Goal: Task Accomplishment & Management: Use online tool/utility

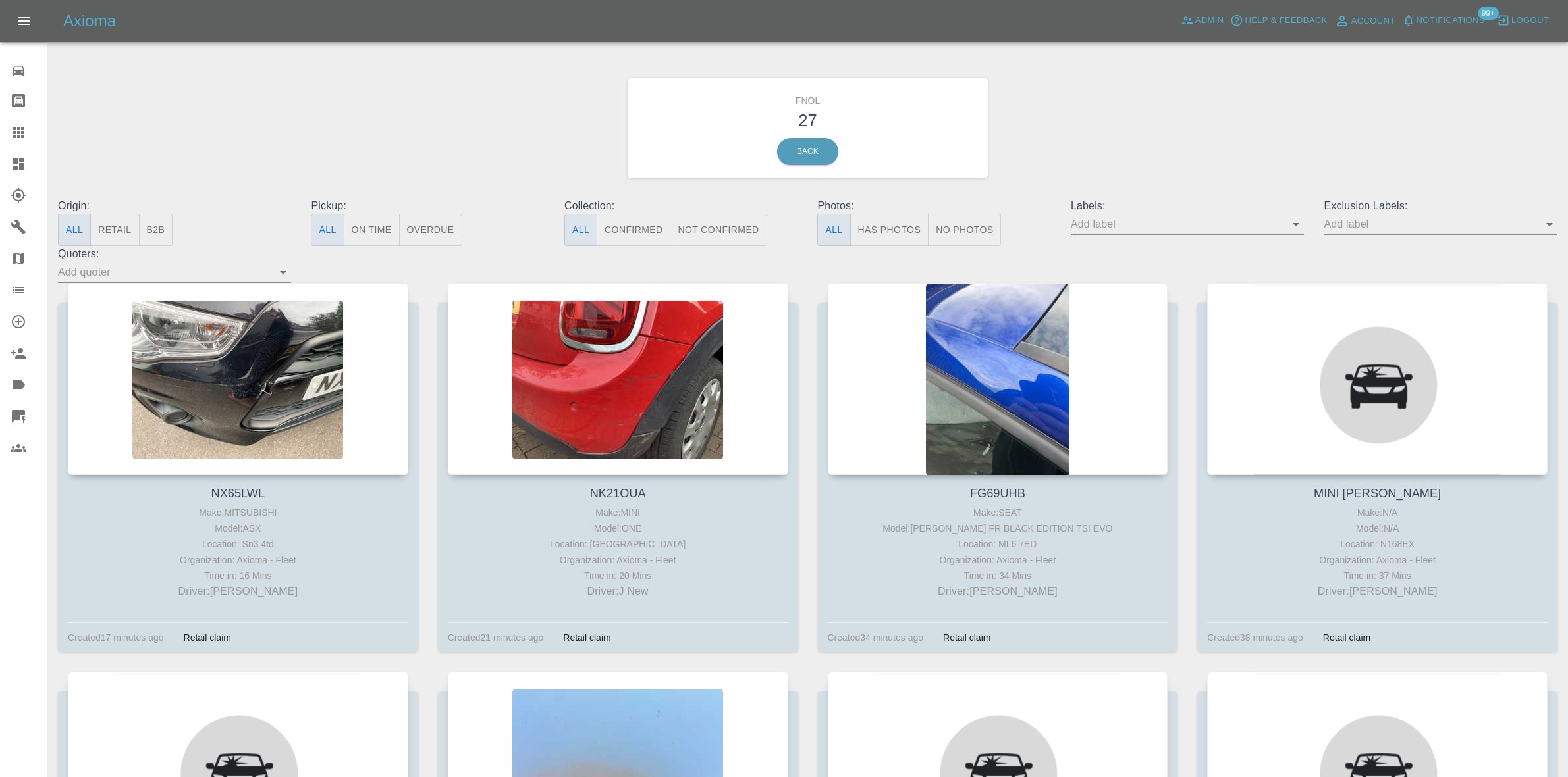
scroll to position [2284, 0]
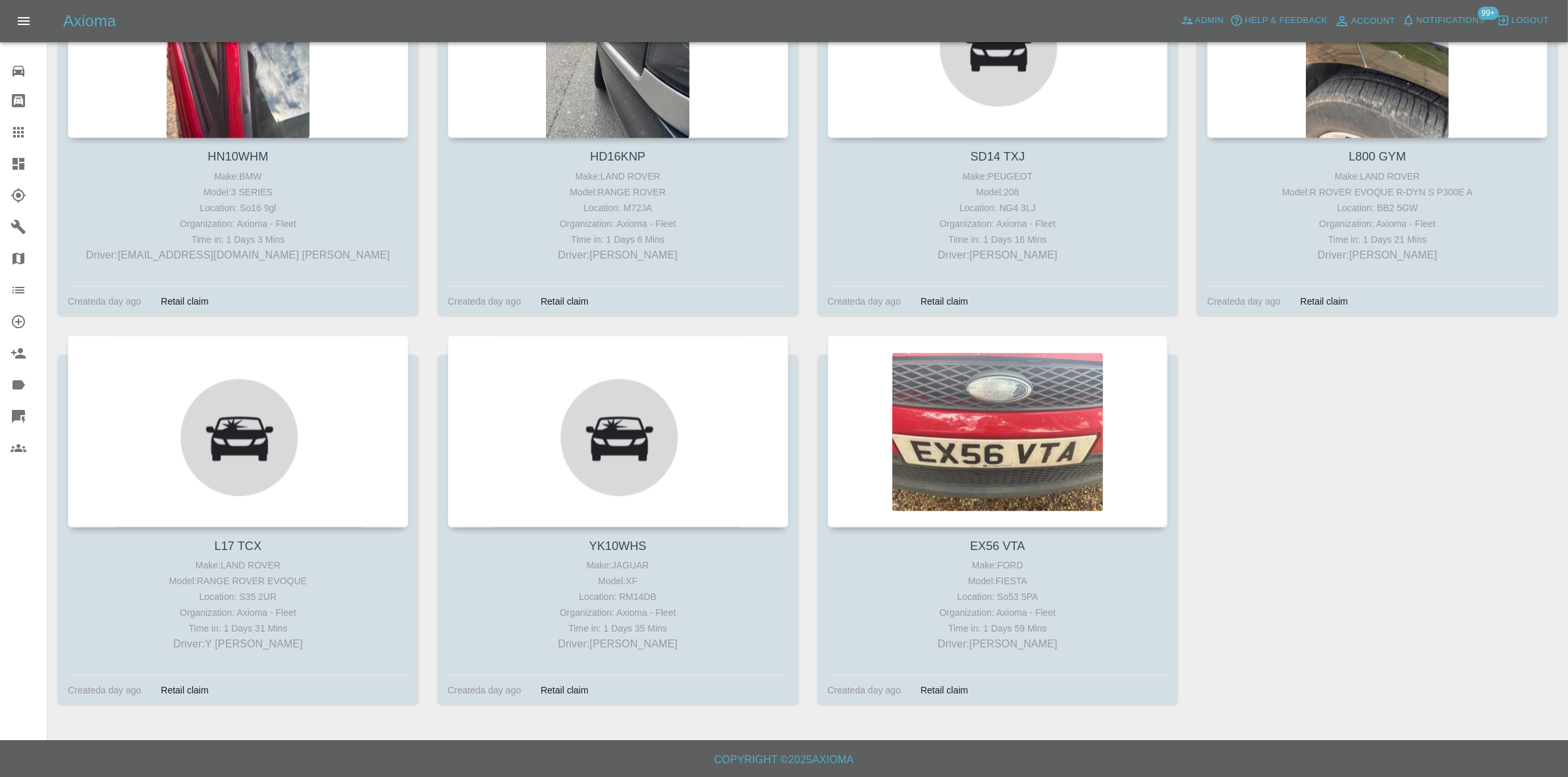
click at [19, 168] on icon at bounding box center [18, 163] width 12 height 12
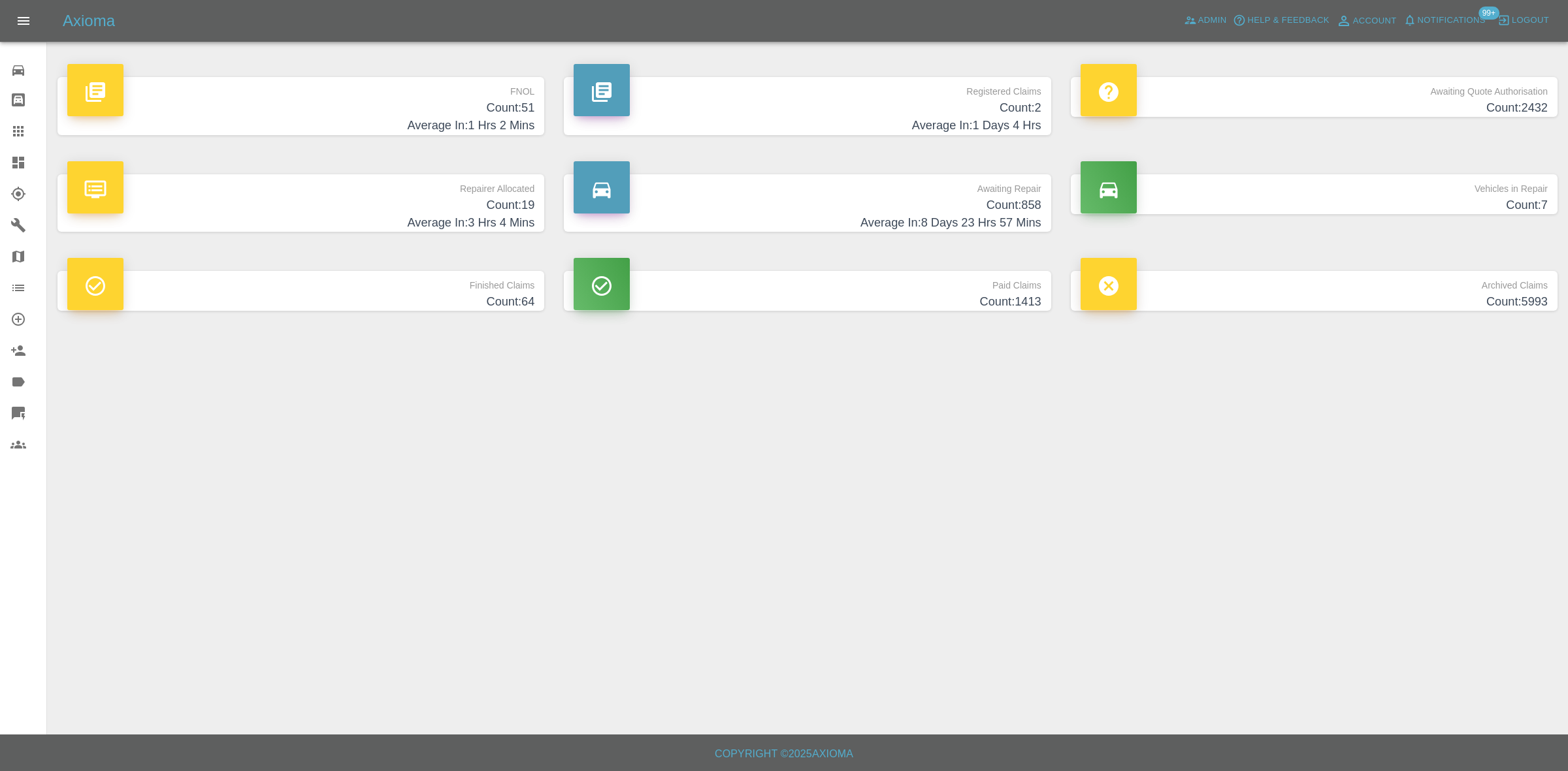
click at [489, 126] on h4 "Average In: 1 Hrs 2 Mins" at bounding box center [301, 126] width 467 height 18
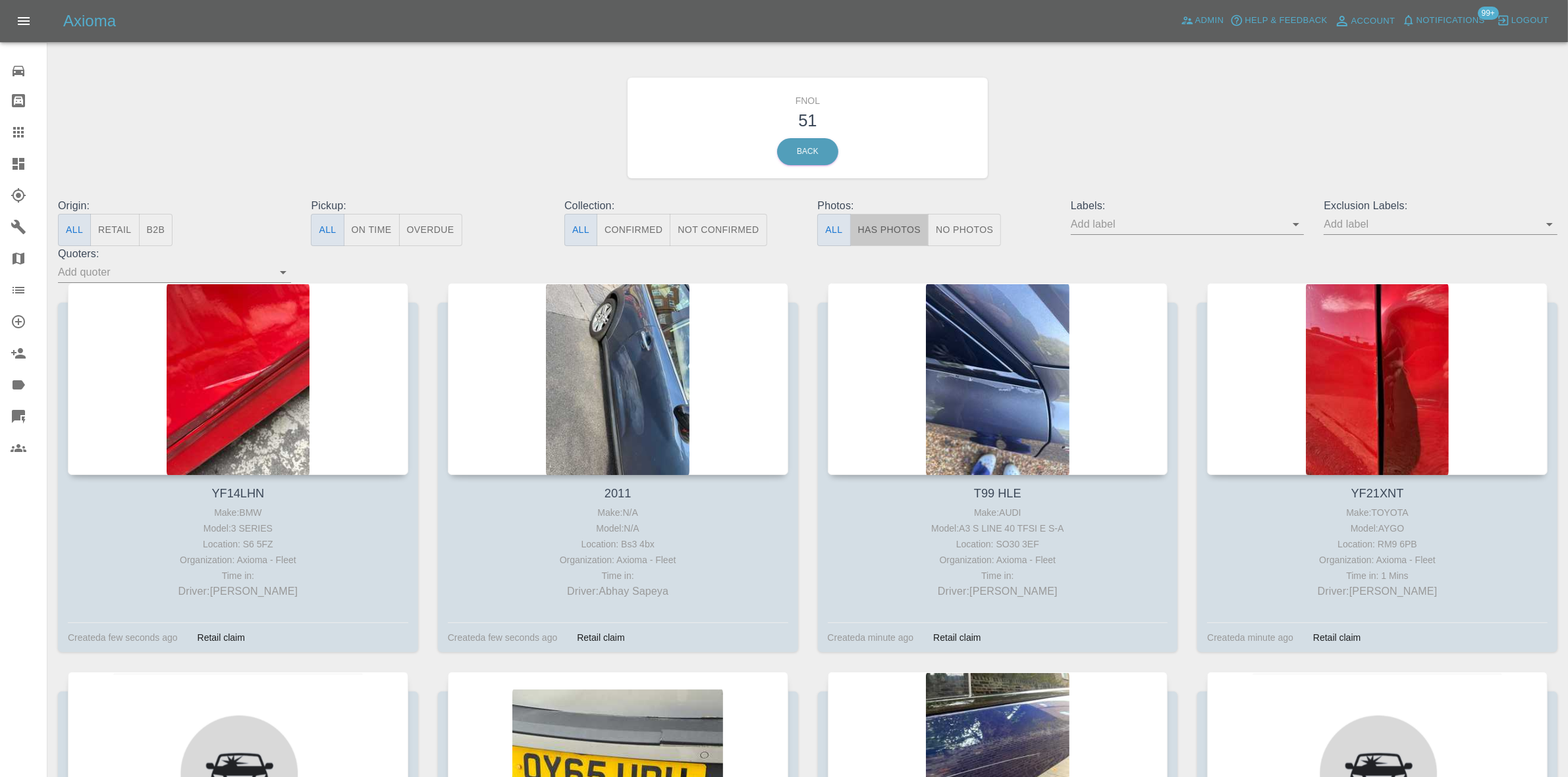
click at [891, 220] on button "Has Photos" at bounding box center [889, 231] width 79 height 33
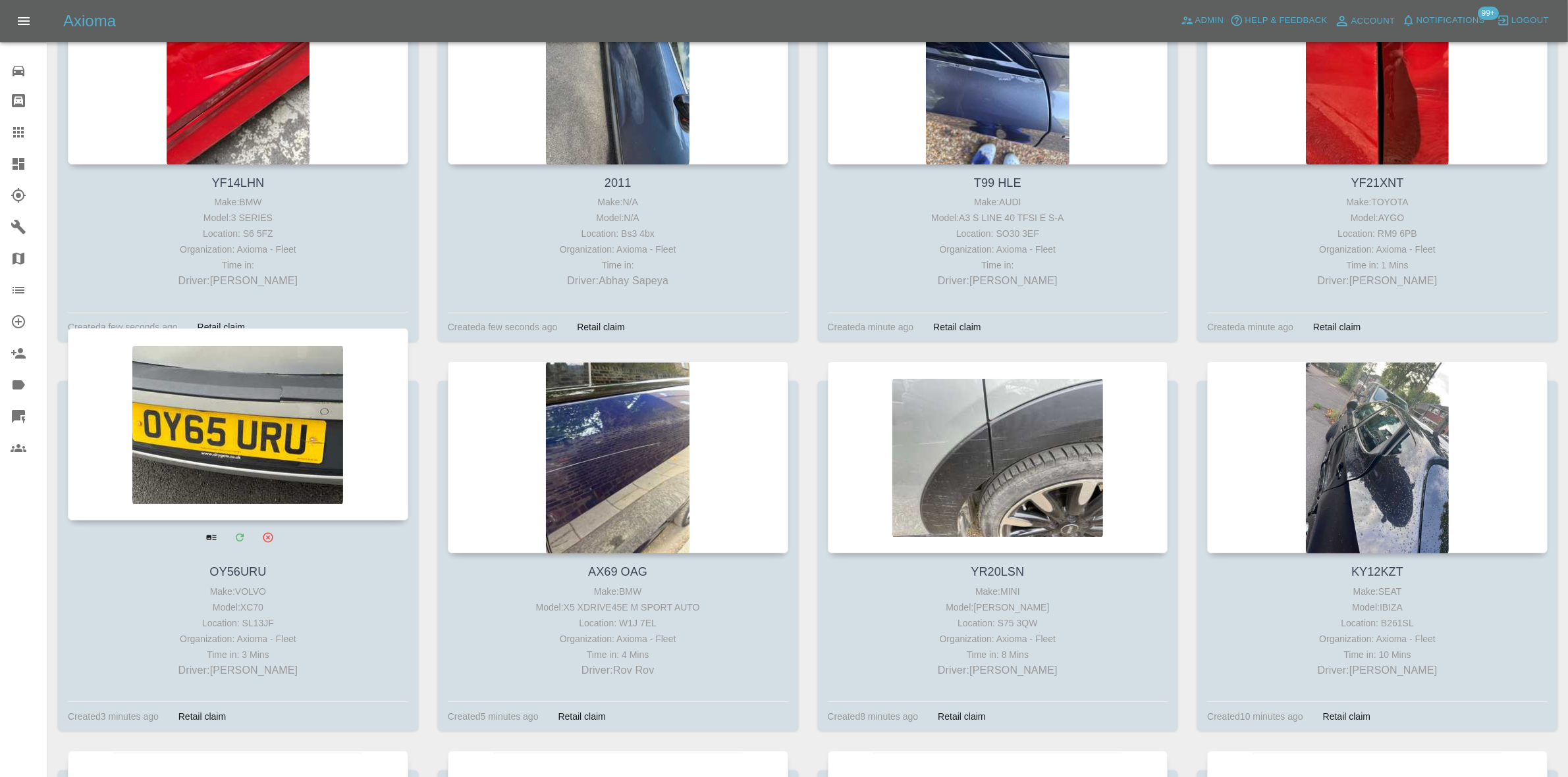
scroll to position [576, 0]
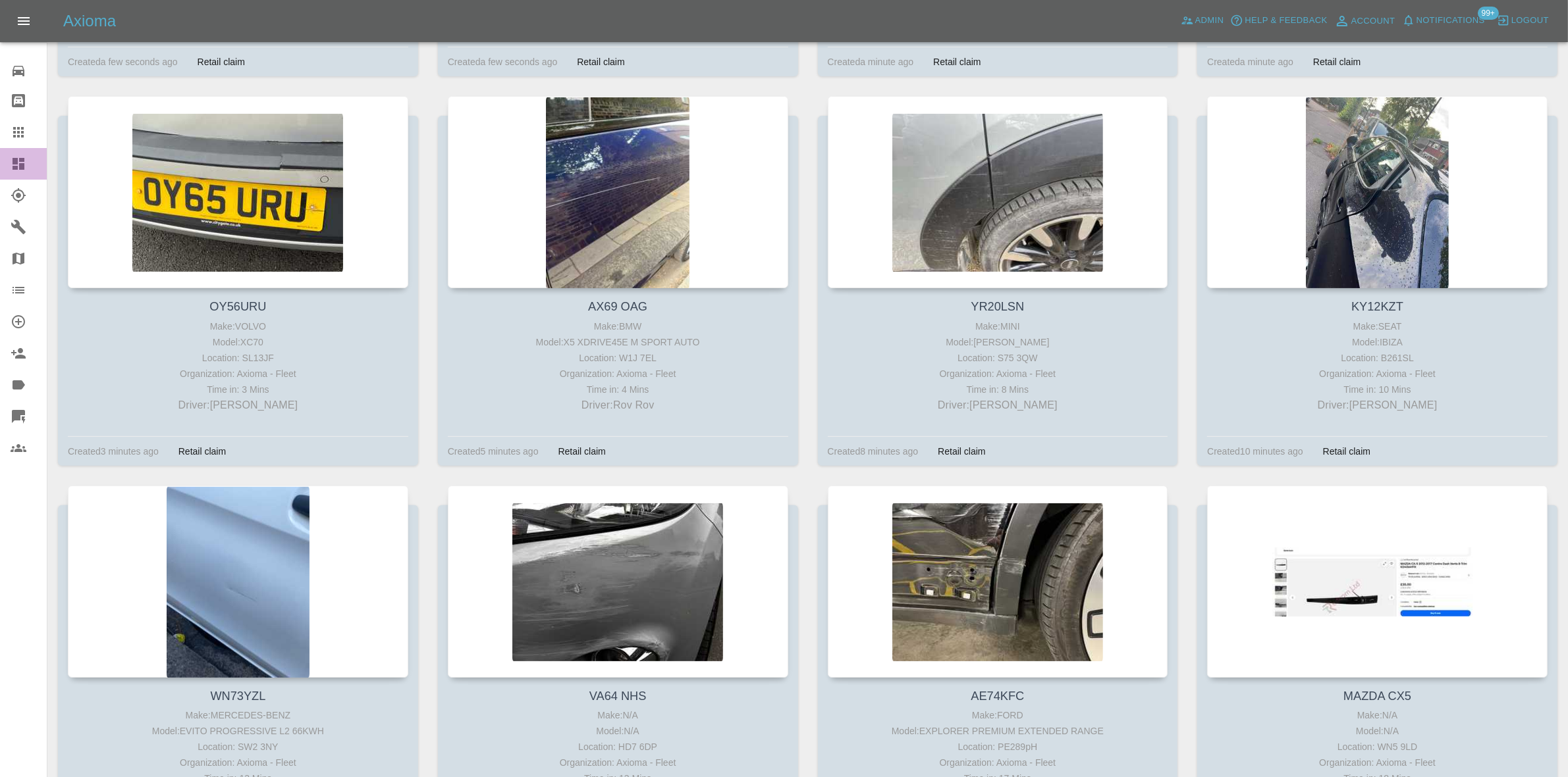
click at [19, 172] on link "Dashboard" at bounding box center [23, 164] width 47 height 32
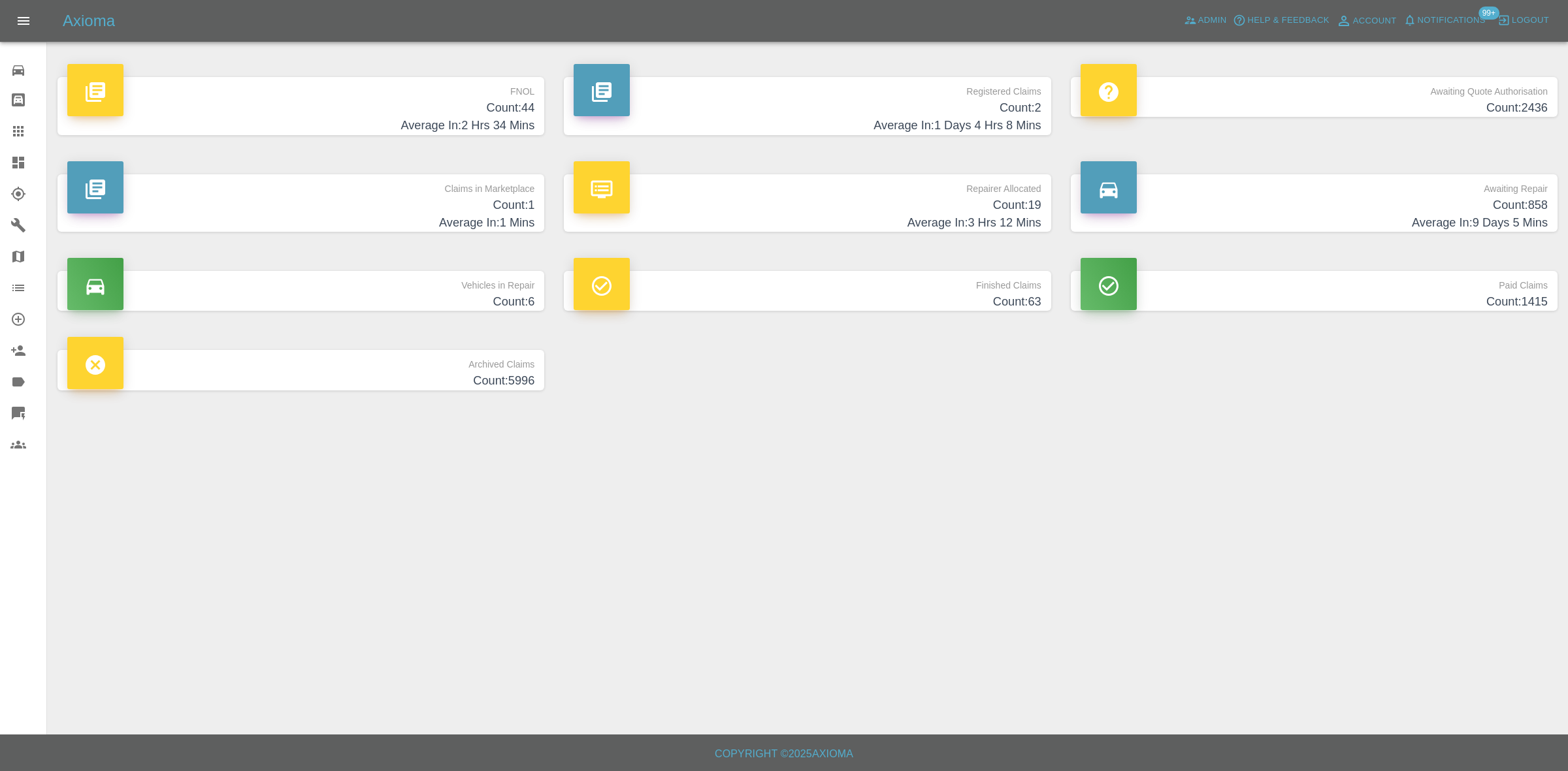
drag, startPoint x: 528, startPoint y: 112, endPoint x: 970, endPoint y: 213, distance: 453.4
click at [528, 112] on h4 "Count: 44" at bounding box center [301, 108] width 467 height 18
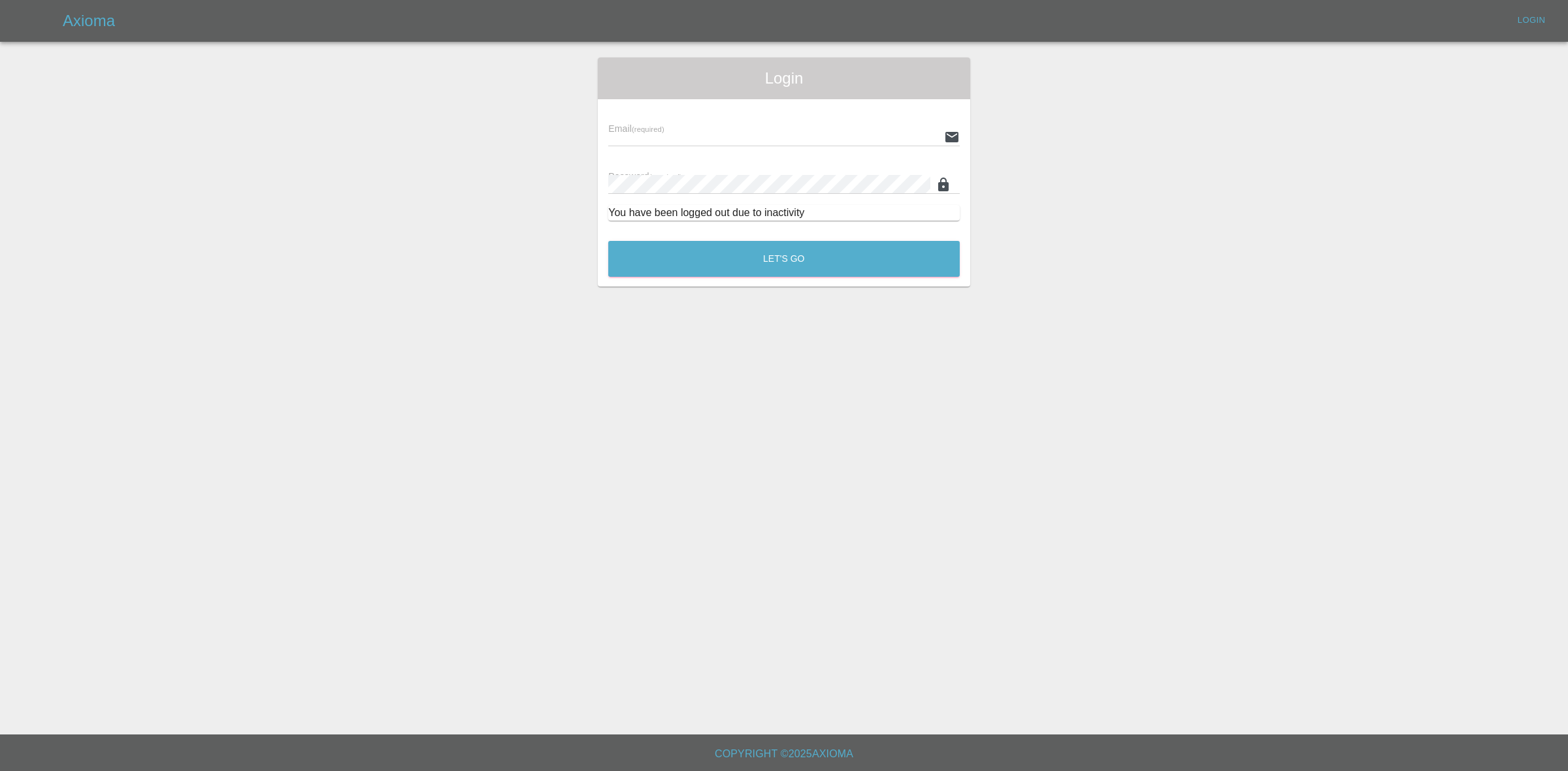
type input "ankur.mehta@axioma.co.uk"
click at [745, 266] on button "Let's Go" at bounding box center [784, 259] width 351 height 36
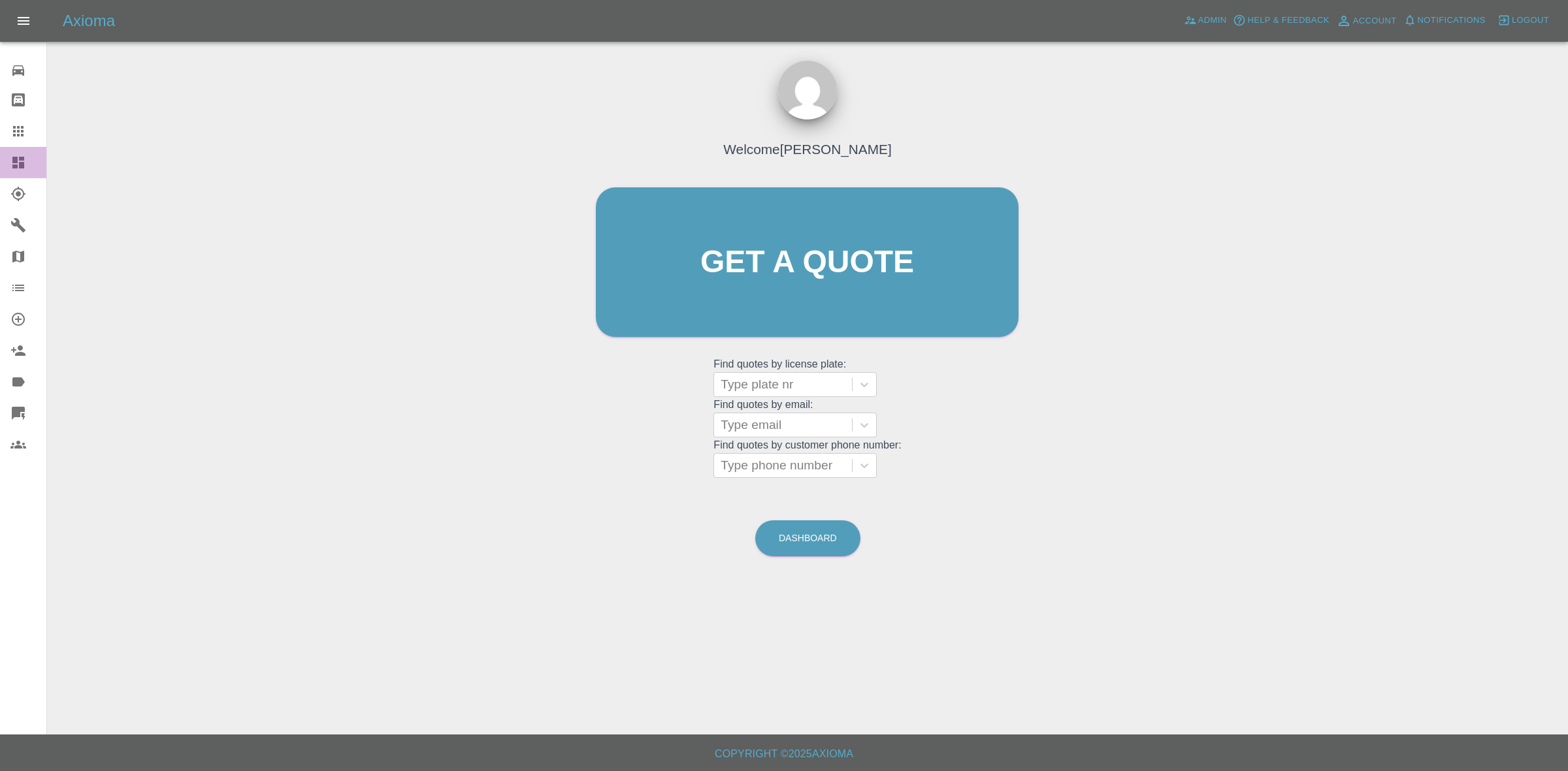
click at [17, 169] on icon at bounding box center [18, 163] width 15 height 15
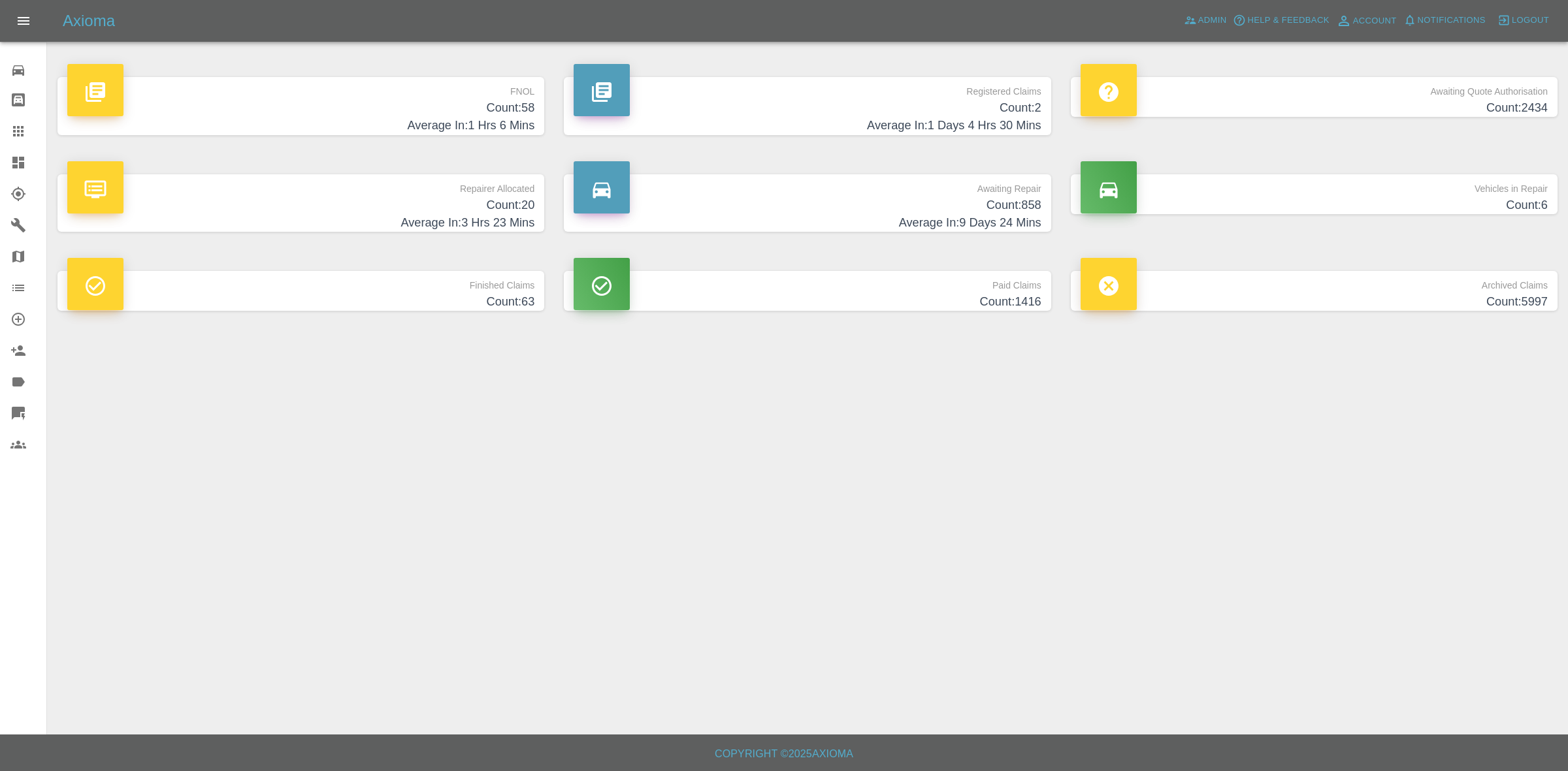
click at [954, 111] on h4 "Count: 2" at bounding box center [807, 108] width 467 height 18
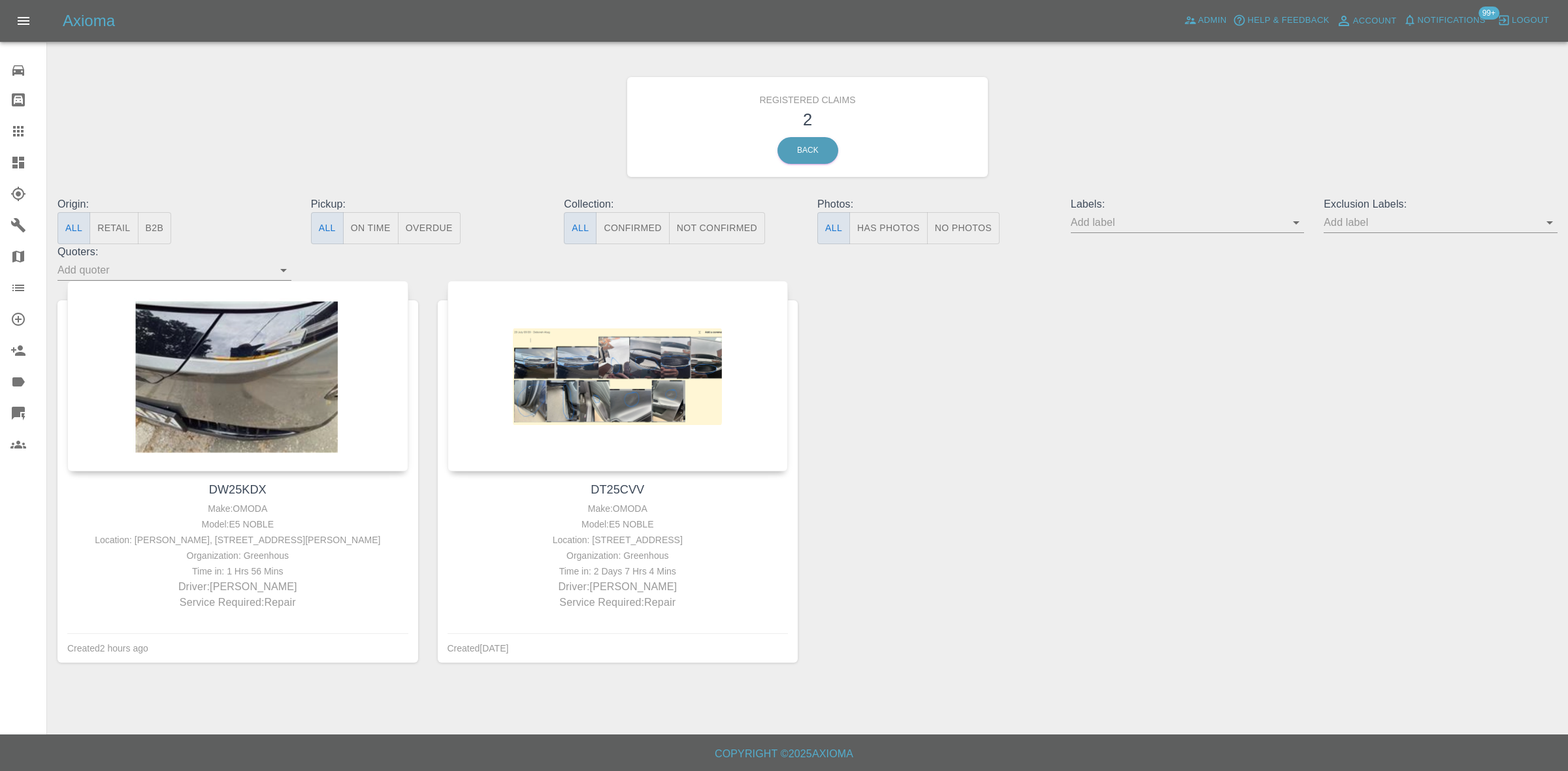
drag, startPoint x: 252, startPoint y: 330, endPoint x: 285, endPoint y: 118, distance: 214.6
click at [293, 118] on div "Registered Claims 2 Back" at bounding box center [808, 127] width 1519 height 139
click at [32, 161] on div at bounding box center [29, 163] width 36 height 15
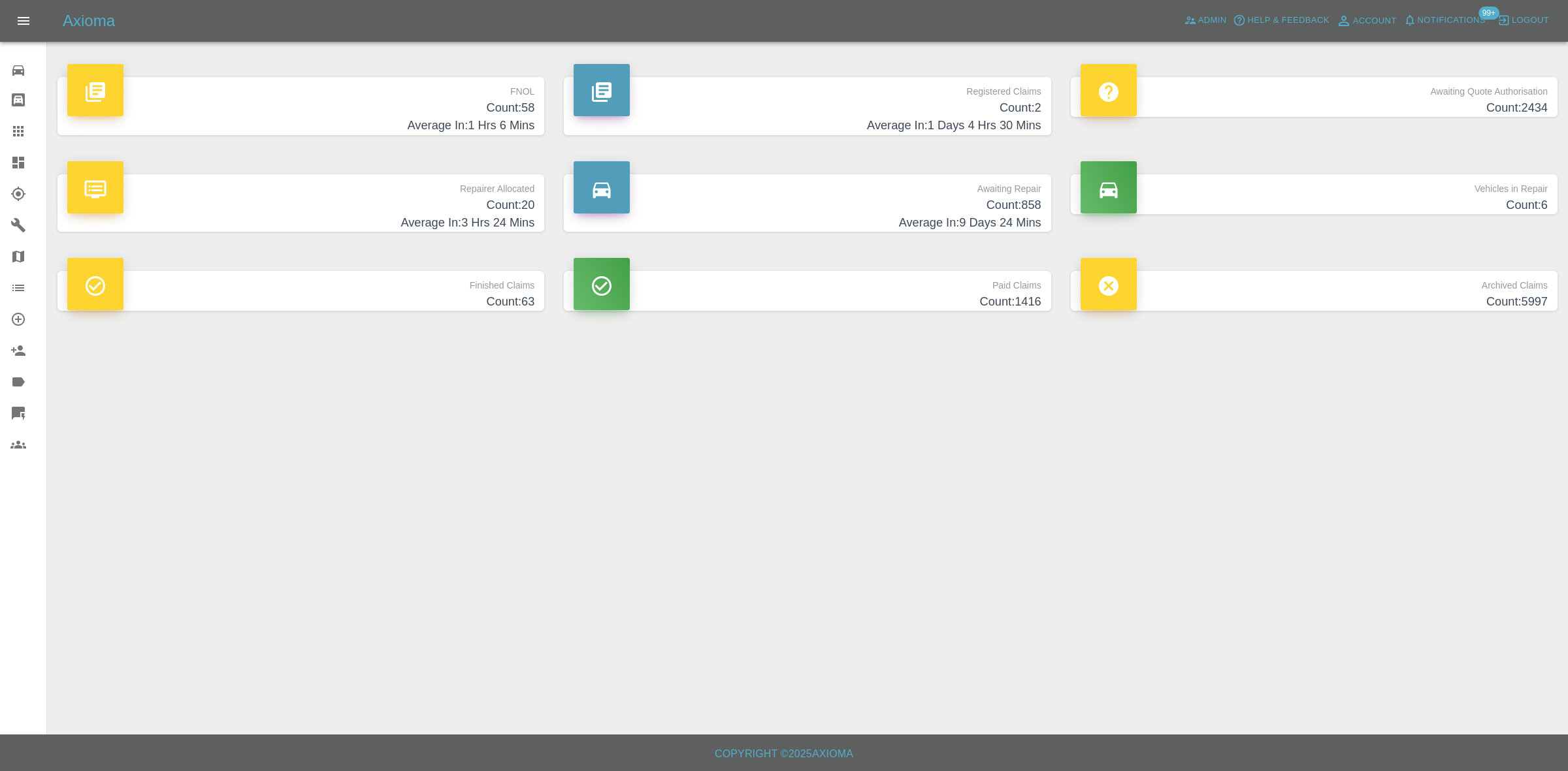
click at [485, 105] on h4 "Count: 58" at bounding box center [301, 108] width 467 height 18
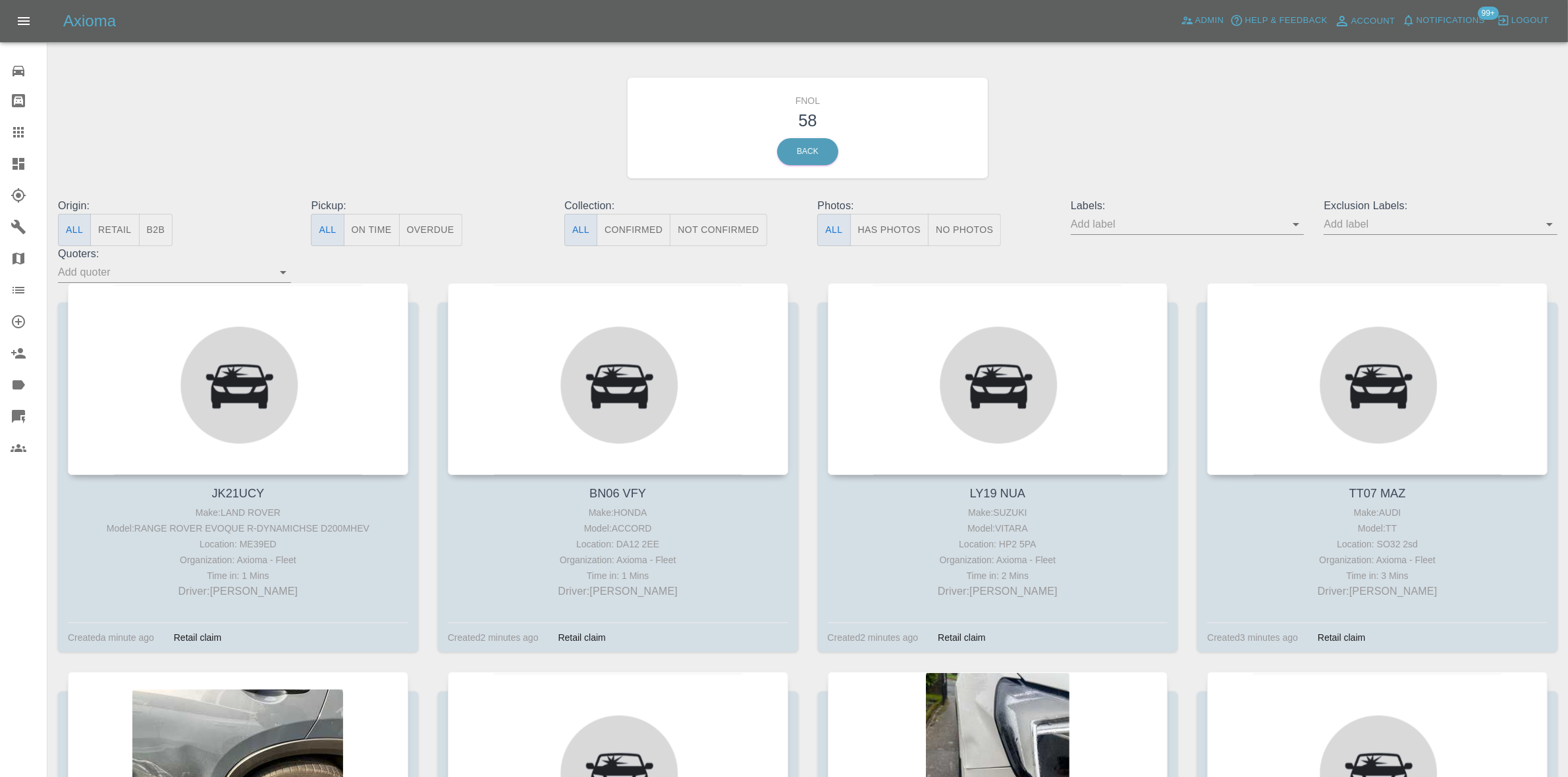
click at [910, 214] on button "Has Photos" at bounding box center [889, 231] width 79 height 33
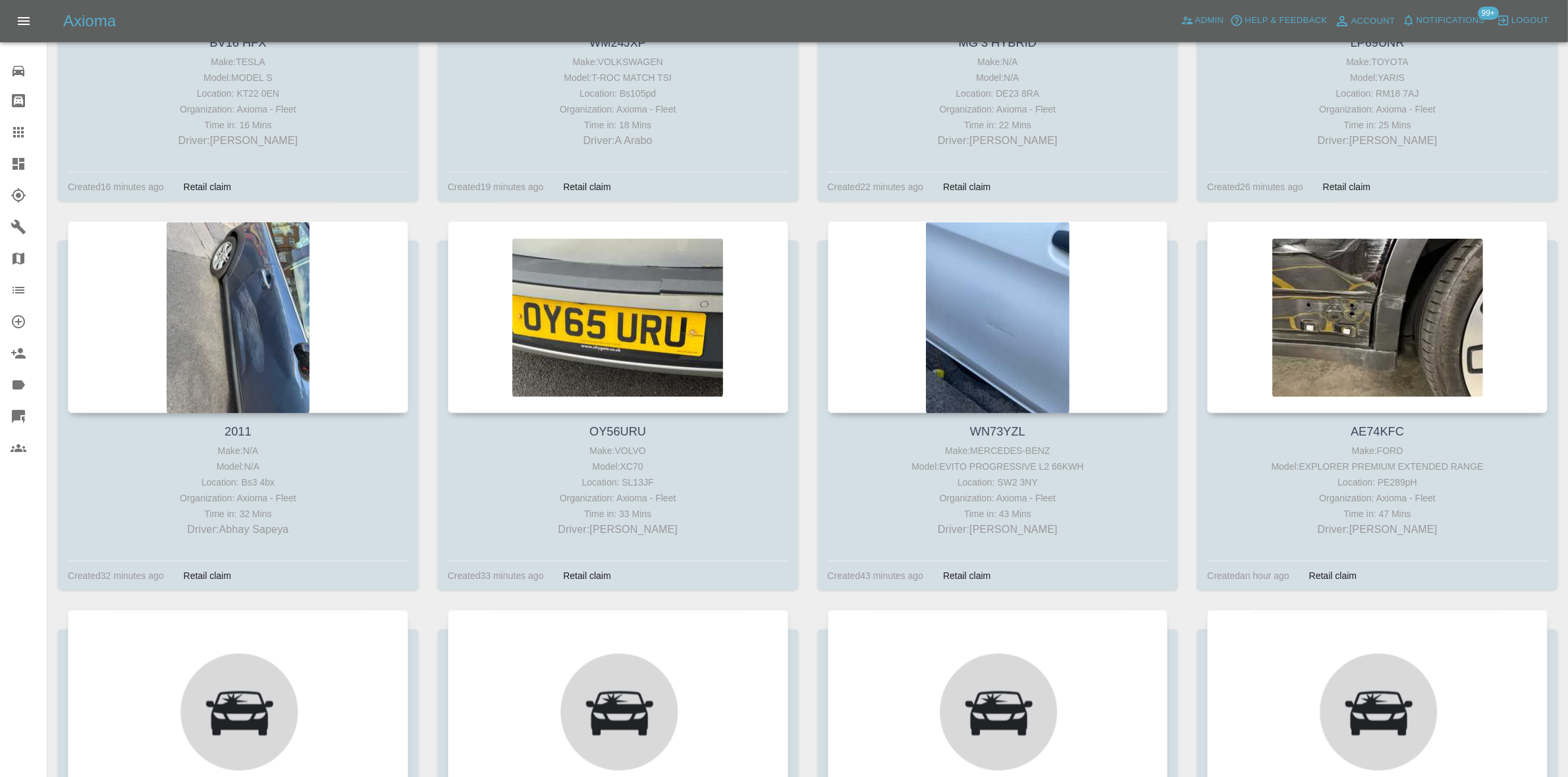
scroll to position [1234, 0]
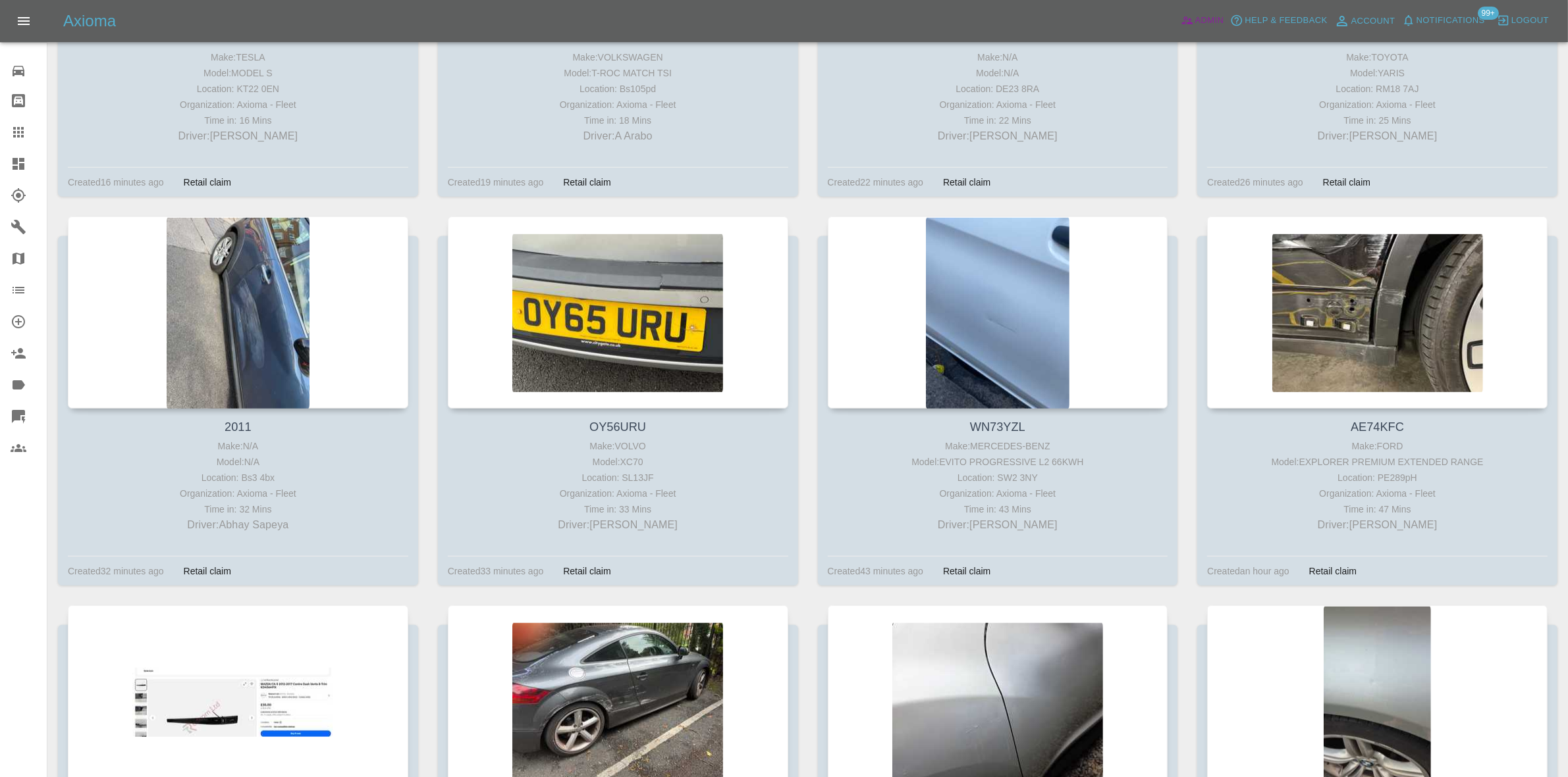
click at [1191, 25] on icon at bounding box center [1187, 20] width 13 height 13
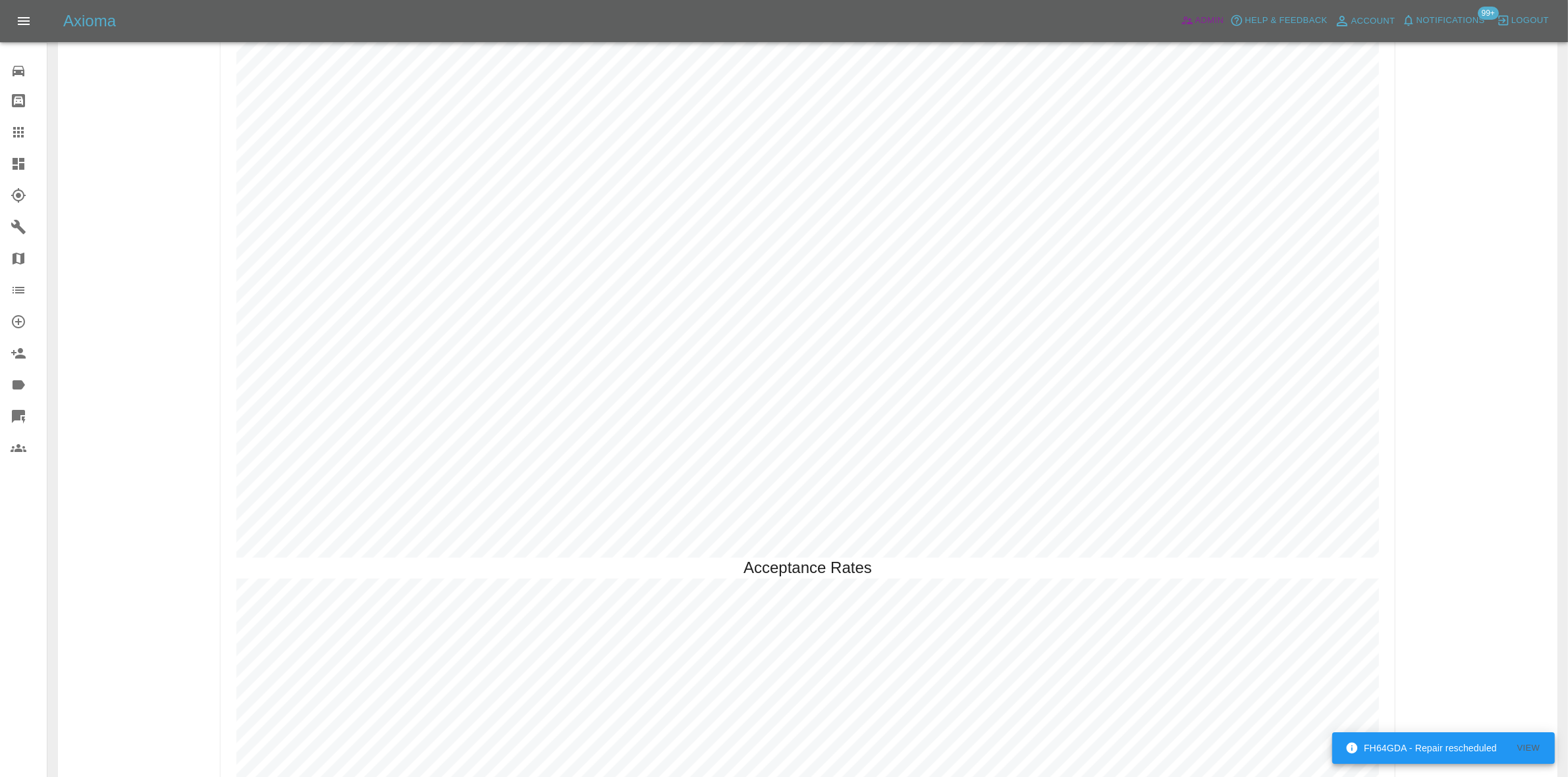
scroll to position [3599, 0]
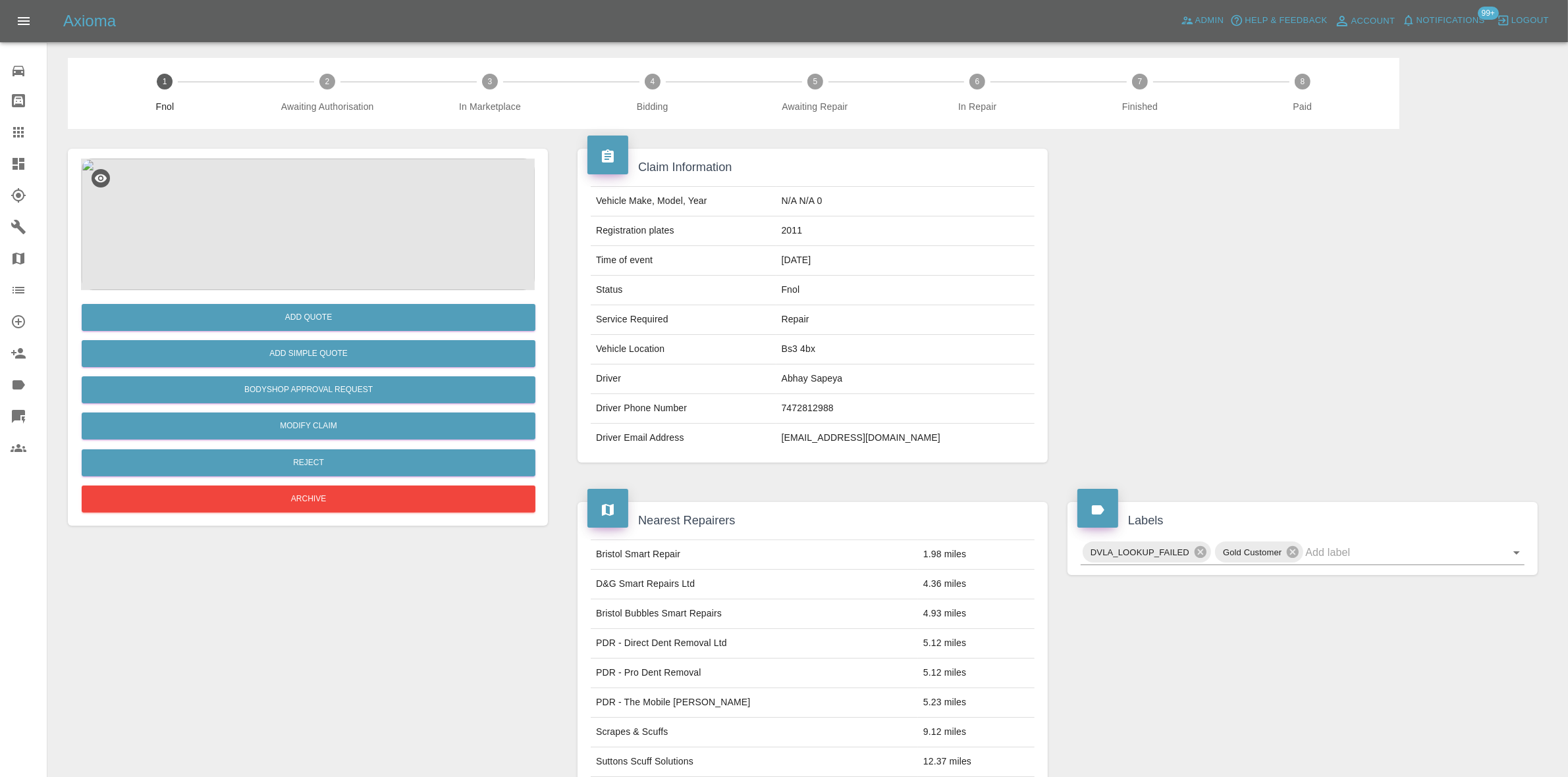
click at [353, 216] on img at bounding box center [308, 224] width 454 height 132
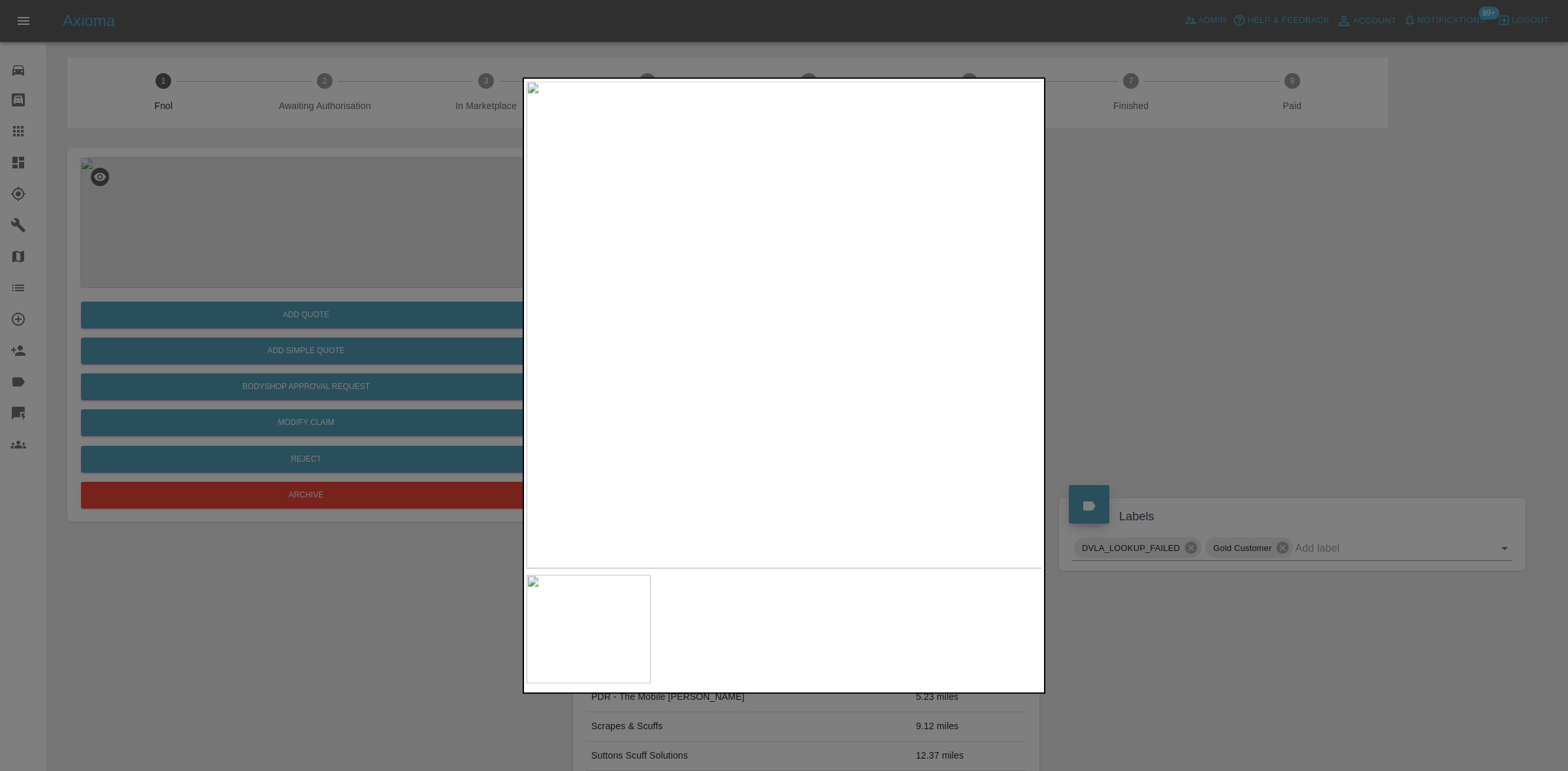
click at [804, 341] on img at bounding box center [784, 324] width 516 height 487
click at [804, 341] on img at bounding box center [726, 275] width 1548 height 1462
click at [661, 350] on img at bounding box center [784, 324] width 516 height 487
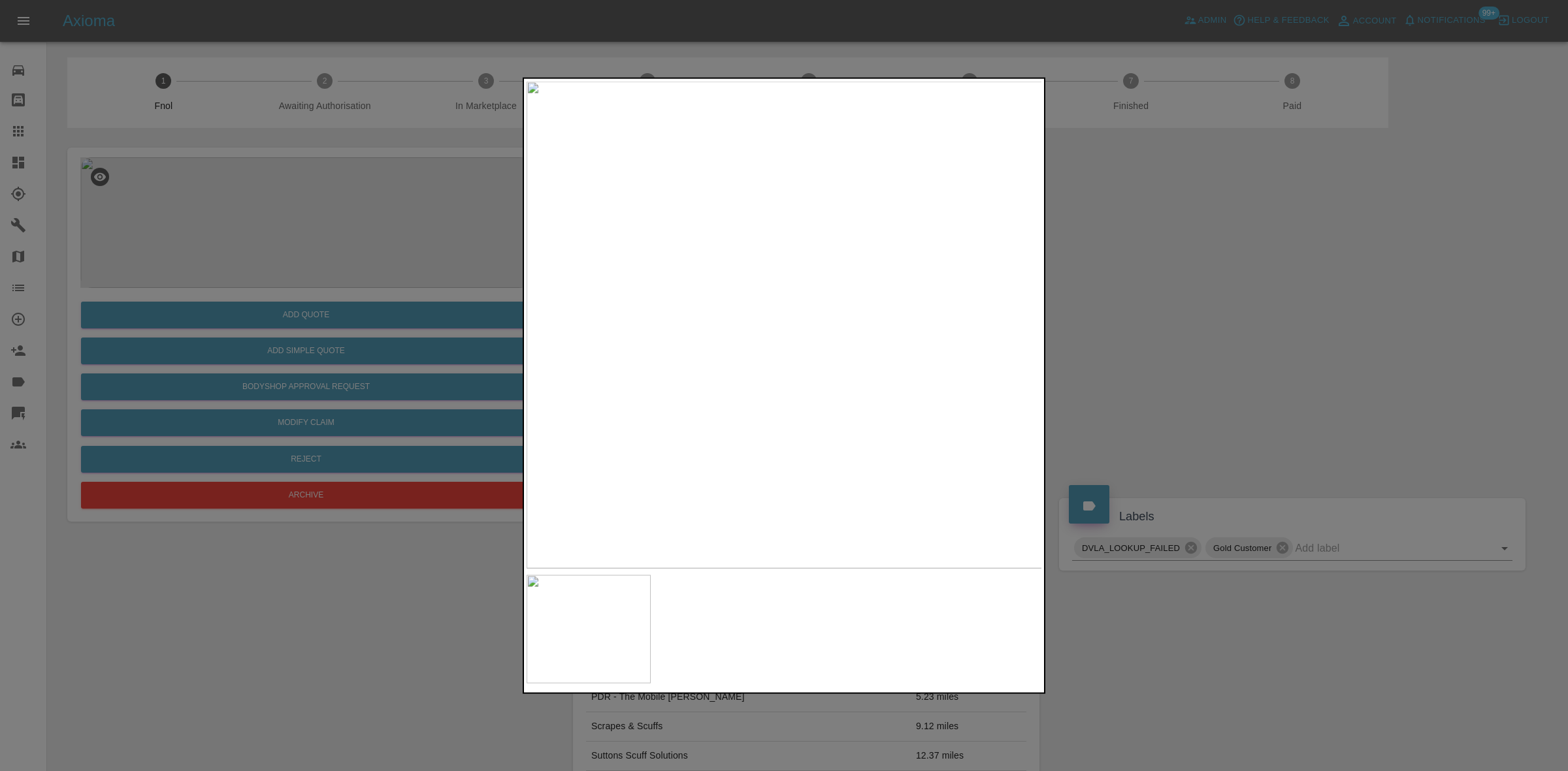
click at [732, 364] on img at bounding box center [784, 324] width 516 height 487
click at [736, 371] on img at bounding box center [784, 324] width 516 height 487
click at [805, 337] on img at bounding box center [784, 324] width 516 height 487
click at [814, 285] on img at bounding box center [718, 287] width 1548 height 1462
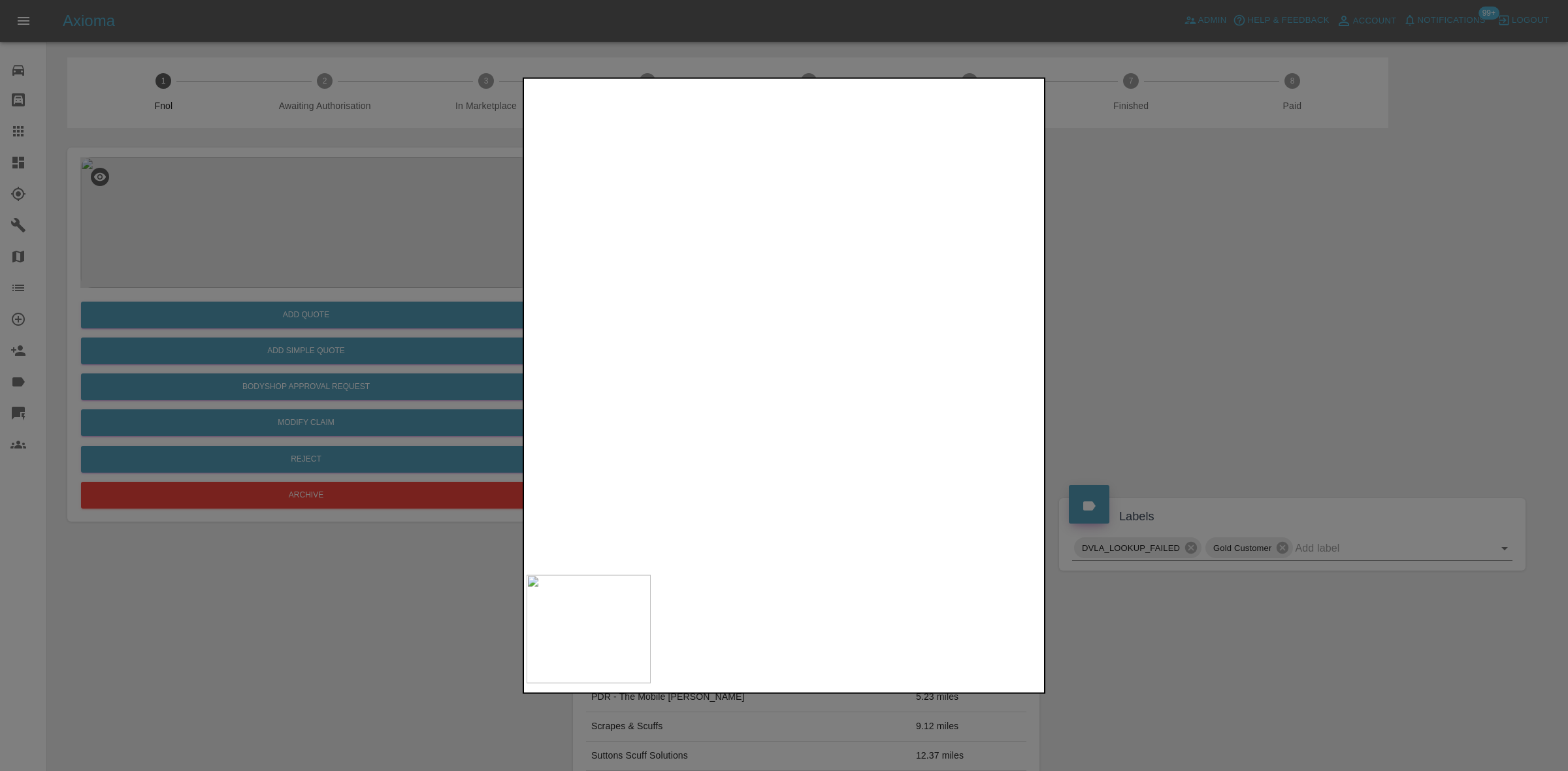
click at [814, 285] on img at bounding box center [718, 287] width 1548 height 1462
click at [185, 153] on div at bounding box center [784, 385] width 1568 height 771
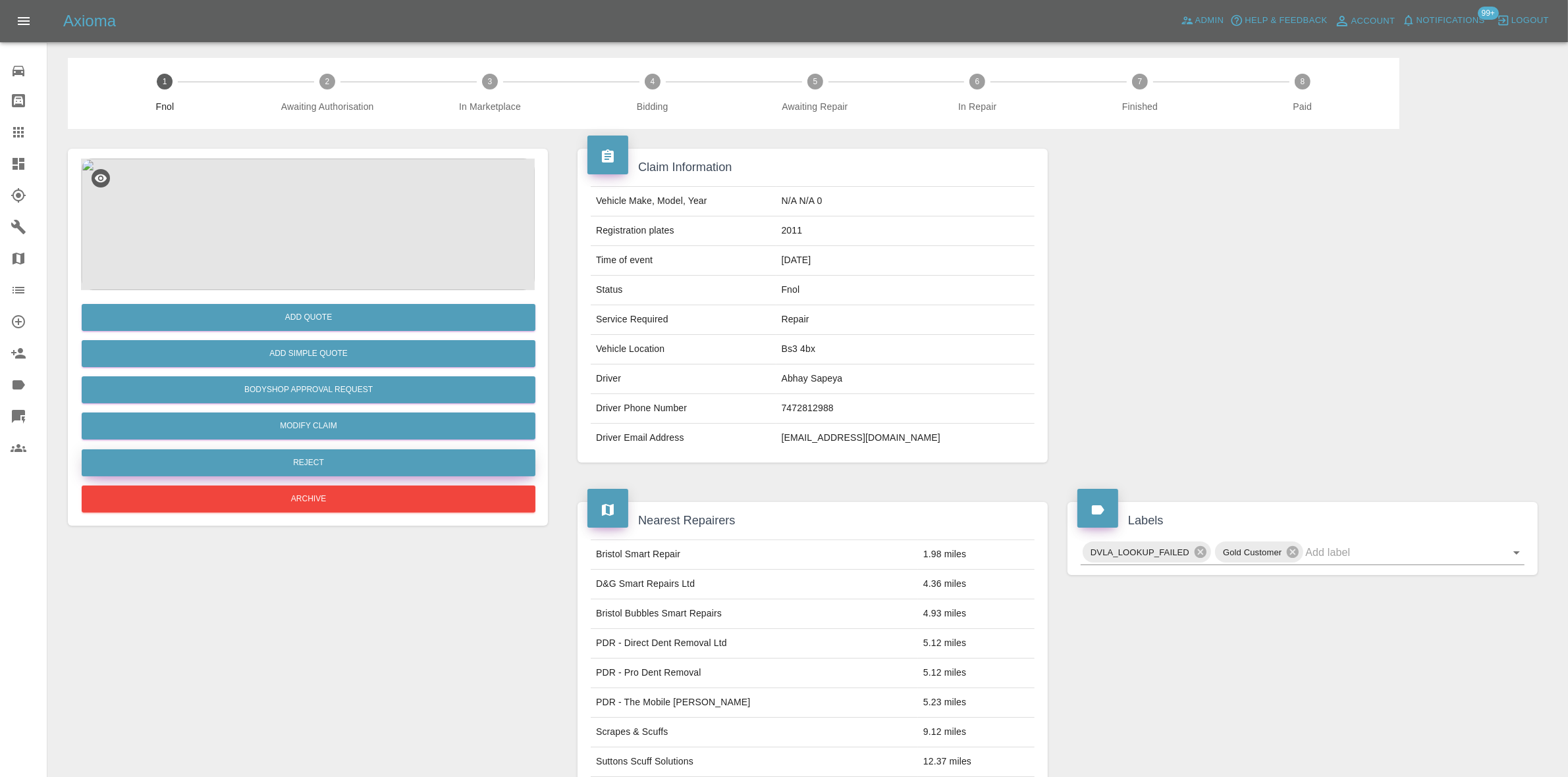
click at [336, 459] on button "Reject" at bounding box center [308, 463] width 454 height 27
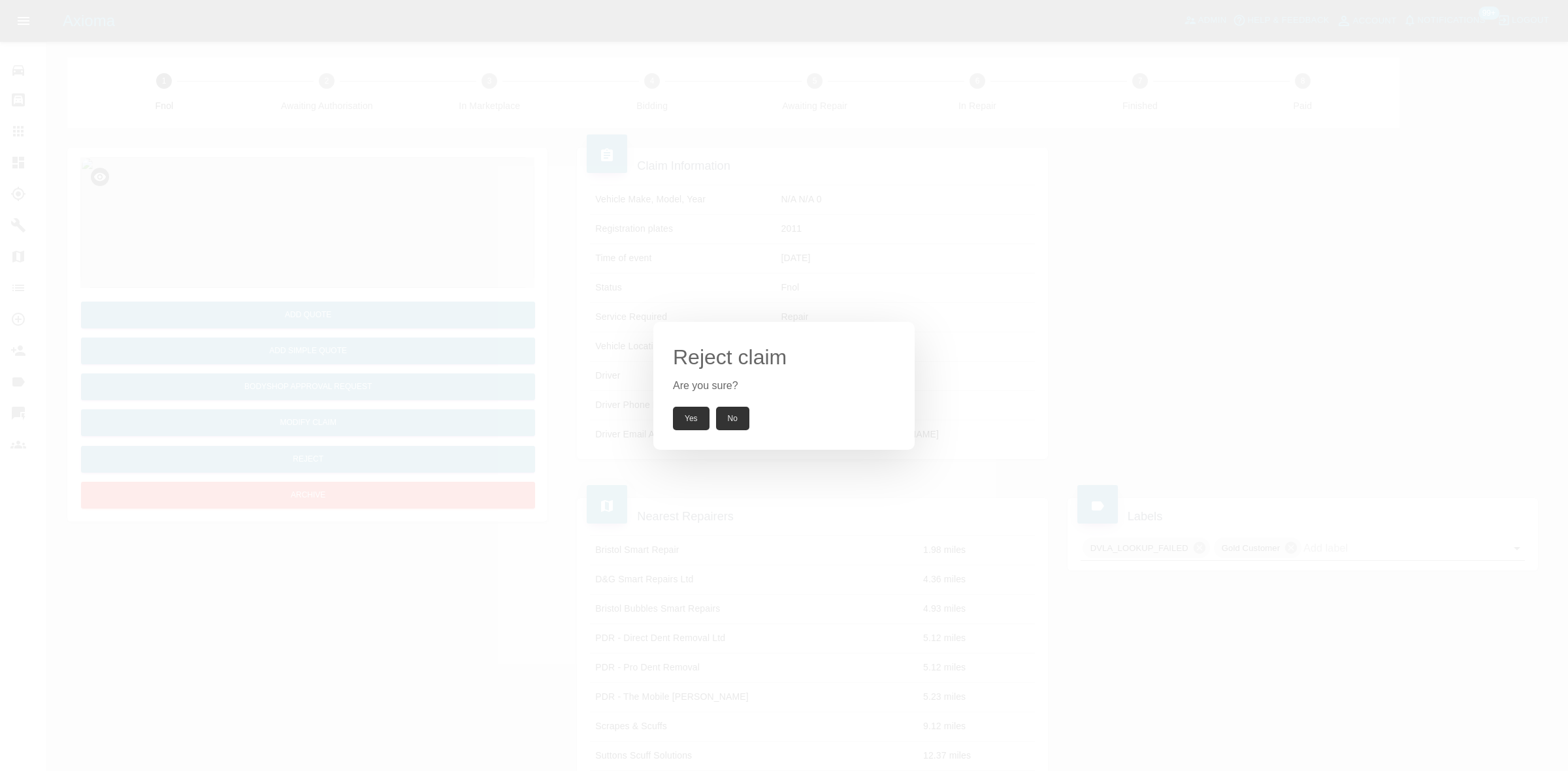
click at [694, 416] on button "Yes" at bounding box center [690, 418] width 36 height 24
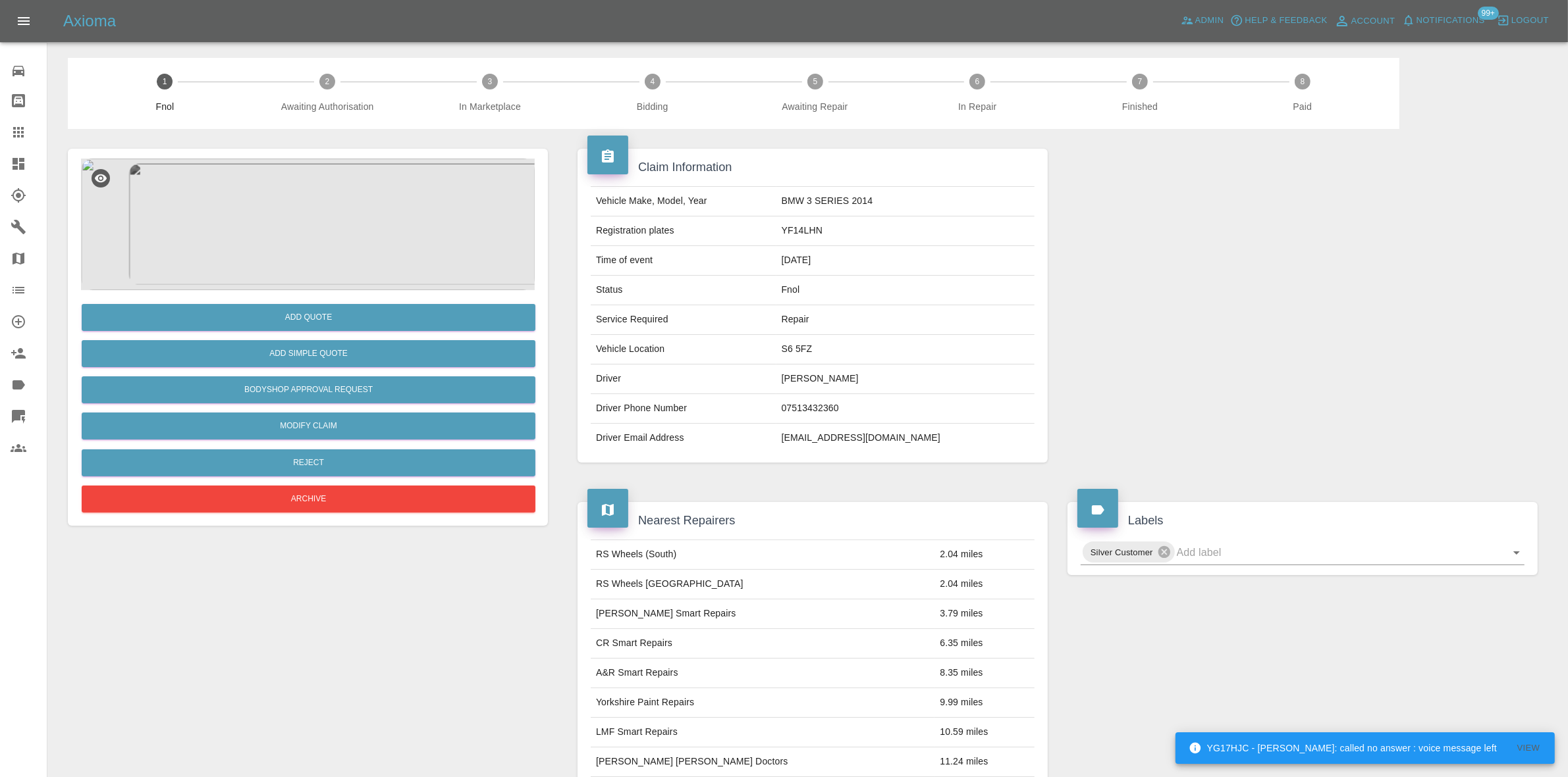
click at [292, 202] on img at bounding box center [308, 224] width 454 height 132
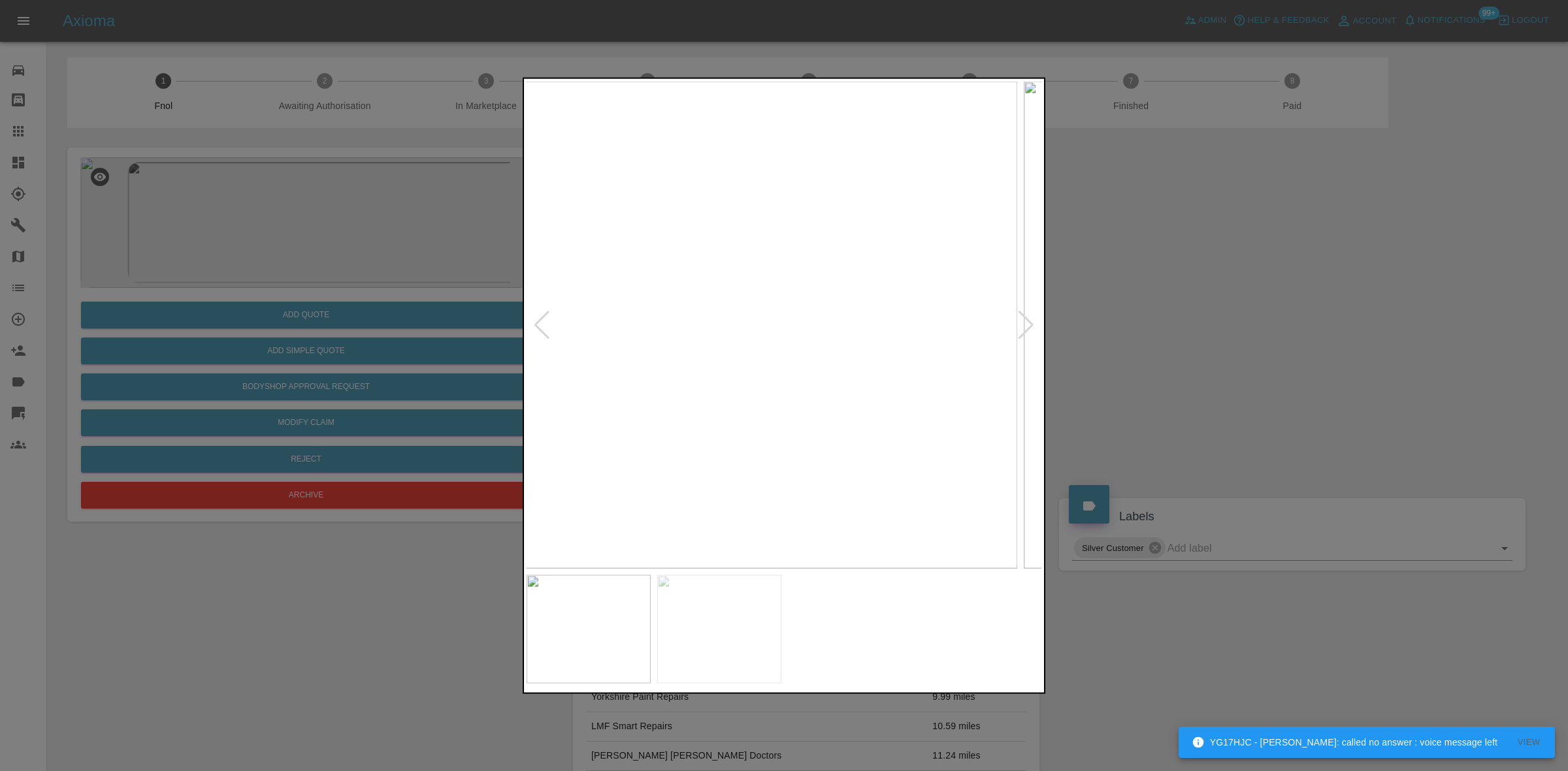
click at [763, 330] on img at bounding box center [759, 324] width 516 height 487
click at [656, 356] on img at bounding box center [784, 324] width 516 height 487
click at [713, 361] on img at bounding box center [784, 324] width 516 height 487
click at [808, 380] on img at bounding box center [784, 324] width 516 height 487
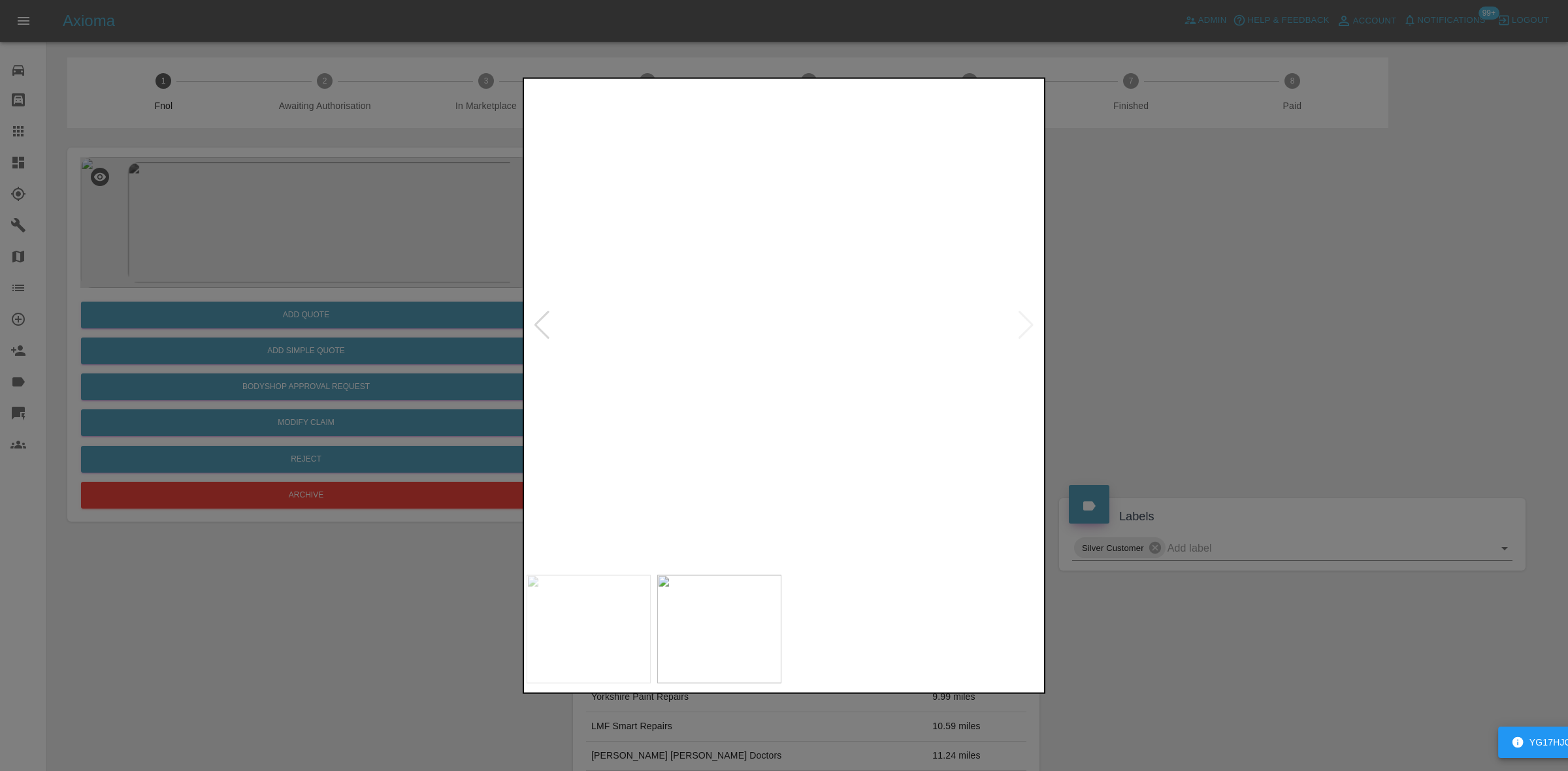
click at [805, 383] on img at bounding box center [711, 156] width 1548 height 1462
click at [912, 340] on img at bounding box center [784, 324] width 516 height 487
click at [794, 334] on img at bounding box center [784, 324] width 516 height 487
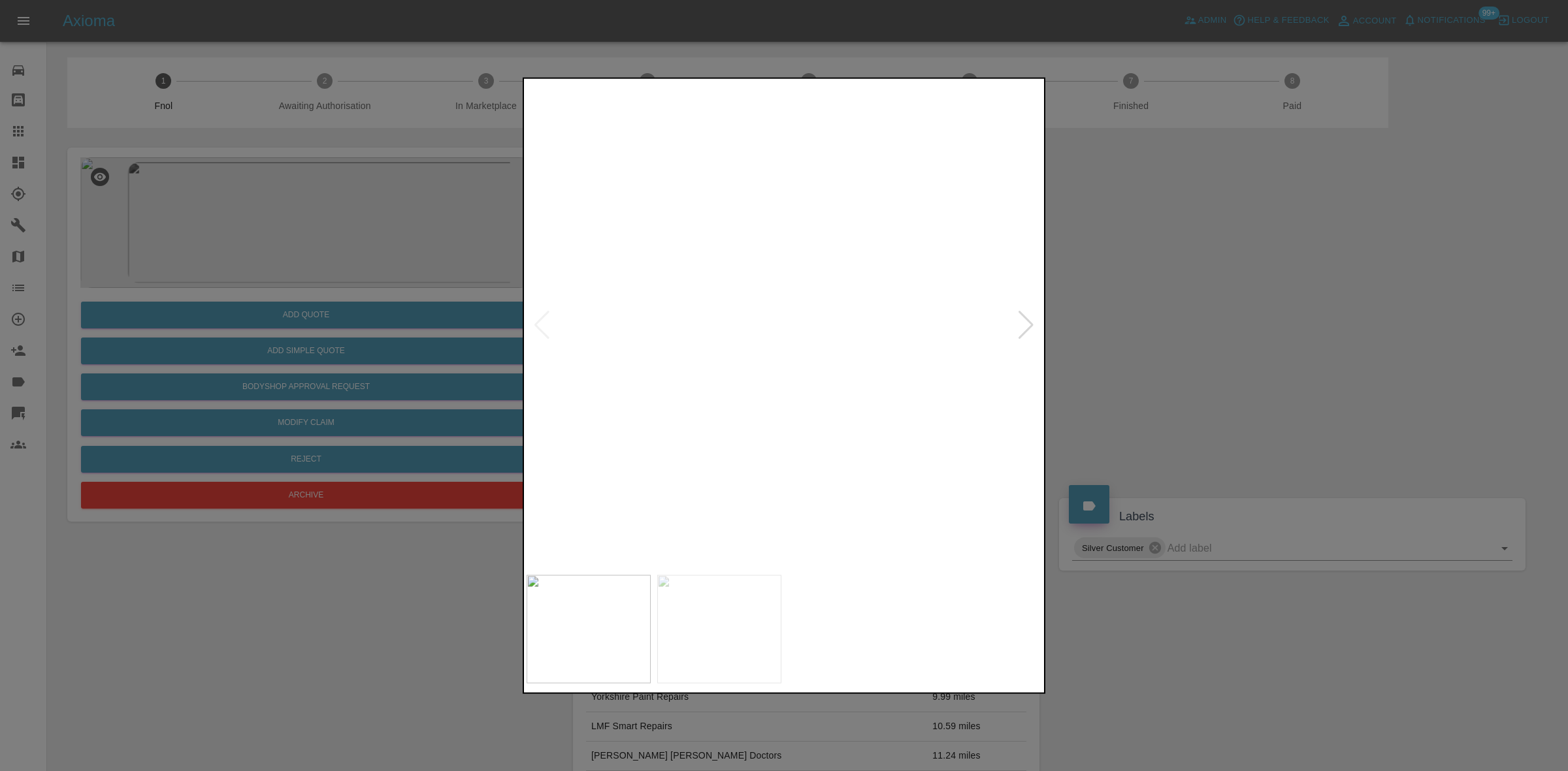
click at [649, 273] on img at bounding box center [609, 223] width 1548 height 1462
click at [881, 253] on img at bounding box center [609, 223] width 1548 height 1462
click at [642, 327] on img at bounding box center [713, 139] width 1548 height 1462
click at [642, 327] on img at bounding box center [689, 147] width 1548 height 1462
click at [435, 243] on div at bounding box center [784, 385] width 1568 height 771
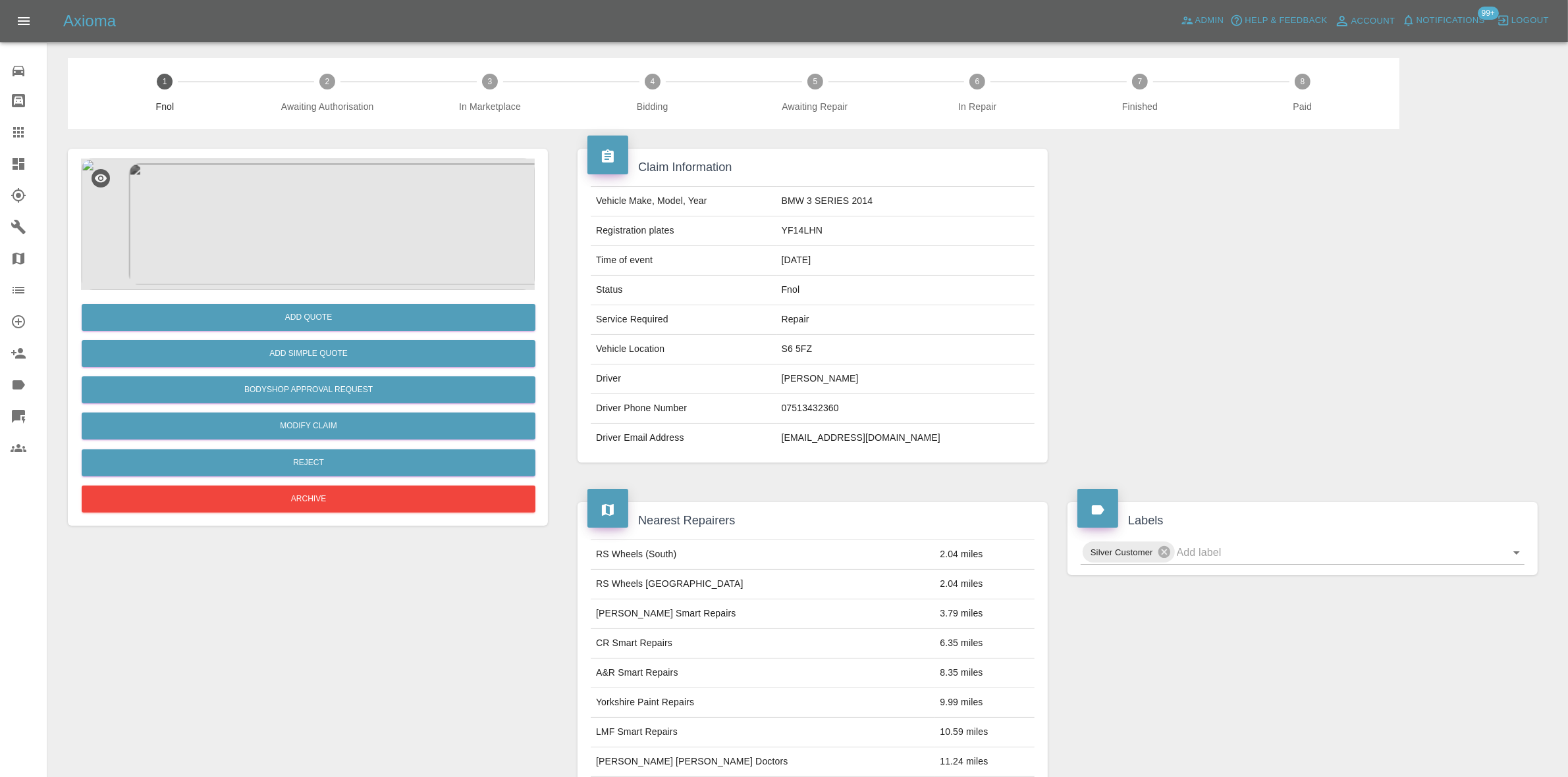
click at [304, 224] on img at bounding box center [308, 224] width 454 height 132
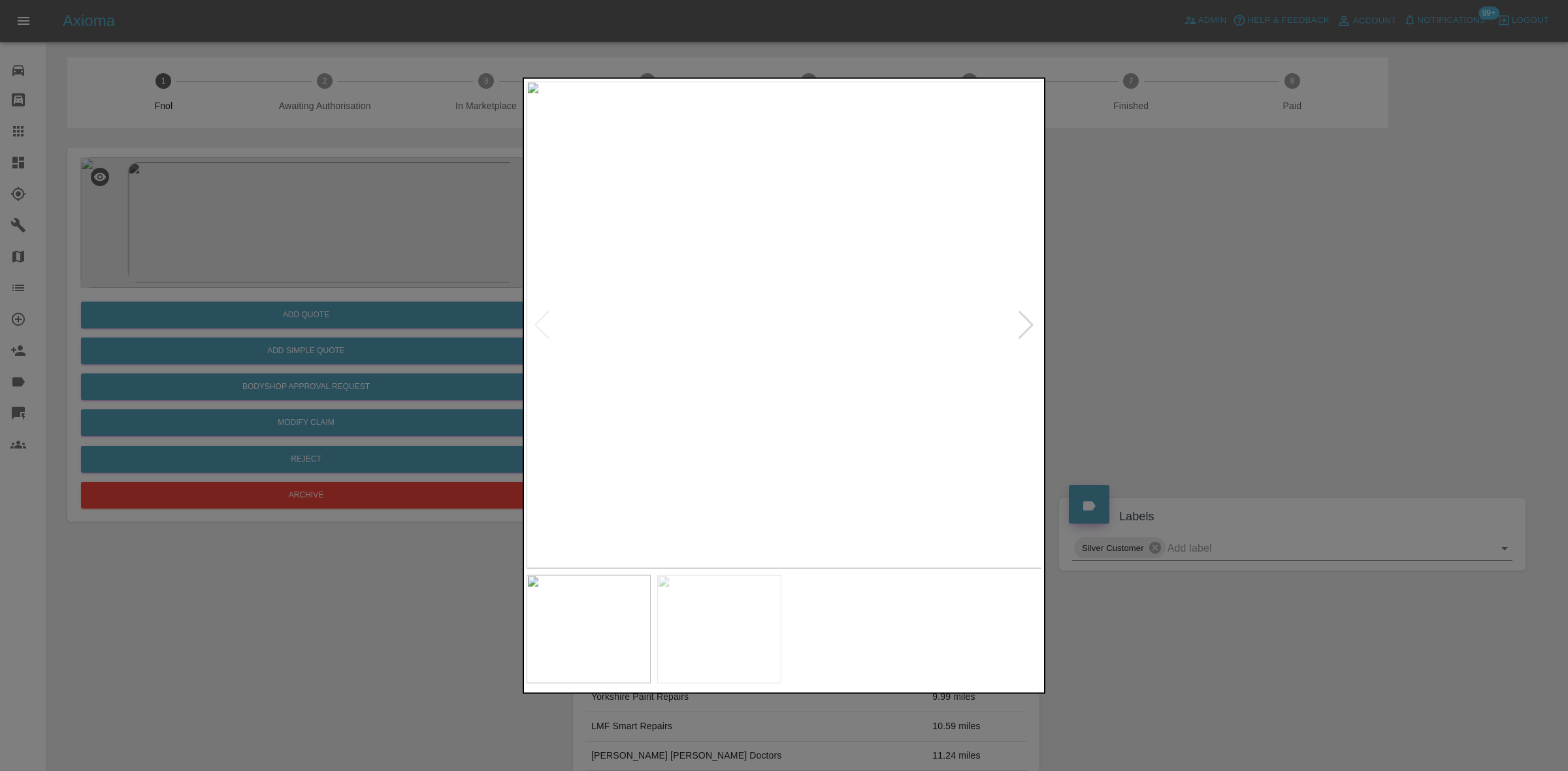
drag, startPoint x: 371, startPoint y: 391, endPoint x: 364, endPoint y: 367, distance: 25.0
click at [371, 388] on div at bounding box center [784, 385] width 1568 height 771
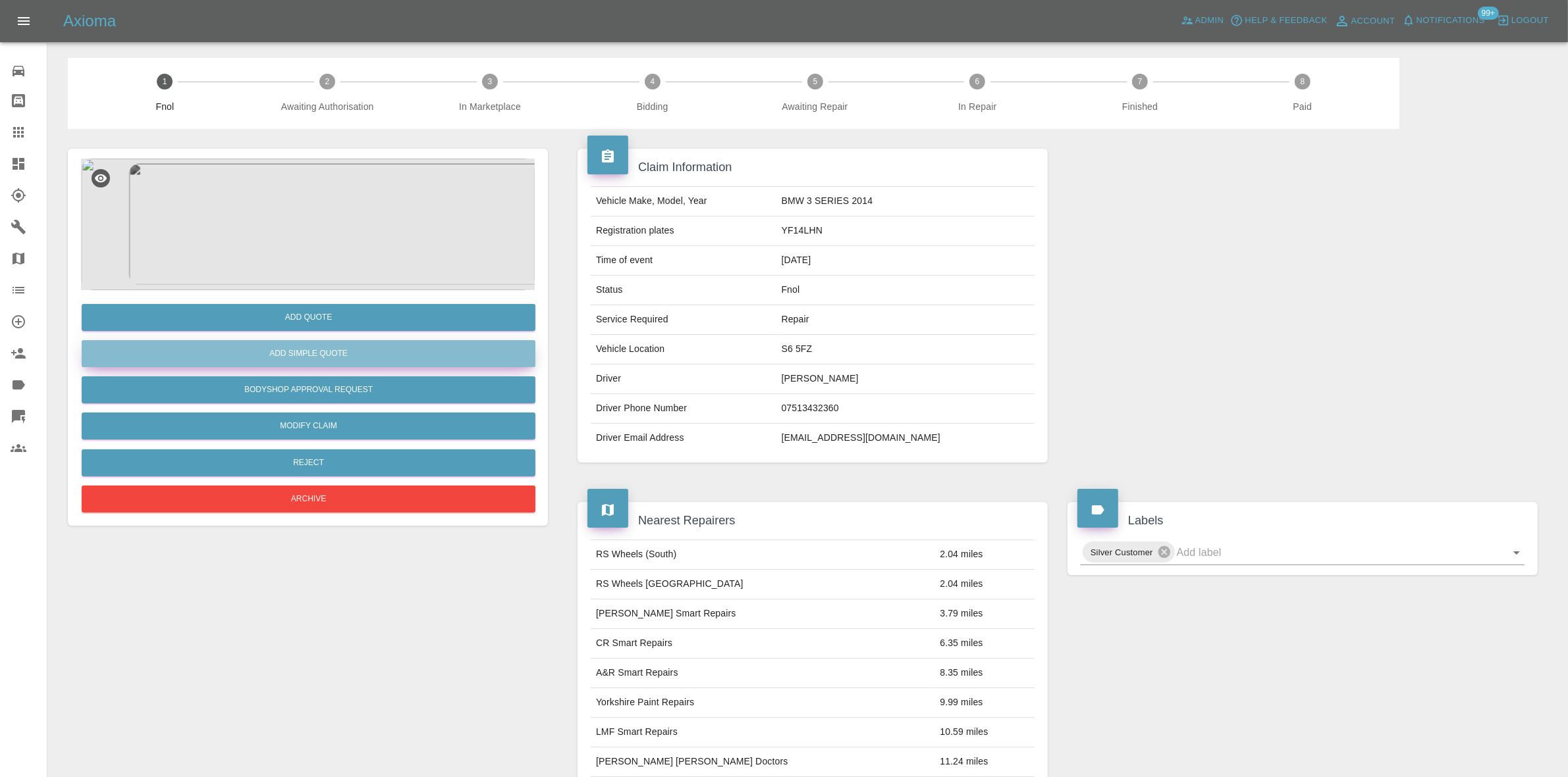
click at [360, 356] on button "Add Simple Quote" at bounding box center [308, 353] width 454 height 27
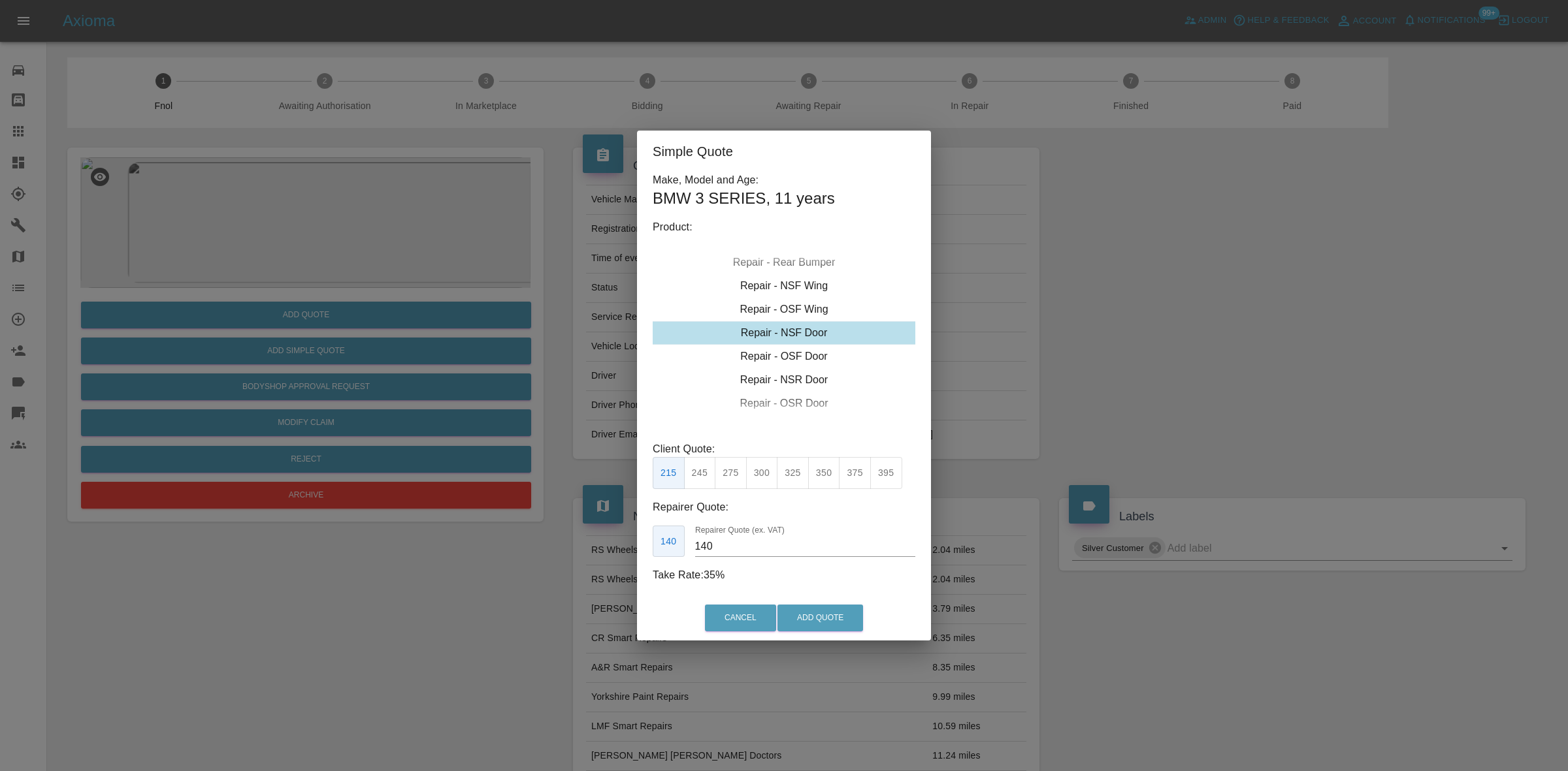
click at [794, 330] on div "Repair - NSF Door" at bounding box center [784, 333] width 263 height 24
click at [728, 478] on button "275" at bounding box center [730, 473] width 32 height 32
drag, startPoint x: 758, startPoint y: 461, endPoint x: 736, endPoint y: 555, distance: 96.5
click at [758, 461] on button "300" at bounding box center [762, 473] width 32 height 32
drag, startPoint x: 728, startPoint y: 548, endPoint x: 606, endPoint y: 540, distance: 122.3
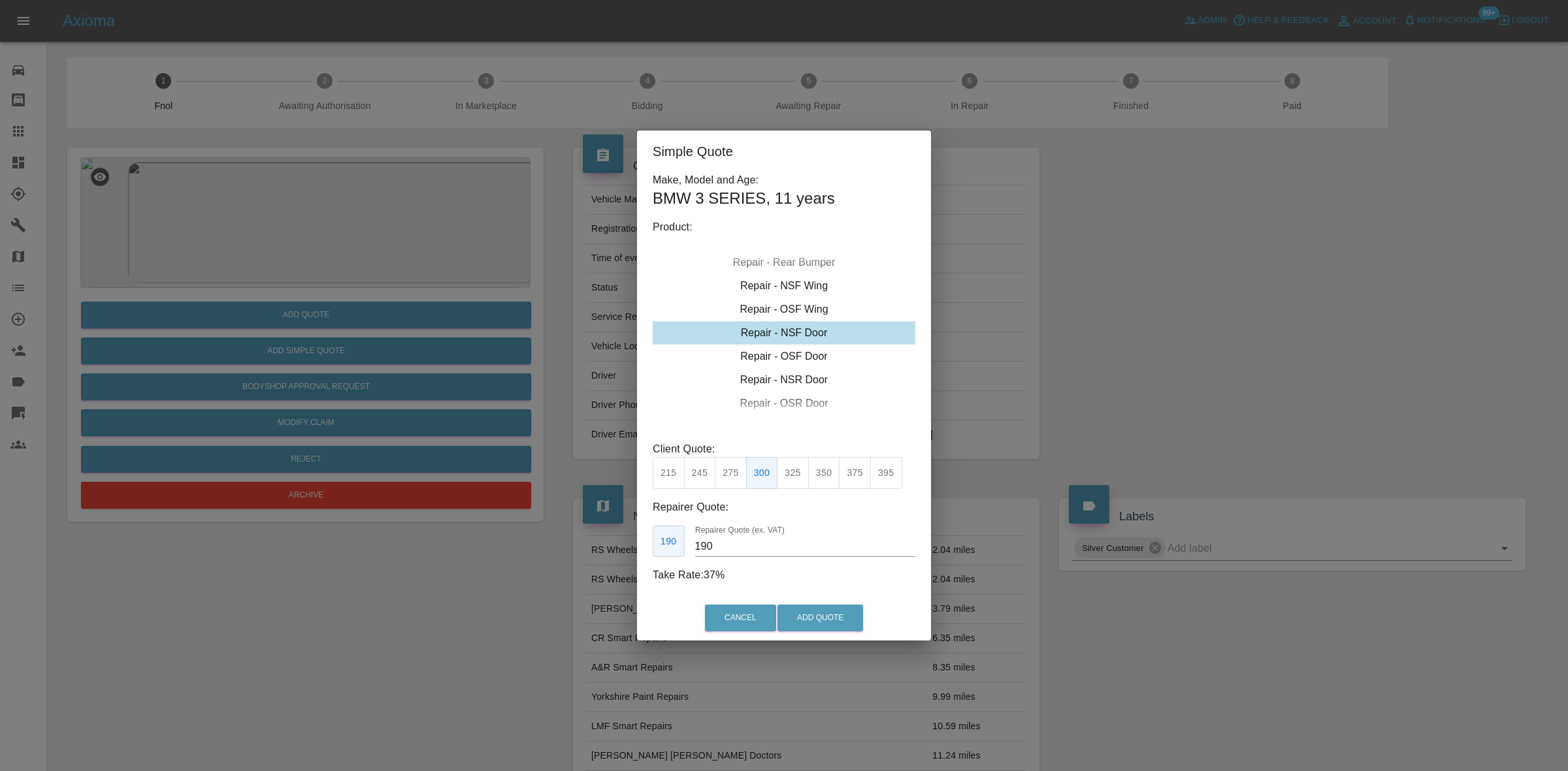
click at [612, 540] on div "Simple Quote Make, Model and Age: BMW 3 SERIES , 11 years Product: Repair - Fro…" at bounding box center [784, 385] width 1568 height 771
type input "180"
click at [828, 628] on button "Add Quote" at bounding box center [820, 618] width 86 height 27
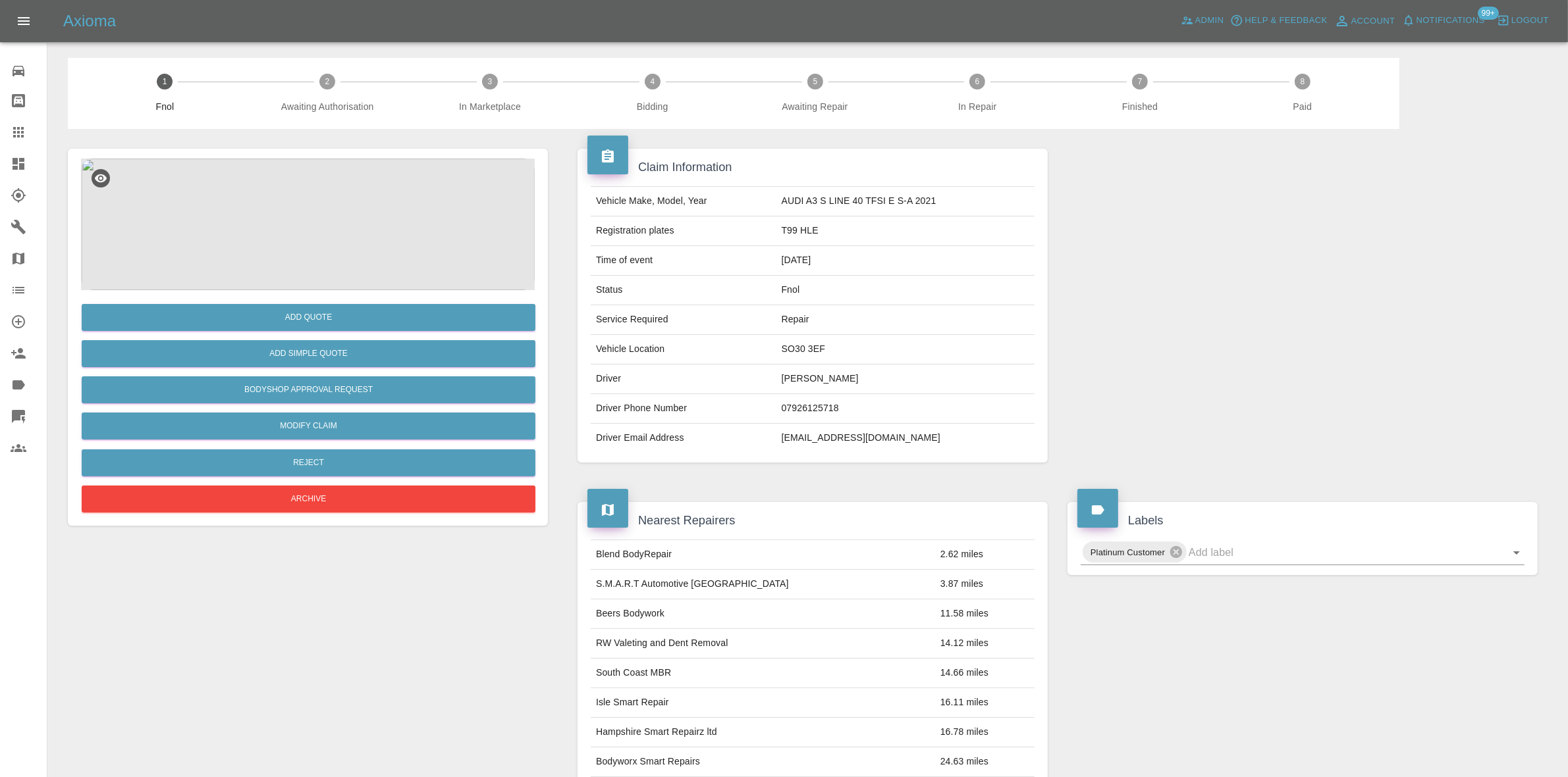
click at [336, 219] on img at bounding box center [308, 224] width 454 height 132
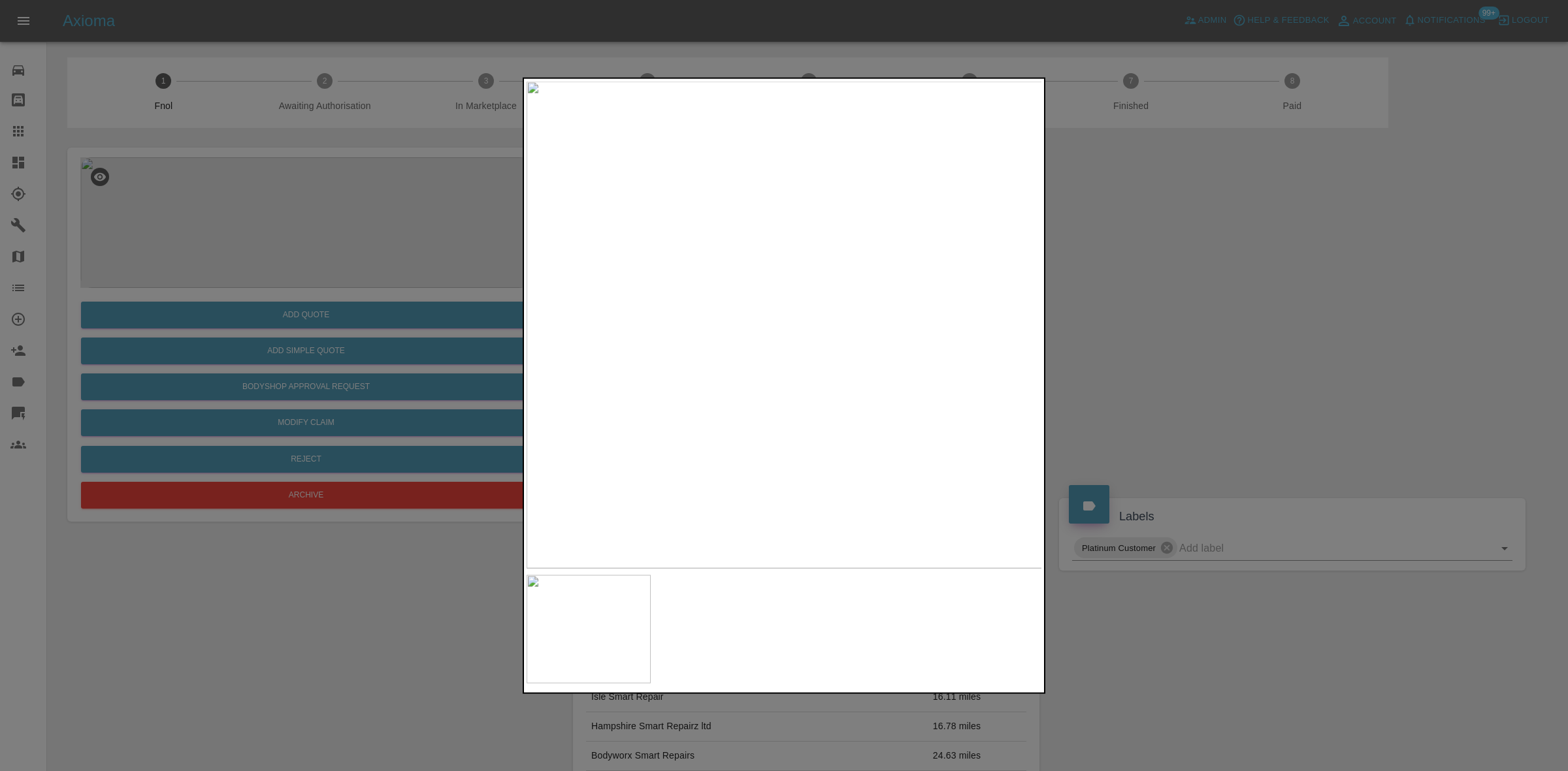
click at [654, 341] on img at bounding box center [784, 324] width 516 height 487
click at [673, 356] on img at bounding box center [784, 324] width 516 height 487
click at [826, 367] on img at bounding box center [784, 324] width 516 height 487
click at [825, 367] on img at bounding box center [657, 197] width 1548 height 1462
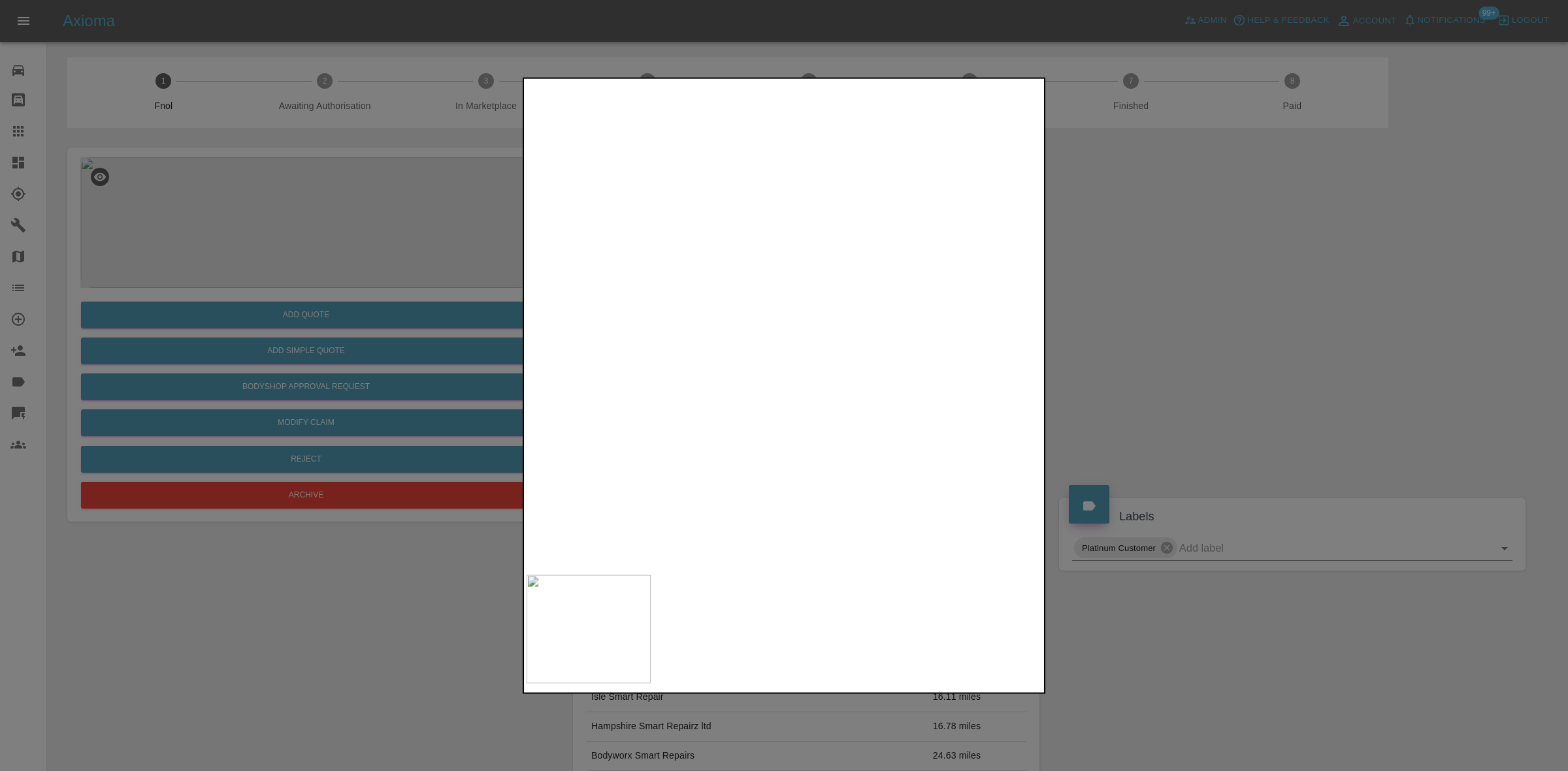
click at [825, 367] on img at bounding box center [657, 197] width 1548 height 1462
click at [364, 335] on div at bounding box center [784, 385] width 1568 height 771
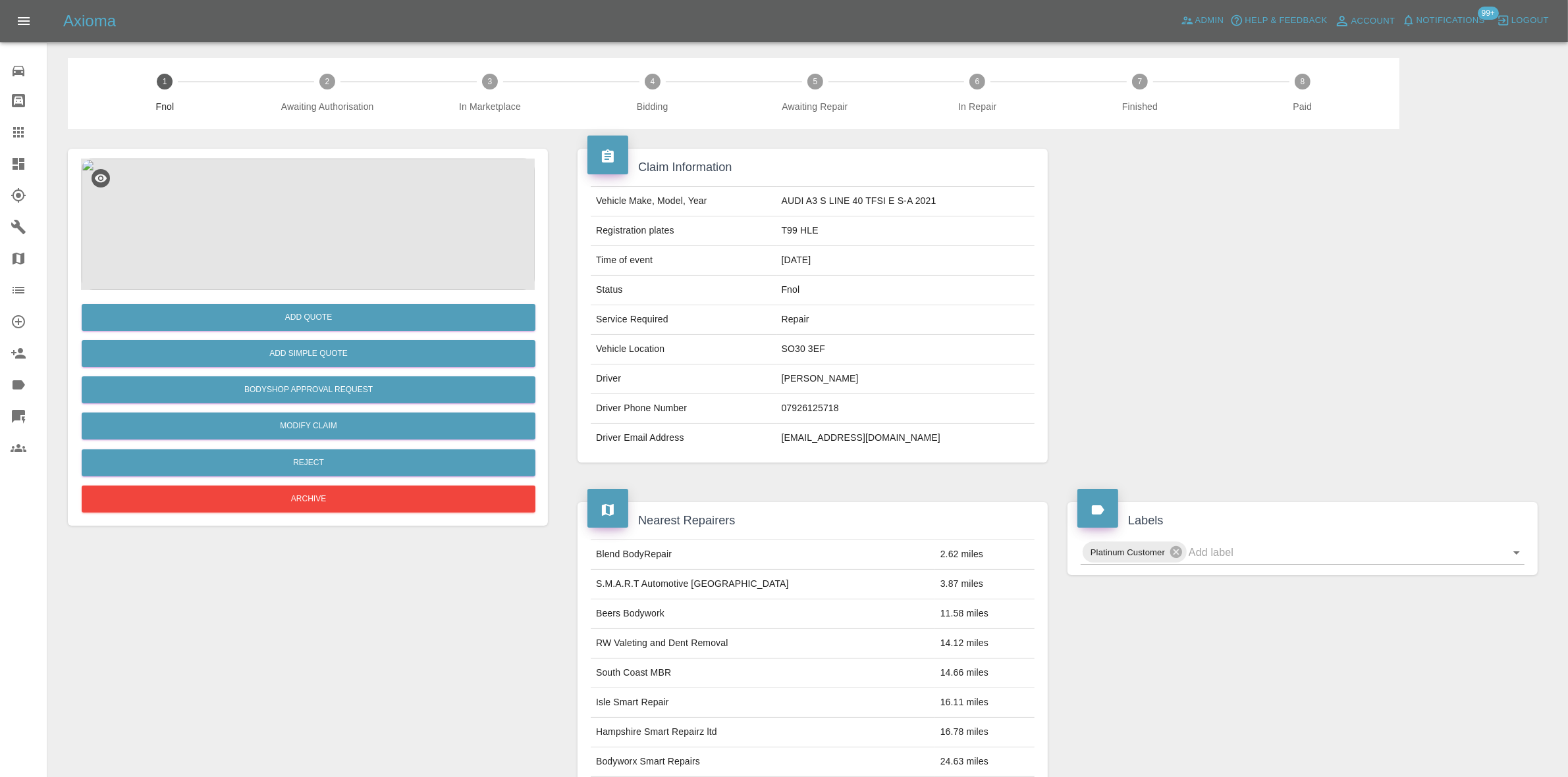
click at [321, 248] on img at bounding box center [308, 224] width 454 height 132
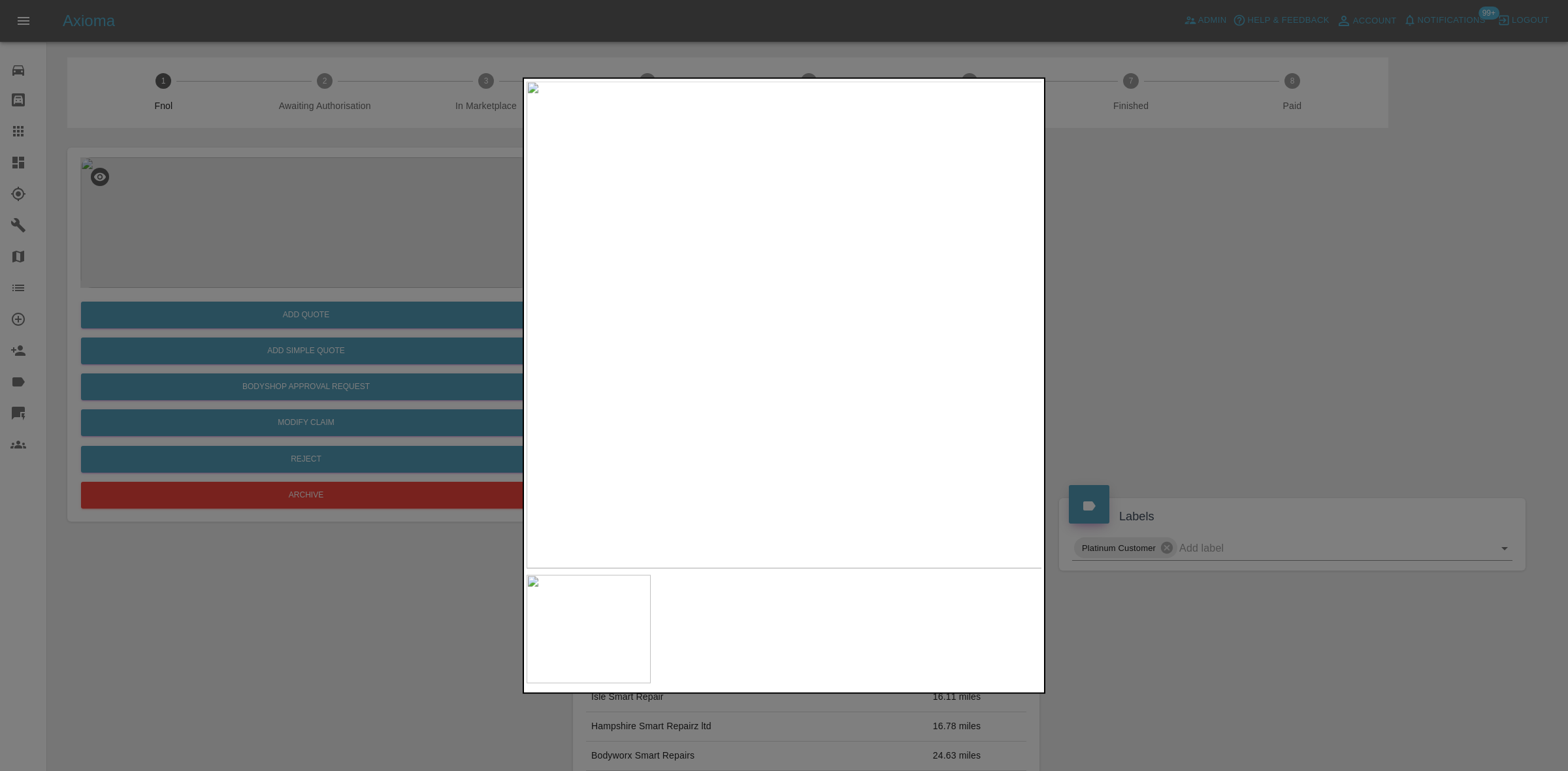
click at [798, 376] on img at bounding box center [784, 324] width 516 height 487
click at [877, 385] on img at bounding box center [842, 300] width 1548 height 1462
click at [515, 351] on div at bounding box center [784, 385] width 1568 height 771
click at [640, 387] on img at bounding box center [439, 267] width 1548 height 1462
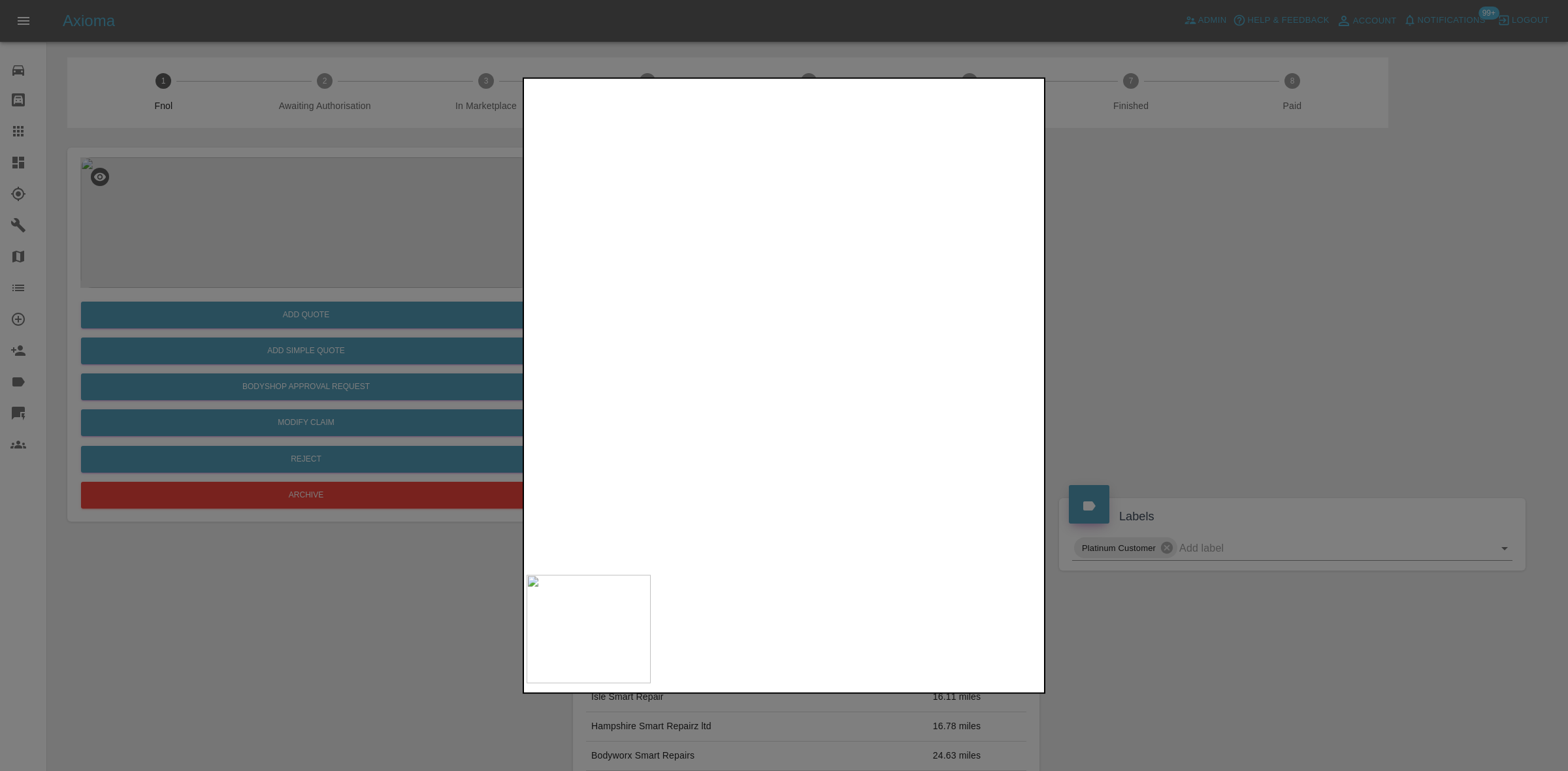
click at [640, 387] on img at bounding box center [458, 273] width 1548 height 1462
click at [728, 356] on img at bounding box center [784, 324] width 516 height 487
click at [727, 356] on img at bounding box center [784, 324] width 516 height 487
click at [478, 351] on div at bounding box center [784, 385] width 1568 height 771
click at [766, 470] on img at bounding box center [720, 265] width 1548 height 1462
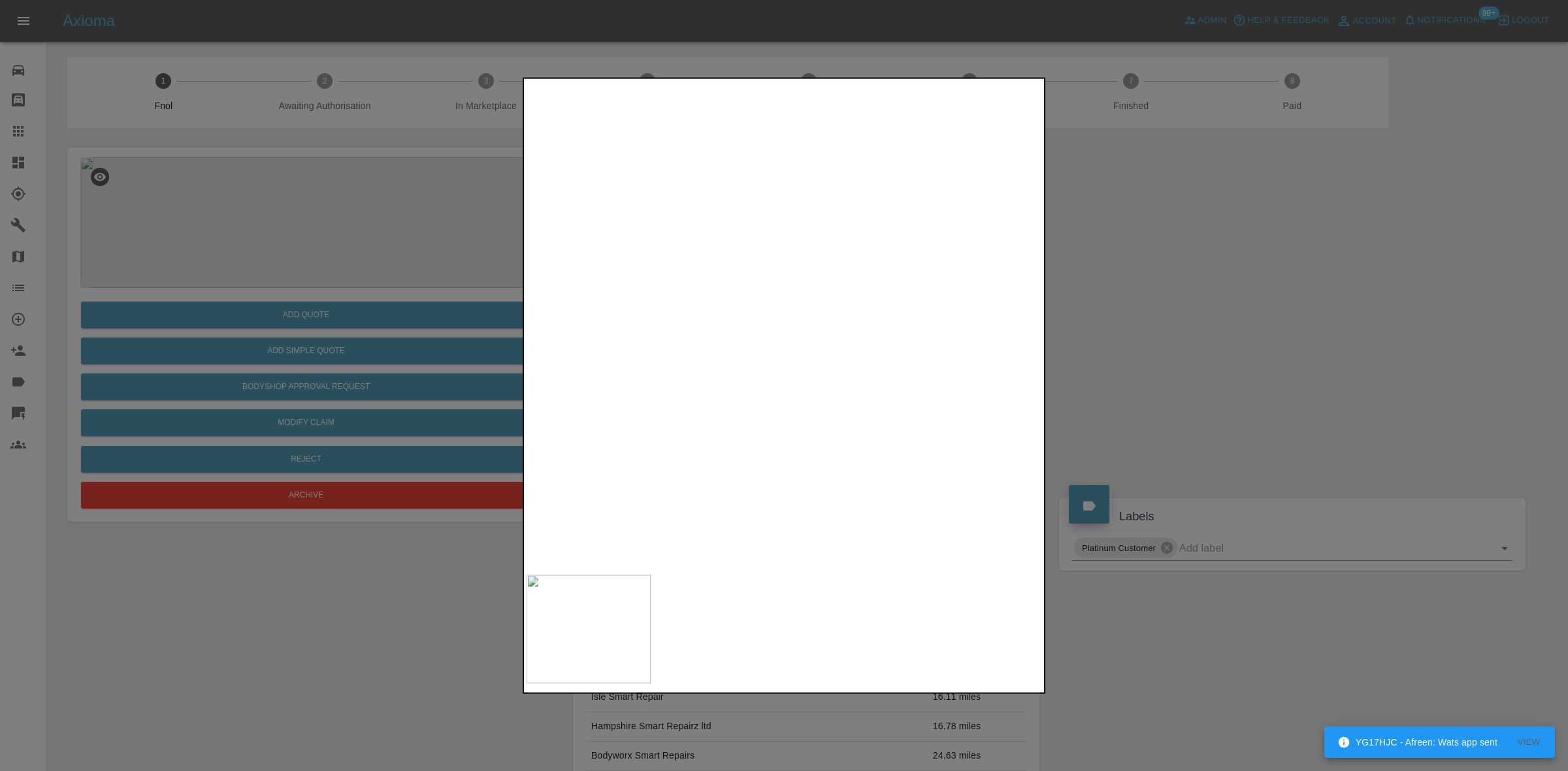
click at [766, 470] on img at bounding box center [720, 265] width 1548 height 1462
click at [710, 320] on img at bounding box center [784, 324] width 516 height 487
click at [710, 320] on img at bounding box center [1008, 337] width 1548 height 1462
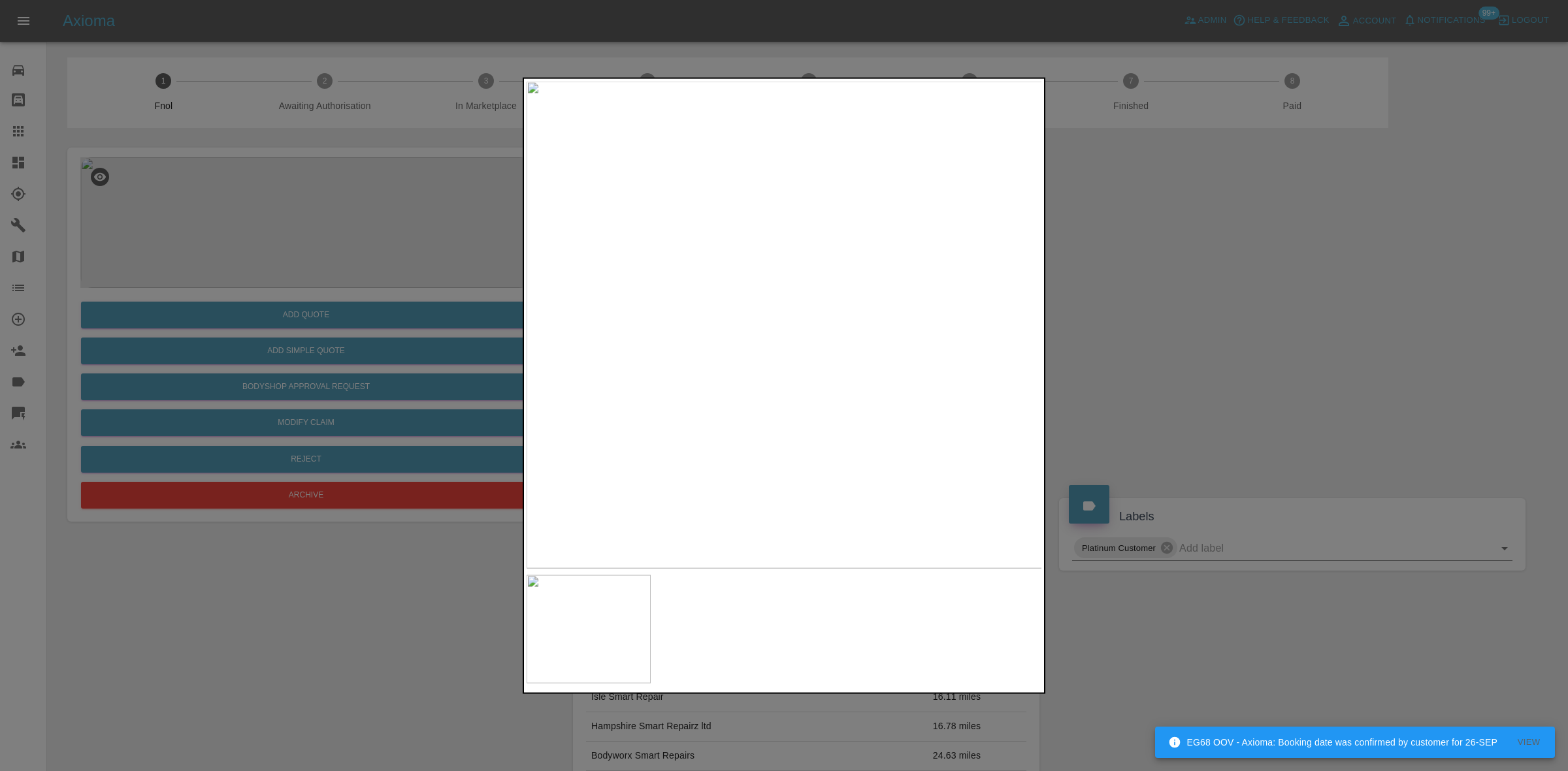
click at [180, 253] on div at bounding box center [784, 385] width 1568 height 771
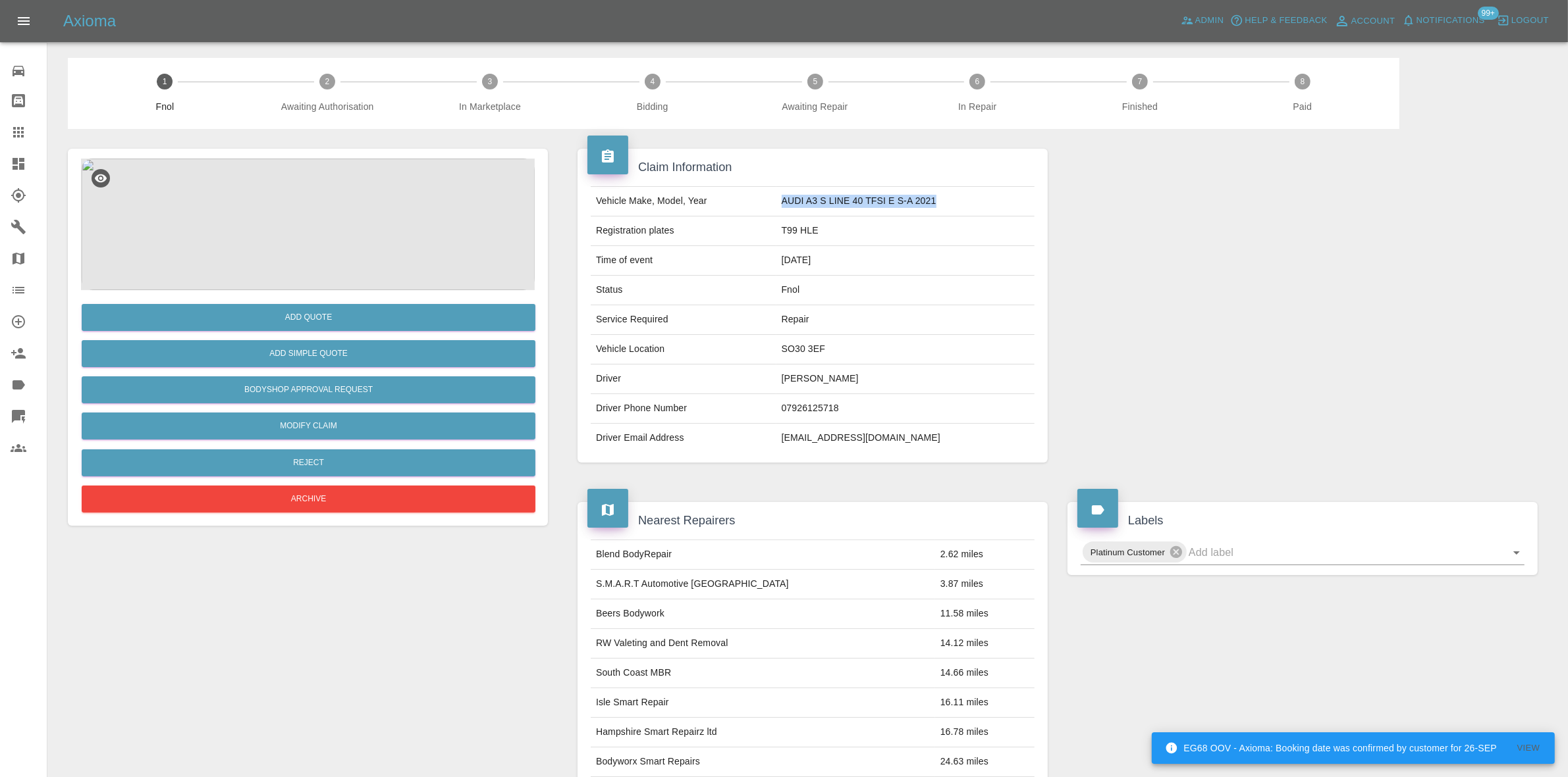
drag, startPoint x: 785, startPoint y: 204, endPoint x: 957, endPoint y: 203, distance: 172.0
click at [957, 203] on td "AUDI A3 S LINE 40 TFSI E S-A 2021" at bounding box center [906, 202] width 258 height 29
copy td "AUDI A3 S LINE 40 TFSI E S-A 2021"
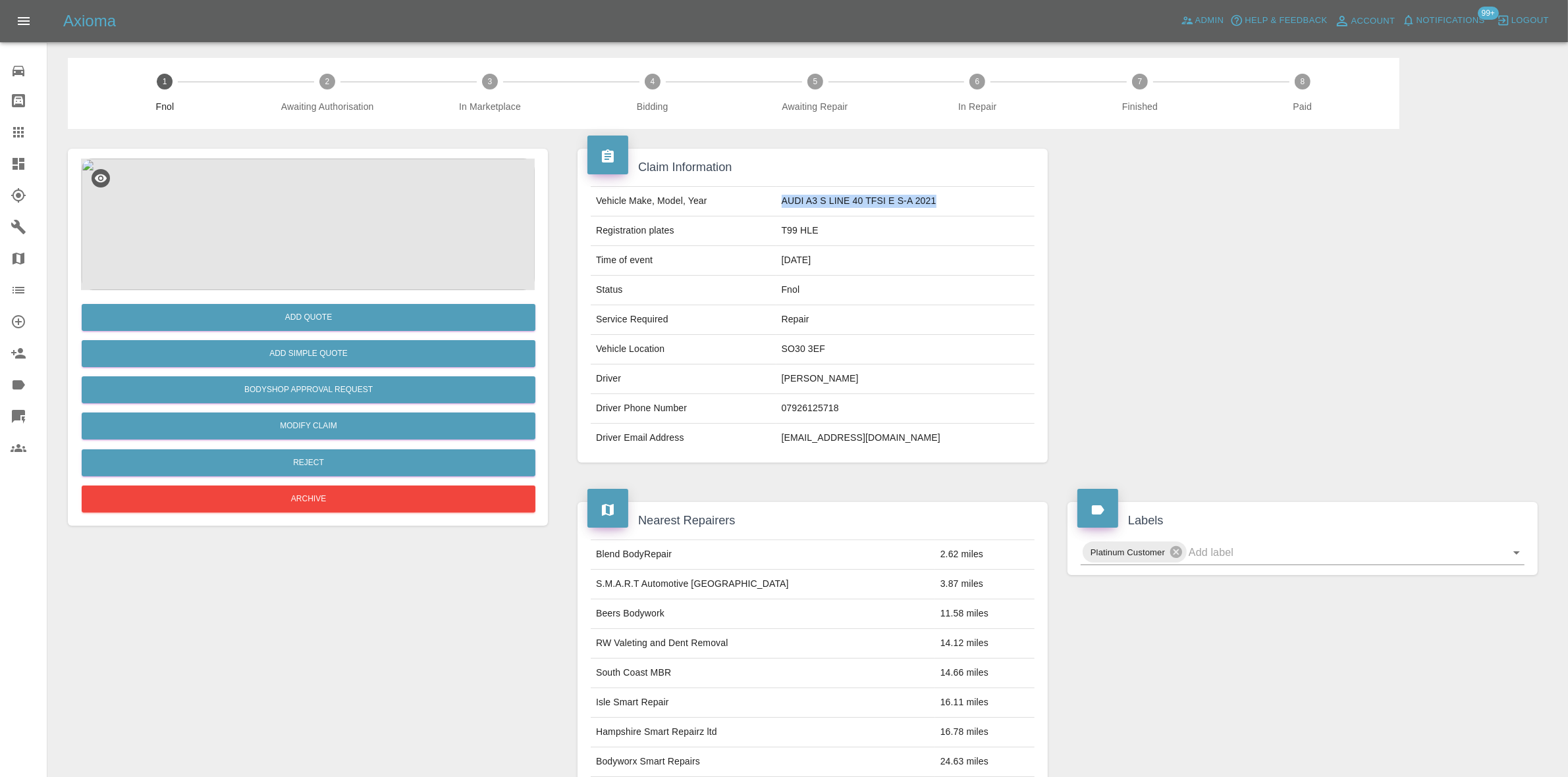
click at [285, 231] on img at bounding box center [308, 224] width 454 height 132
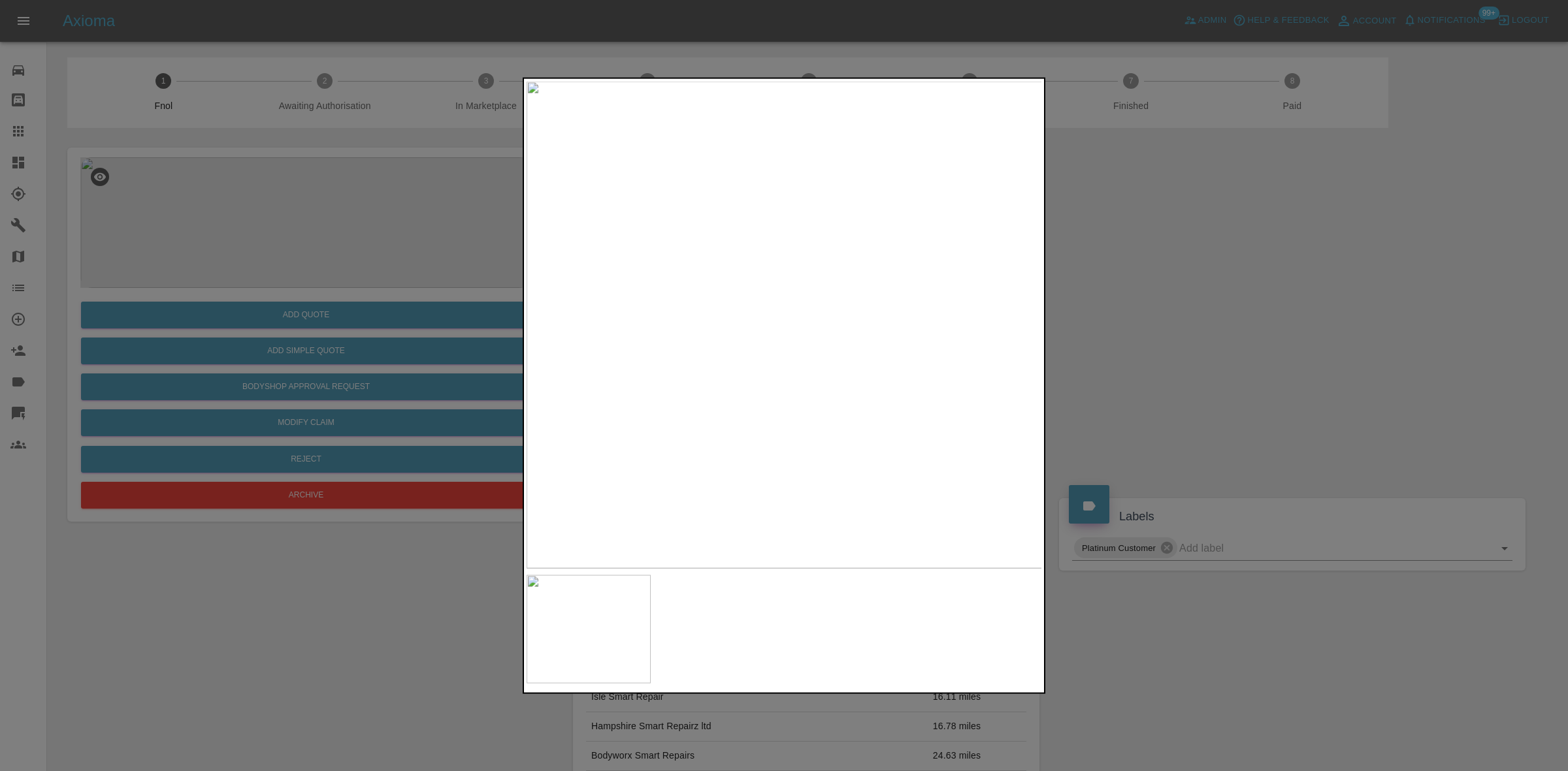
click at [741, 325] on img at bounding box center [784, 324] width 516 height 487
click at [279, 323] on div at bounding box center [784, 385] width 1568 height 771
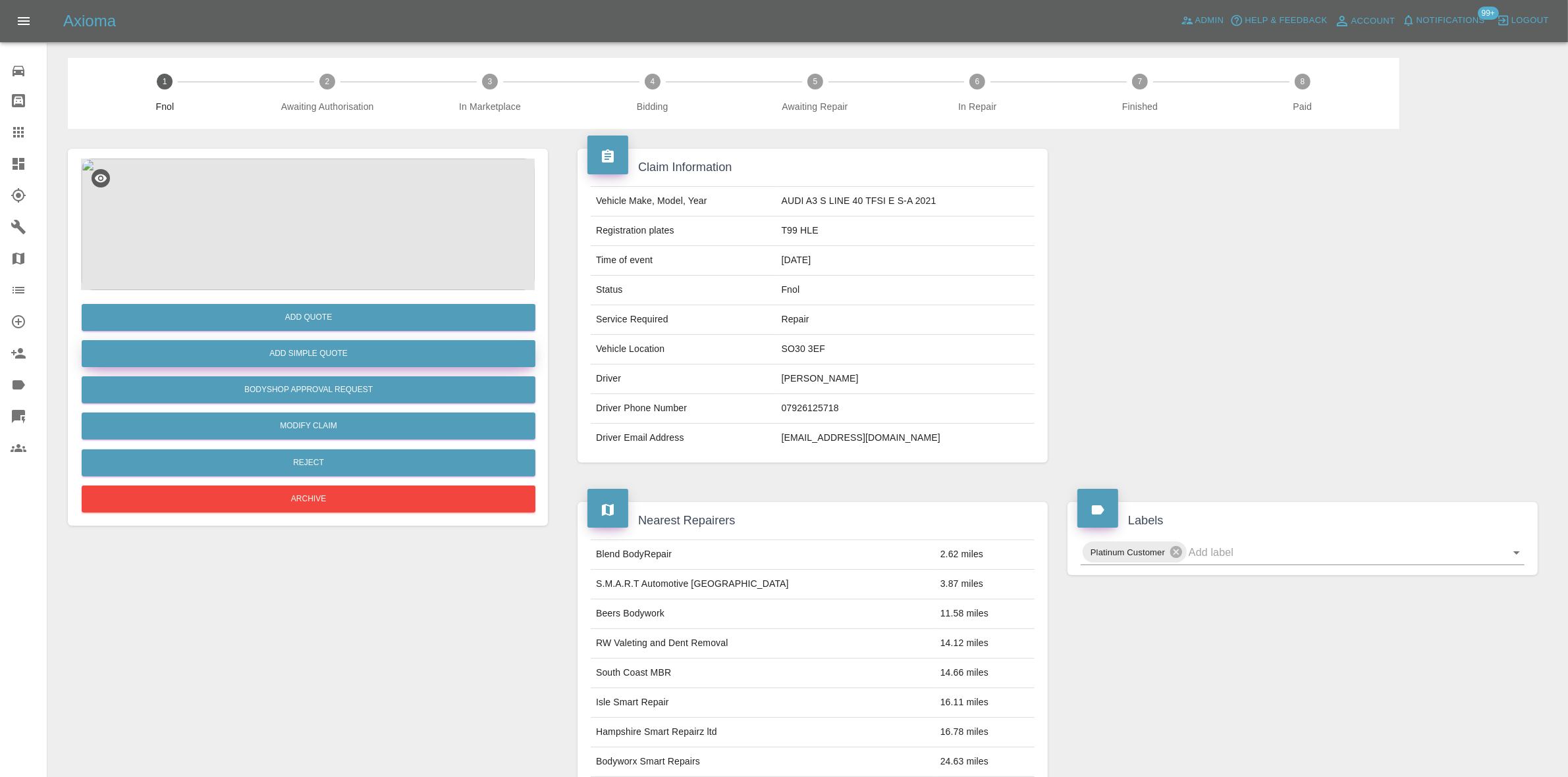
click at [294, 348] on button "Add Simple Quote" at bounding box center [308, 353] width 454 height 27
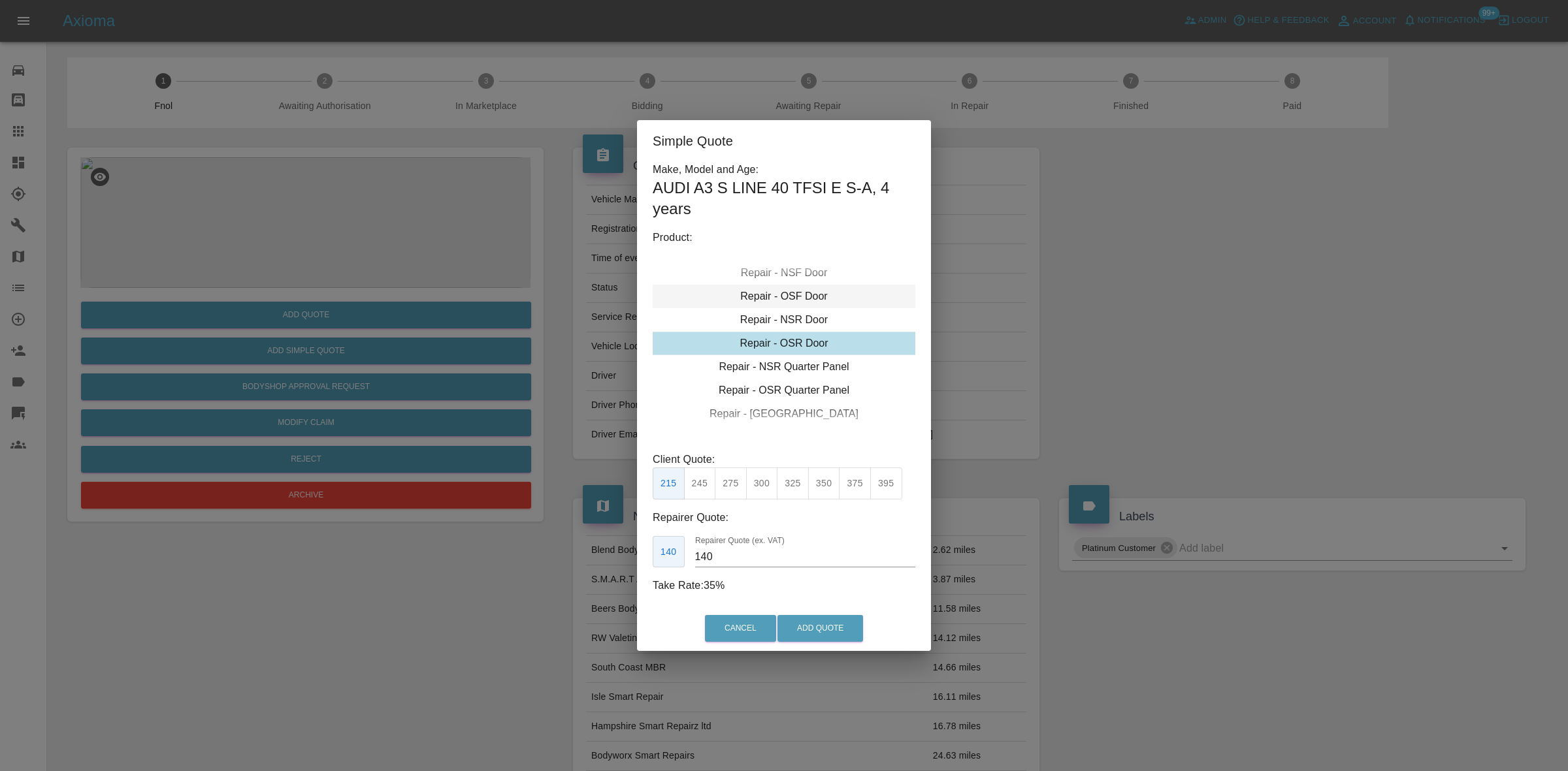
click at [792, 298] on div "Repair - OSF Door" at bounding box center [784, 297] width 263 height 24
click at [727, 485] on button "275" at bounding box center [730, 484] width 32 height 32
drag, startPoint x: 700, startPoint y: 487, endPoint x: 762, endPoint y: 632, distance: 157.7
click at [699, 491] on button "245" at bounding box center [700, 484] width 32 height 32
type input "160"
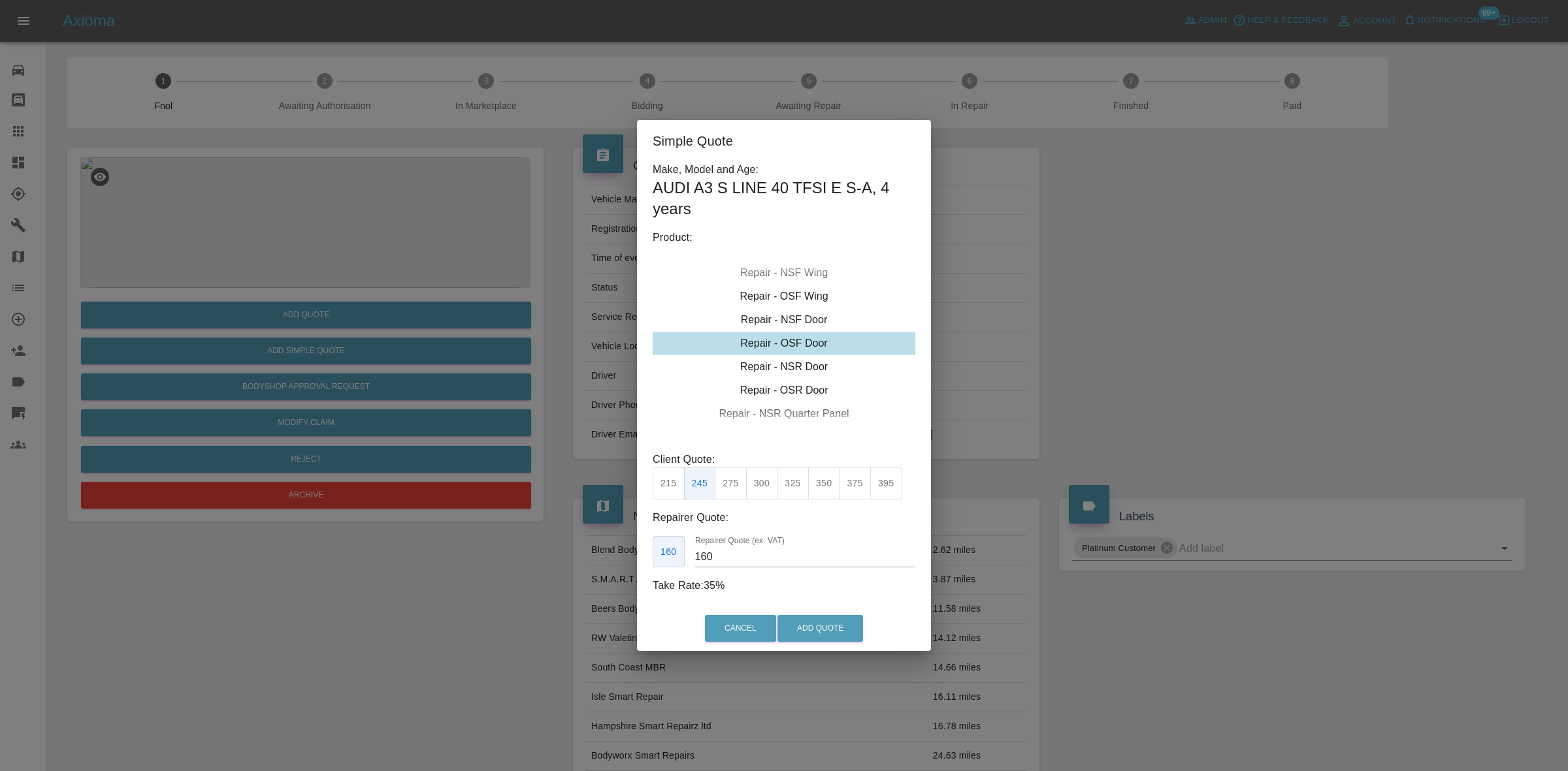
click at [815, 609] on div "Cancel Add Quote" at bounding box center [784, 629] width 294 height 44
click at [811, 632] on button "Add Quote" at bounding box center [820, 629] width 86 height 27
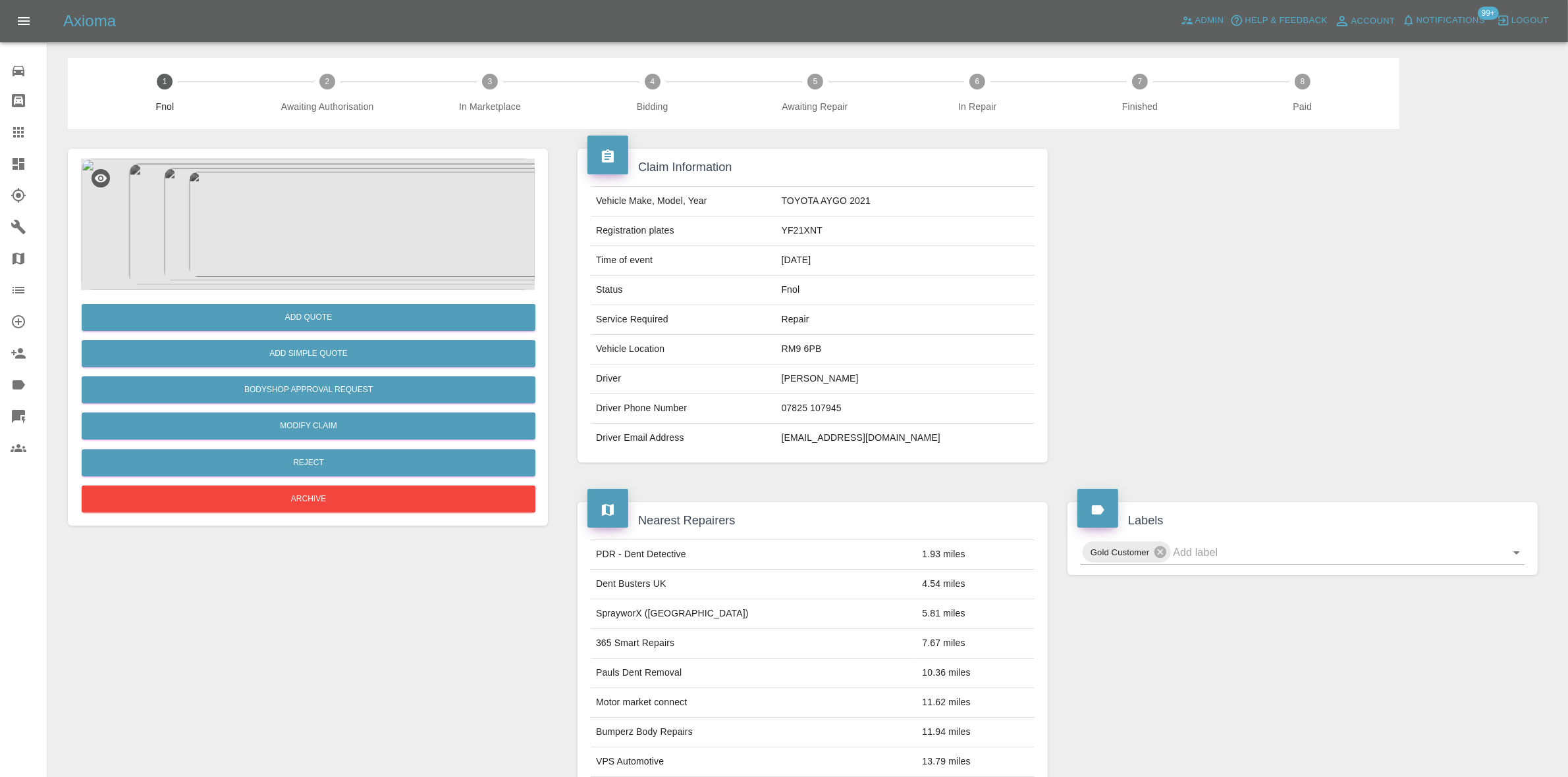
click at [383, 165] on img at bounding box center [308, 224] width 454 height 132
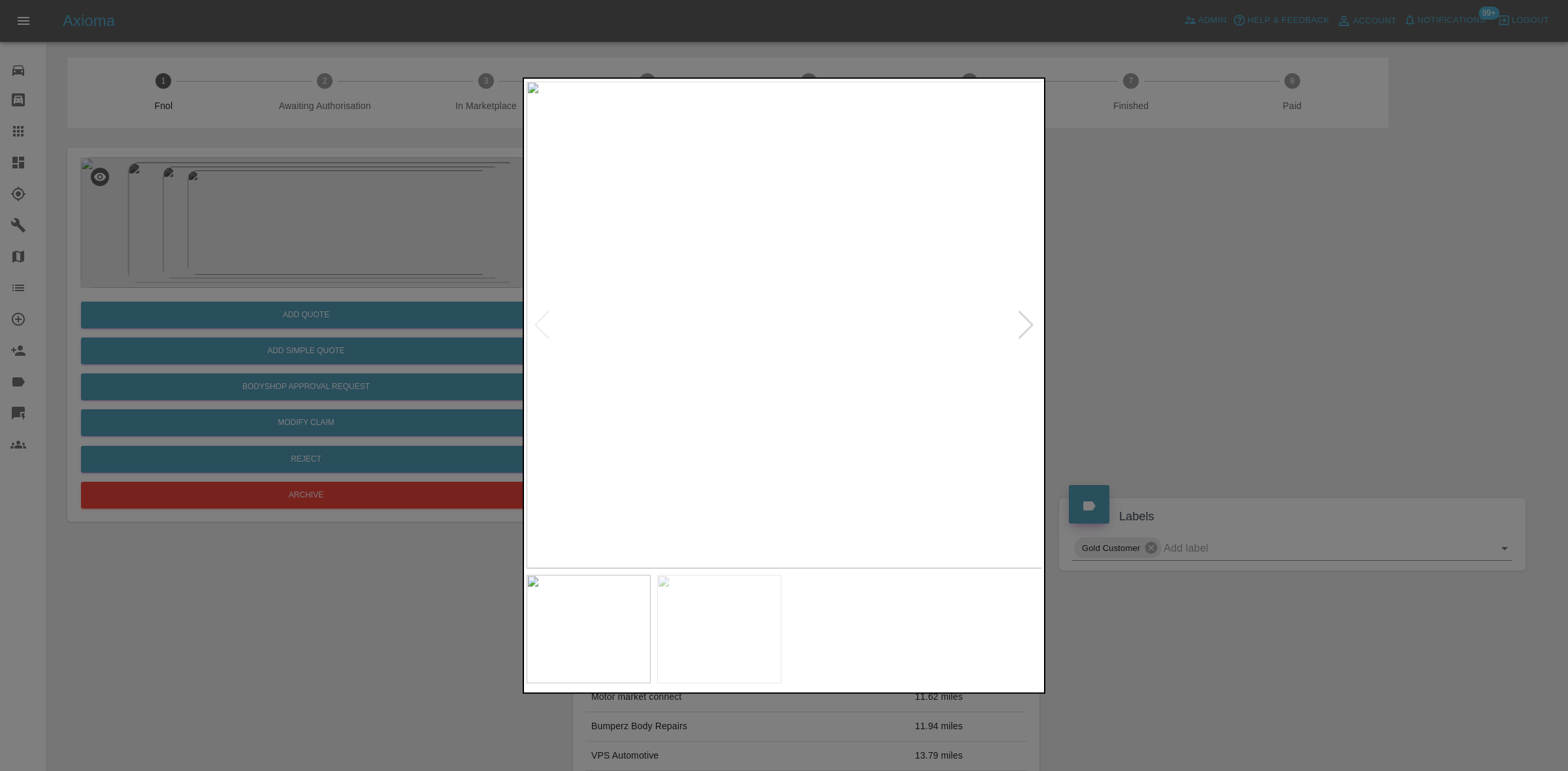
click at [753, 333] on img at bounding box center [784, 324] width 516 height 487
click at [552, 344] on img at bounding box center [784, 324] width 516 height 487
click at [457, 298] on div at bounding box center [784, 385] width 1568 height 771
drag, startPoint x: 322, startPoint y: 266, endPoint x: 457, endPoint y: 393, distance: 185.3
click at [322, 280] on div at bounding box center [784, 385] width 1568 height 771
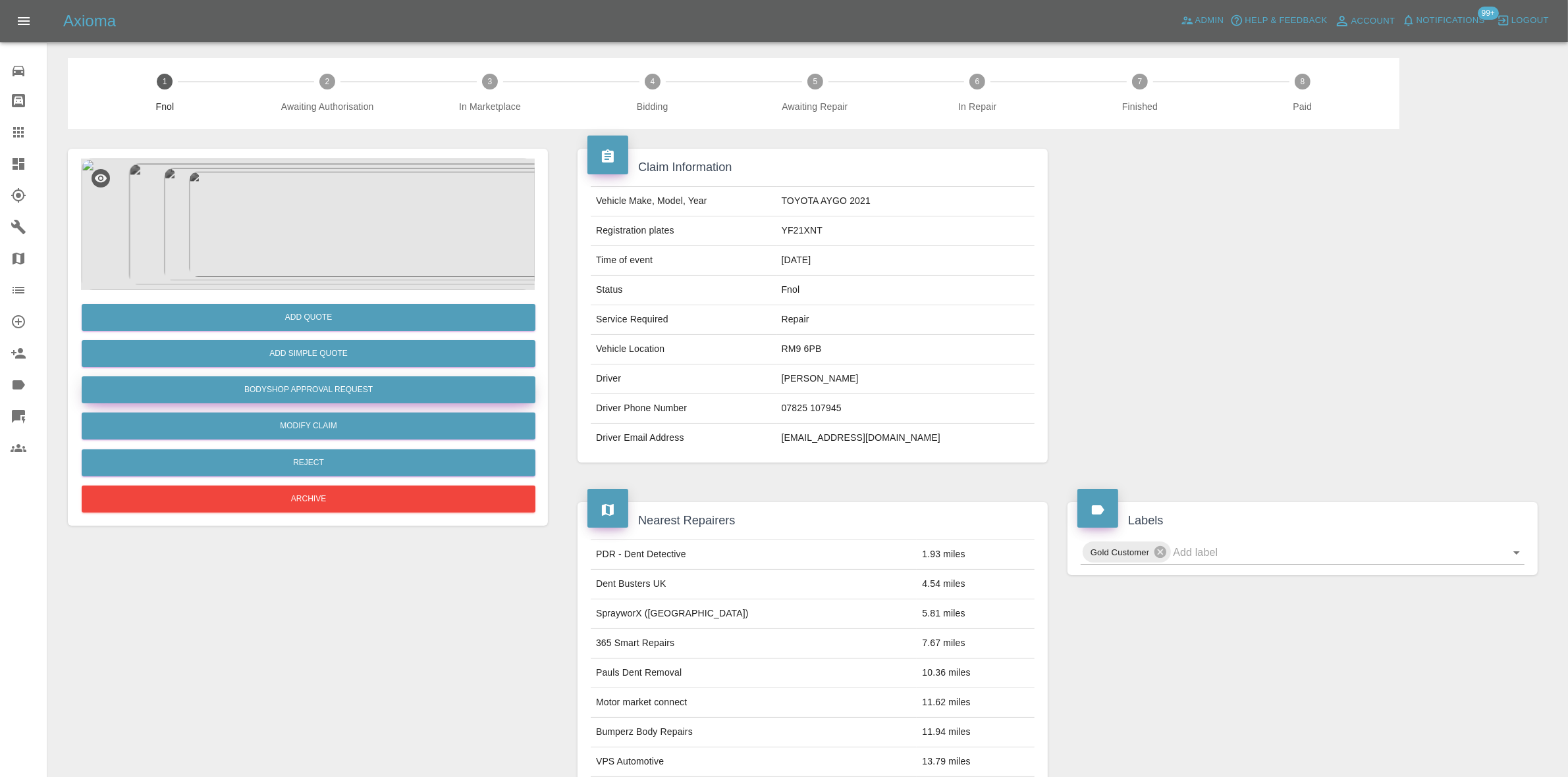
click at [370, 382] on button "Bodyshop Approval Request" at bounding box center [308, 390] width 454 height 27
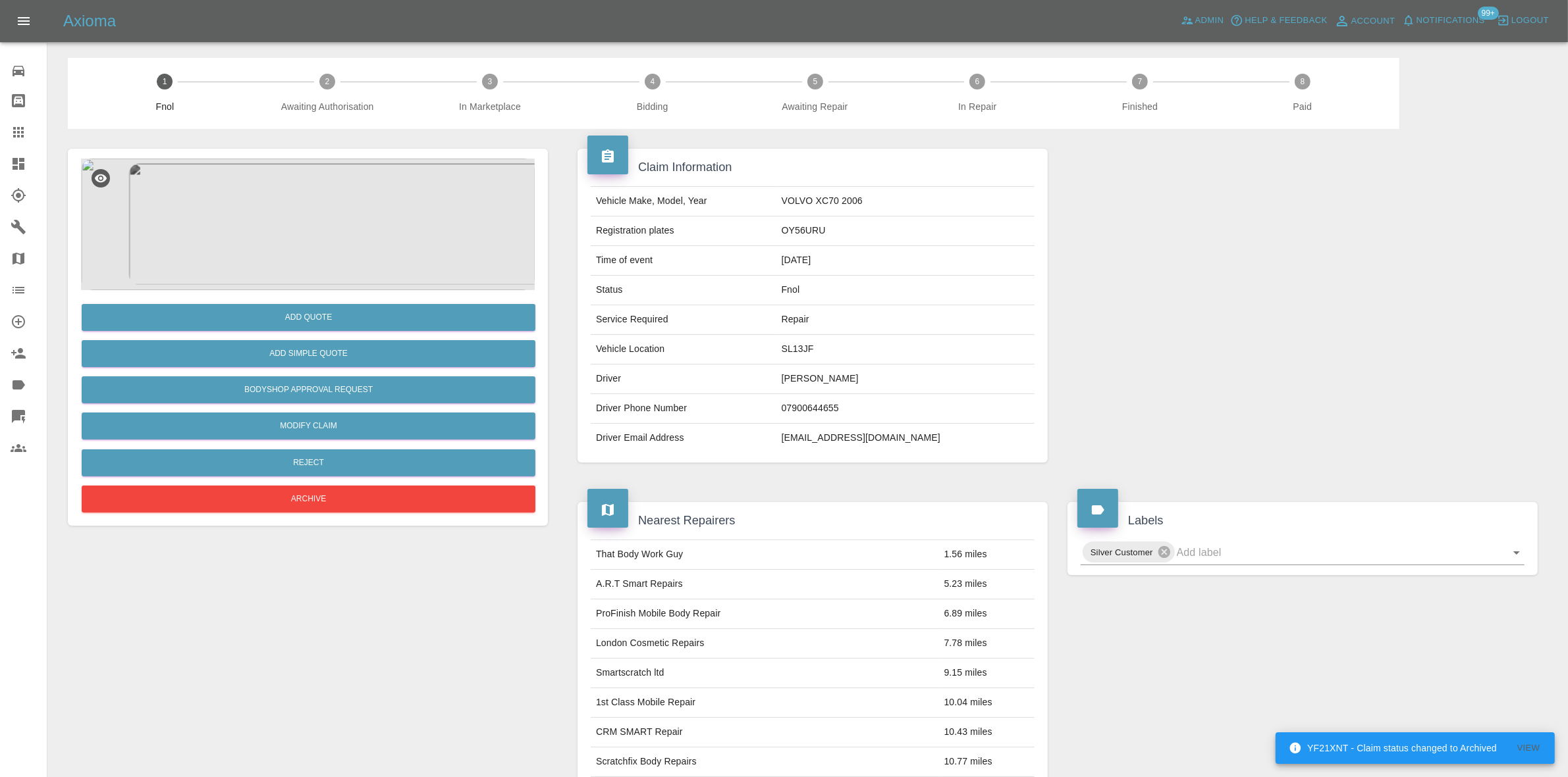
click at [329, 232] on img at bounding box center [308, 224] width 454 height 132
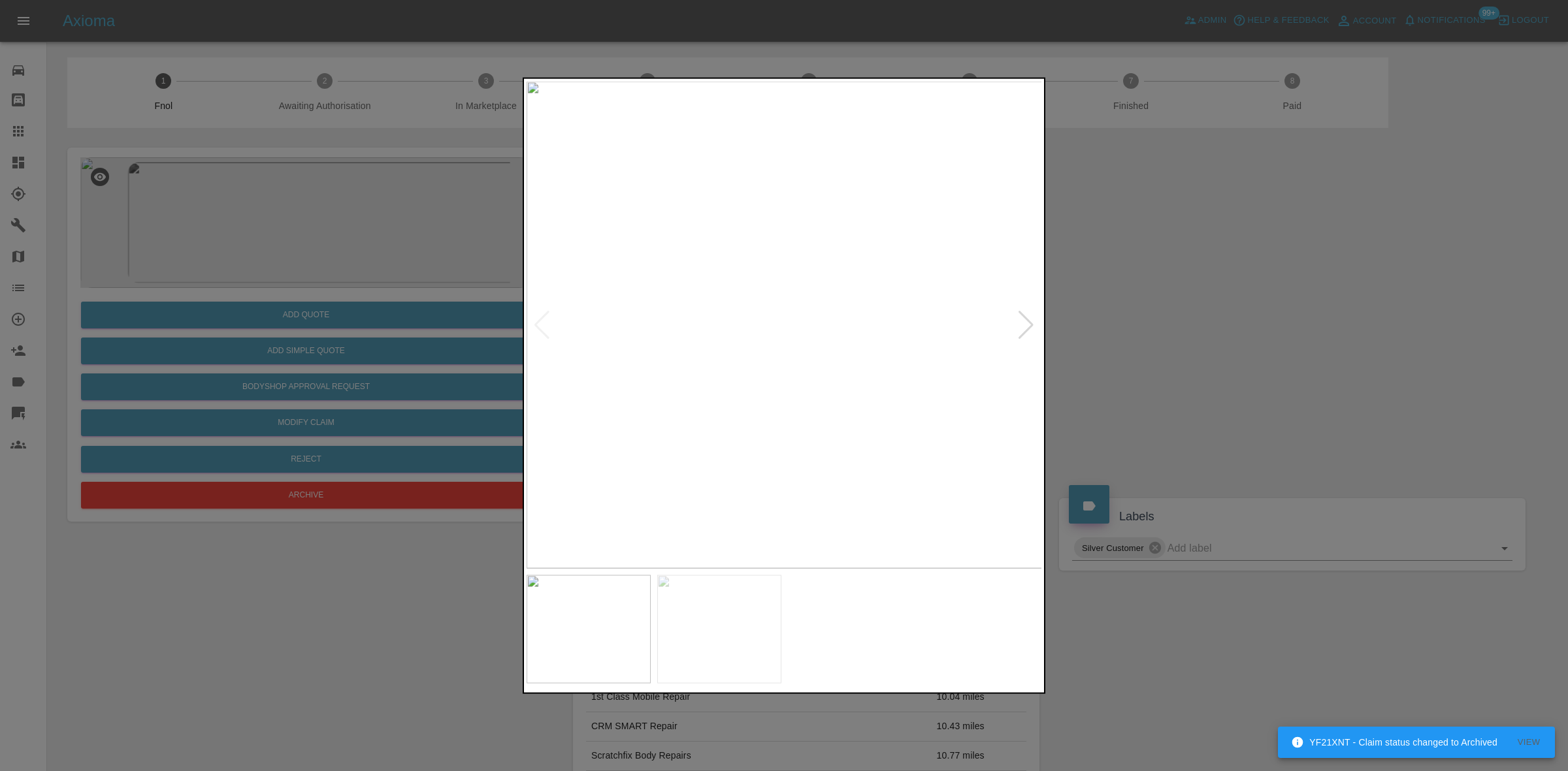
click at [629, 357] on img at bounding box center [784, 324] width 516 height 487
click at [562, 354] on img at bounding box center [784, 324] width 516 height 487
click at [775, 313] on img at bounding box center [784, 324] width 516 height 487
click at [775, 313] on img at bounding box center [809, 359] width 1548 height 1462
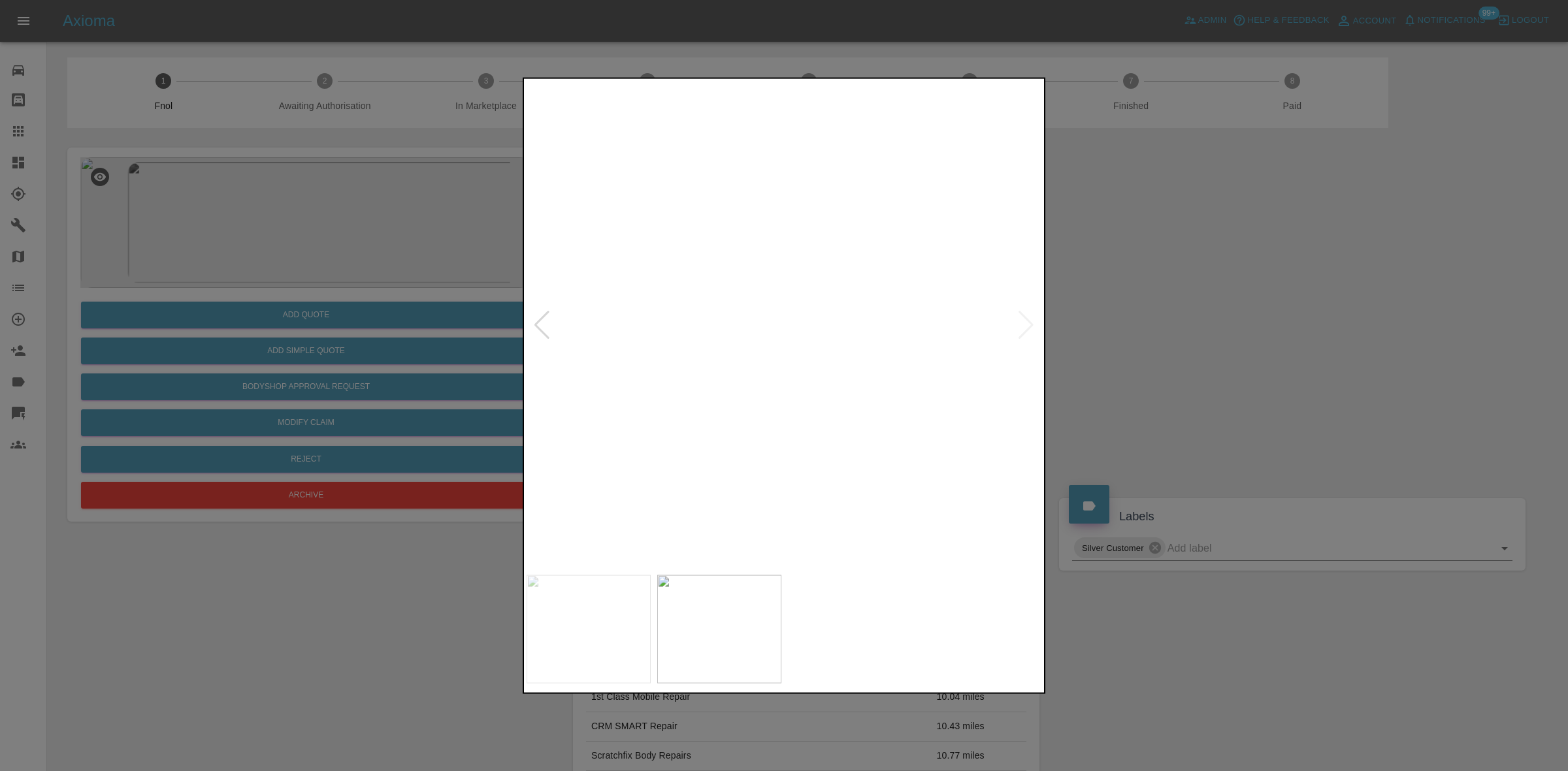
click at [775, 313] on img at bounding box center [809, 359] width 1548 height 1462
drag, startPoint x: 150, startPoint y: 255, endPoint x: 157, endPoint y: 255, distance: 7.0
click at [152, 255] on div at bounding box center [784, 385] width 1568 height 771
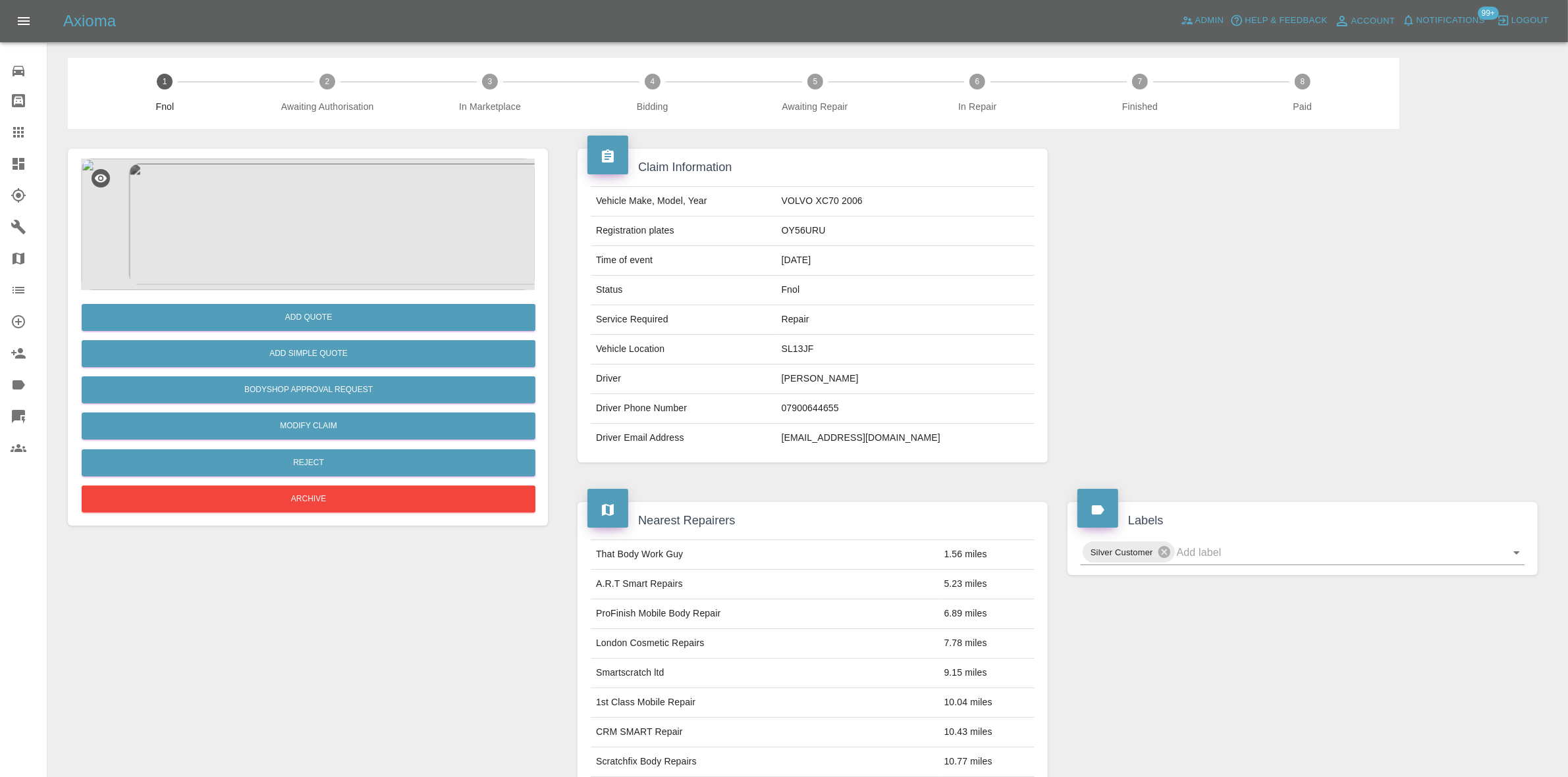
click at [285, 250] on img at bounding box center [308, 224] width 454 height 132
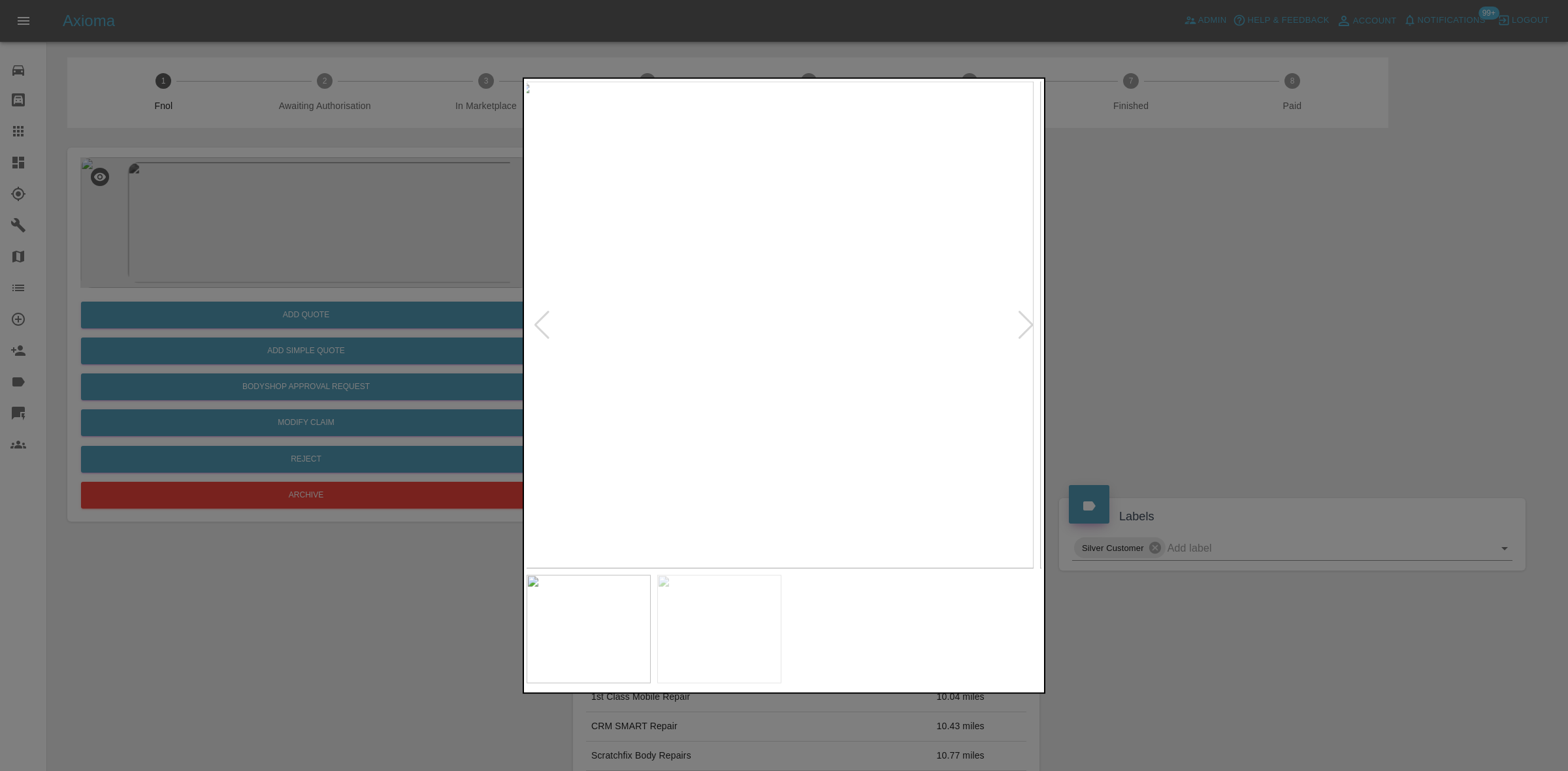
click at [615, 281] on img at bounding box center [775, 324] width 516 height 487
click at [518, 298] on div at bounding box center [784, 385] width 1568 height 771
click at [318, 213] on div at bounding box center [784, 385] width 1568 height 771
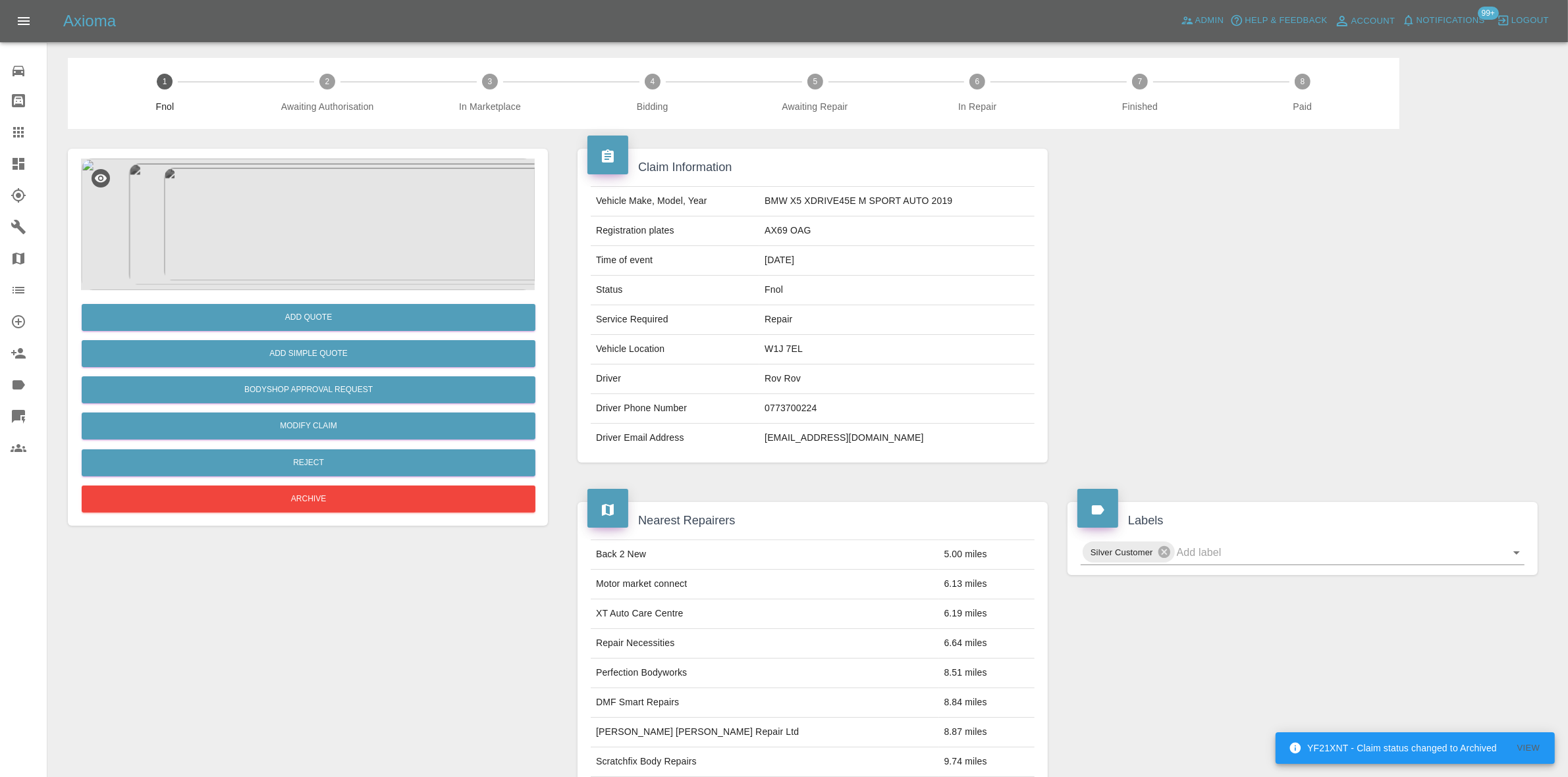
click at [303, 203] on img at bounding box center [308, 224] width 454 height 132
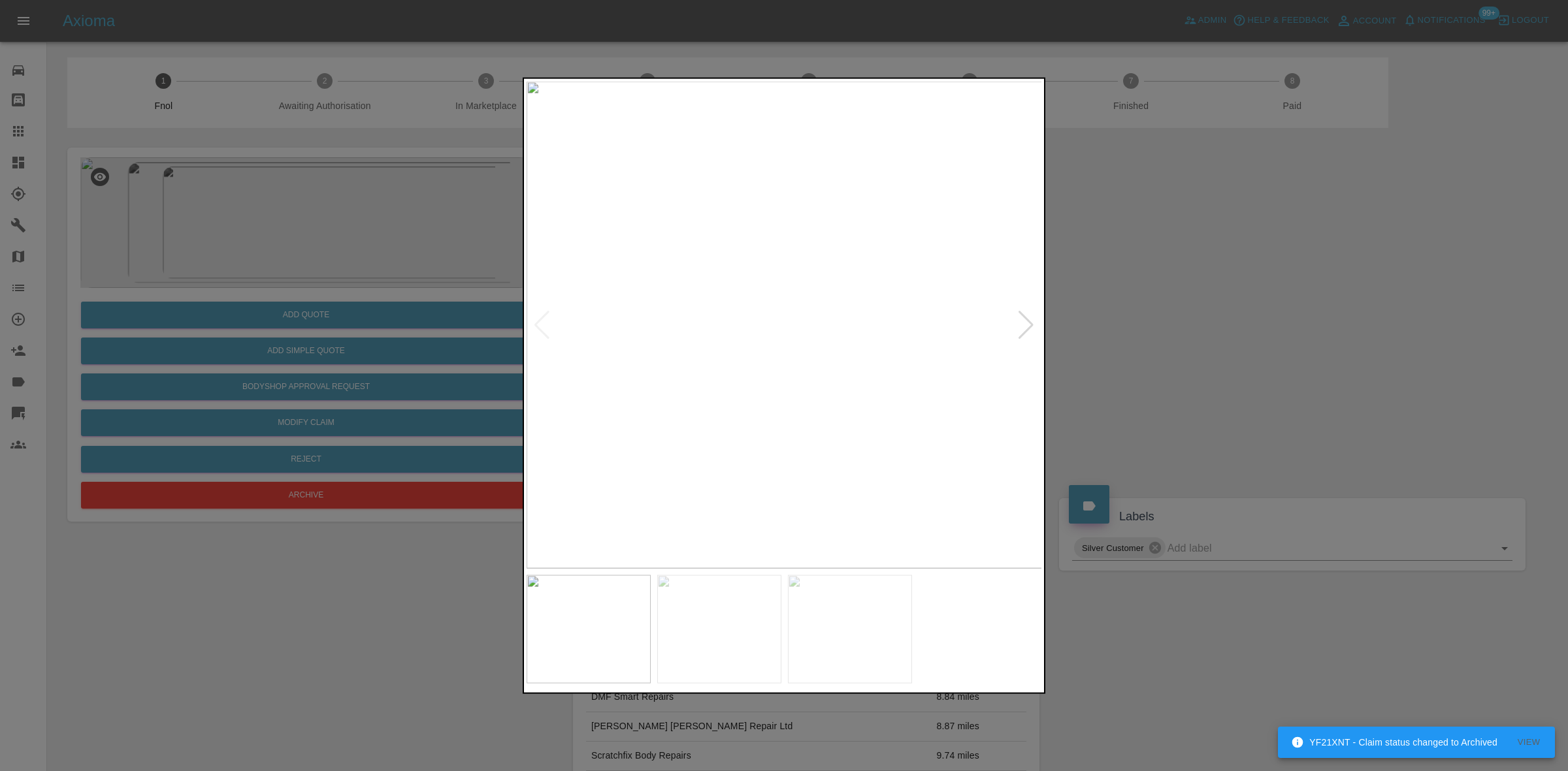
click at [646, 391] on img at bounding box center [784, 324] width 516 height 487
click at [583, 409] on img at bounding box center [572, 324] width 516 height 487
click at [586, 420] on img at bounding box center [726, 324] width 516 height 487
click at [735, 386] on img at bounding box center [784, 324] width 516 height 487
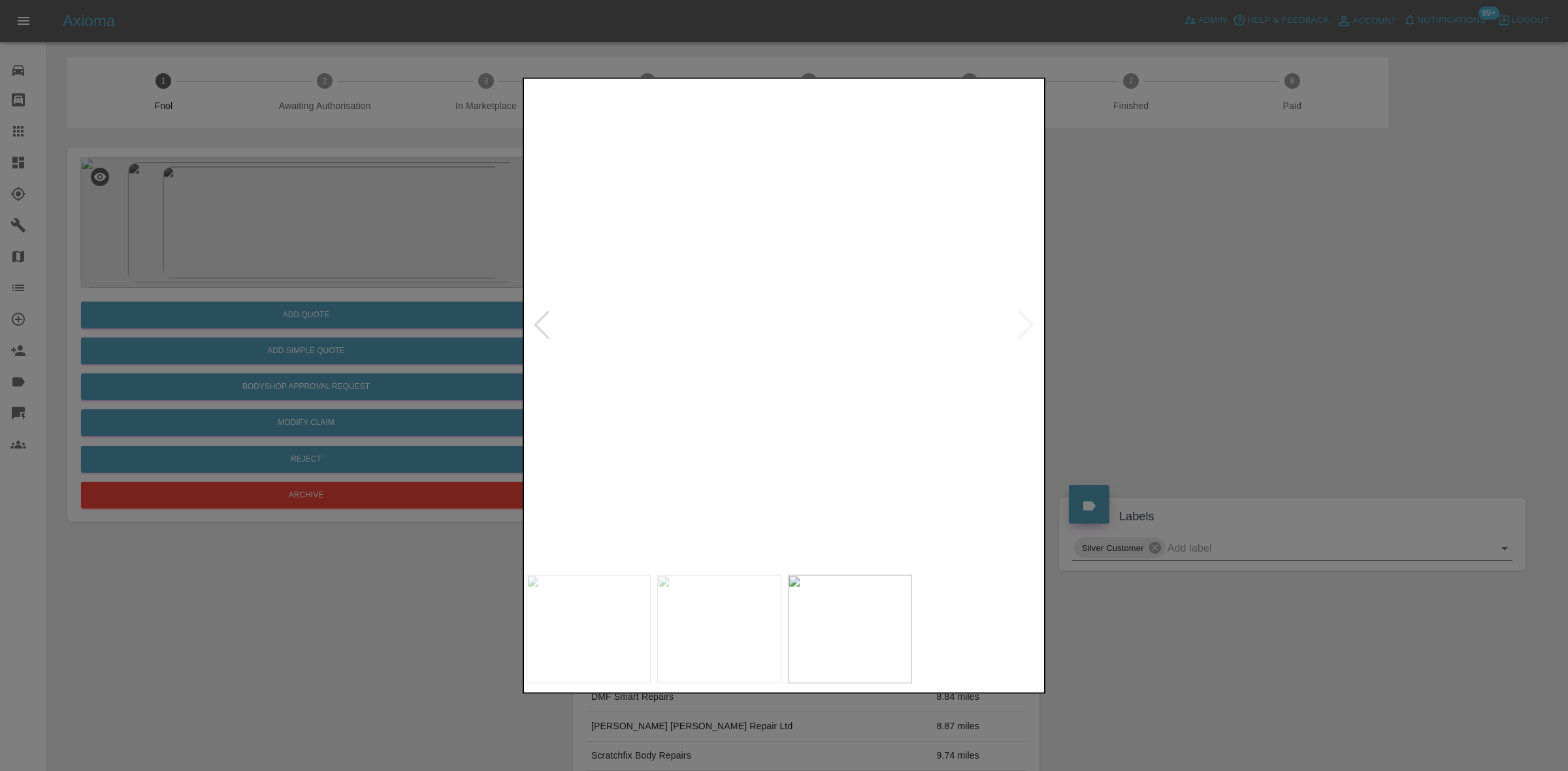
click at [384, 397] on div at bounding box center [784, 385] width 1568 height 771
click at [575, 386] on img at bounding box center [268, 236] width 1548 height 1462
click at [667, 382] on img at bounding box center [784, 324] width 516 height 487
click at [707, 320] on img at bounding box center [784, 324] width 516 height 487
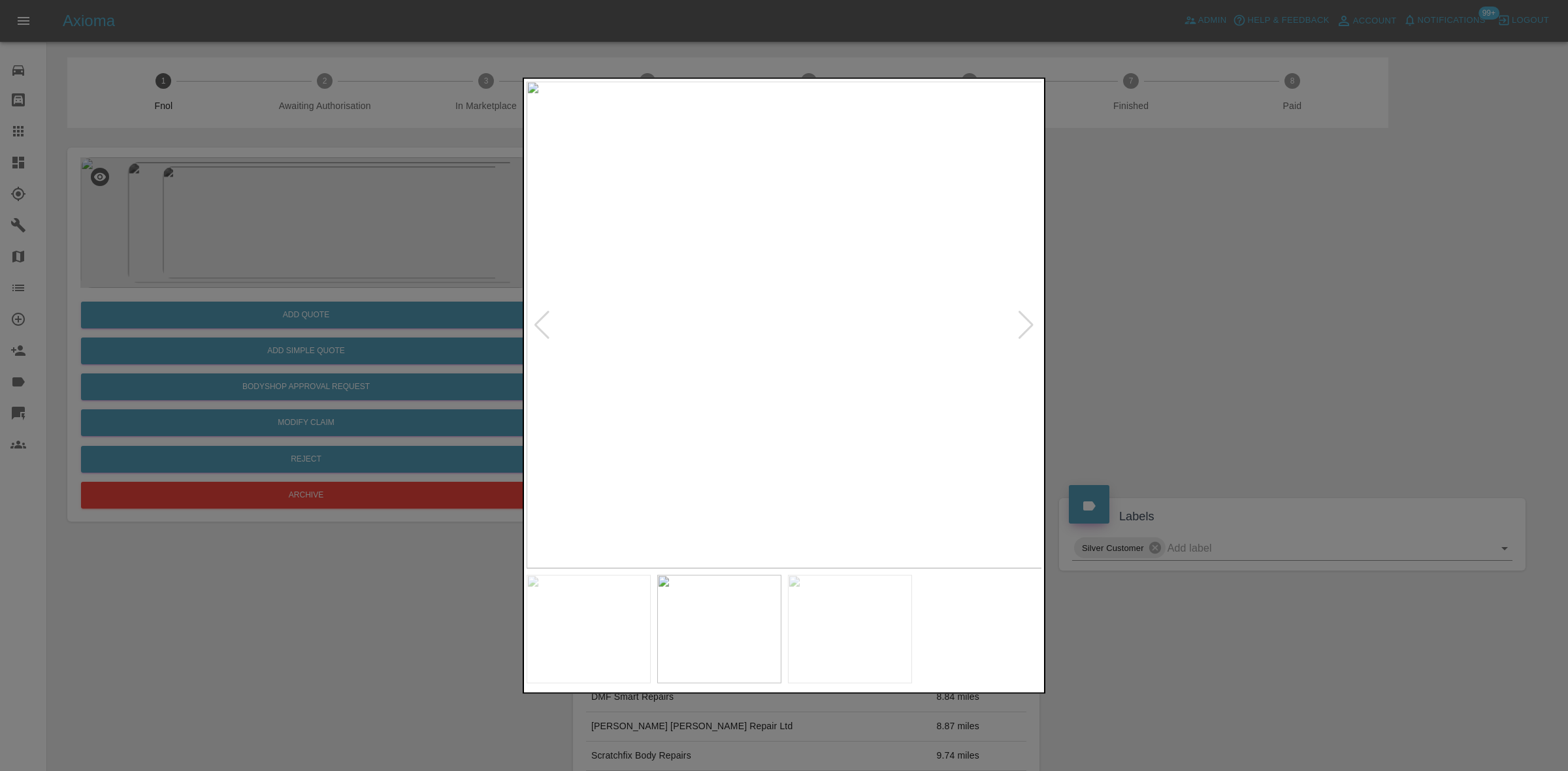
click at [707, 320] on img at bounding box center [784, 324] width 516 height 487
click at [661, 363] on img at bounding box center [831, 307] width 1548 height 1462
click at [694, 392] on img at bounding box center [623, 262] width 1548 height 1462
click at [395, 341] on div at bounding box center [784, 385] width 1568 height 771
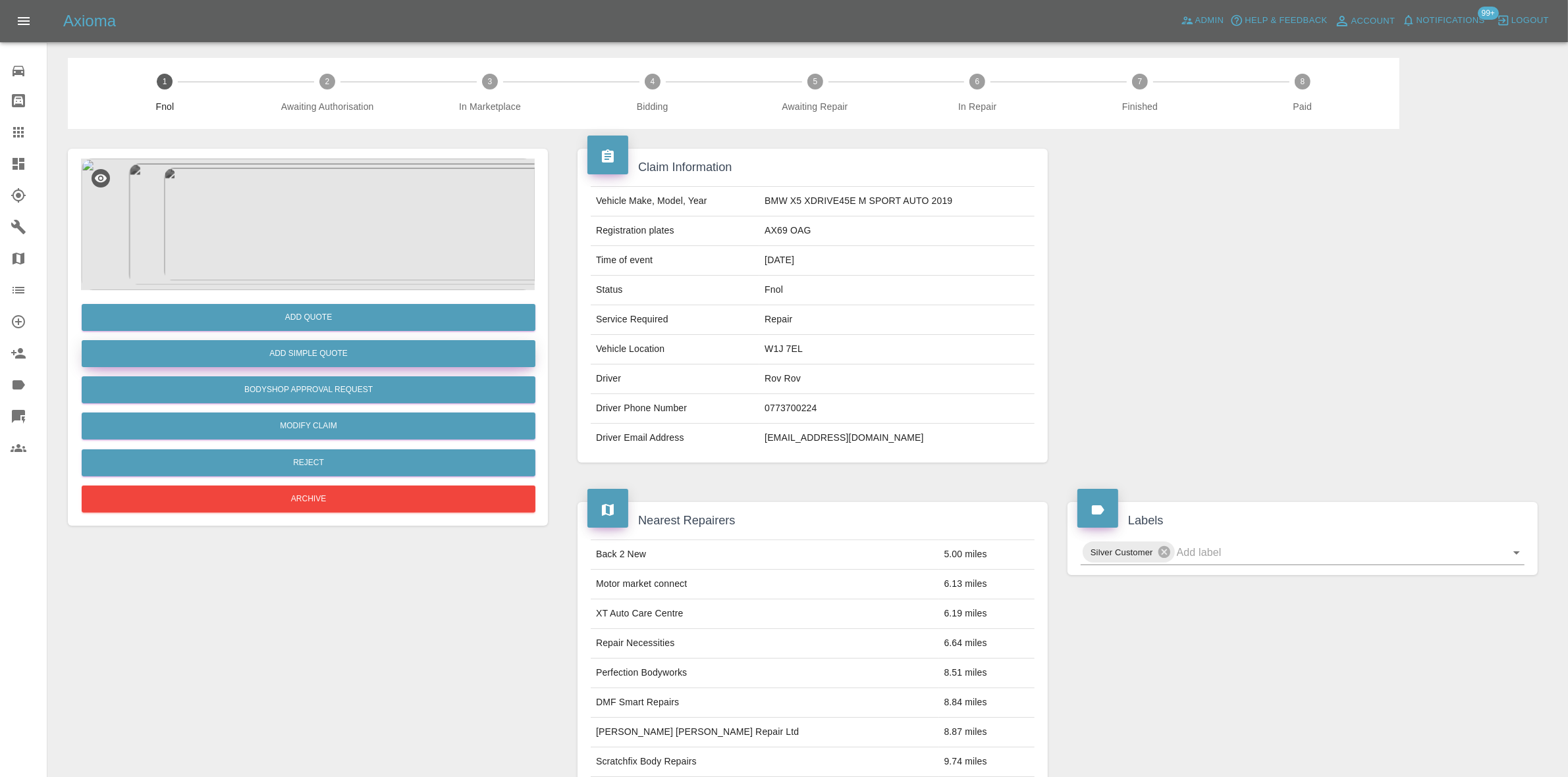
click at [395, 353] on button "Add Simple Quote" at bounding box center [308, 353] width 454 height 27
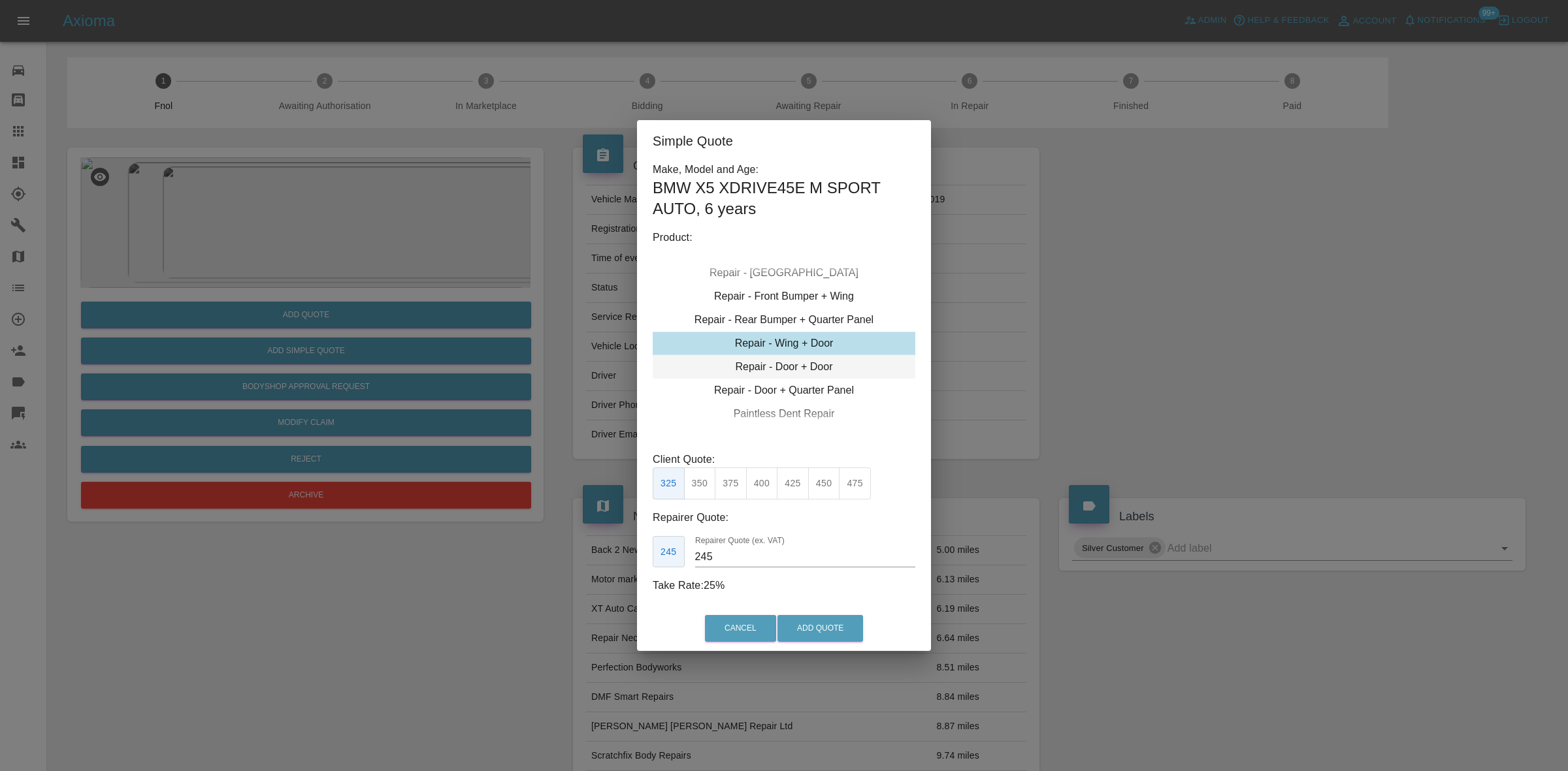
click at [762, 364] on div "Repair - Door + Door" at bounding box center [784, 367] width 263 height 24
type input "230"
click at [804, 632] on button "Add Quote" at bounding box center [820, 629] width 86 height 27
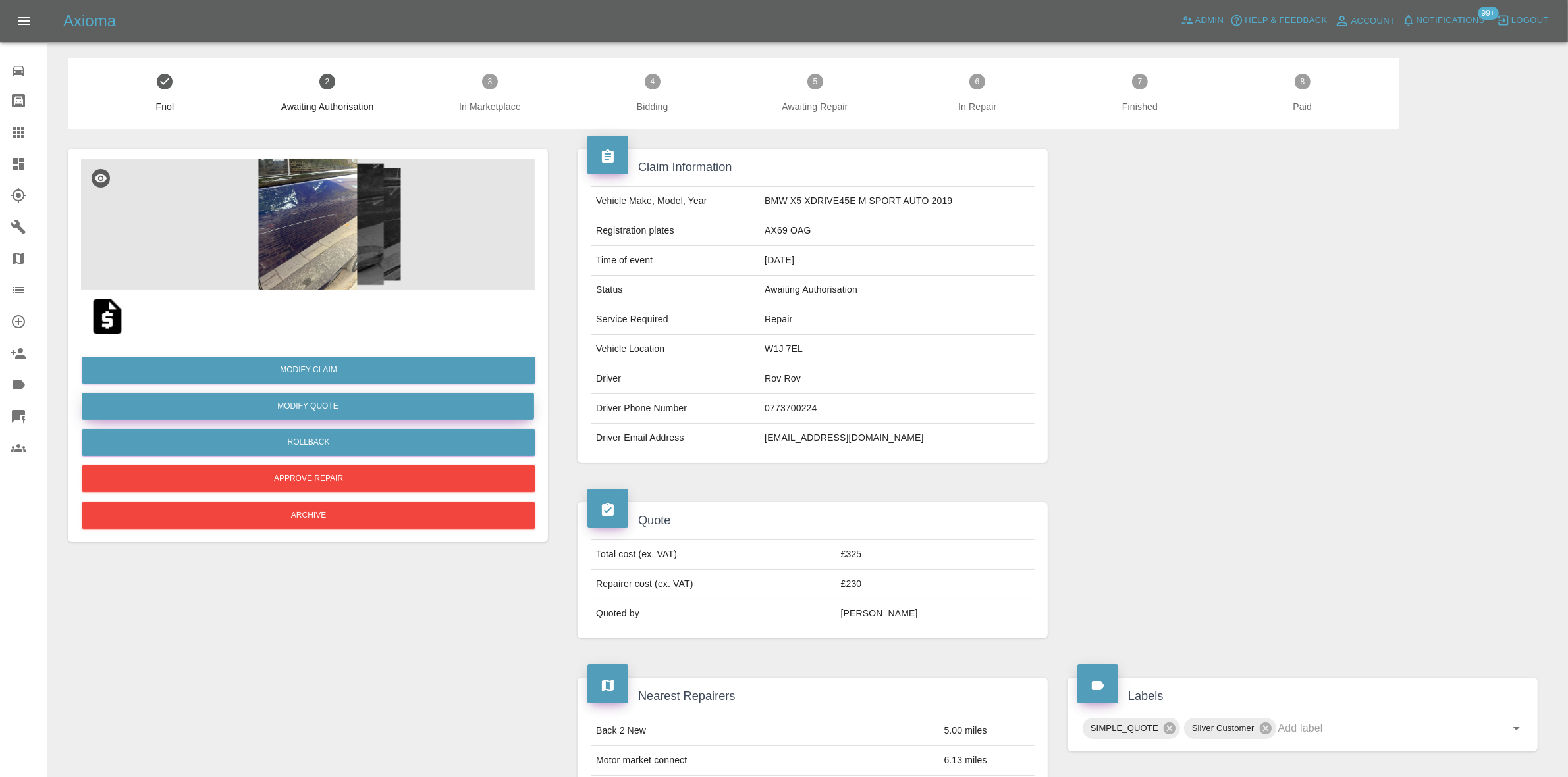
click at [315, 406] on button "Modify Quote" at bounding box center [308, 406] width 452 height 27
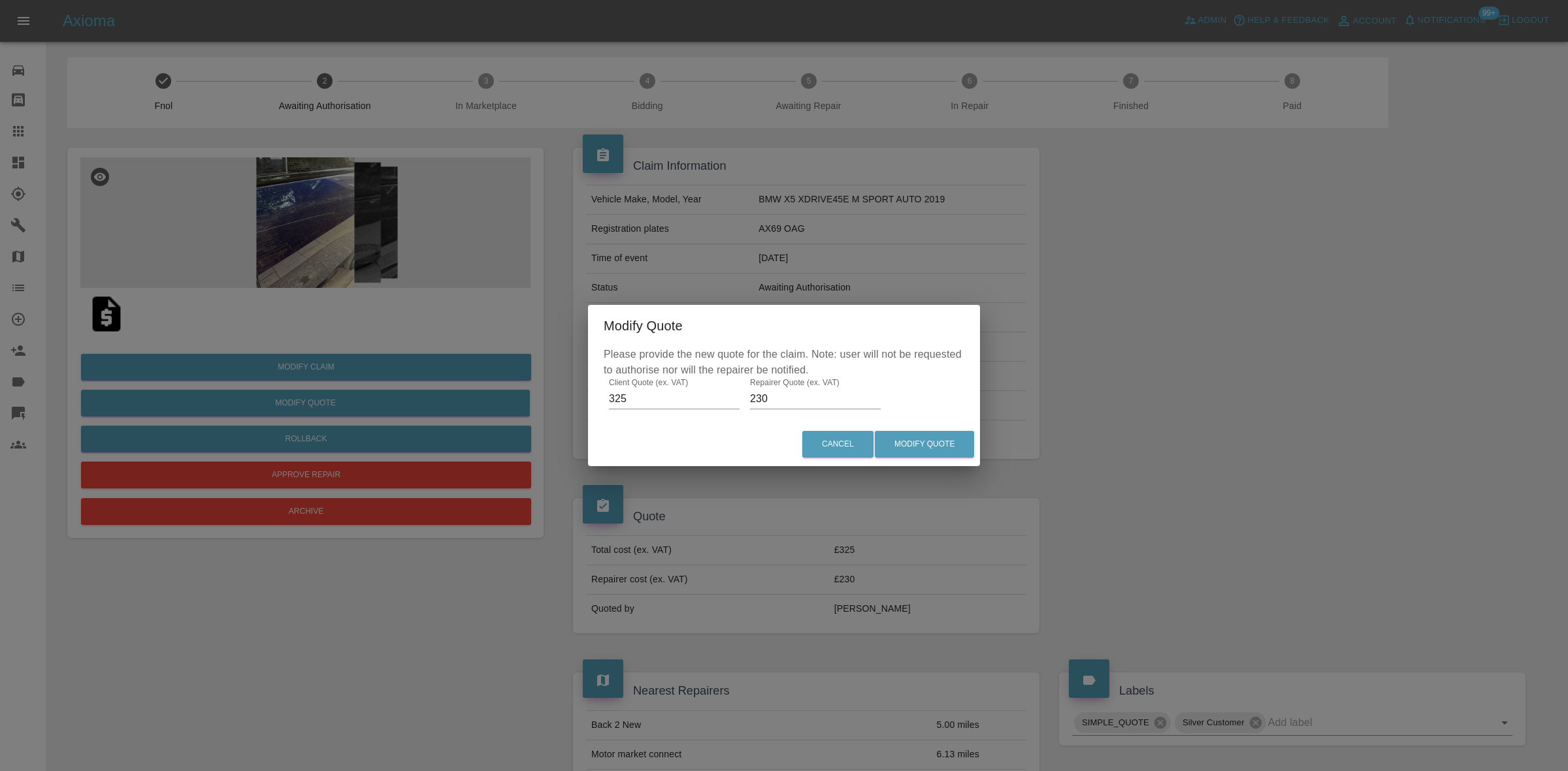
drag, startPoint x: 767, startPoint y: 398, endPoint x: 367, endPoint y: 360, distance: 401.8
click at [445, 371] on div "Modify Quote Please provide the new quote for the claim. Note: user will not be…" at bounding box center [784, 385] width 1568 height 771
type input "215"
click at [941, 451] on button "Modify Quote" at bounding box center [924, 444] width 99 height 27
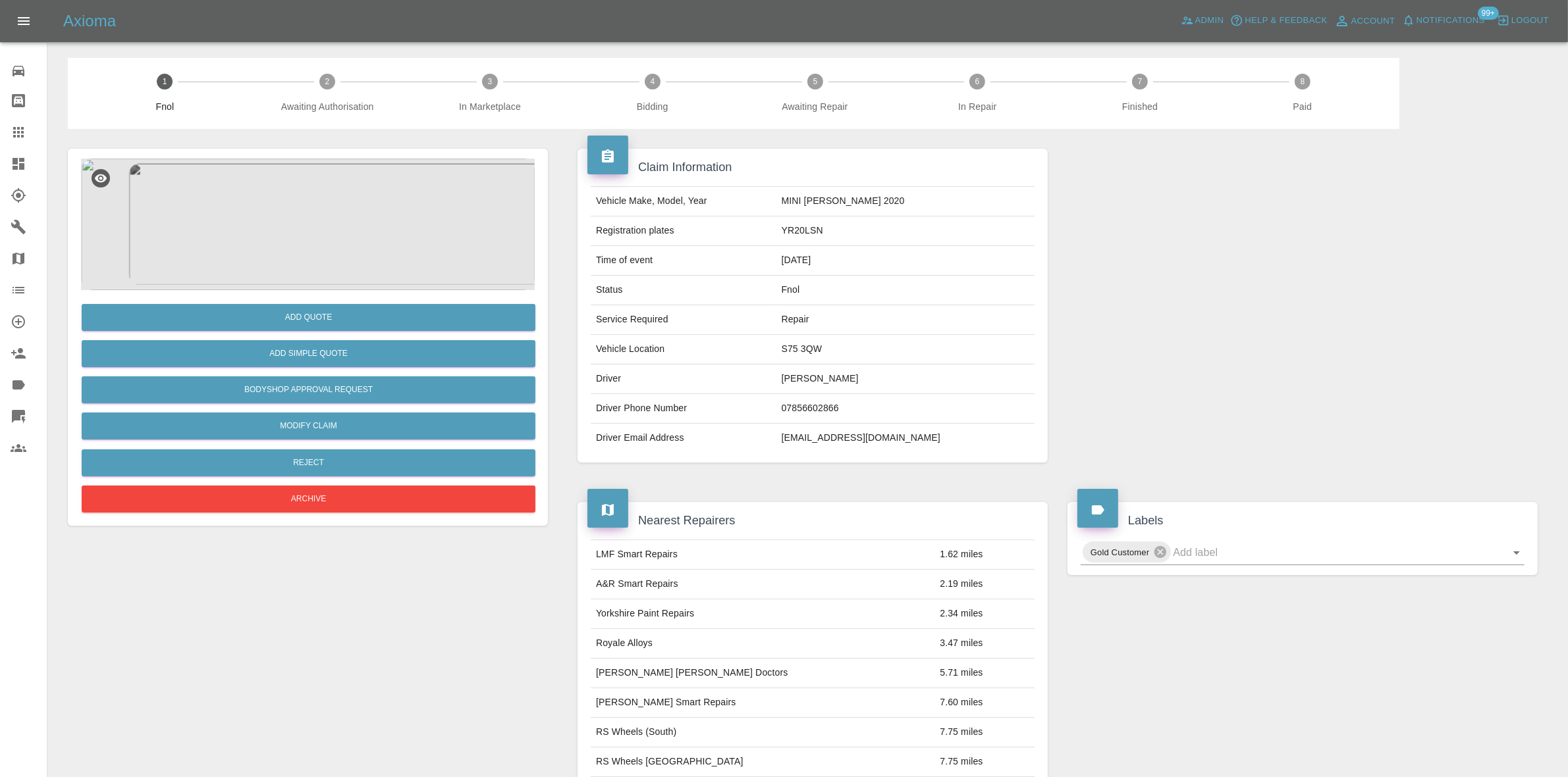
click at [314, 238] on img at bounding box center [308, 224] width 454 height 132
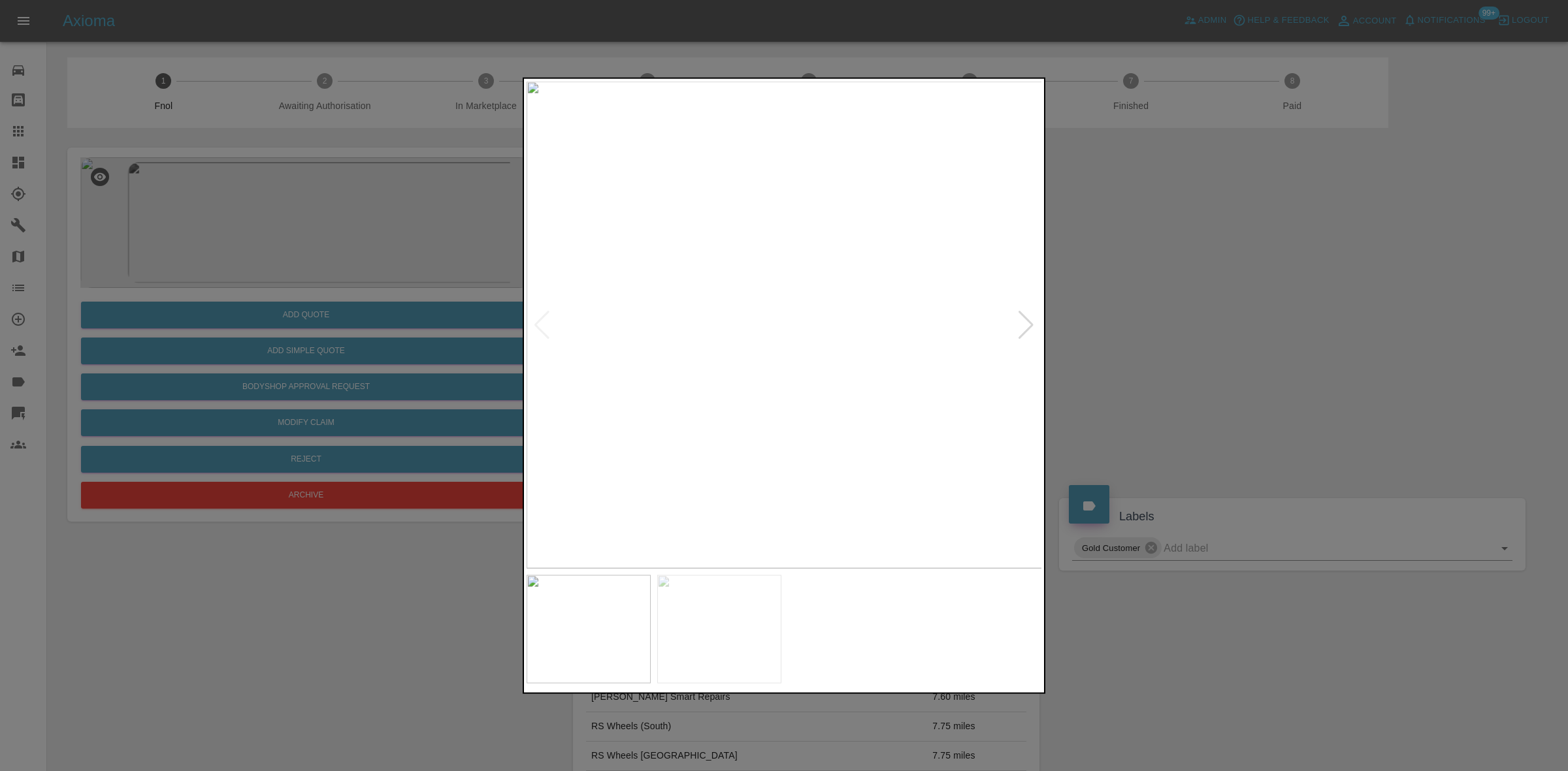
click at [644, 324] on img at bounding box center [784, 324] width 516 height 487
click at [622, 324] on img at bounding box center [784, 324] width 516 height 487
click at [616, 300] on img at bounding box center [784, 324] width 516 height 487
click at [775, 294] on img at bounding box center [784, 324] width 516 height 487
click at [379, 317] on div at bounding box center [784, 385] width 1568 height 771
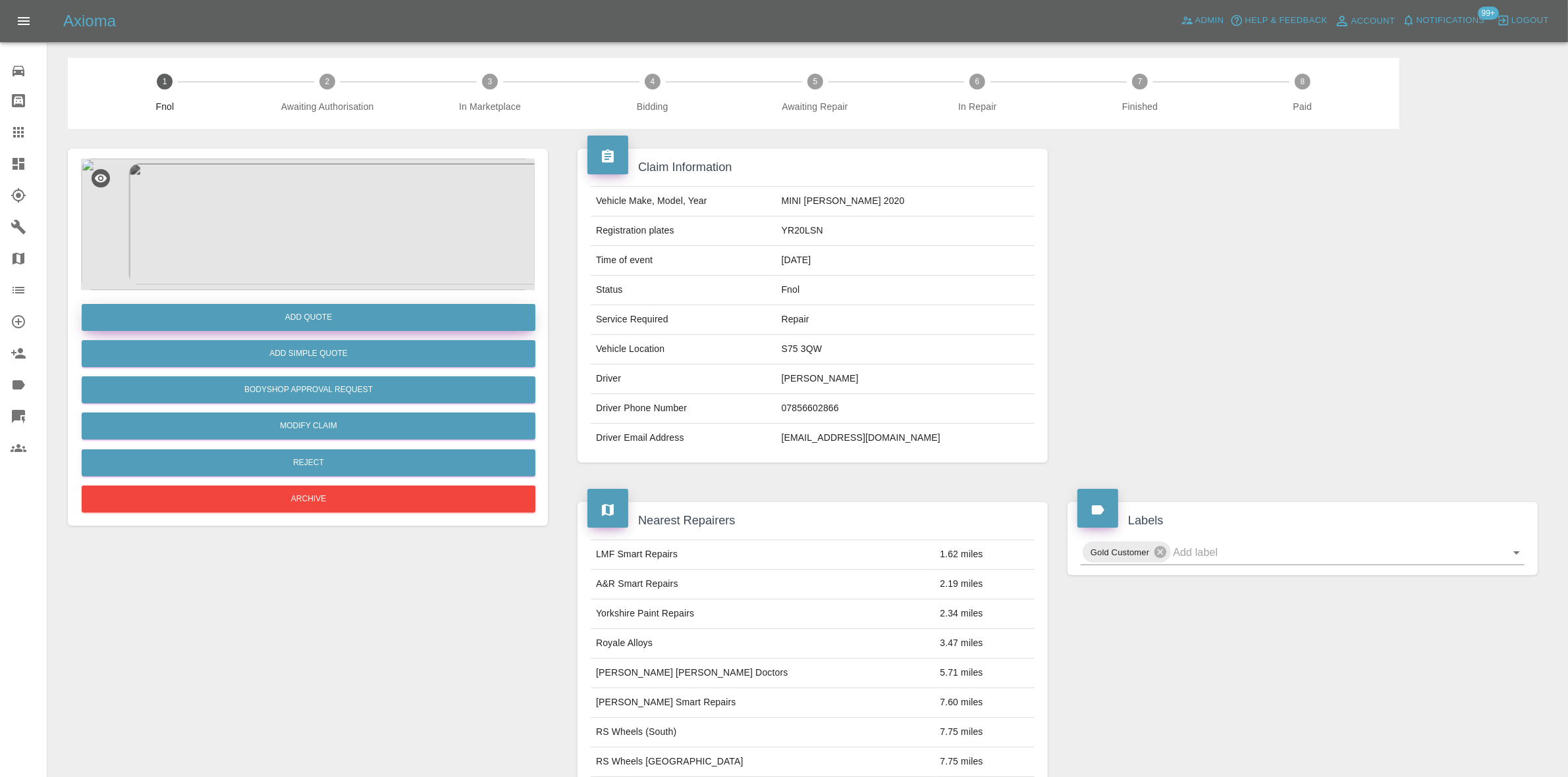
click at [319, 314] on button "Add Quote" at bounding box center [308, 317] width 454 height 27
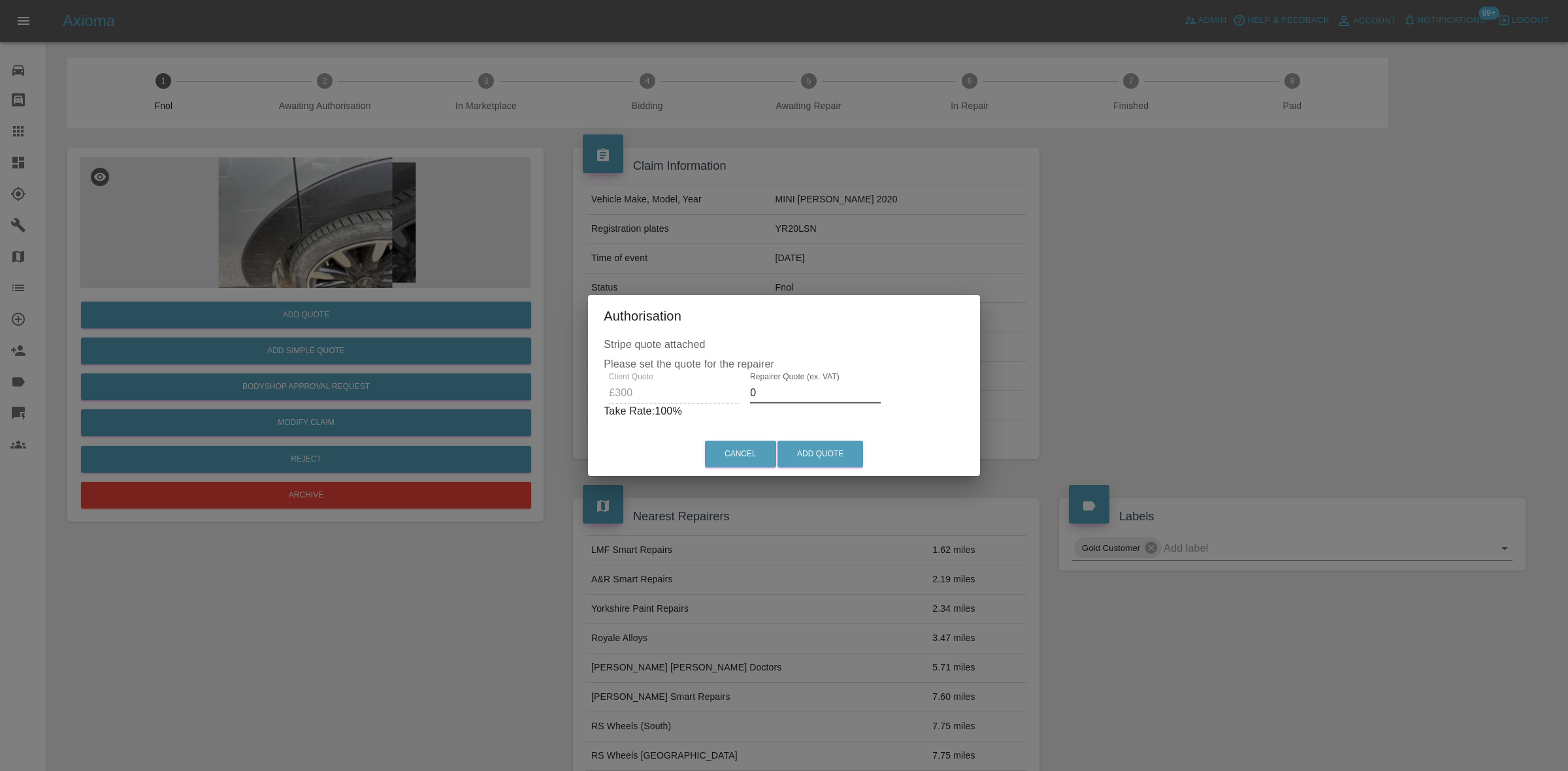
drag, startPoint x: 774, startPoint y: 390, endPoint x: 435, endPoint y: 347, distance: 341.7
click at [468, 367] on div "Authorisation Stripe quote attached Please set the quote for the repairer Clien…" at bounding box center [784, 385] width 1568 height 771
click at [783, 402] on input "160" at bounding box center [818, 393] width 131 height 21
drag, startPoint x: 783, startPoint y: 402, endPoint x: 525, endPoint y: 392, distance: 258.2
click at [530, 392] on div "Authorisation Stripe quote attached Please set the quote for the repairer Clien…" at bounding box center [784, 385] width 1568 height 771
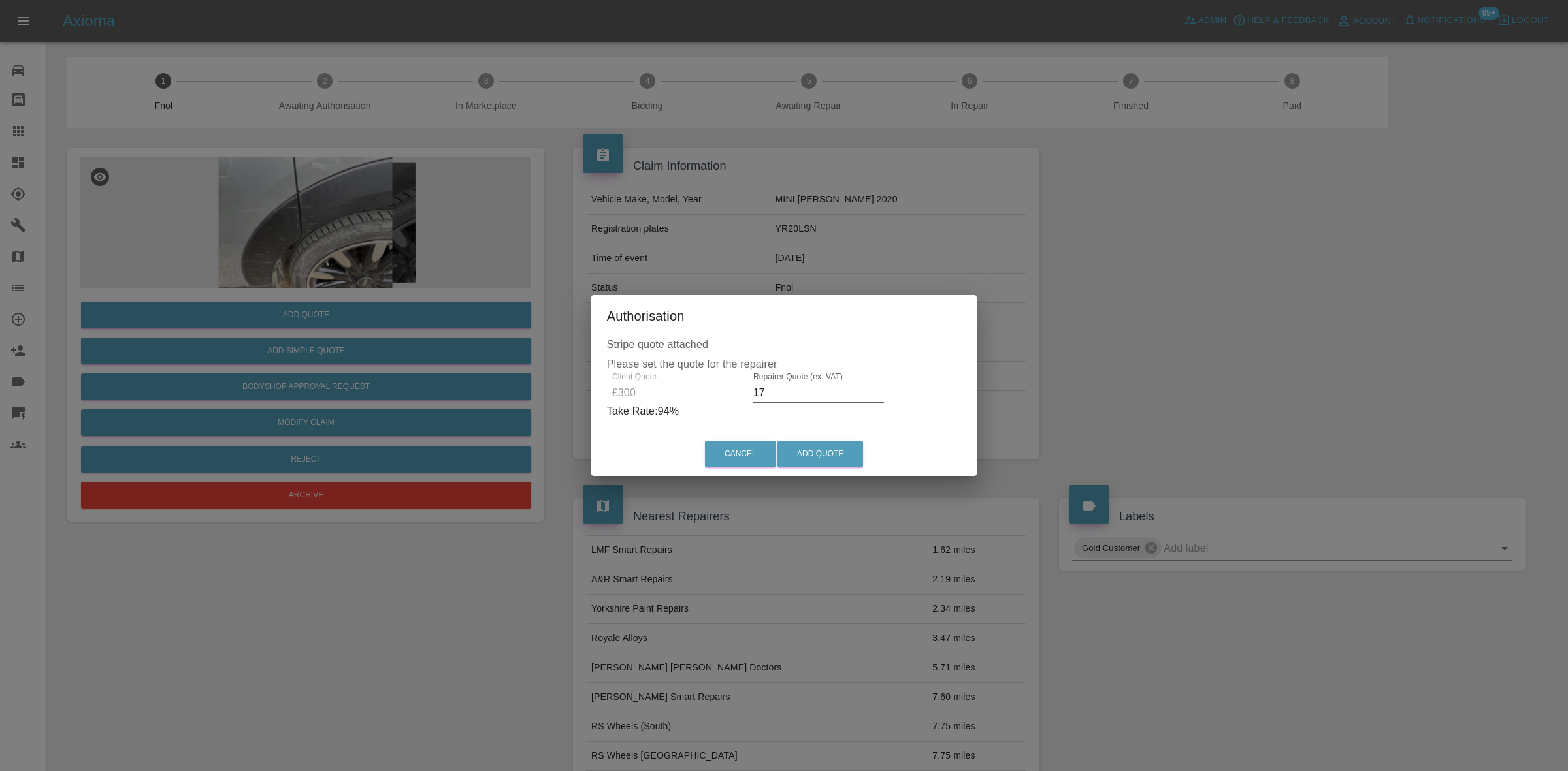
type input "1"
type input "9"
type input "190"
click at [843, 465] on button "Add Quote" at bounding box center [820, 454] width 86 height 27
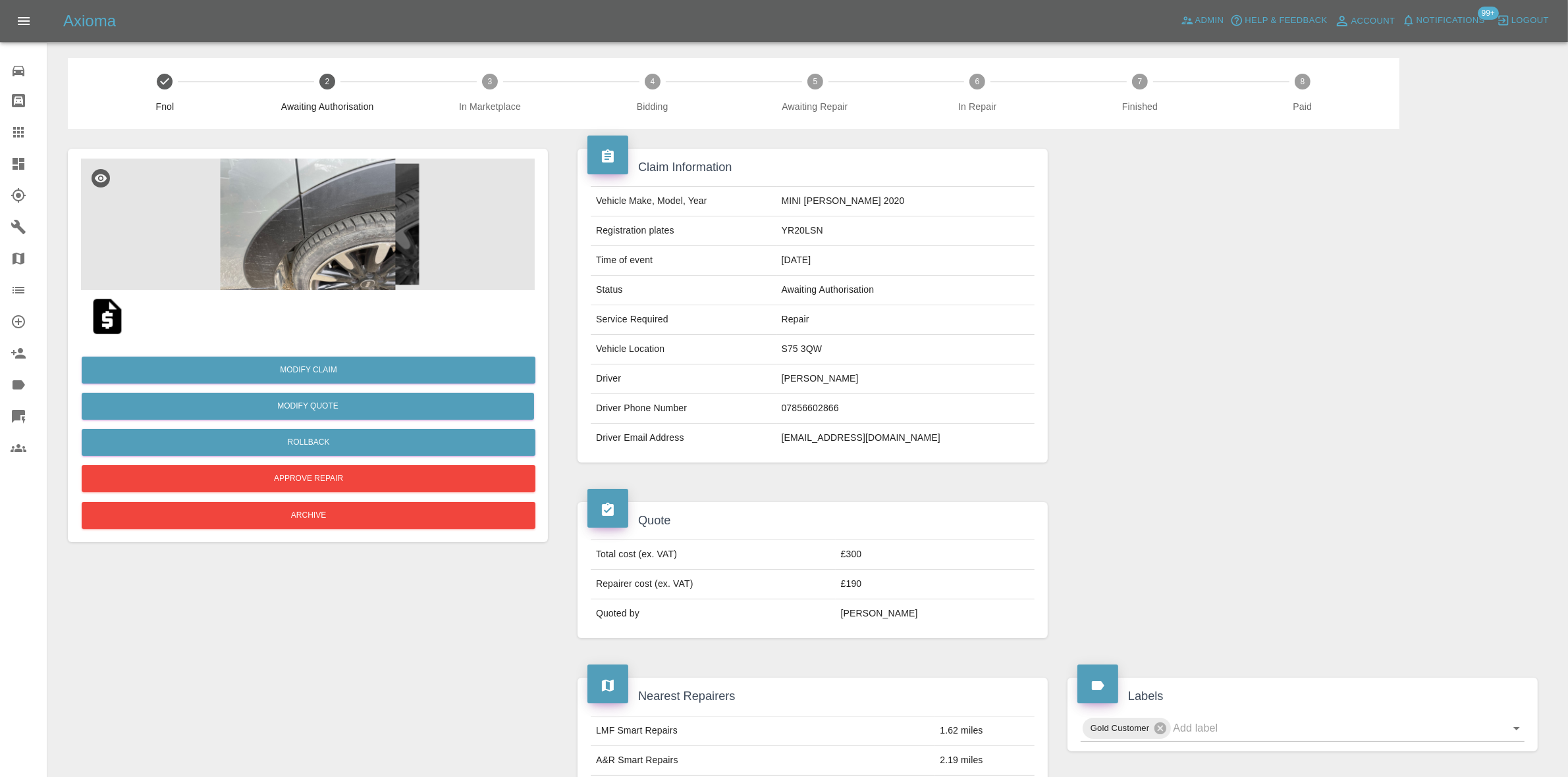
click at [319, 219] on img at bounding box center [308, 224] width 454 height 132
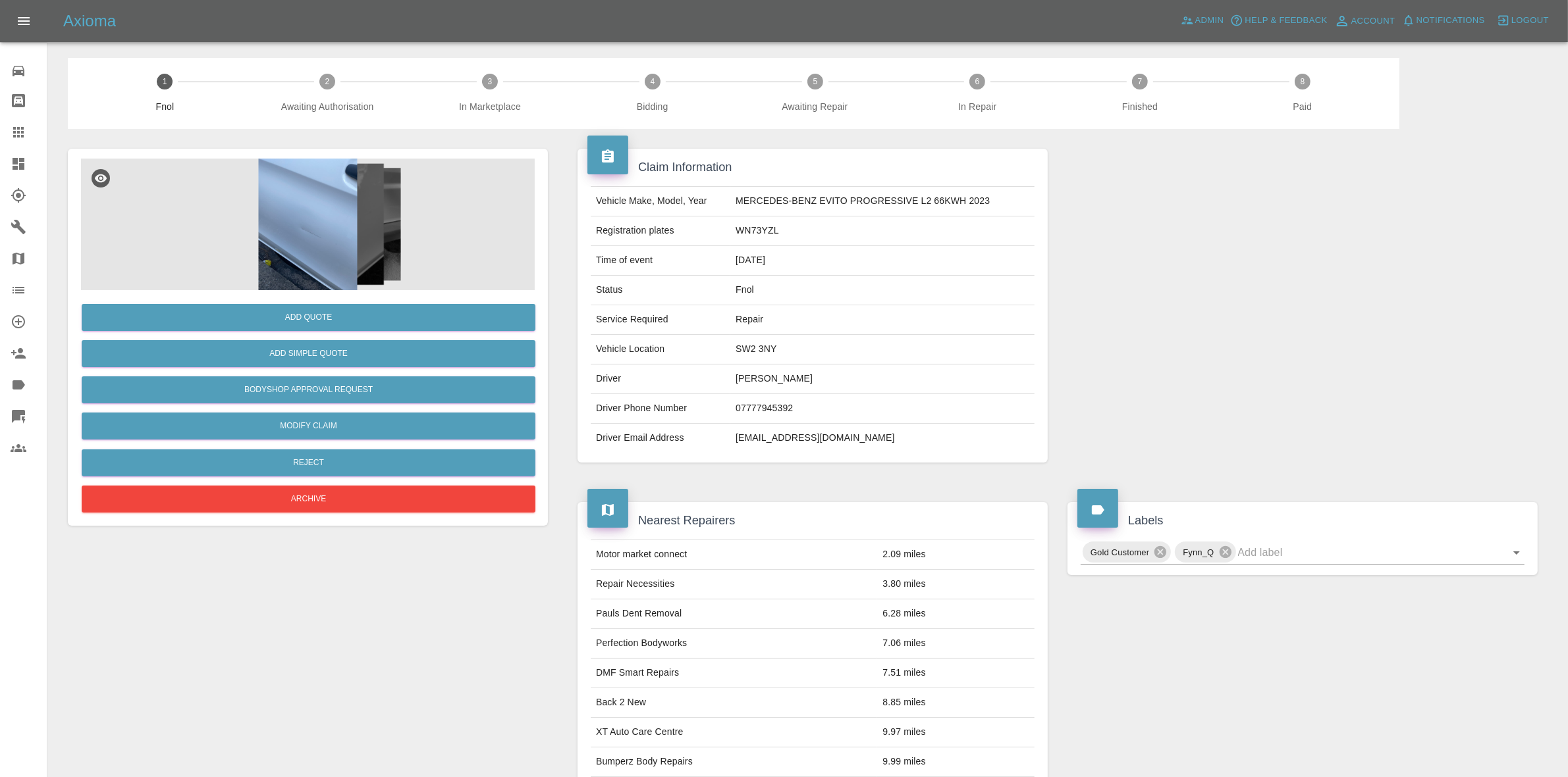
click at [331, 273] on img at bounding box center [308, 224] width 454 height 132
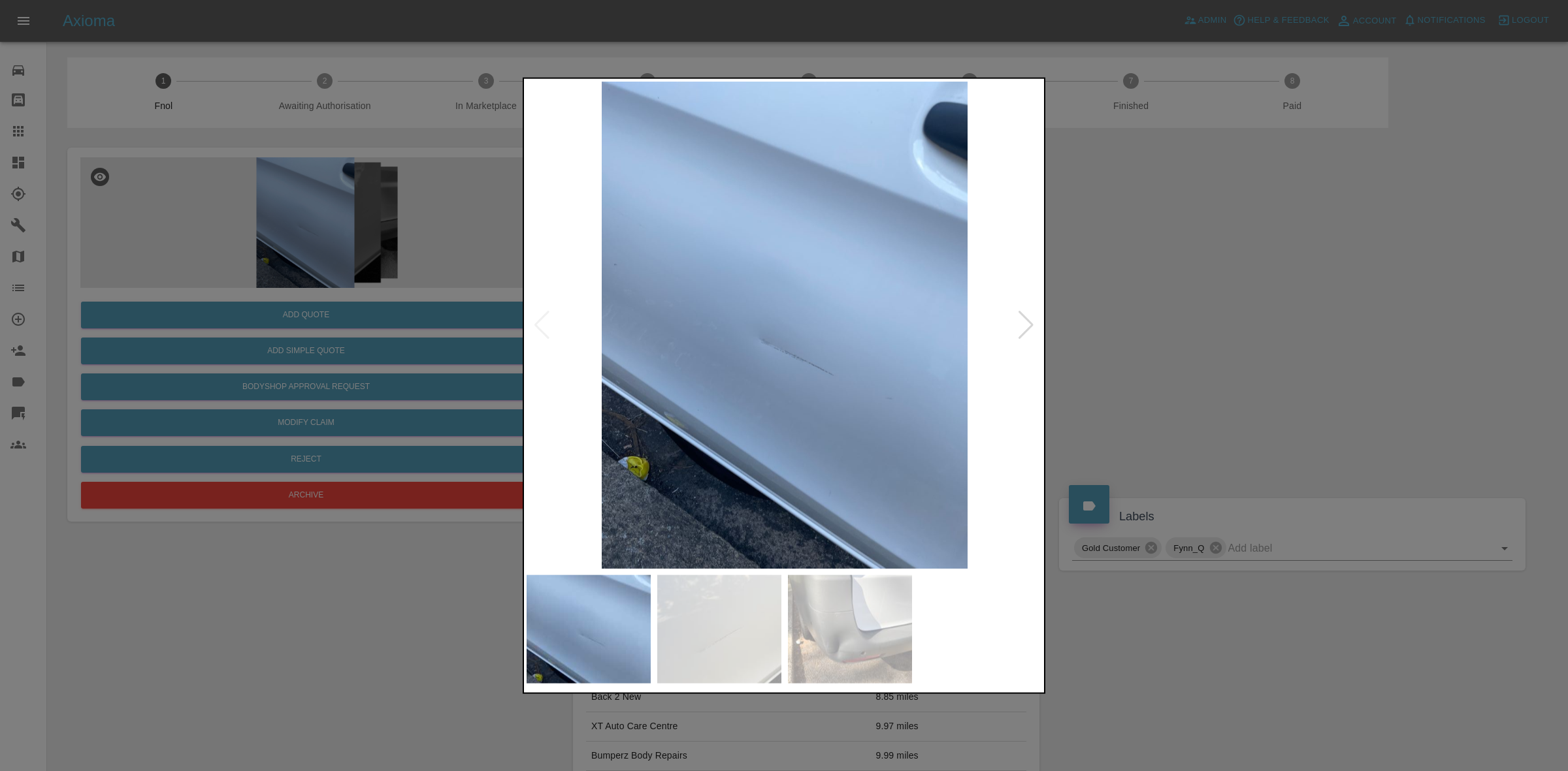
click at [654, 354] on img at bounding box center [784, 324] width 516 height 487
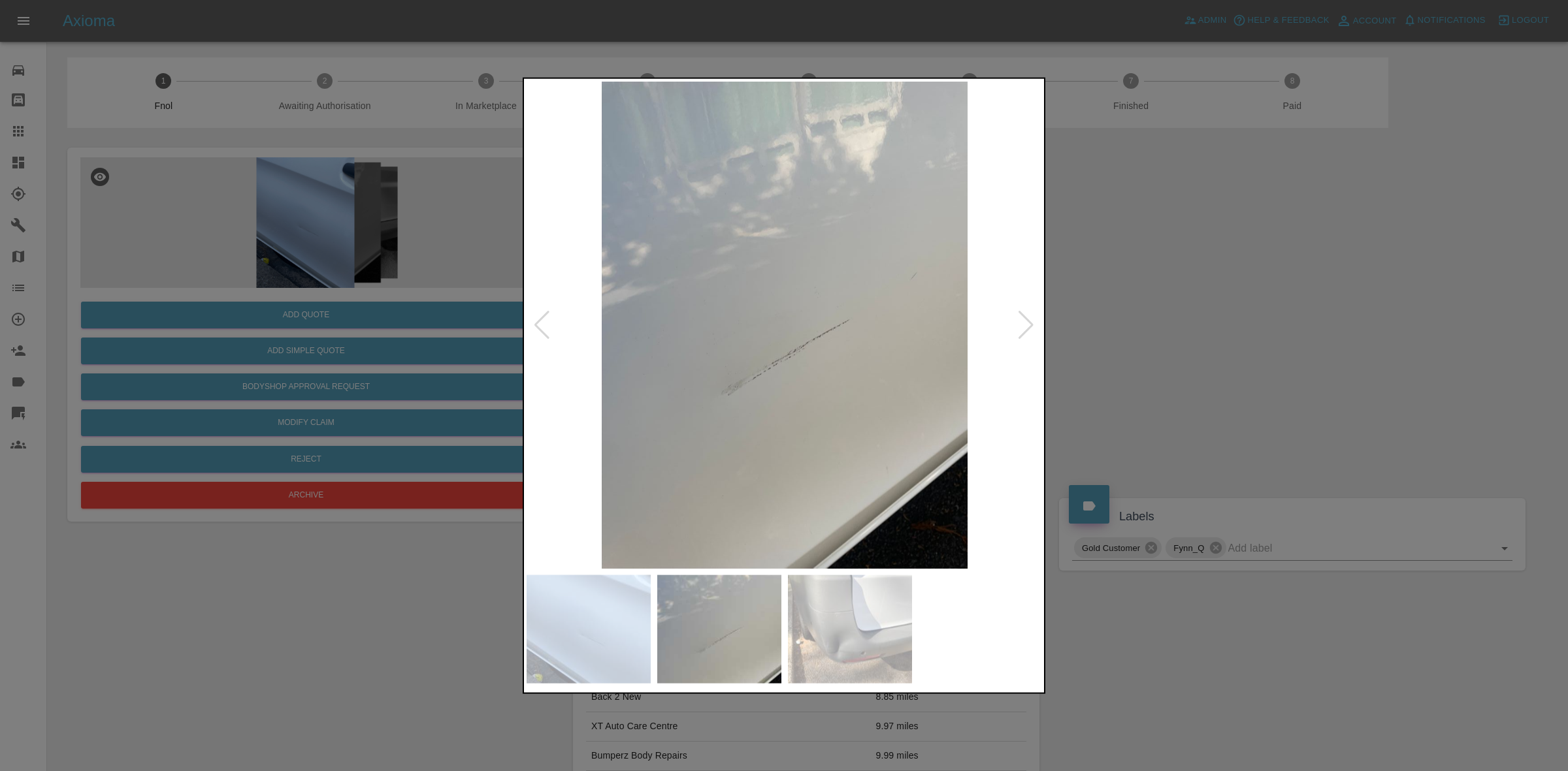
click at [573, 417] on img at bounding box center [784, 324] width 516 height 487
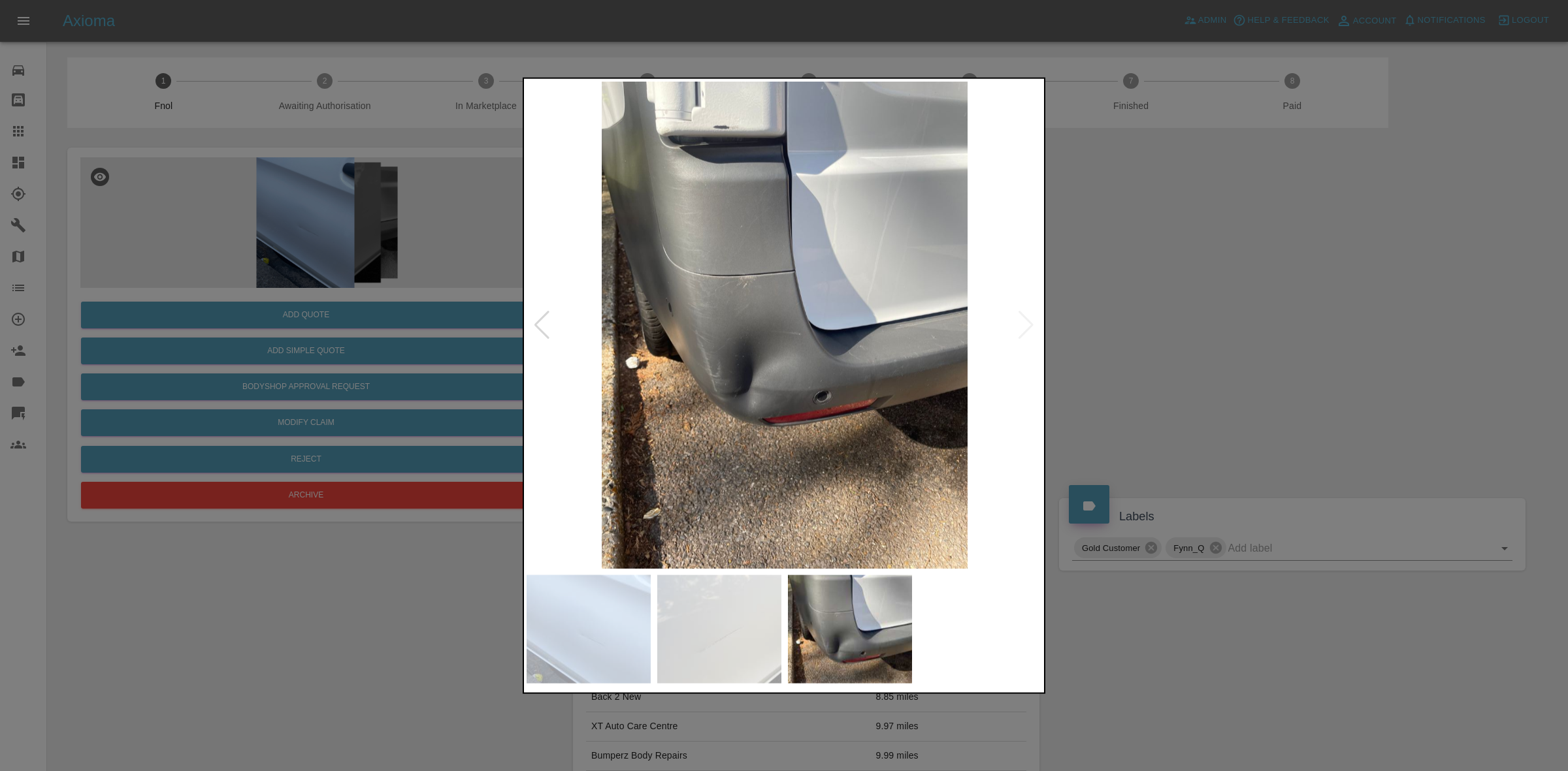
click at [590, 370] on img at bounding box center [784, 324] width 516 height 487
click at [508, 394] on div at bounding box center [784, 385] width 1568 height 771
click at [187, 250] on div at bounding box center [784, 385] width 1568 height 771
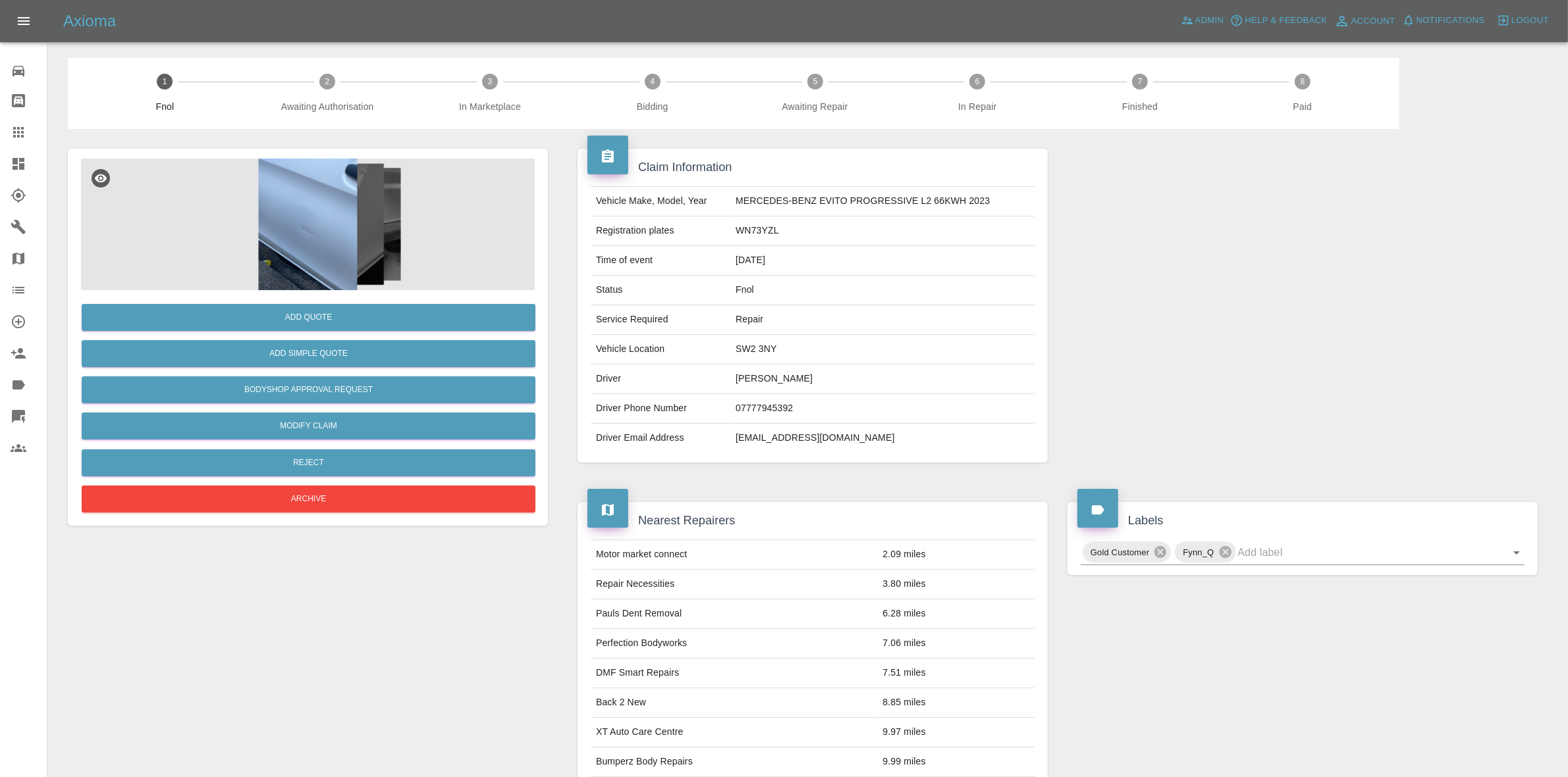
click at [353, 234] on img at bounding box center [308, 224] width 454 height 132
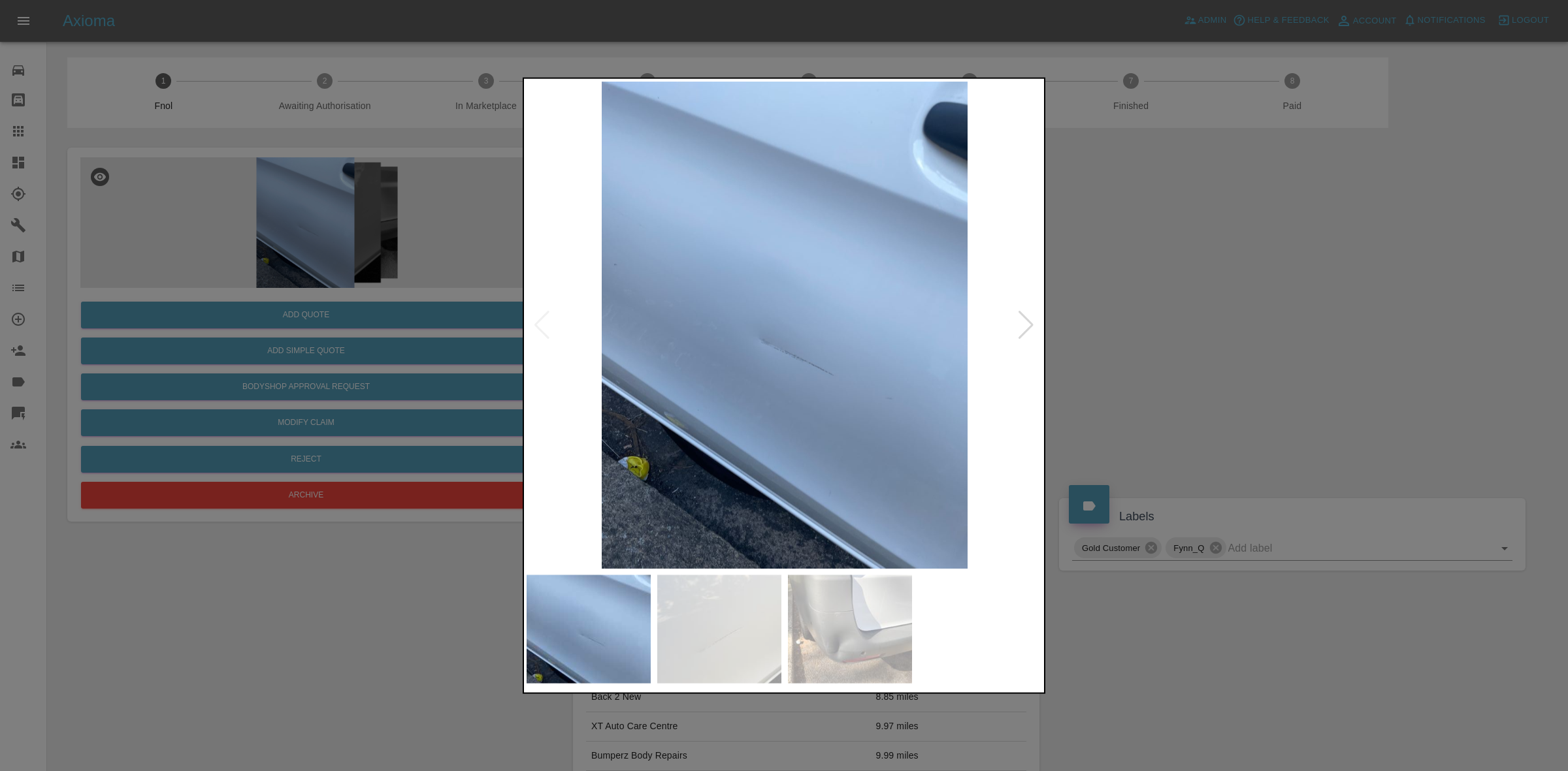
click at [707, 389] on img at bounding box center [784, 324] width 516 height 487
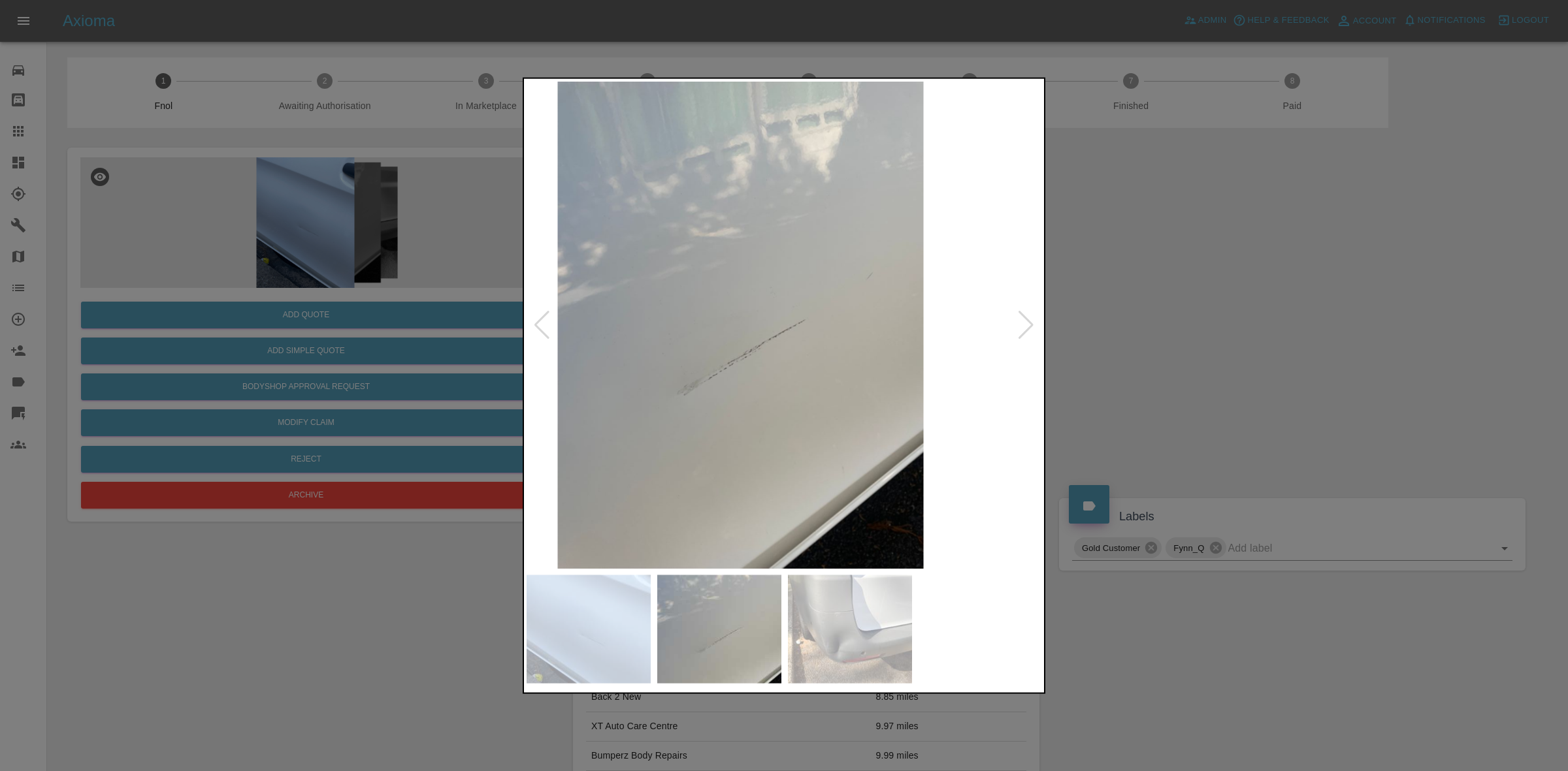
click at [703, 398] on img at bounding box center [741, 324] width 516 height 487
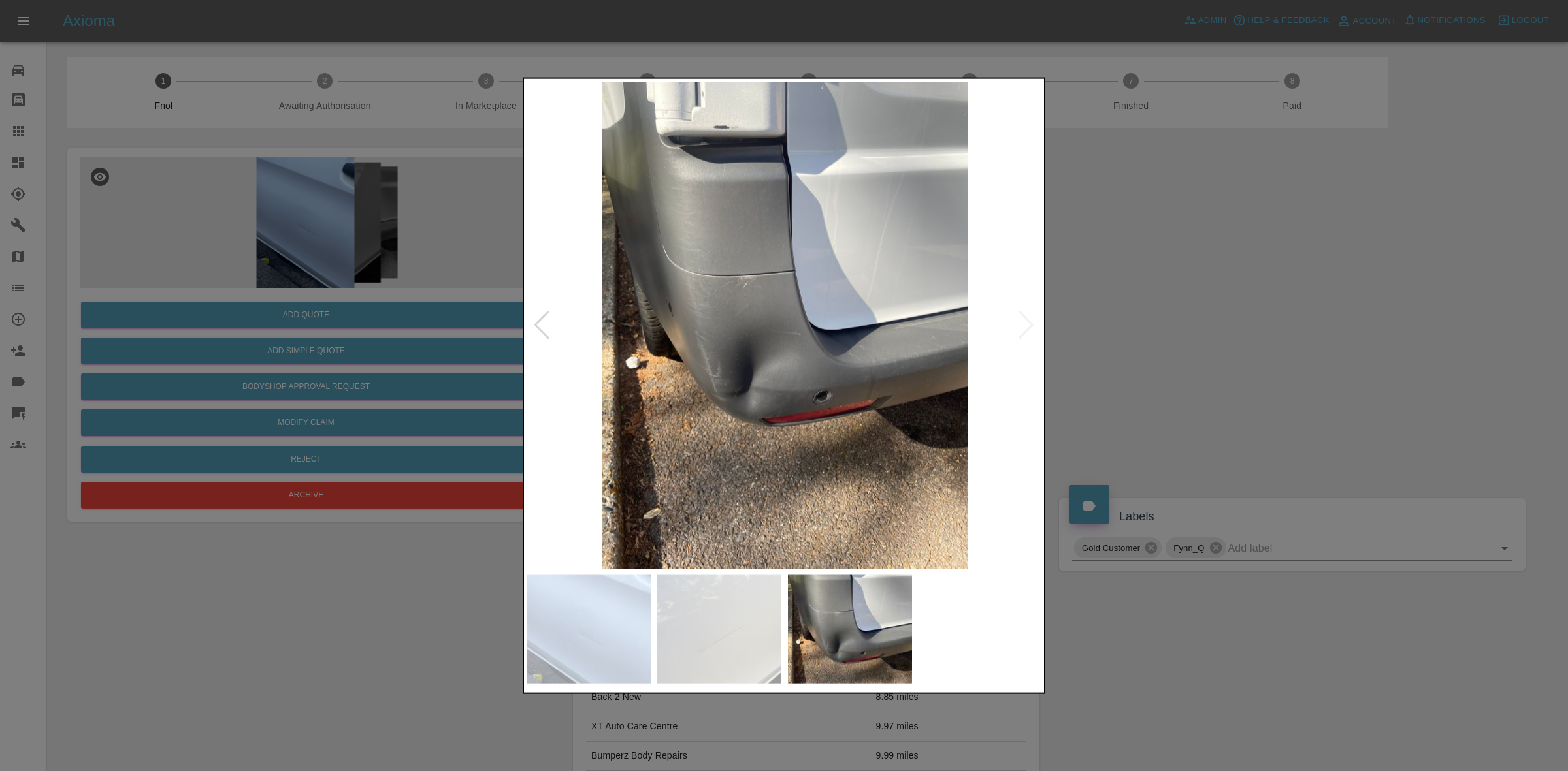
click at [746, 304] on img at bounding box center [784, 324] width 516 height 487
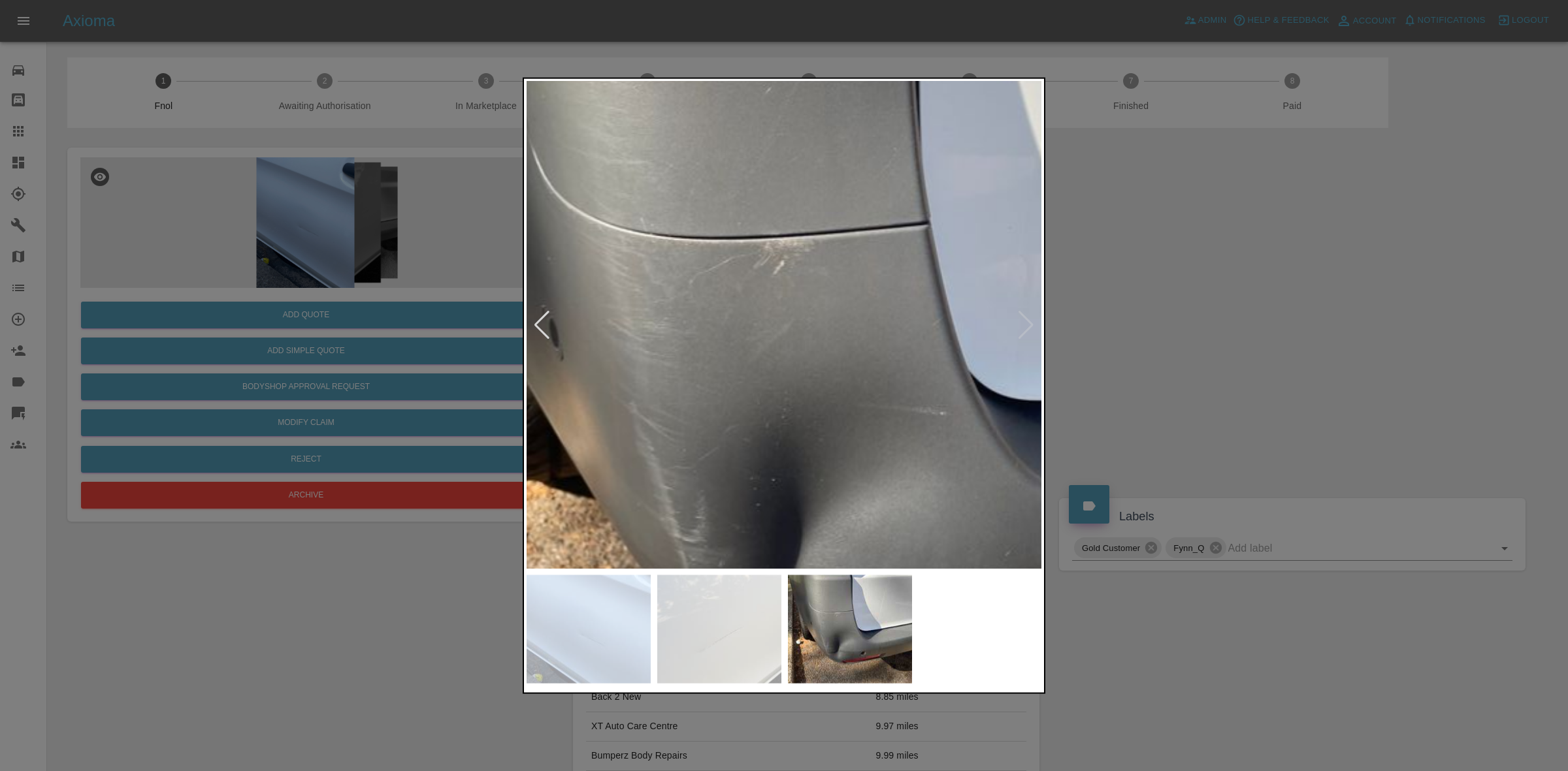
click at [746, 304] on img at bounding box center [897, 386] width 1548 height 1462
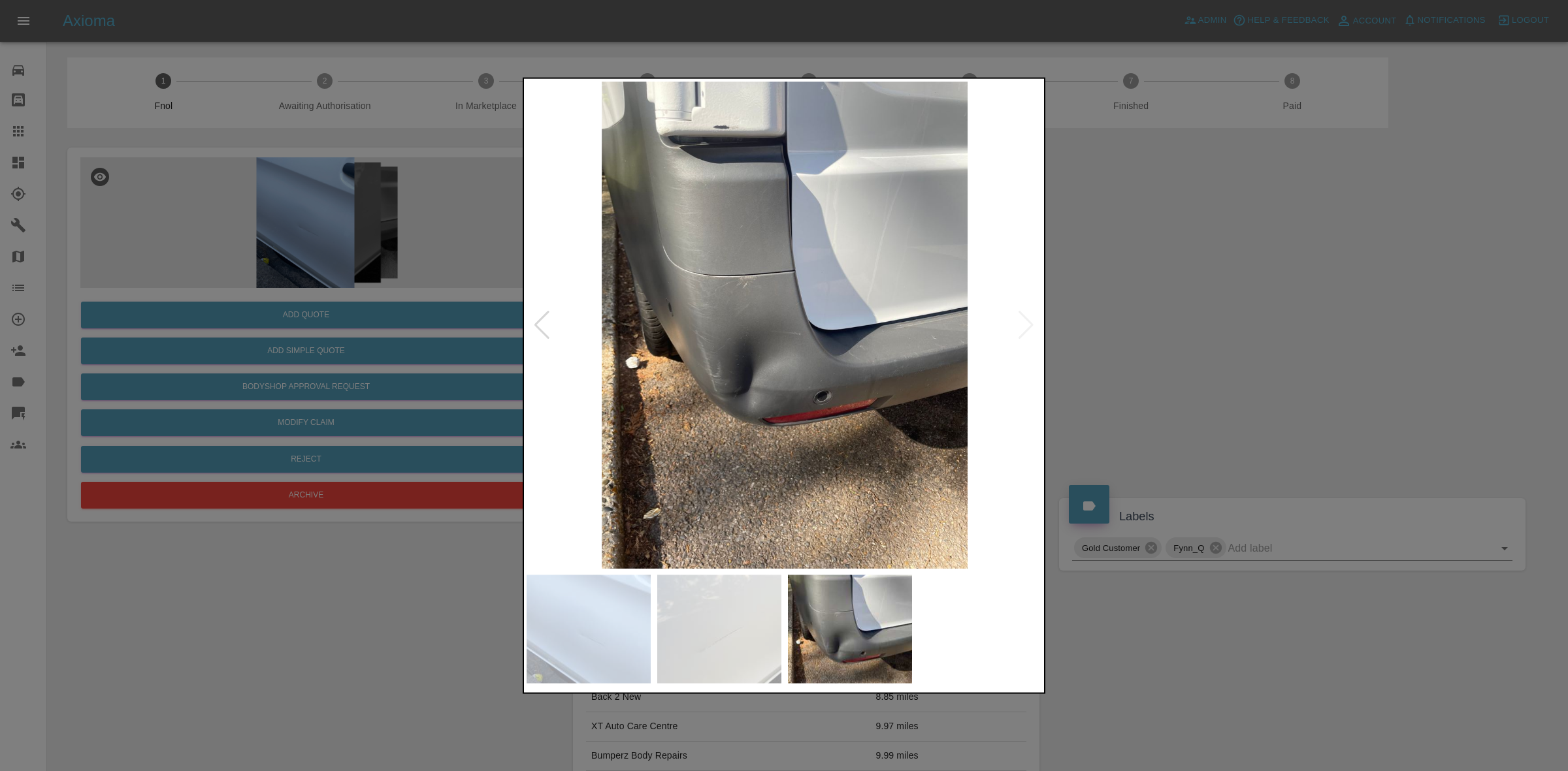
click at [672, 317] on img at bounding box center [784, 324] width 516 height 487
click at [799, 341] on img at bounding box center [784, 324] width 516 height 487
click at [404, 268] on div at bounding box center [784, 385] width 1568 height 771
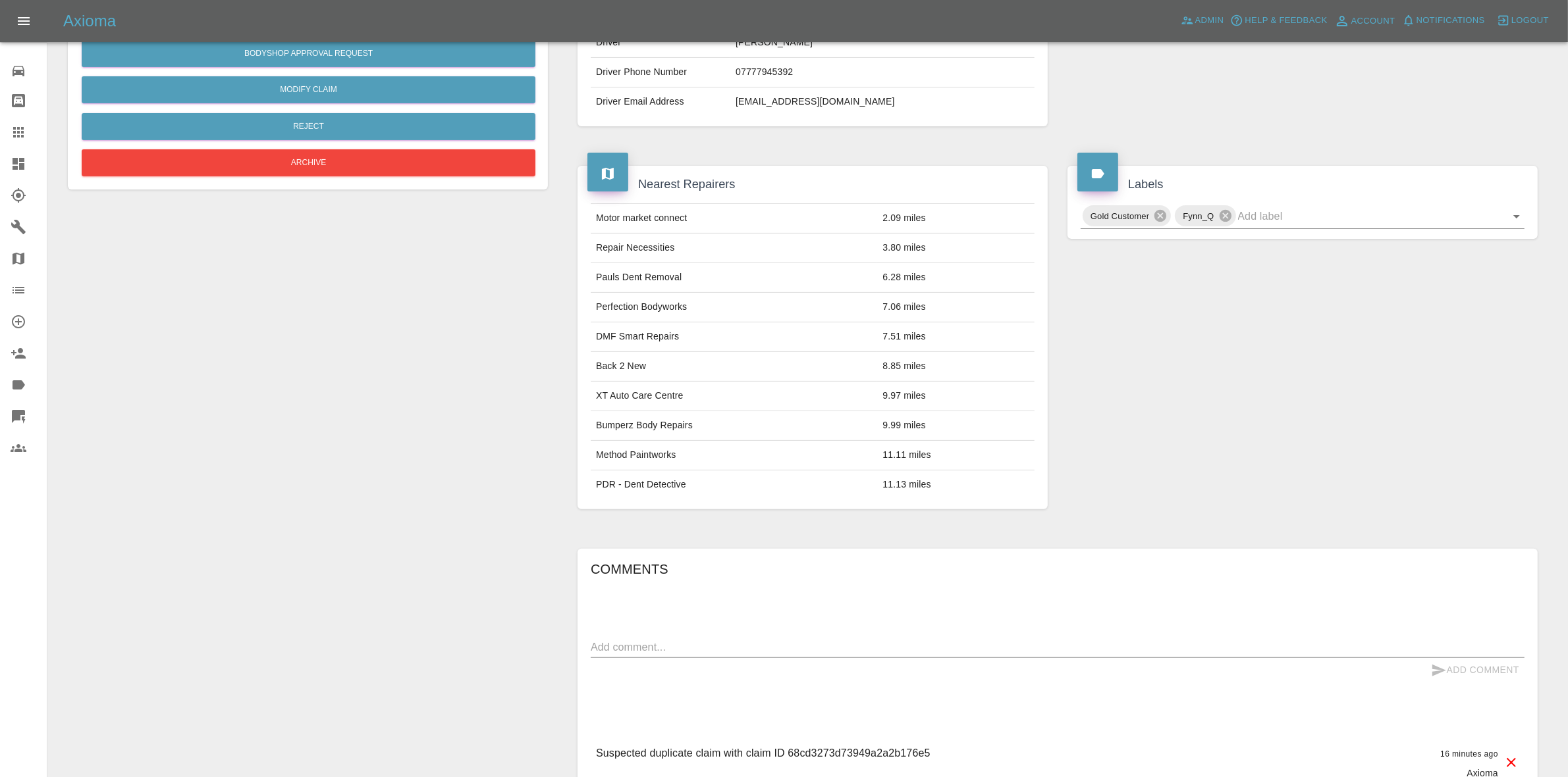
scroll to position [507, 0]
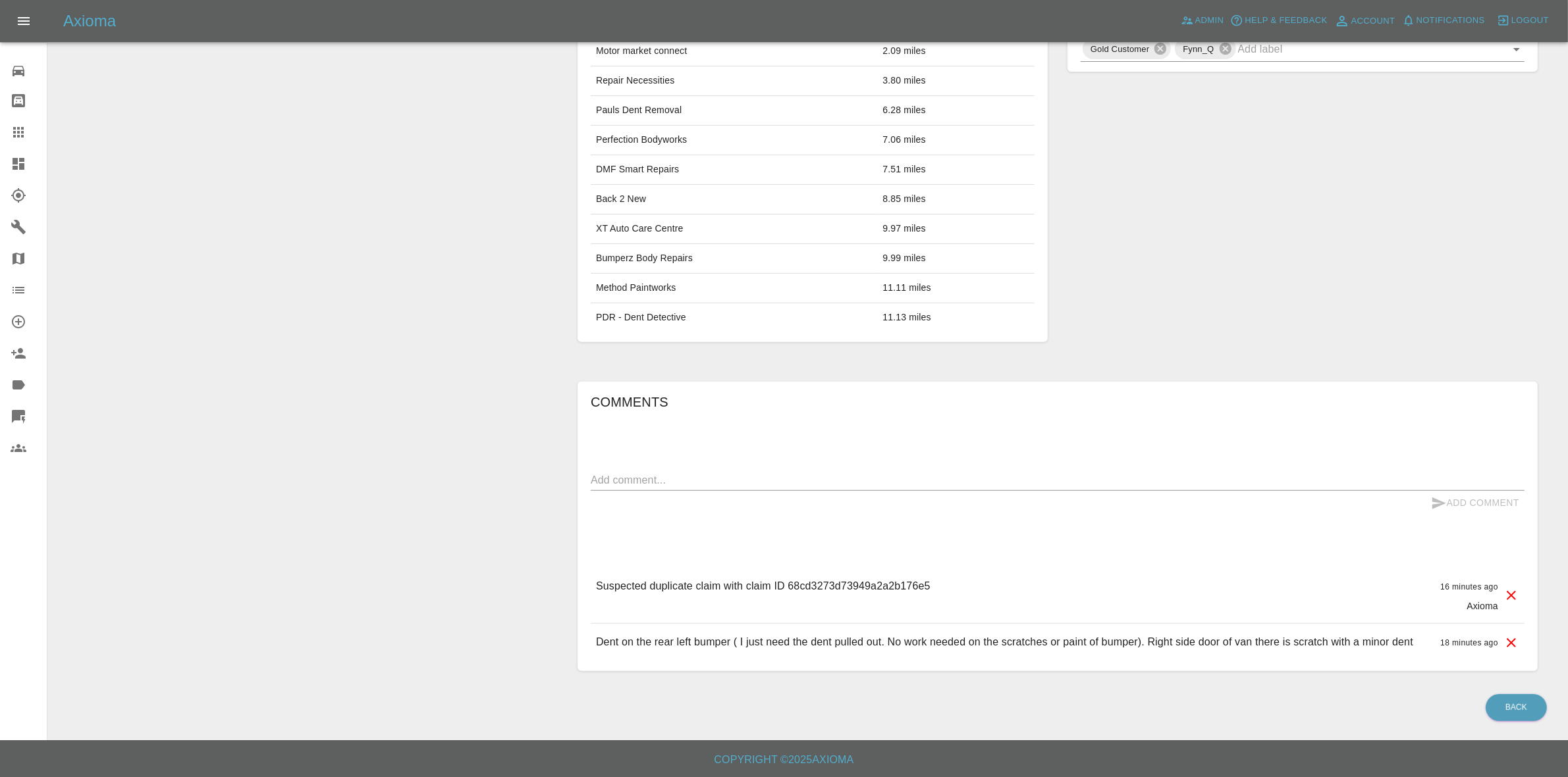
click at [859, 586] on p "Suspected duplicate claim with claim ID 68cd3273d73949a2a2b176e5" at bounding box center [763, 586] width 335 height 16
copy p "68cd3273d73949a2a2b176e5"
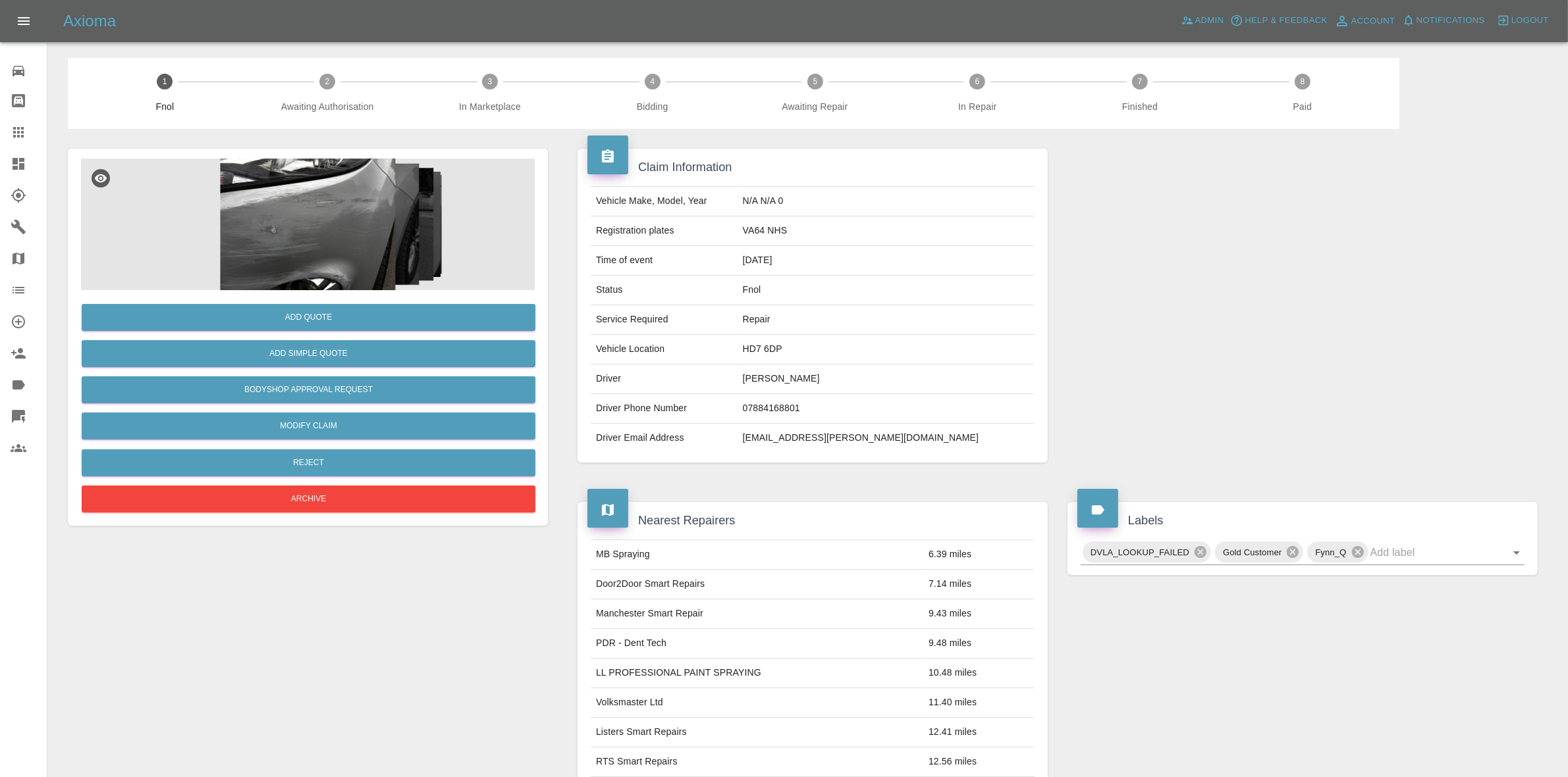
click at [298, 214] on img at bounding box center [308, 224] width 454 height 132
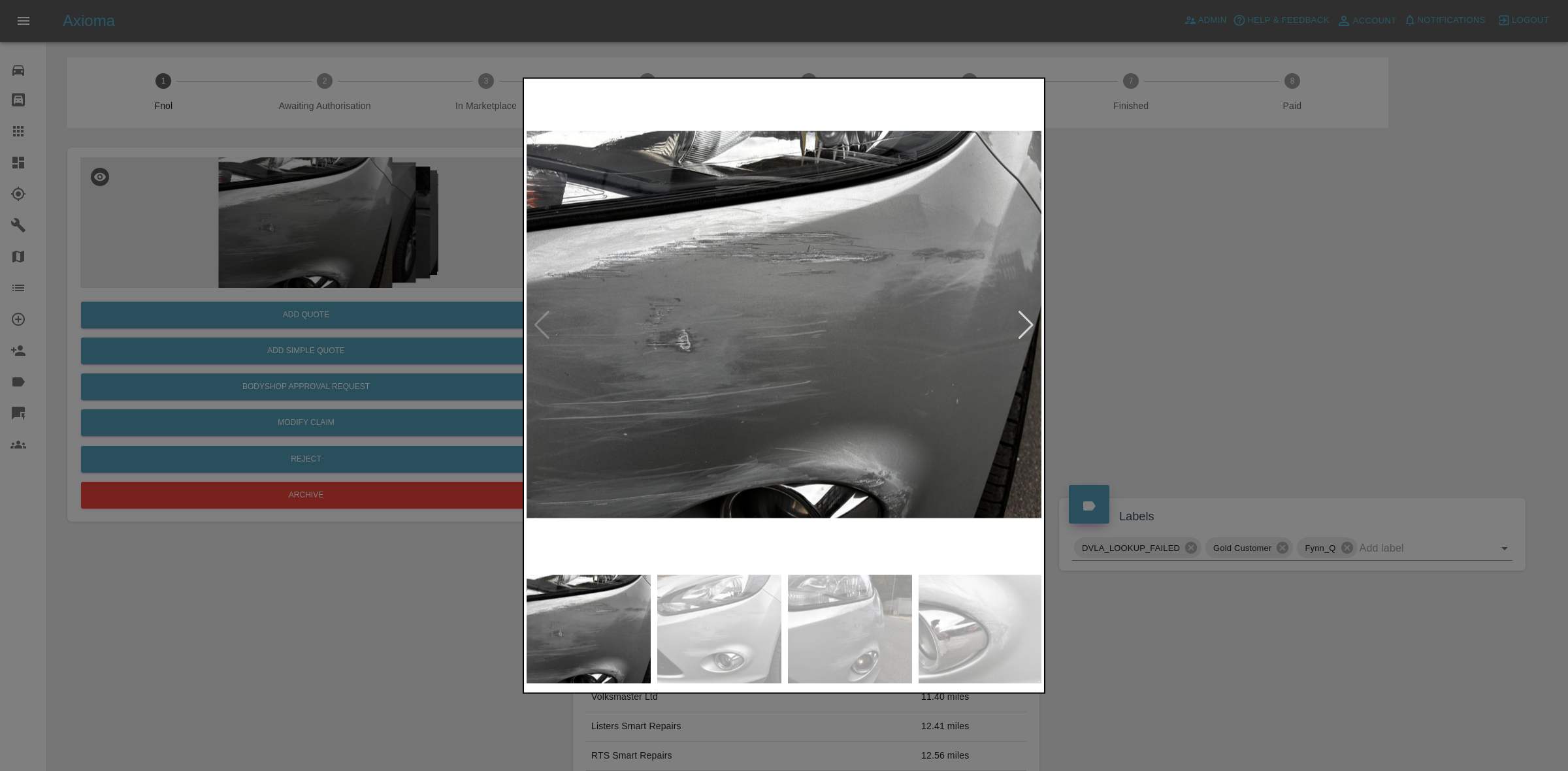
click at [704, 367] on img at bounding box center [784, 324] width 516 height 487
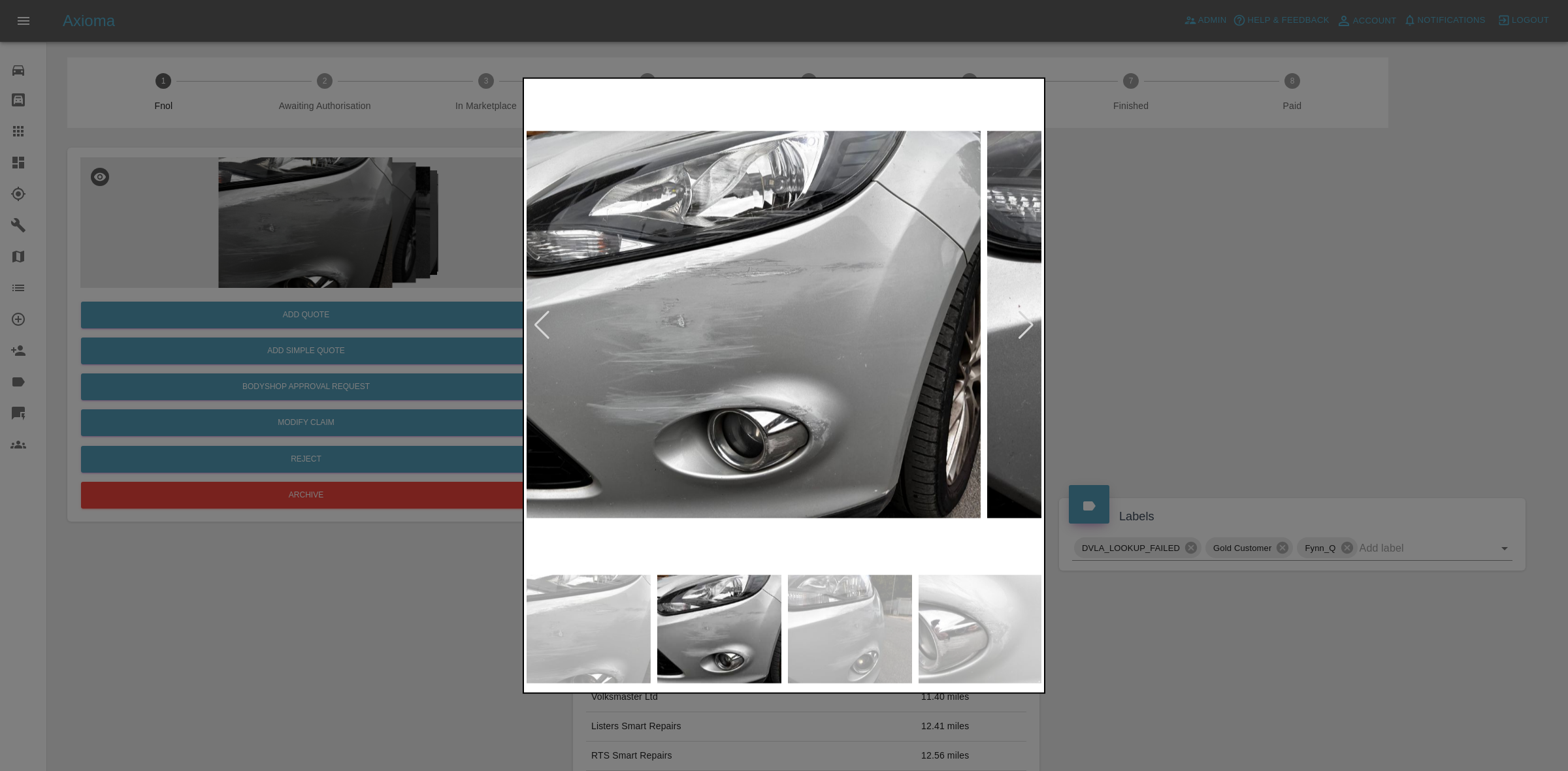
click at [700, 419] on img at bounding box center [723, 324] width 516 height 487
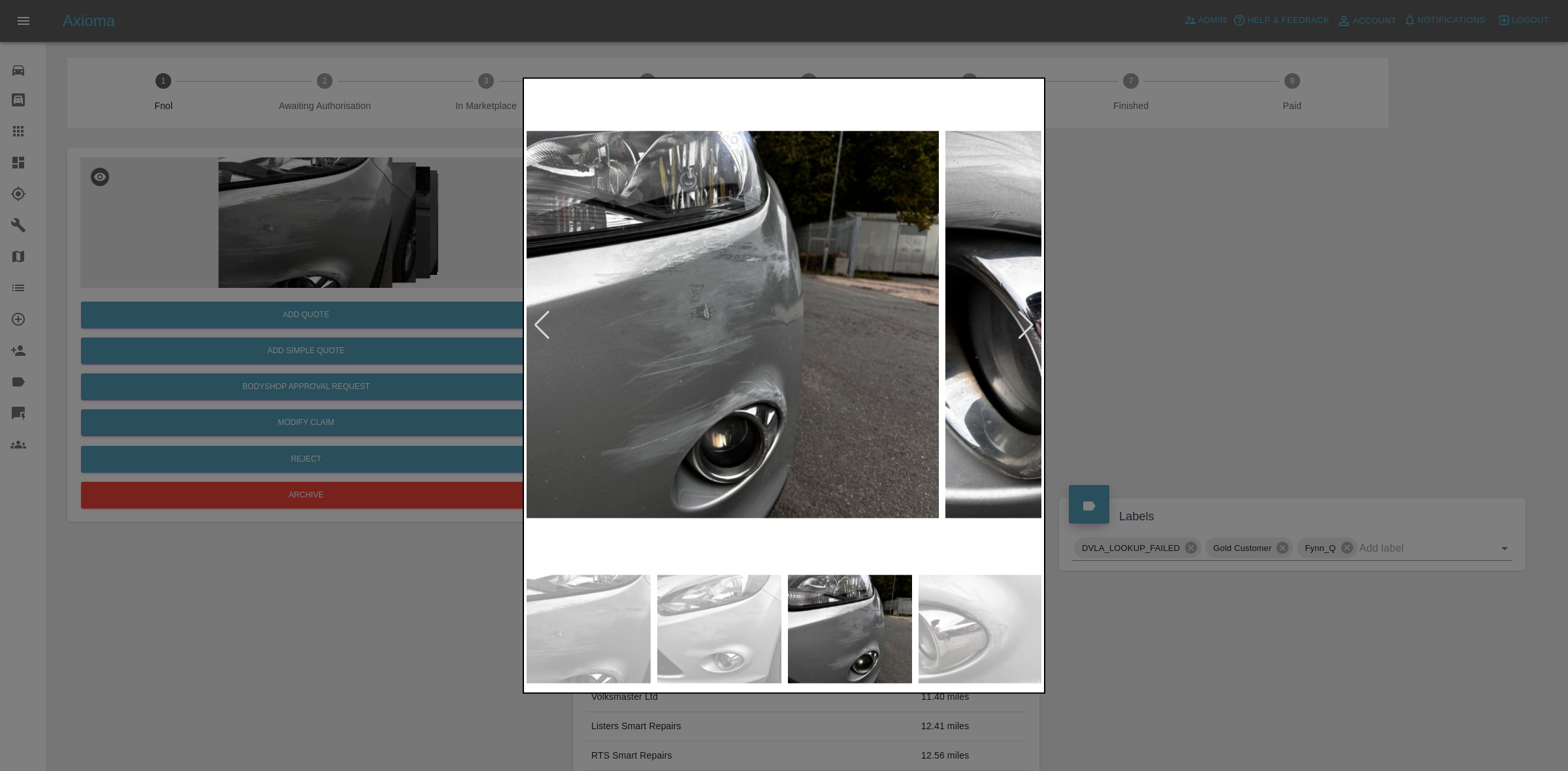
click at [646, 422] on img at bounding box center [681, 324] width 516 height 487
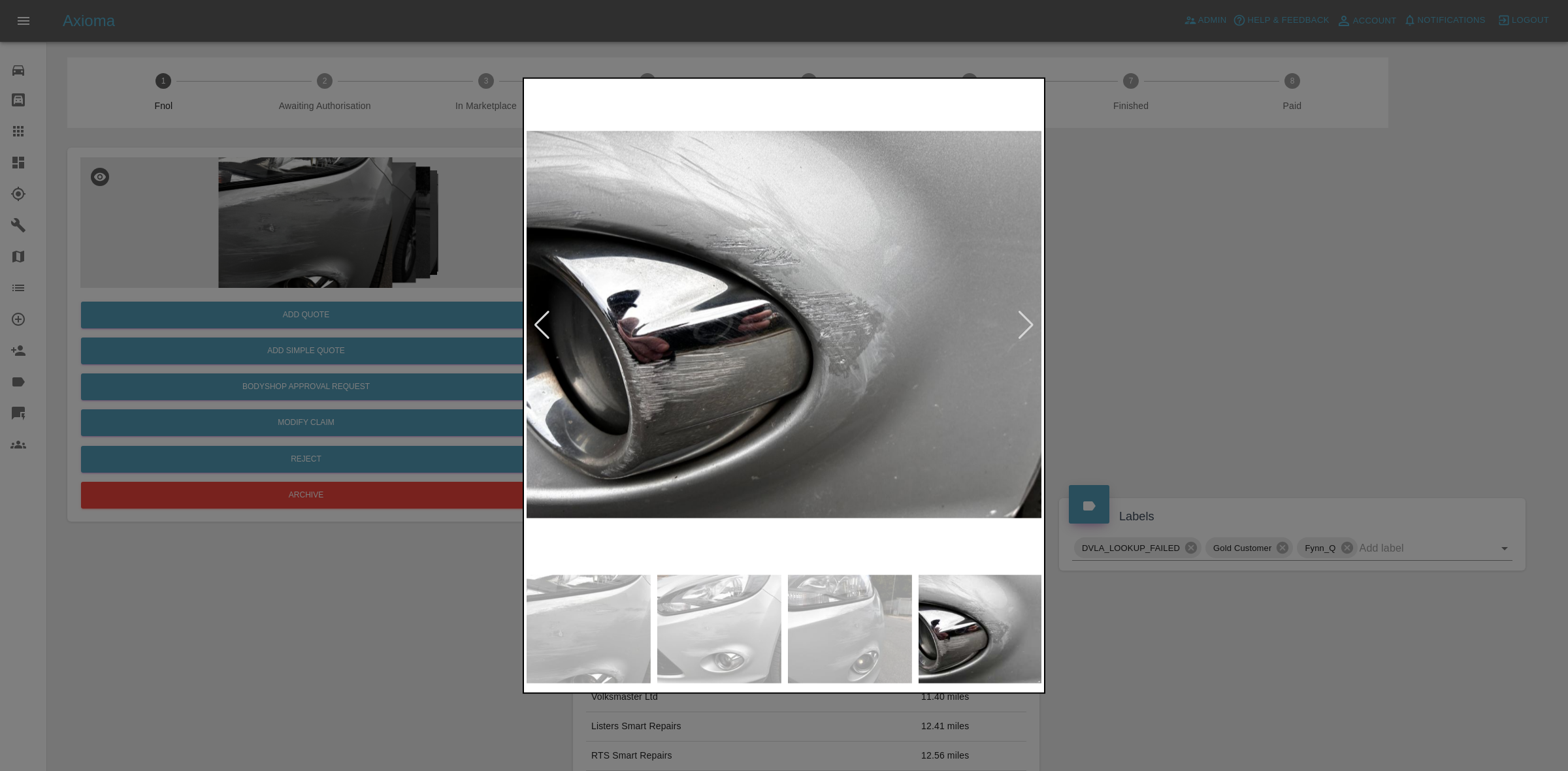
click at [367, 385] on div at bounding box center [784, 385] width 1568 height 771
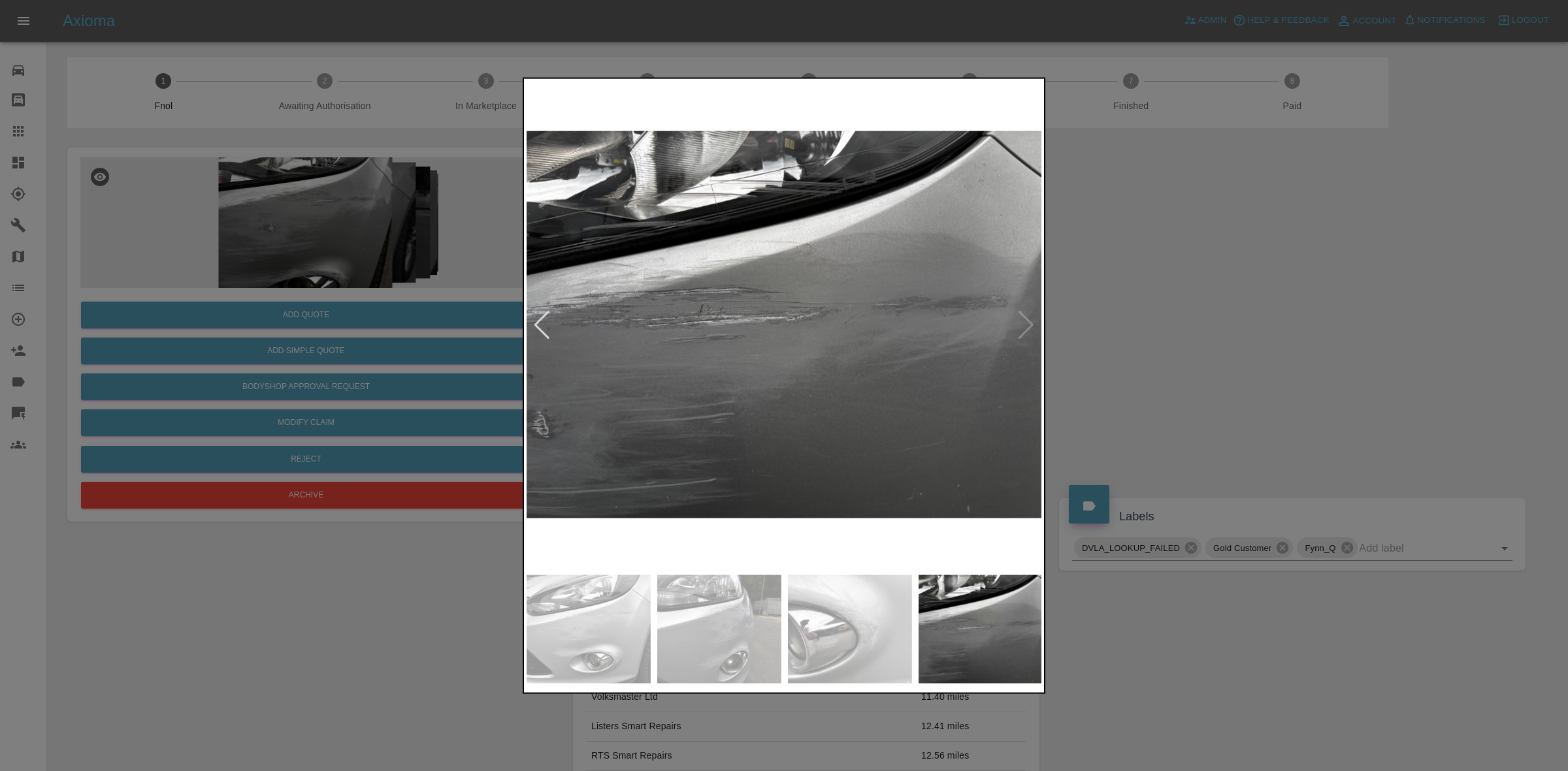
click at [373, 397] on div at bounding box center [784, 385] width 1568 height 771
click at [775, 380] on div at bounding box center [784, 385] width 1568 height 771
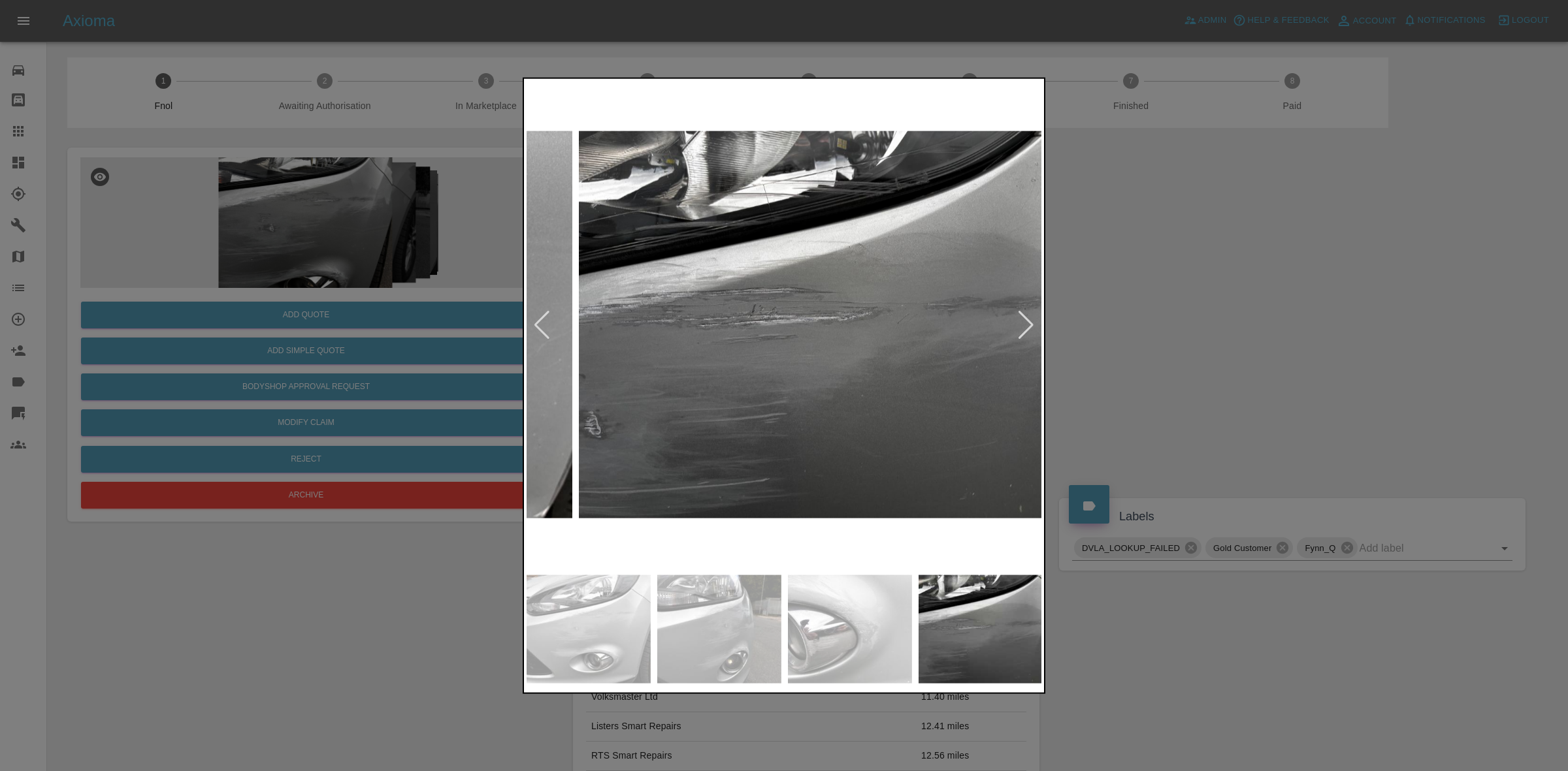
click at [784, 370] on img at bounding box center [837, 324] width 516 height 487
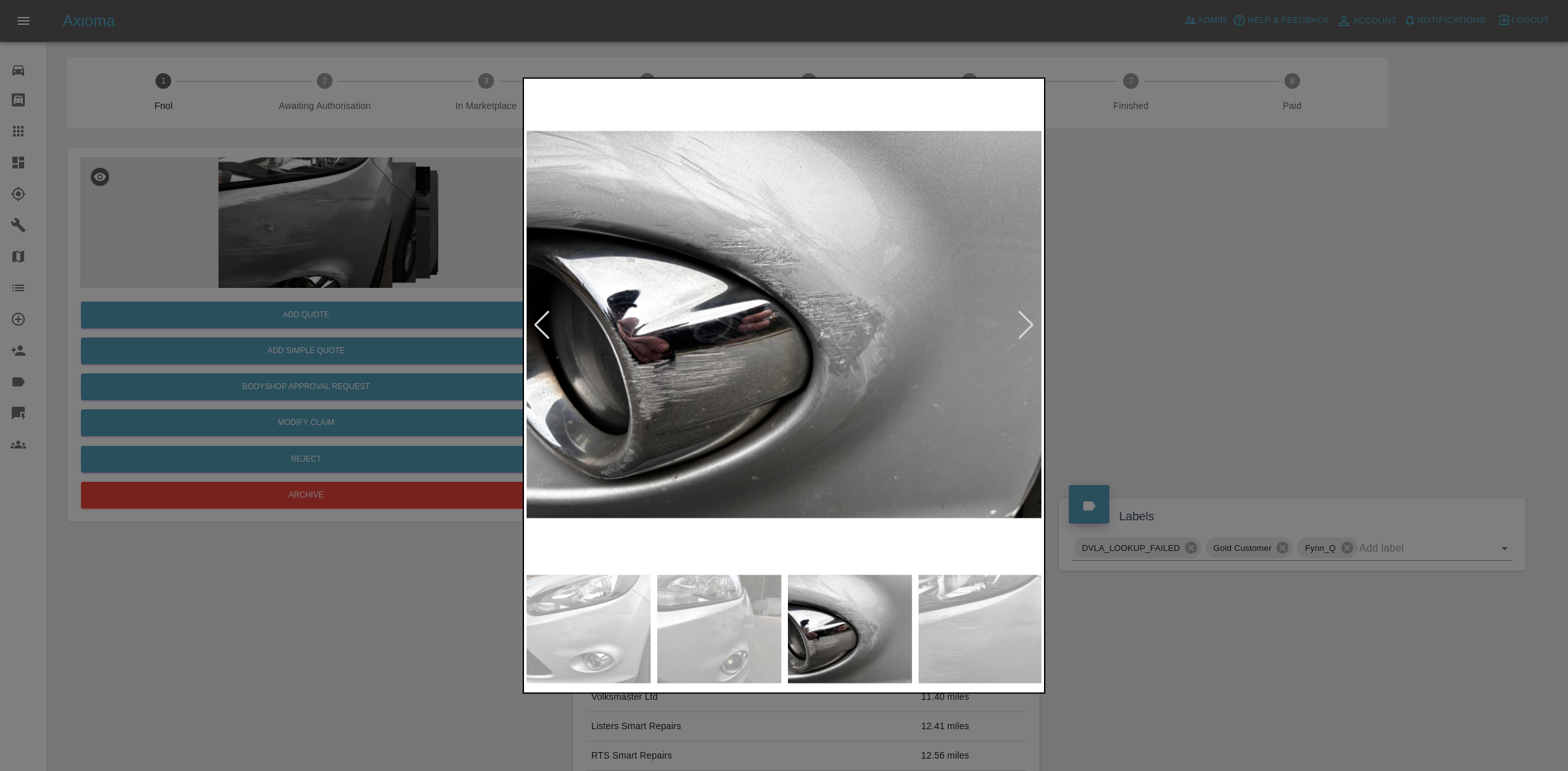
click at [877, 393] on img at bounding box center [784, 324] width 516 height 487
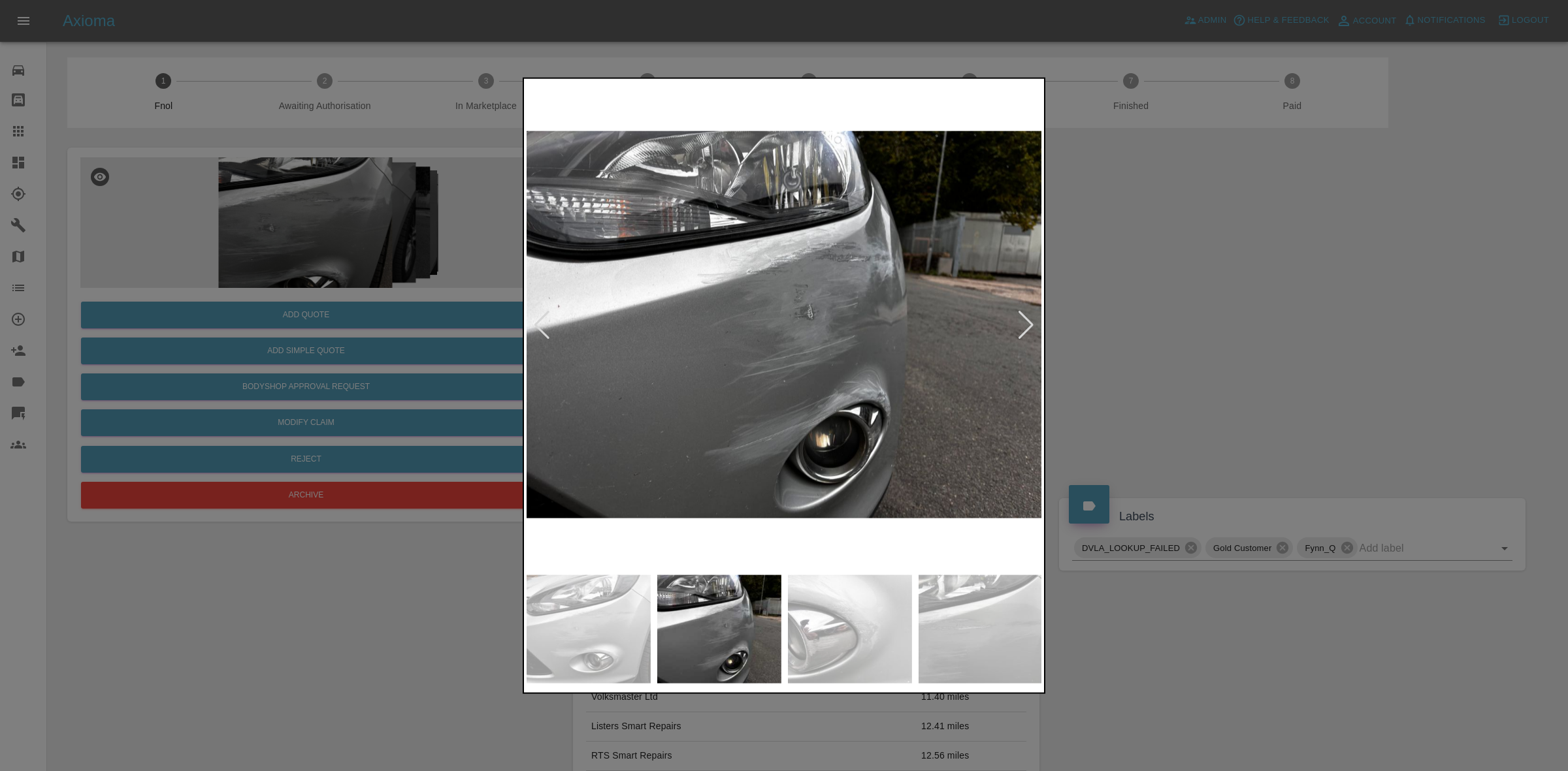
click at [834, 370] on img at bounding box center [784, 324] width 516 height 487
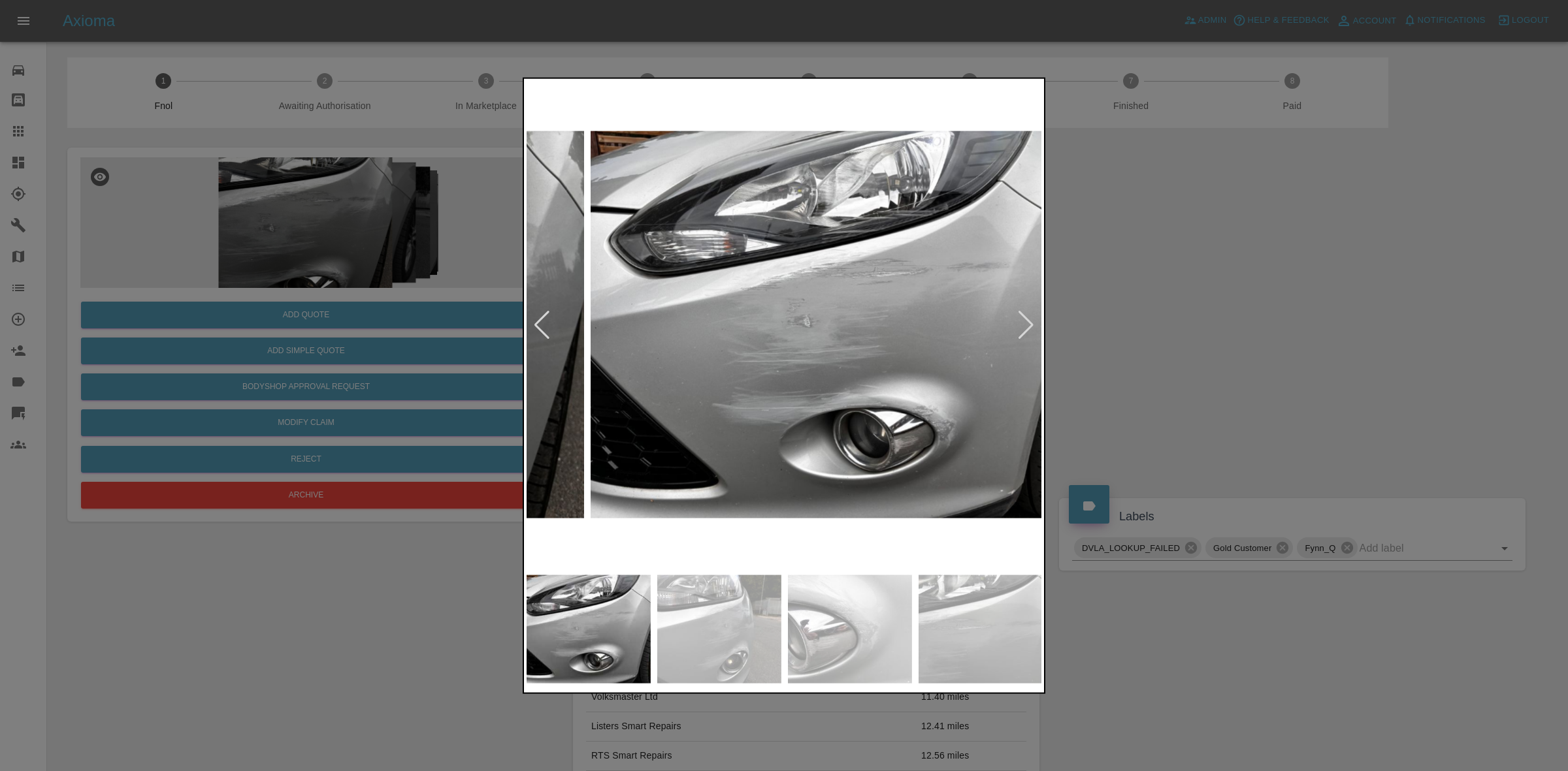
click at [828, 393] on img at bounding box center [848, 324] width 516 height 487
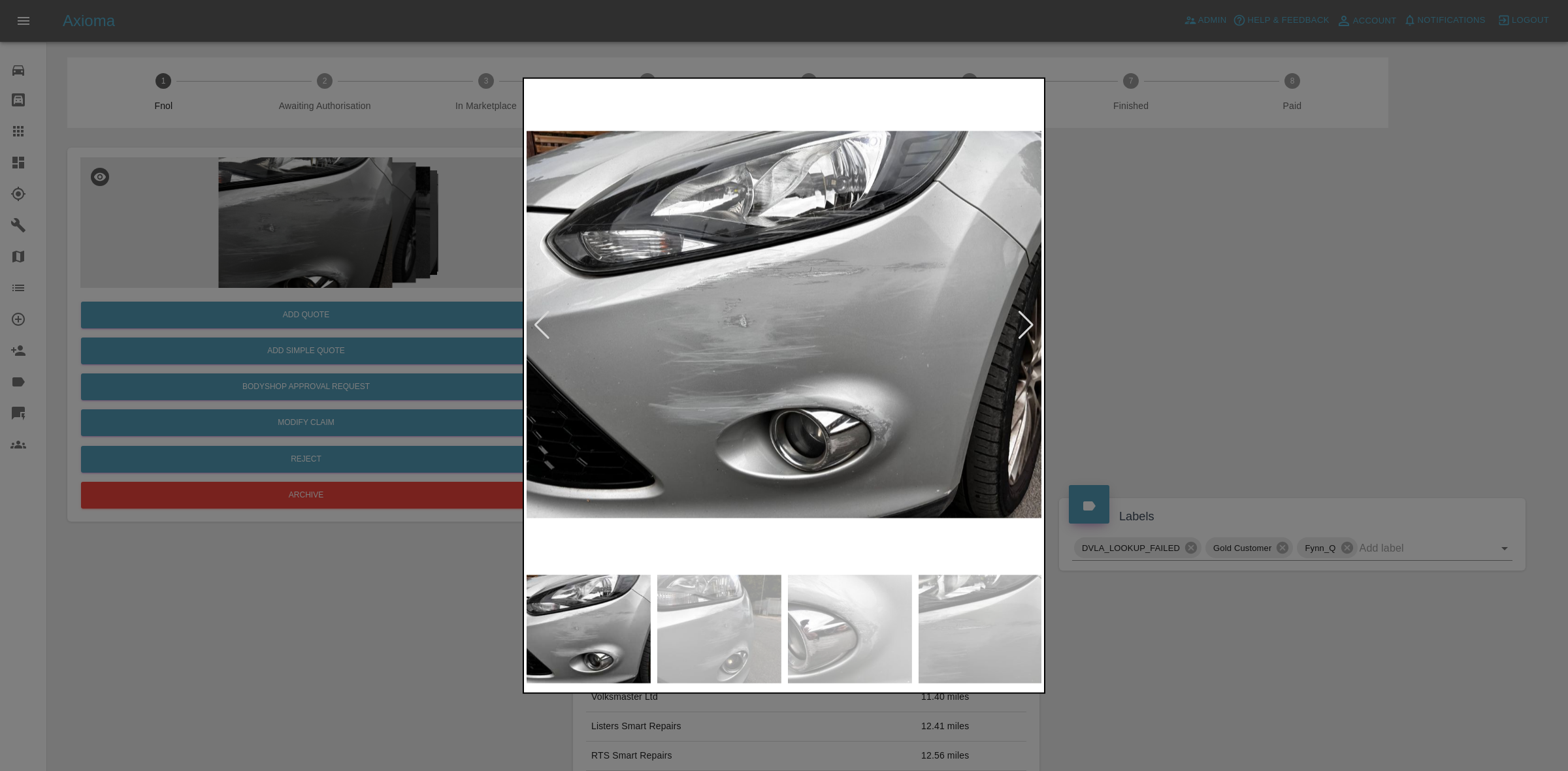
click at [838, 405] on img at bounding box center [784, 324] width 516 height 487
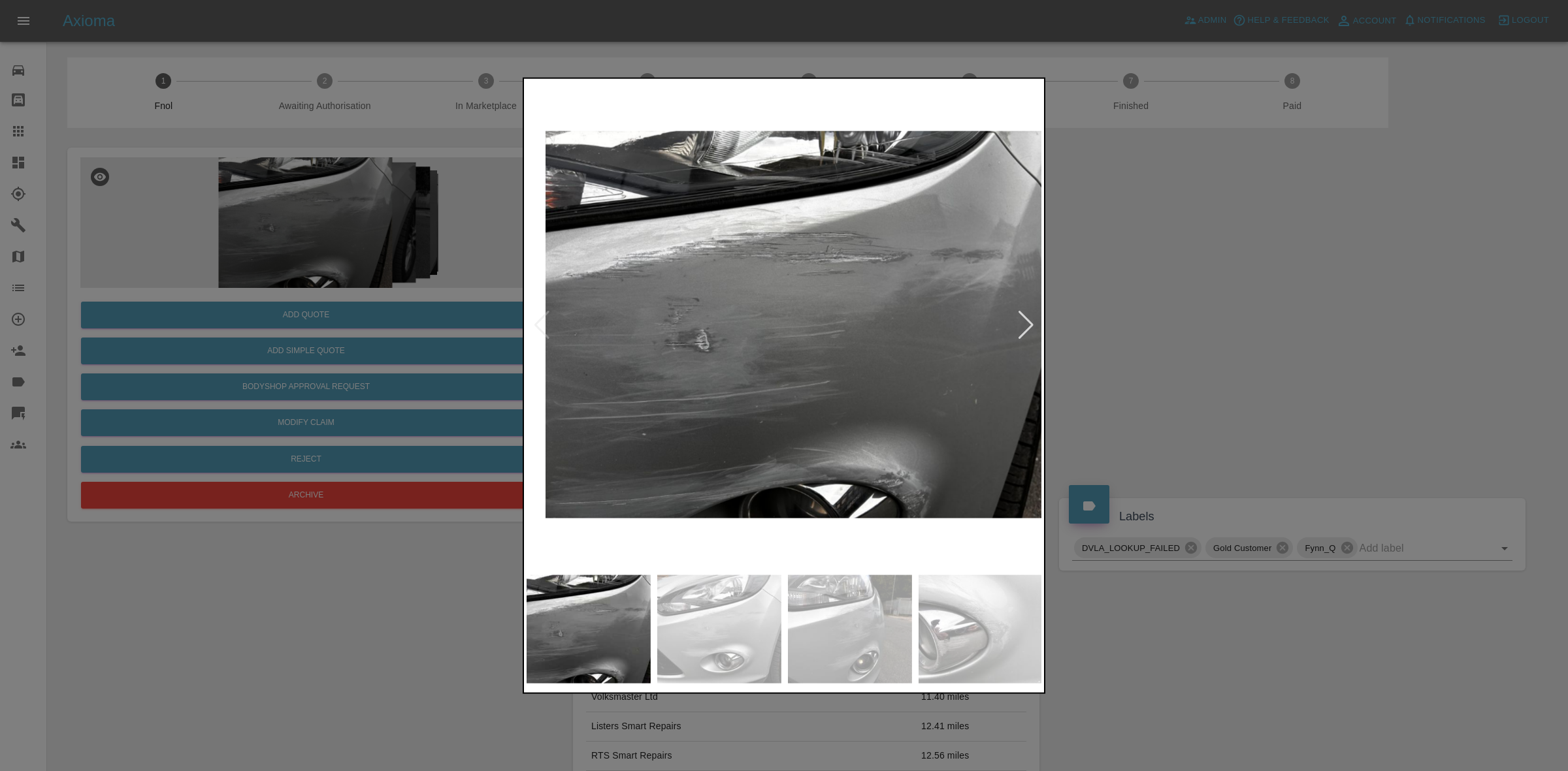
click at [860, 387] on img at bounding box center [804, 324] width 516 height 487
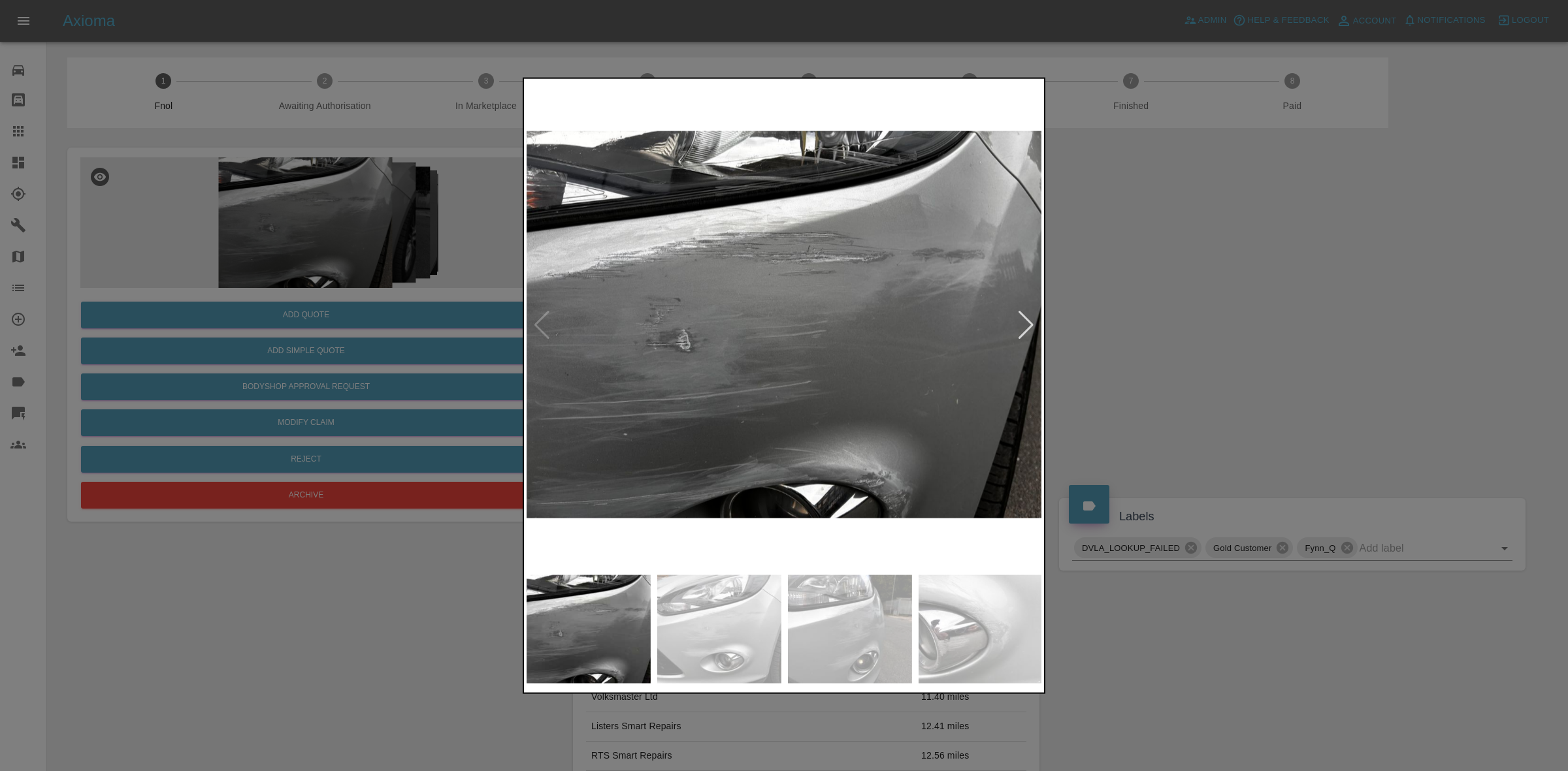
click at [951, 367] on img at bounding box center [784, 324] width 516 height 487
drag, startPoint x: 337, startPoint y: 327, endPoint x: 333, endPoint y: 346, distance: 19.4
click at [337, 337] on div at bounding box center [784, 385] width 1568 height 771
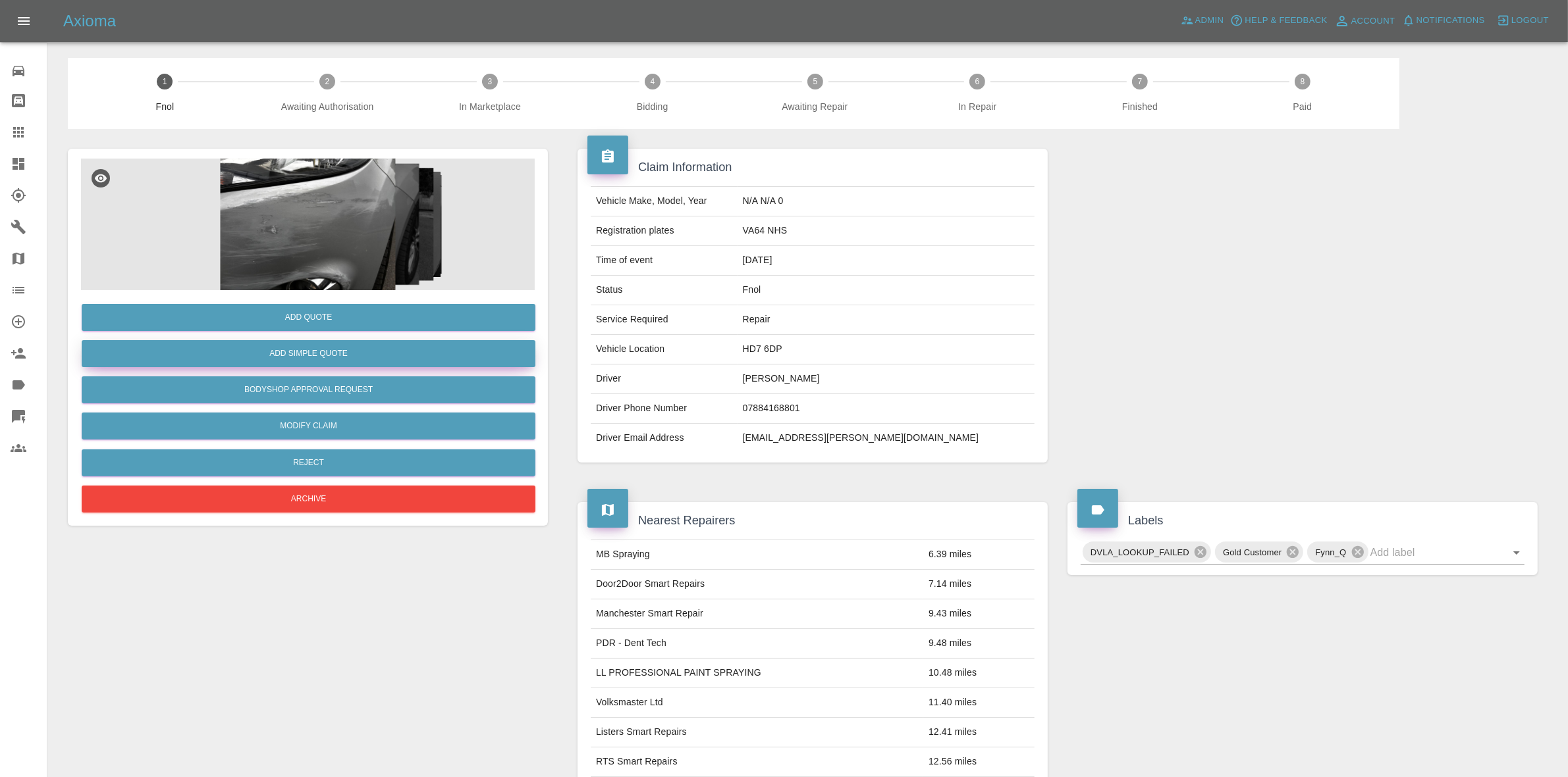
click at [336, 353] on button "Add Simple Quote" at bounding box center [308, 353] width 454 height 27
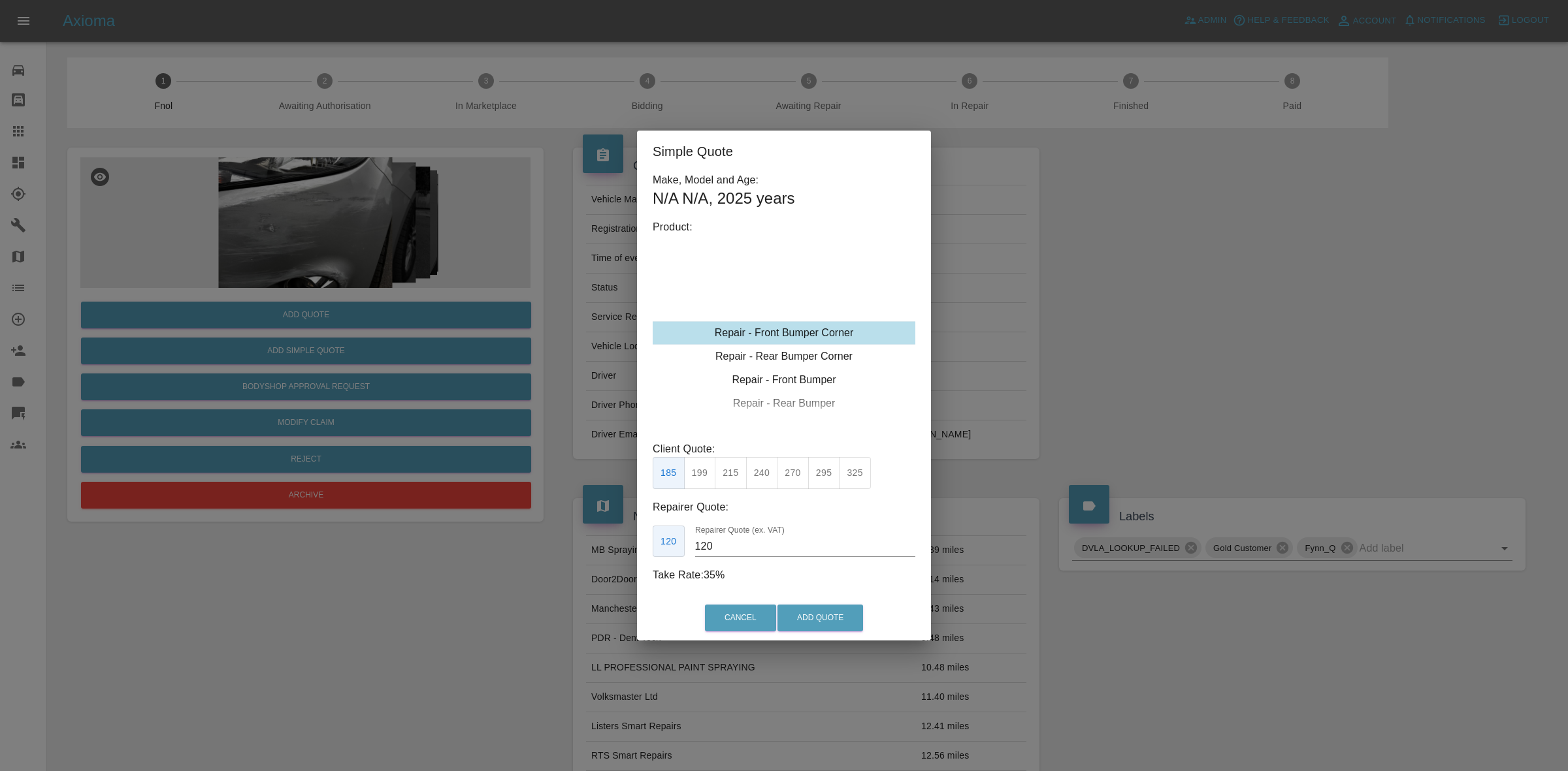
click at [769, 330] on div "Repair - Front Bumper Corner" at bounding box center [784, 333] width 263 height 24
click at [757, 475] on button "240" at bounding box center [762, 473] width 32 height 32
type input "150"
click at [801, 622] on button "Add Quote" at bounding box center [820, 618] width 86 height 27
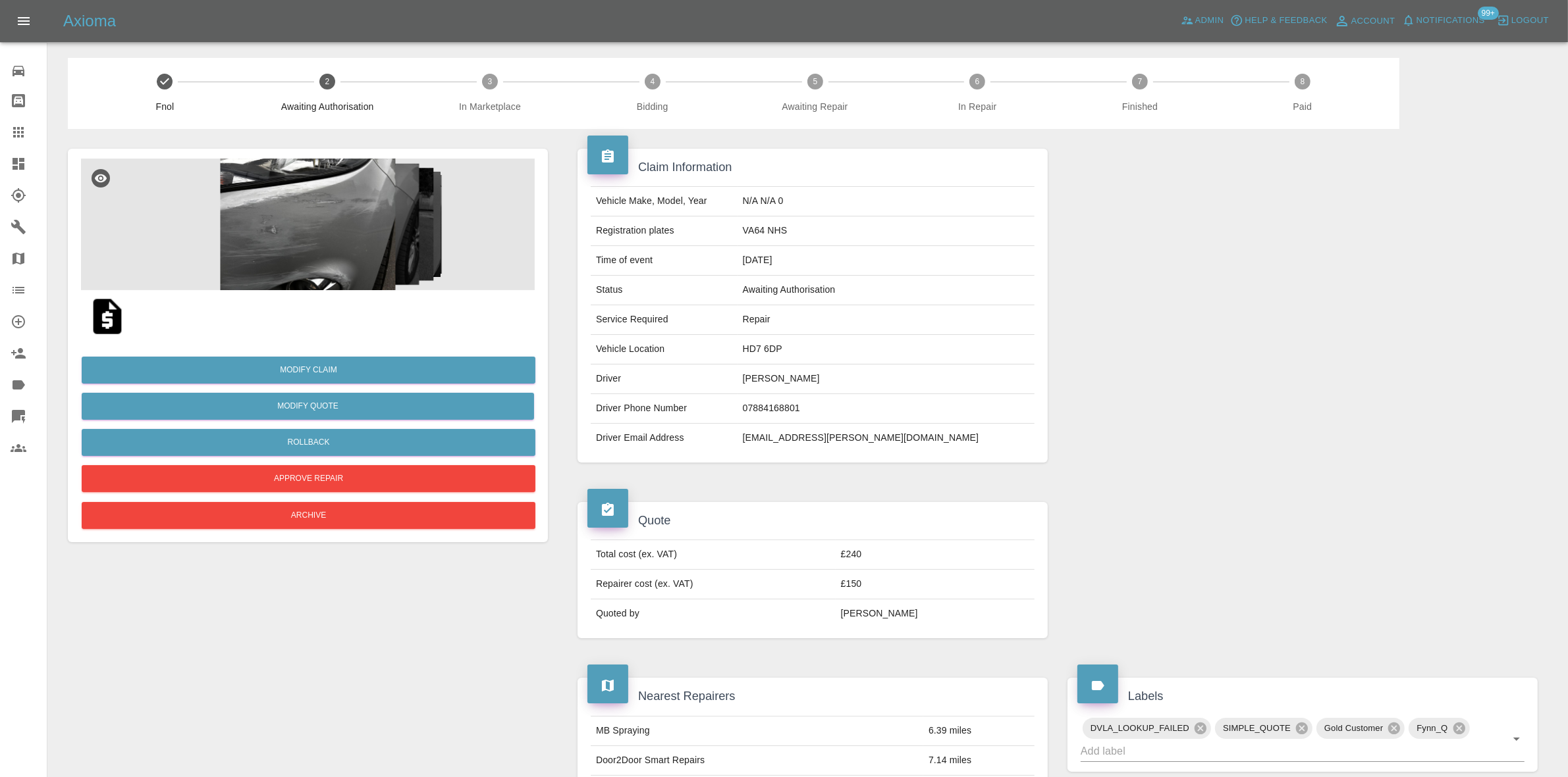
click at [344, 211] on img at bounding box center [308, 224] width 454 height 132
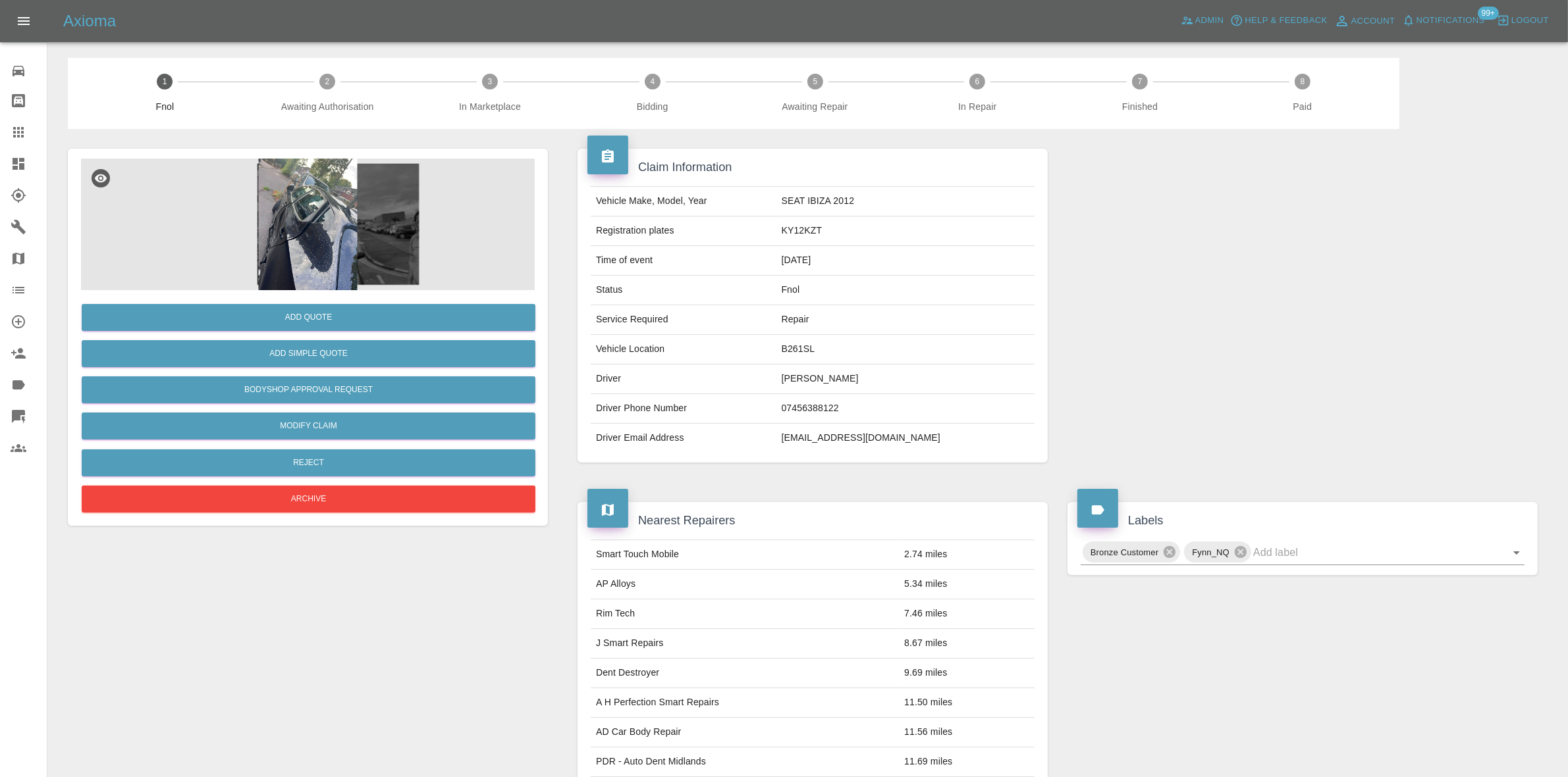
click at [322, 214] on img at bounding box center [308, 224] width 454 height 132
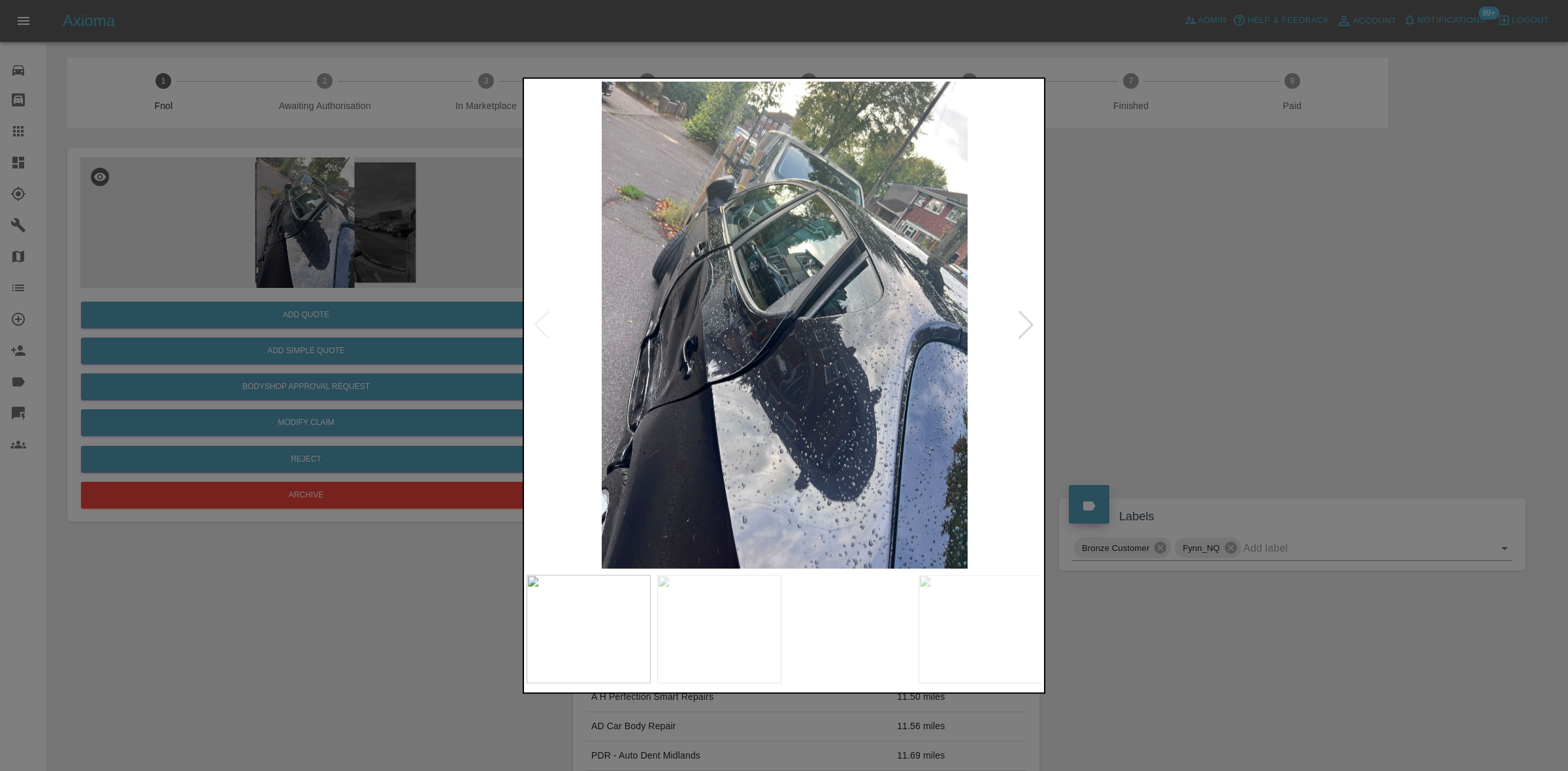
click at [680, 302] on img at bounding box center [784, 324] width 516 height 487
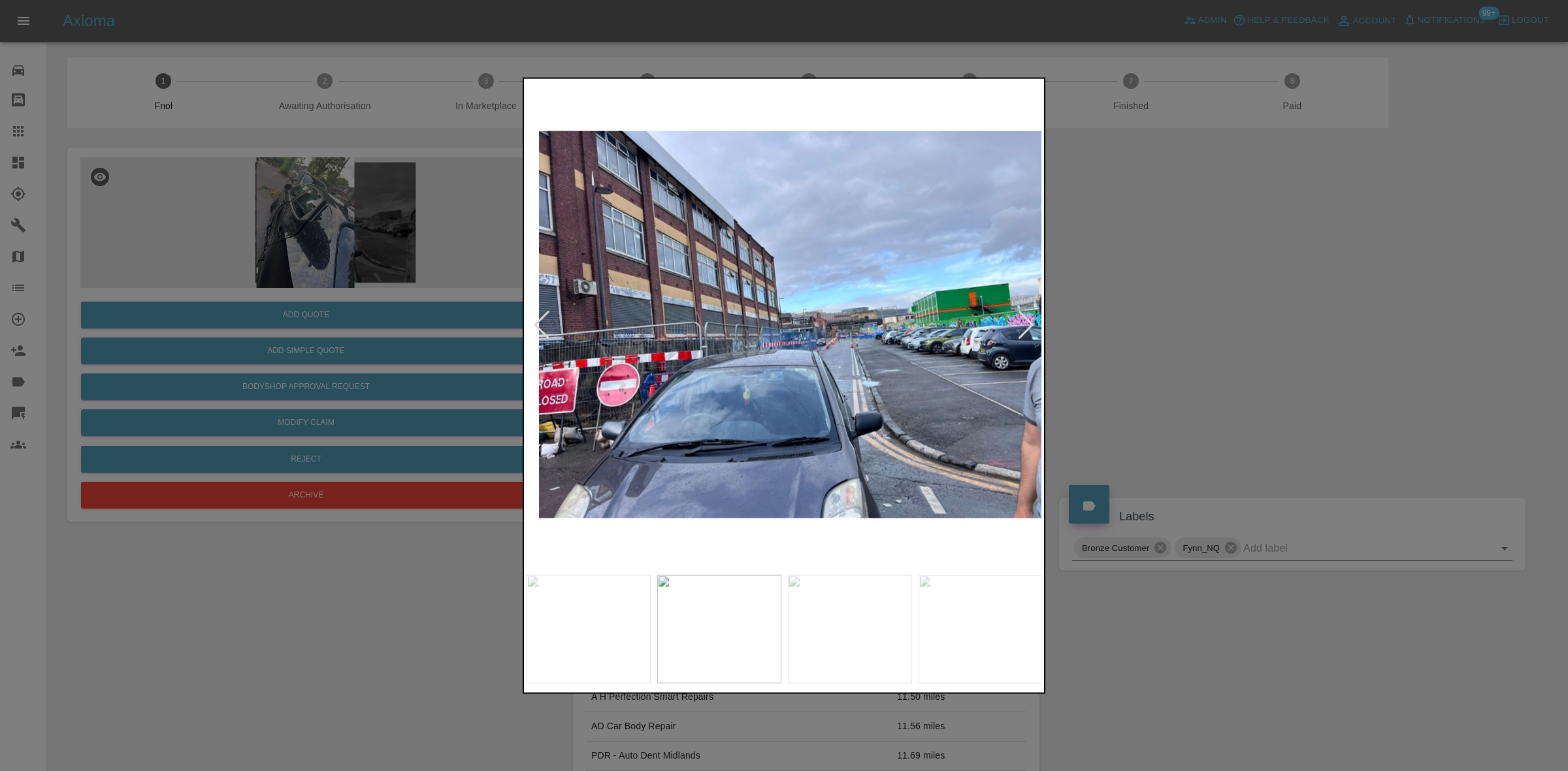
click at [757, 344] on img at bounding box center [797, 324] width 516 height 487
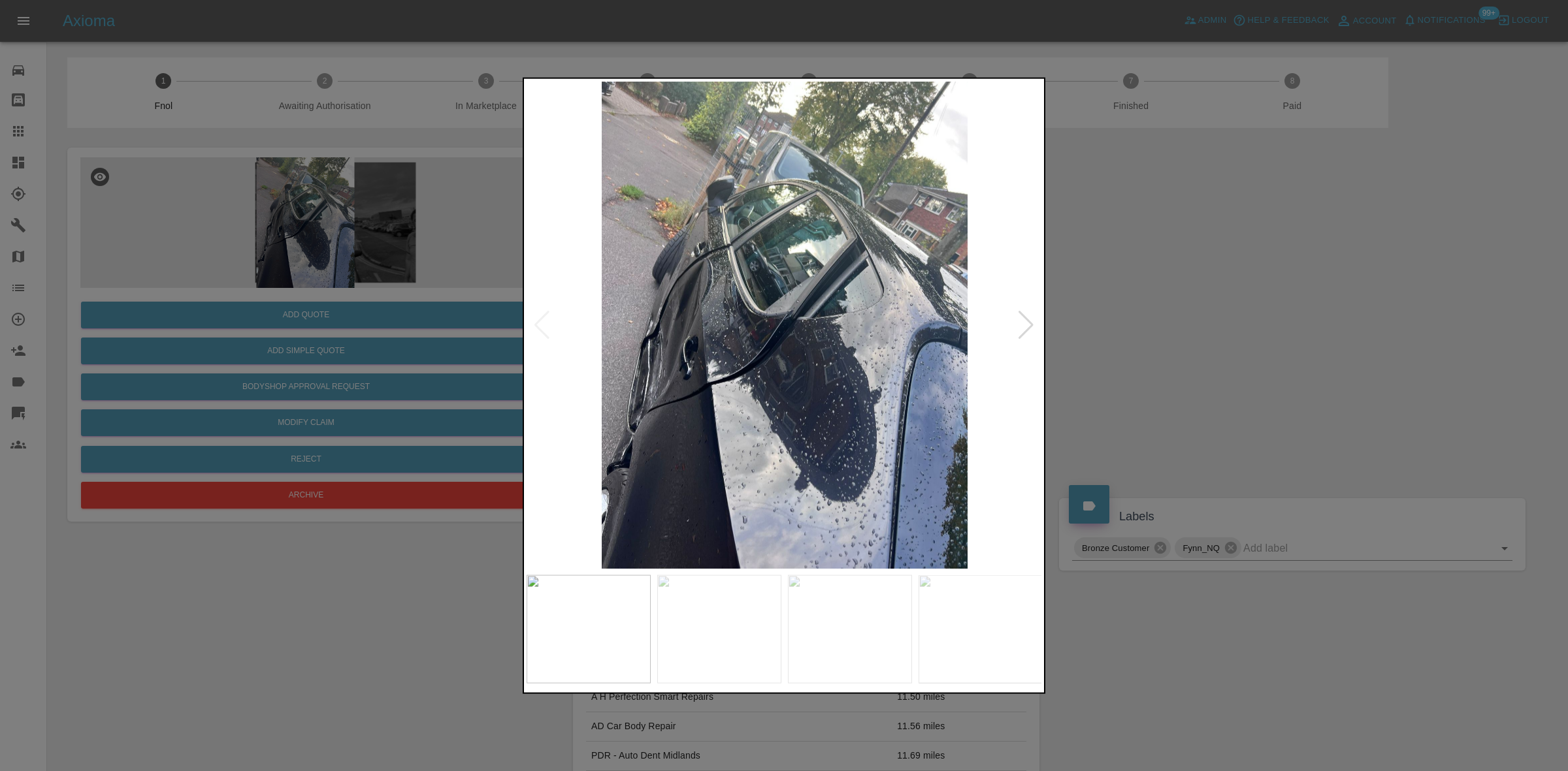
click at [662, 344] on img at bounding box center [784, 324] width 516 height 487
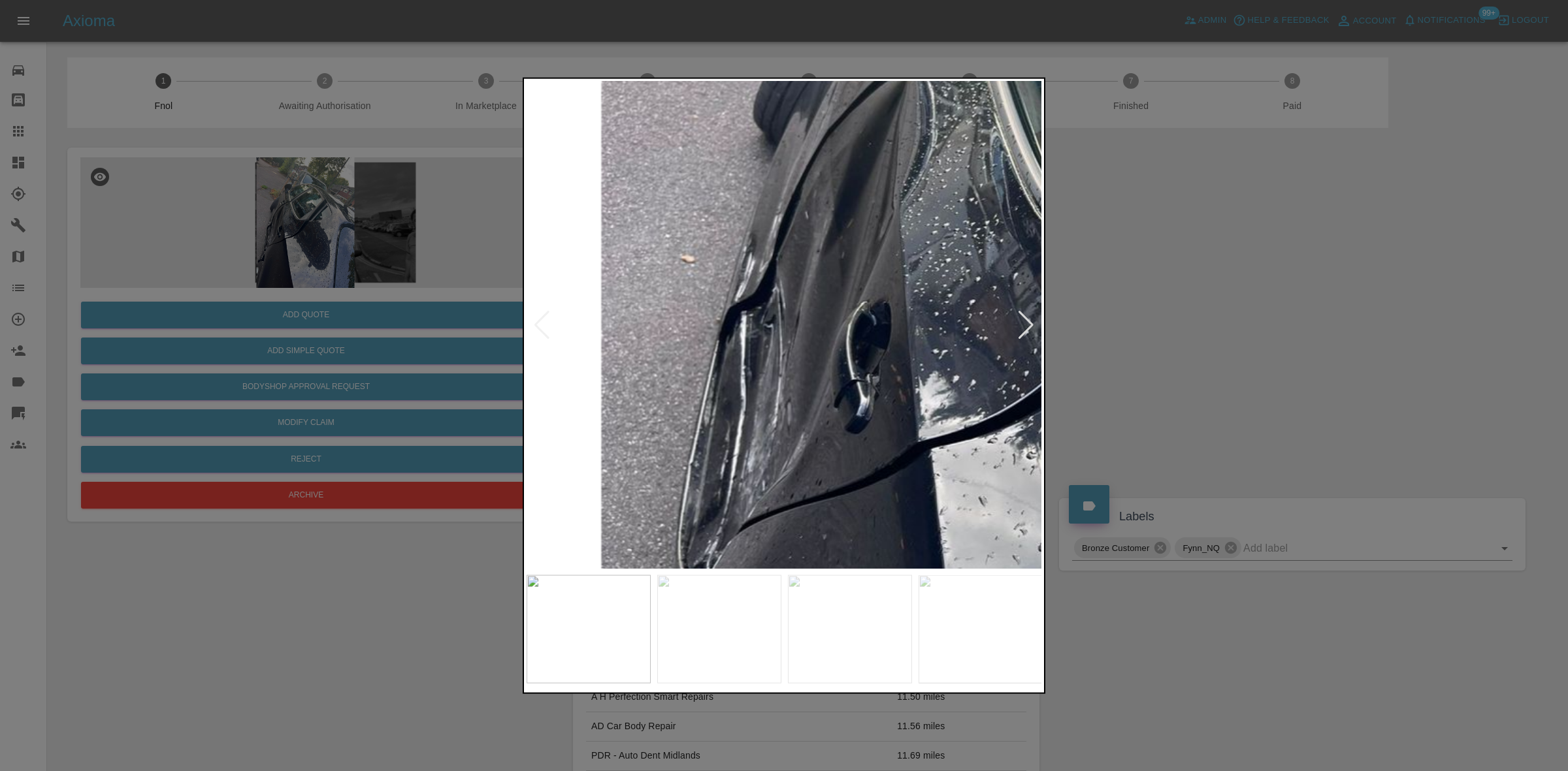
click at [307, 259] on div at bounding box center [784, 385] width 1568 height 771
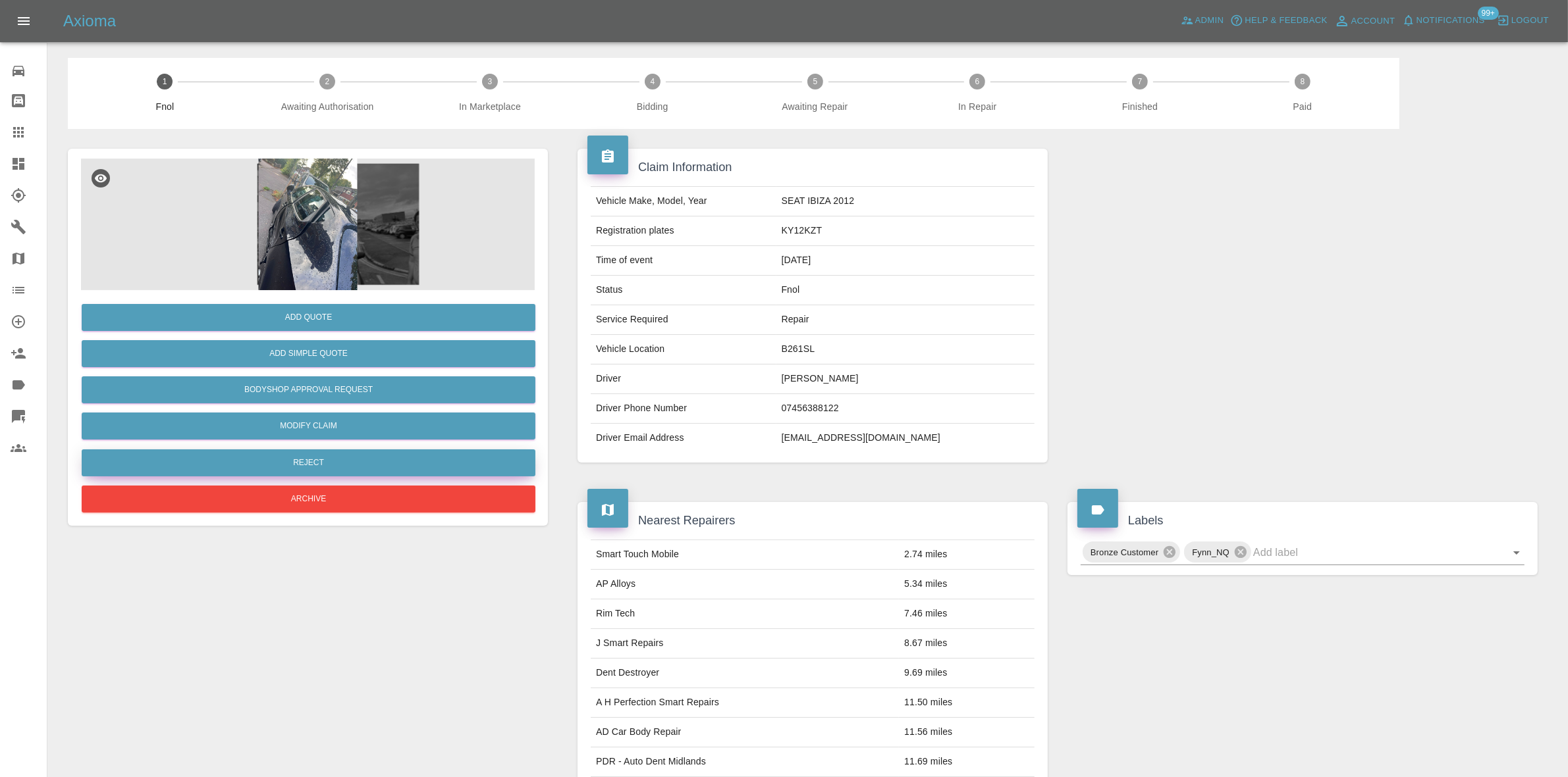
click at [336, 457] on button "Reject" at bounding box center [308, 463] width 454 height 27
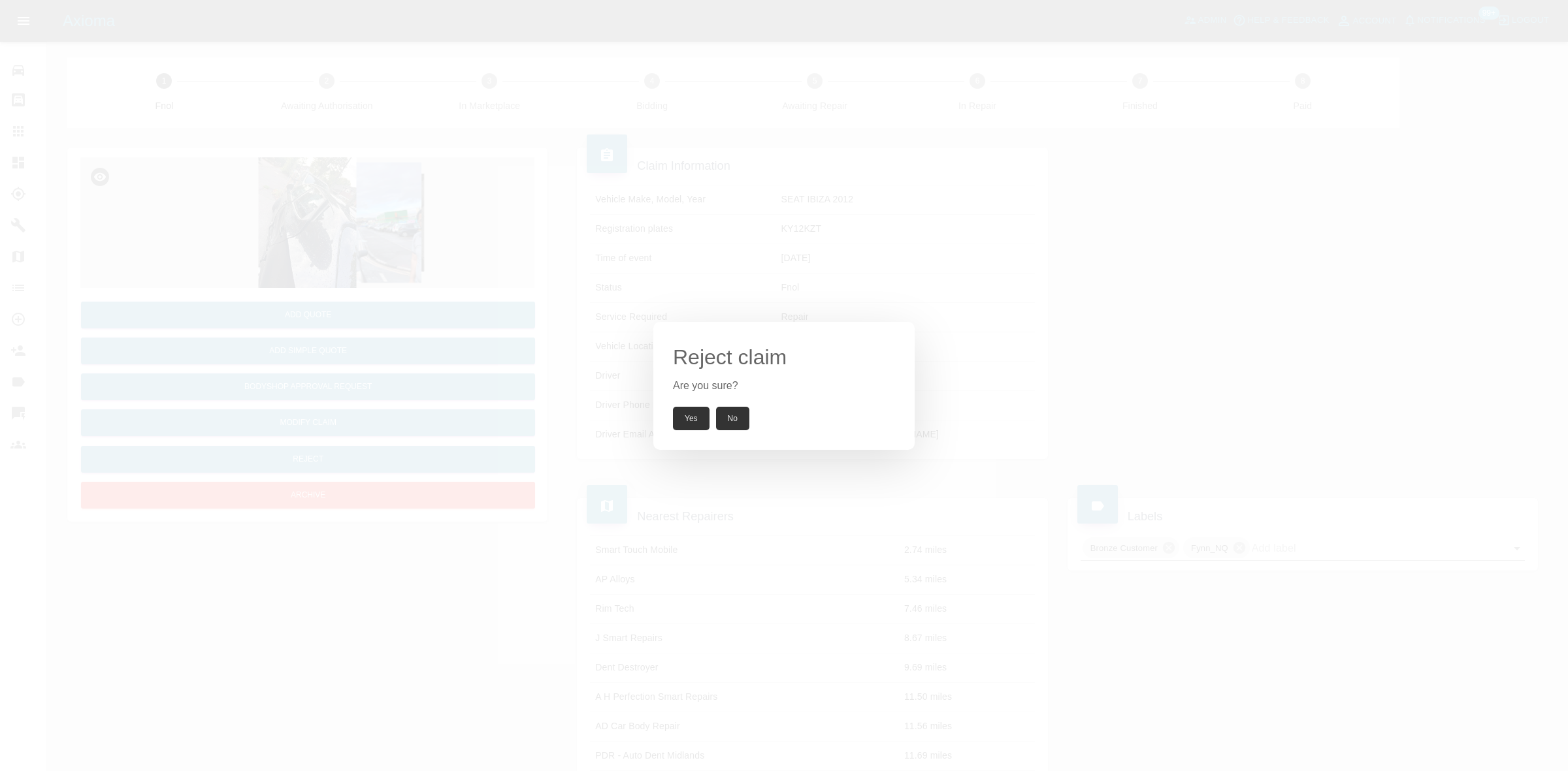
drag, startPoint x: 699, startPoint y: 424, endPoint x: 781, endPoint y: 153, distance: 283.1
click at [697, 425] on button "Yes" at bounding box center [690, 418] width 36 height 24
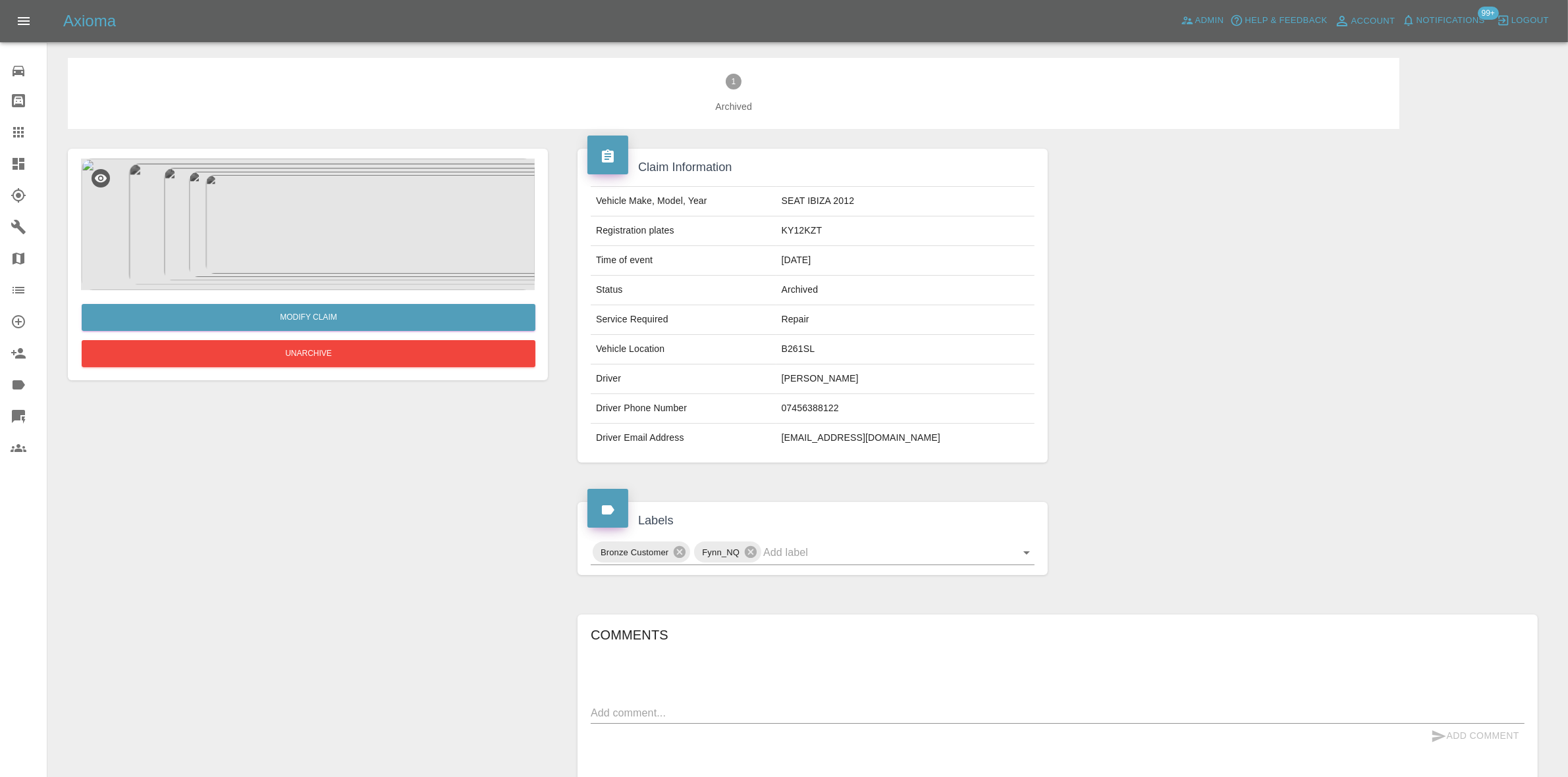
click at [356, 207] on img at bounding box center [308, 224] width 454 height 132
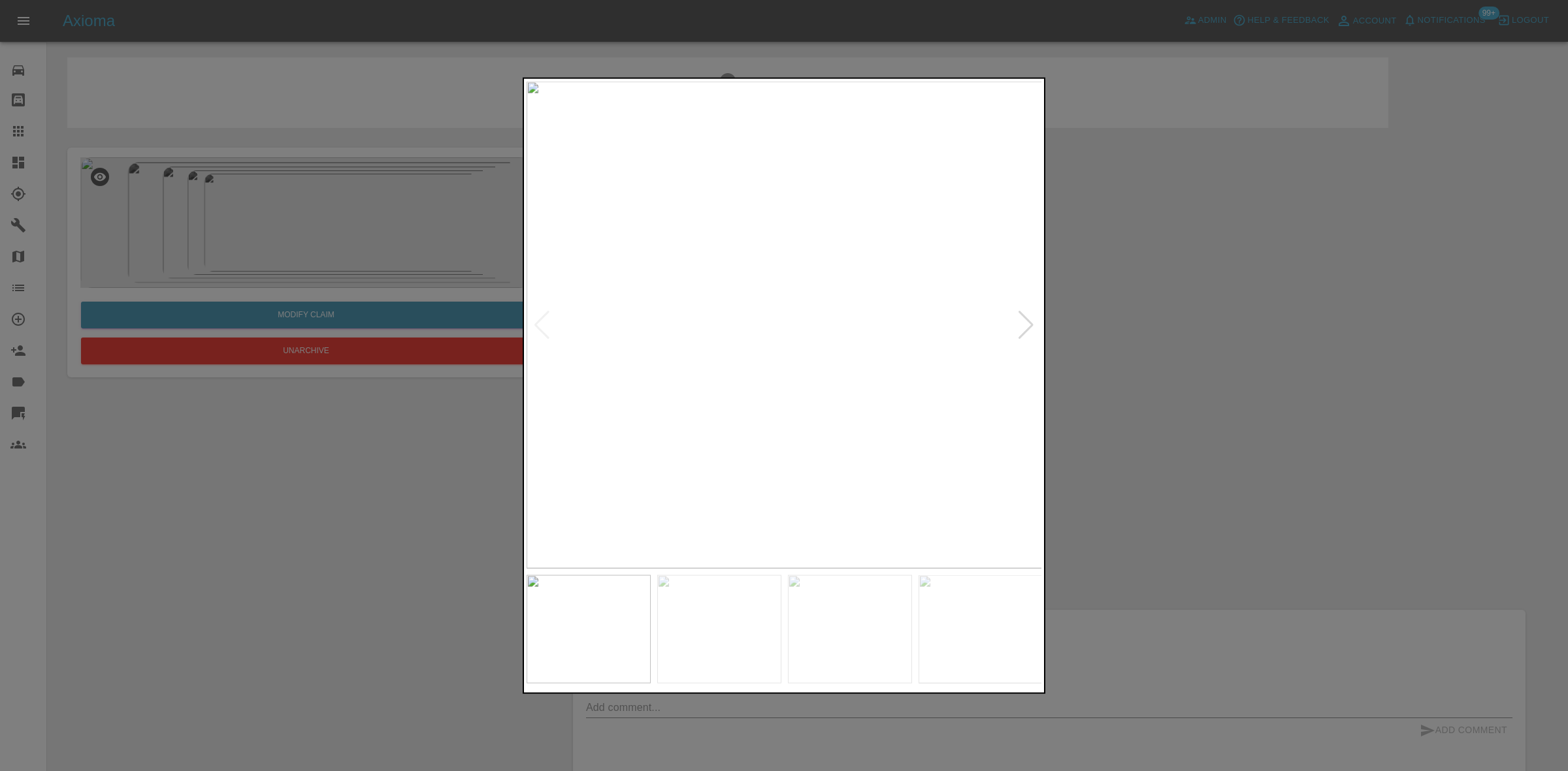
click at [822, 356] on img at bounding box center [784, 324] width 516 height 487
click at [709, 360] on img at bounding box center [784, 324] width 516 height 487
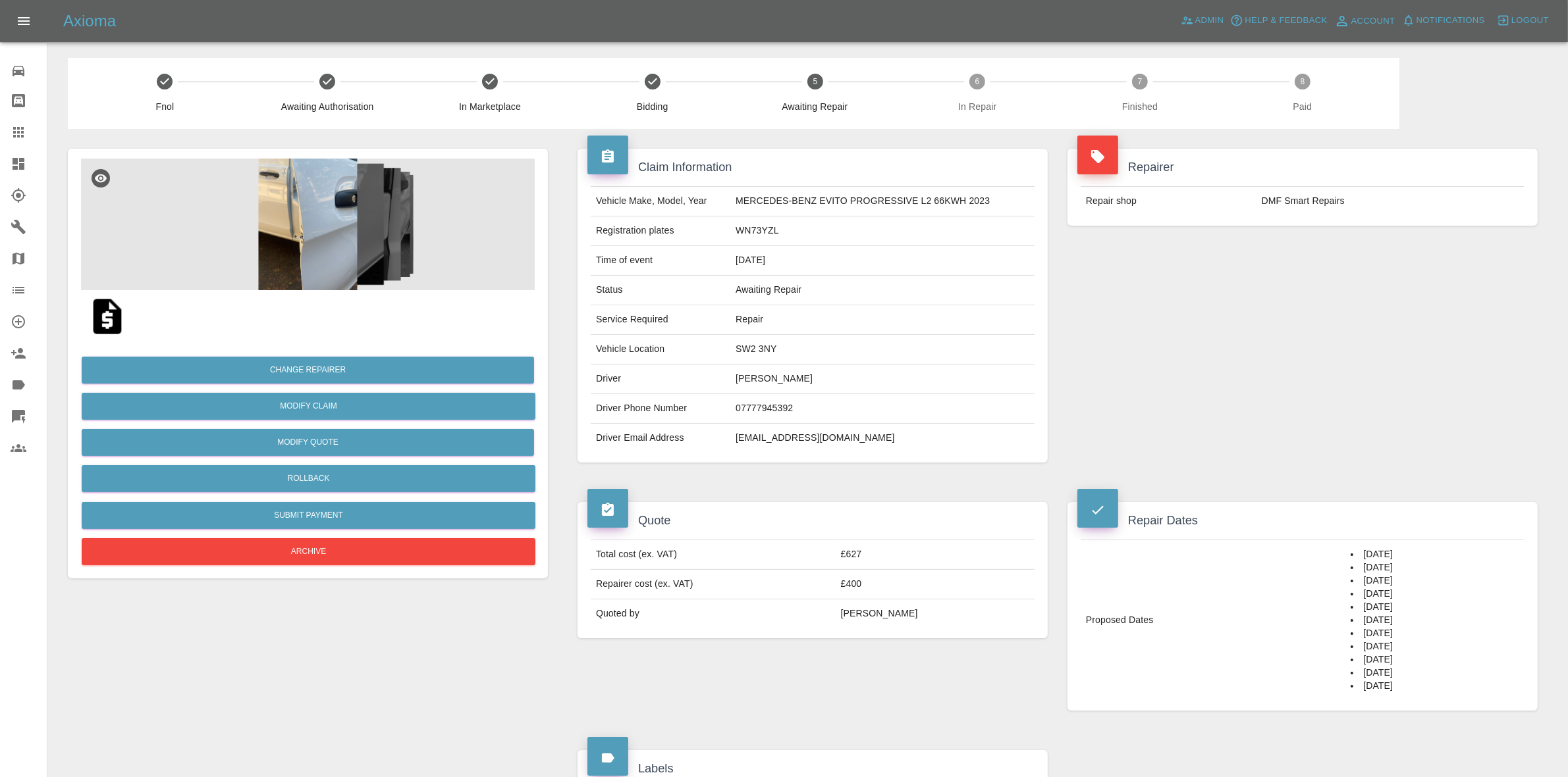
click at [334, 229] on img at bounding box center [308, 224] width 454 height 132
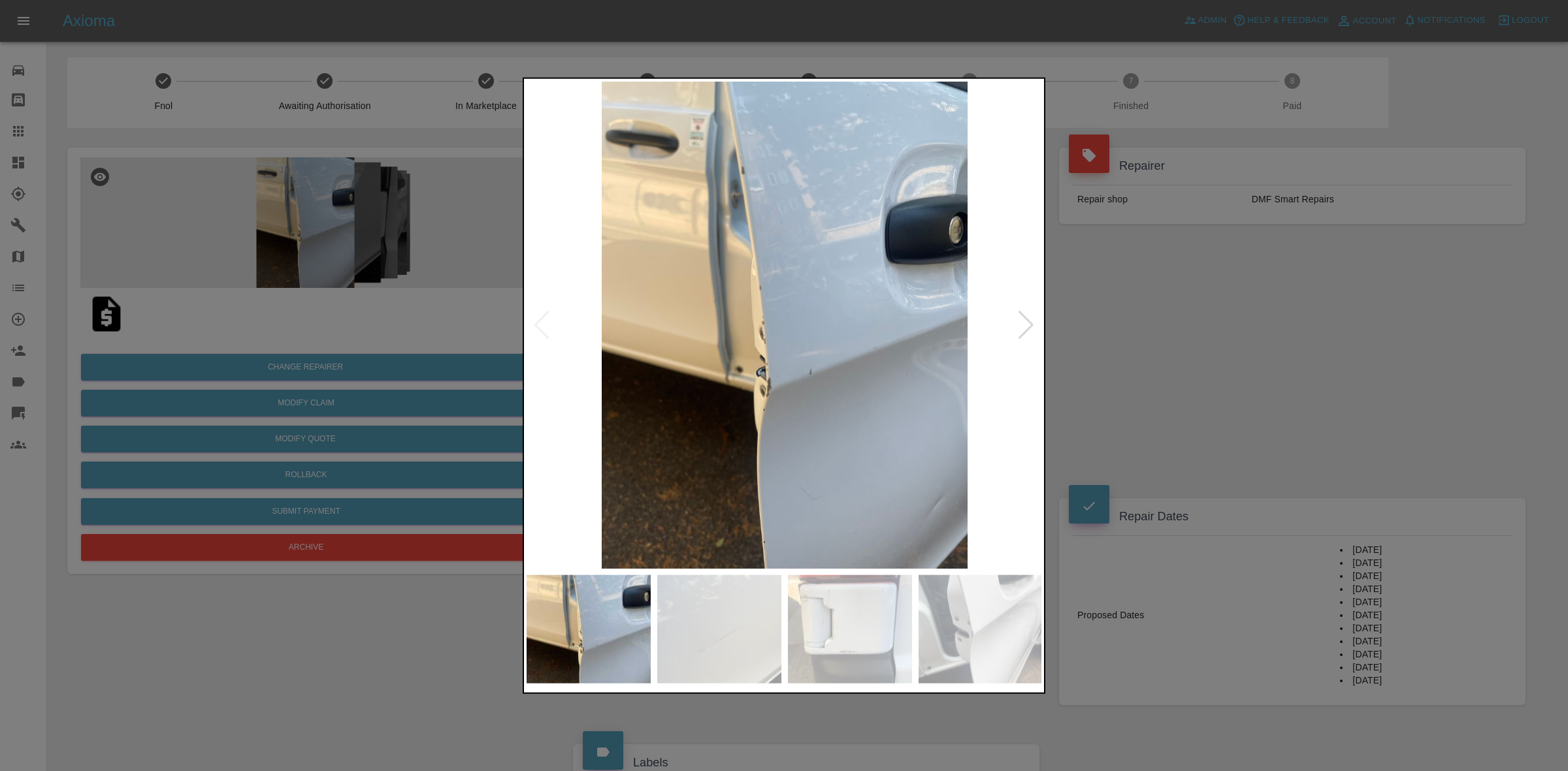
click at [640, 309] on img at bounding box center [784, 324] width 516 height 487
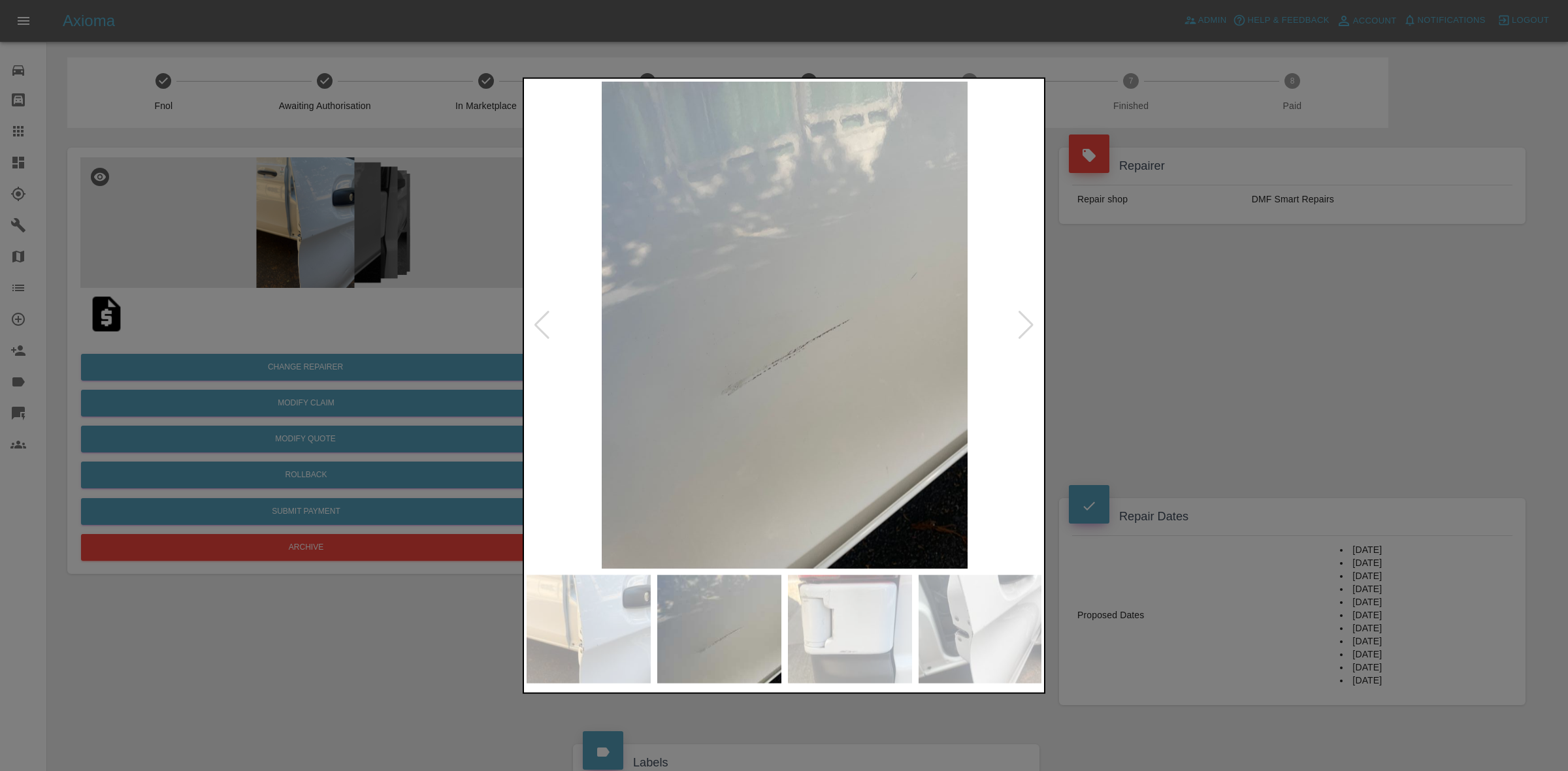
click at [762, 354] on img at bounding box center [784, 324] width 516 height 487
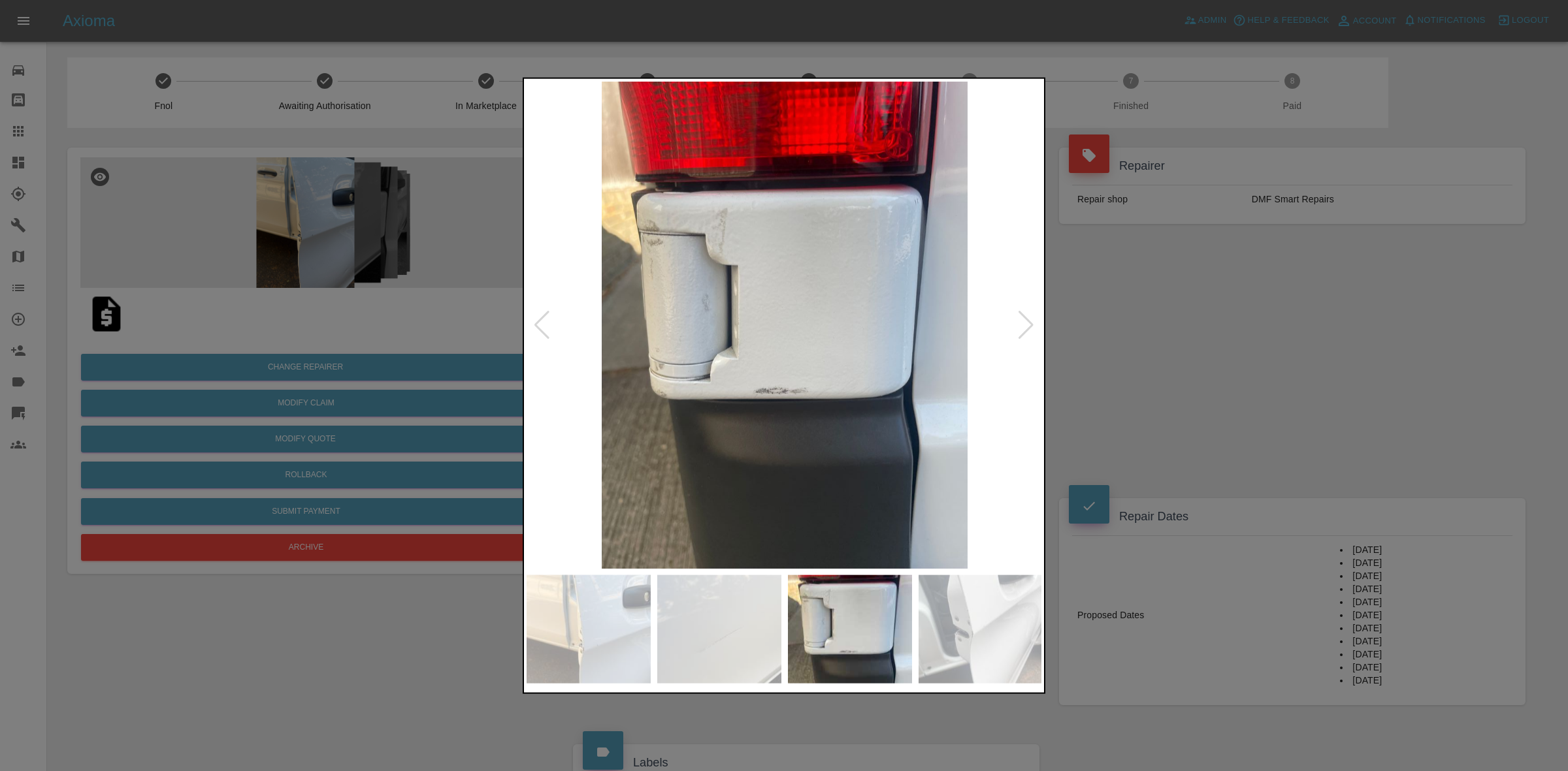
click at [664, 350] on img at bounding box center [784, 324] width 516 height 487
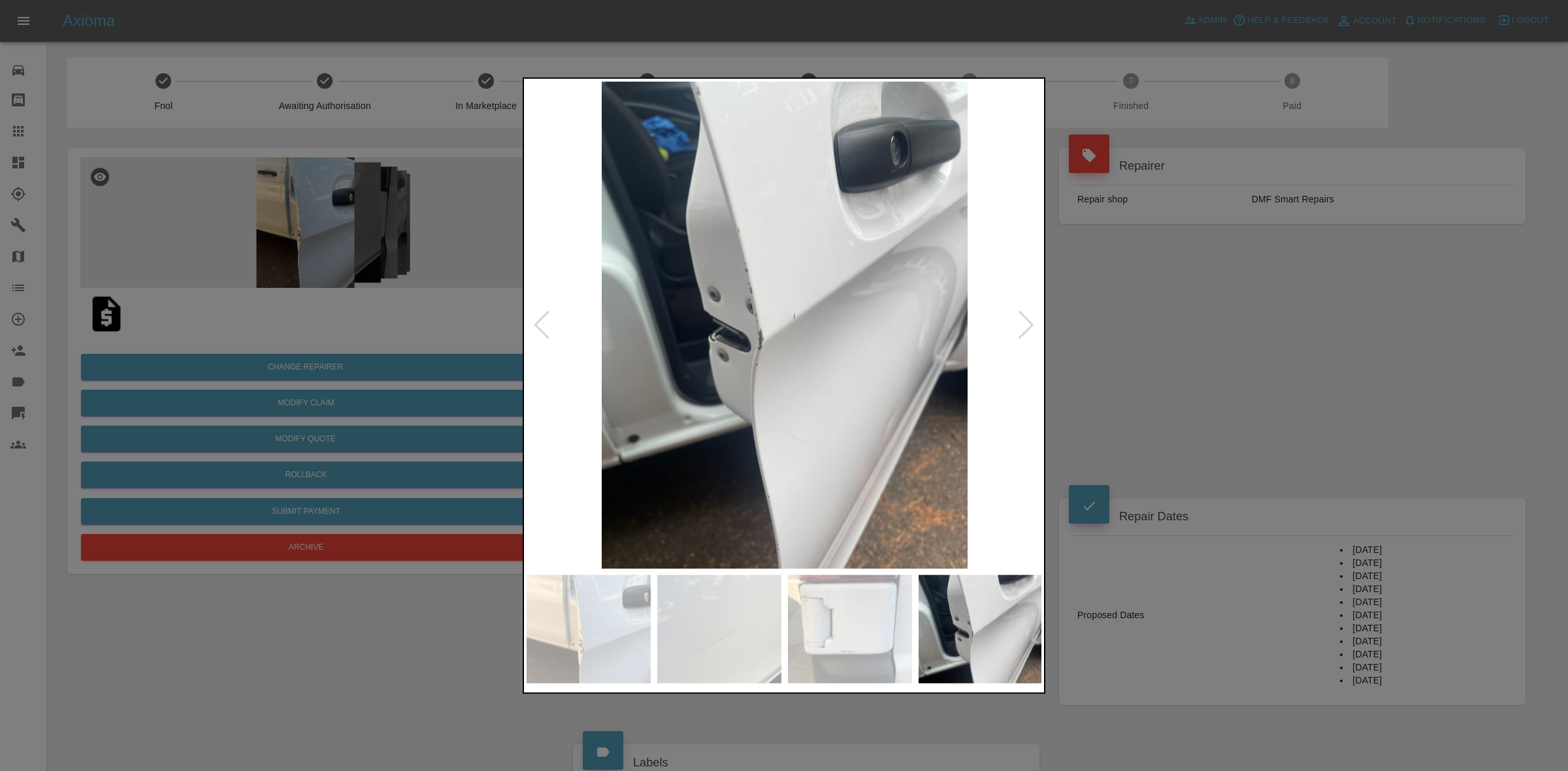
click at [787, 366] on img at bounding box center [784, 324] width 516 height 487
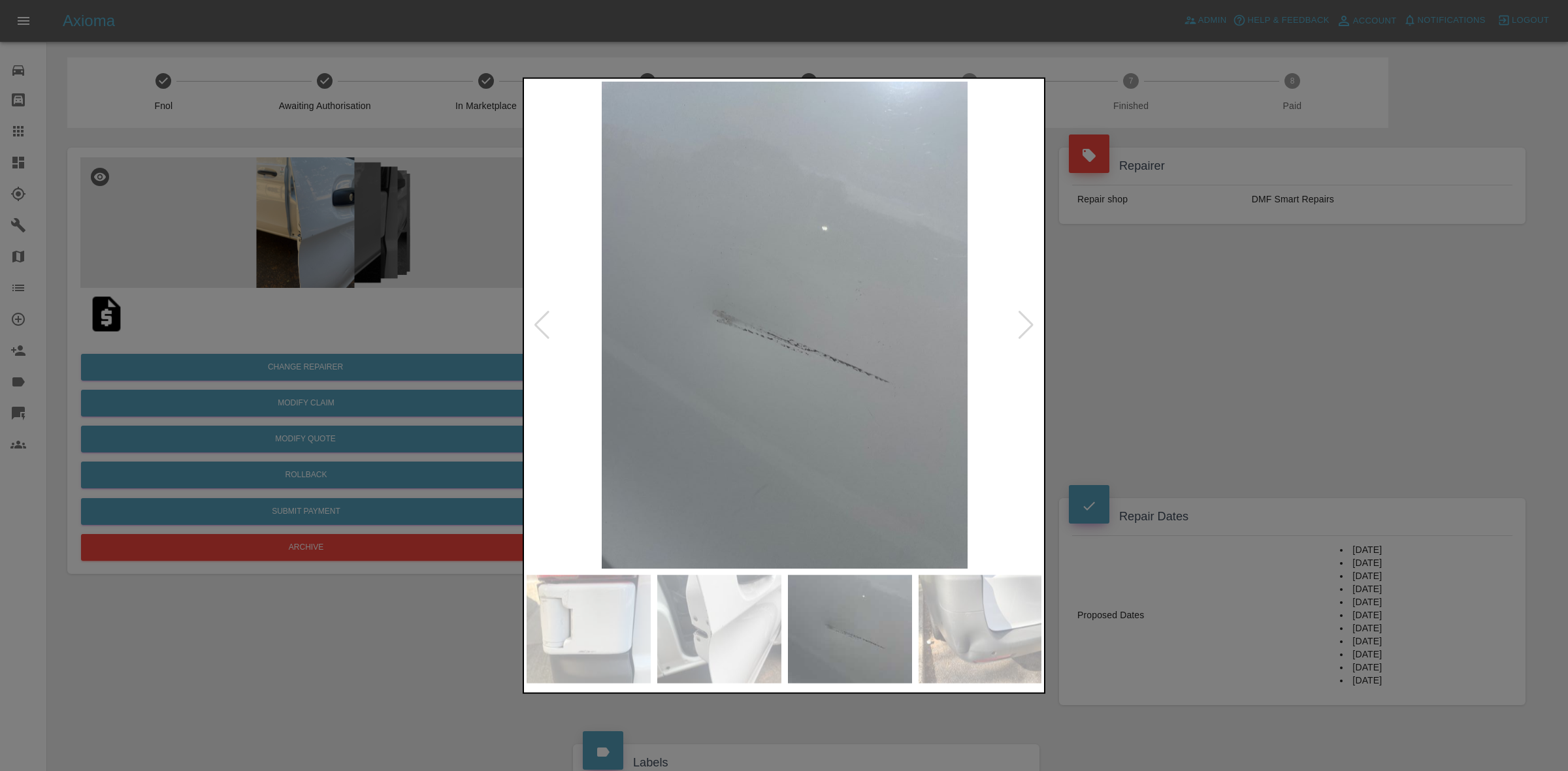
click at [315, 256] on div at bounding box center [784, 385] width 1568 height 771
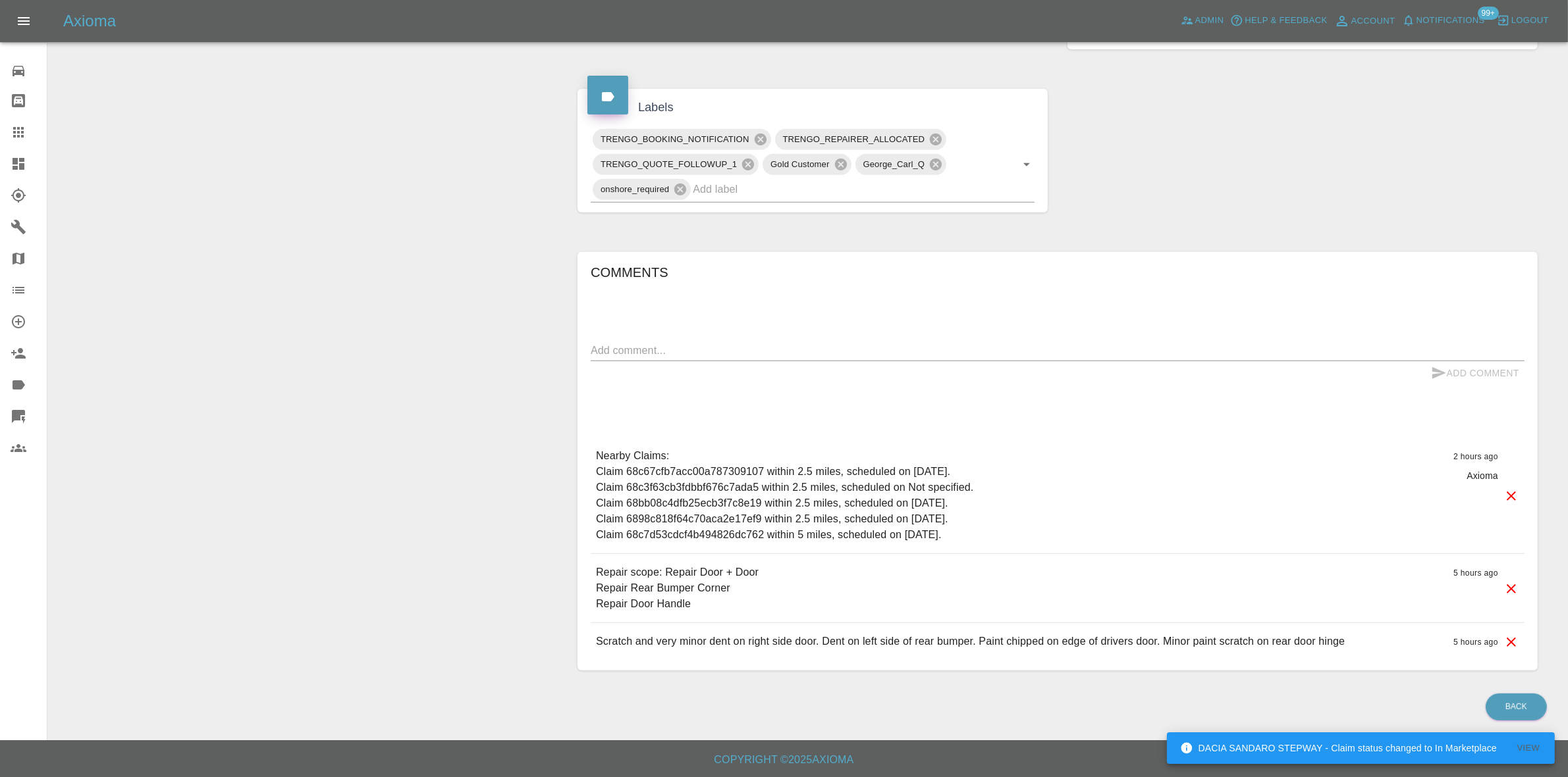
scroll to position [87, 0]
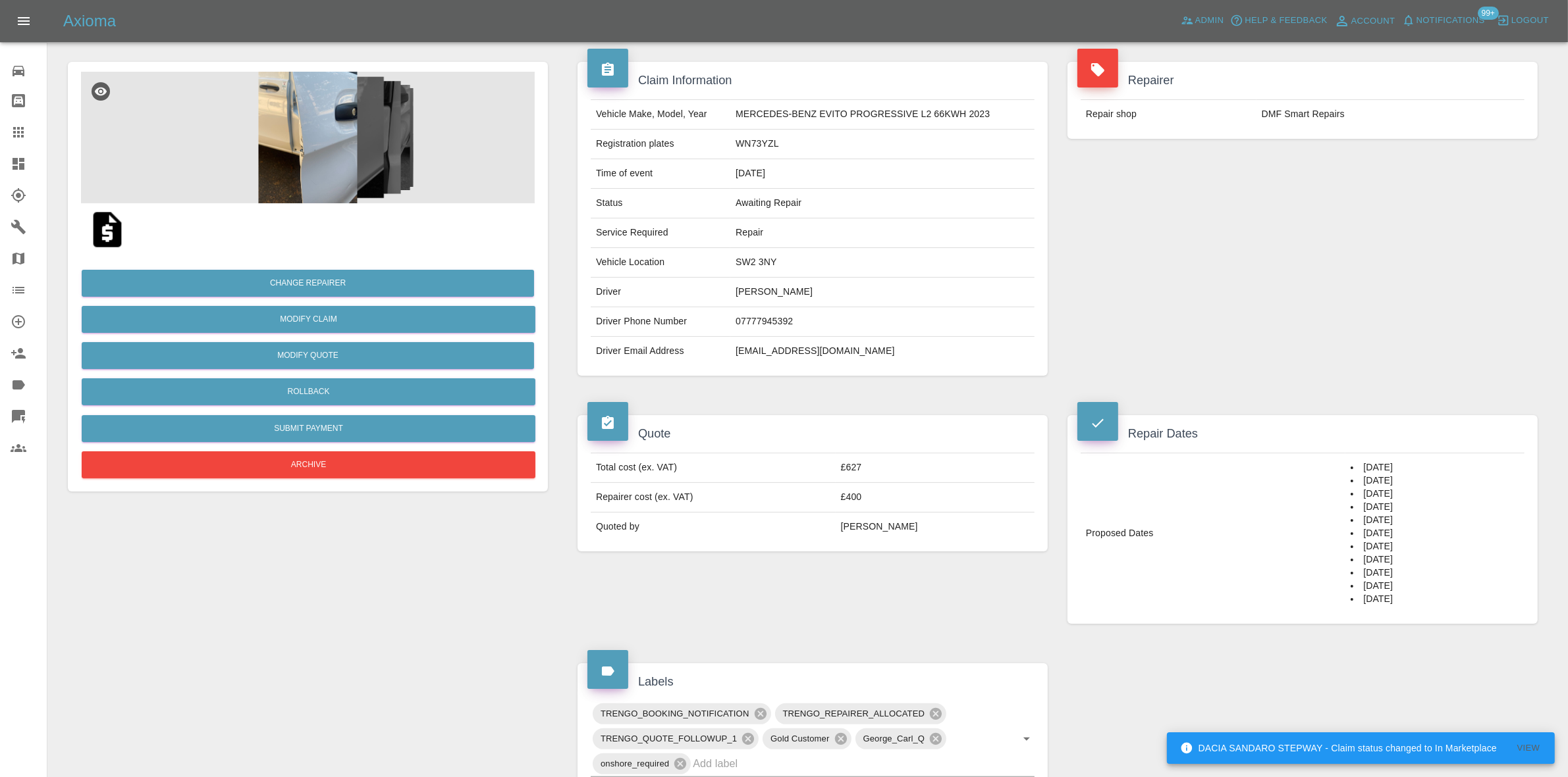
click at [93, 224] on img at bounding box center [107, 230] width 42 height 42
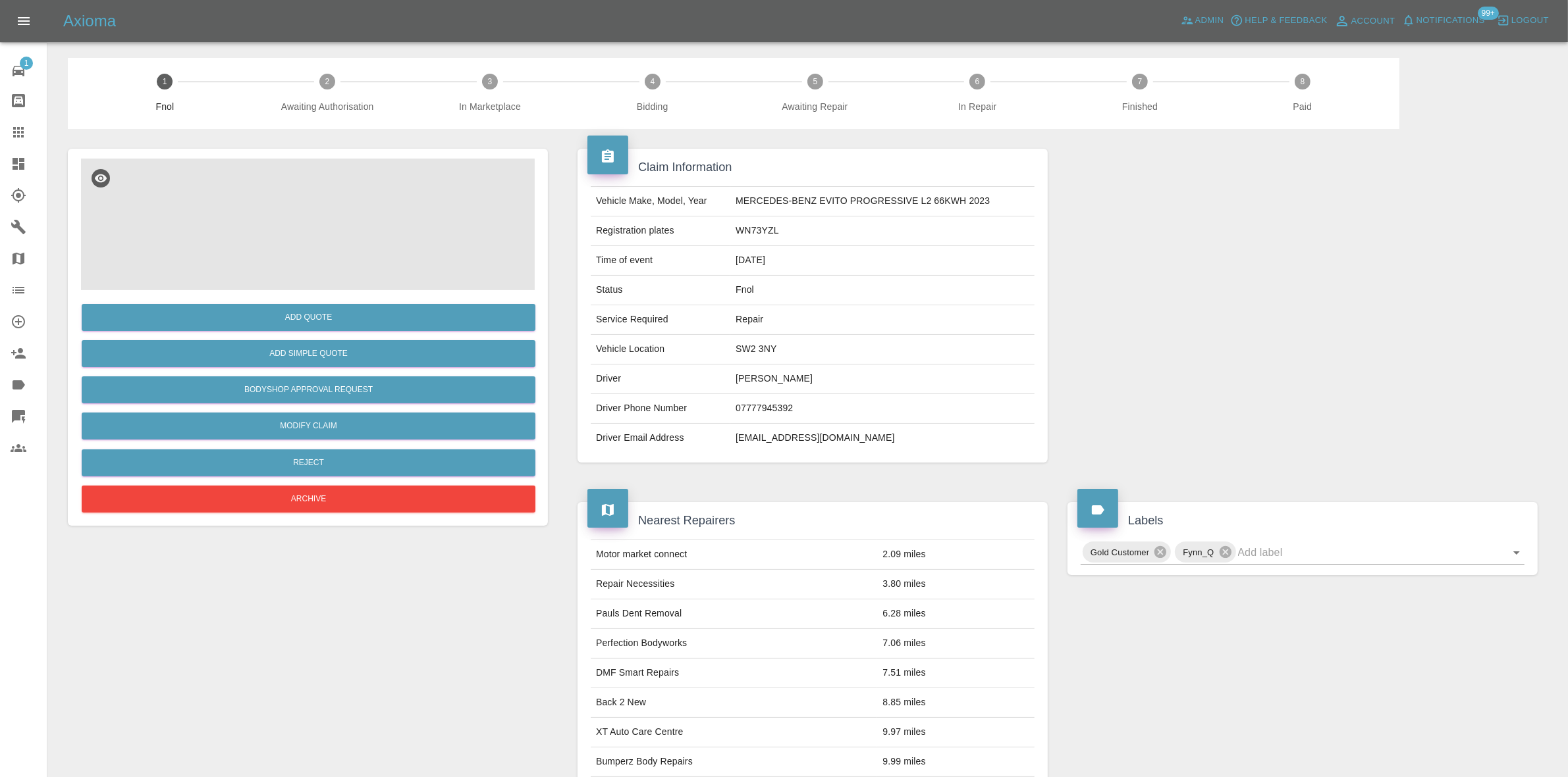
click at [327, 188] on img at bounding box center [308, 224] width 454 height 132
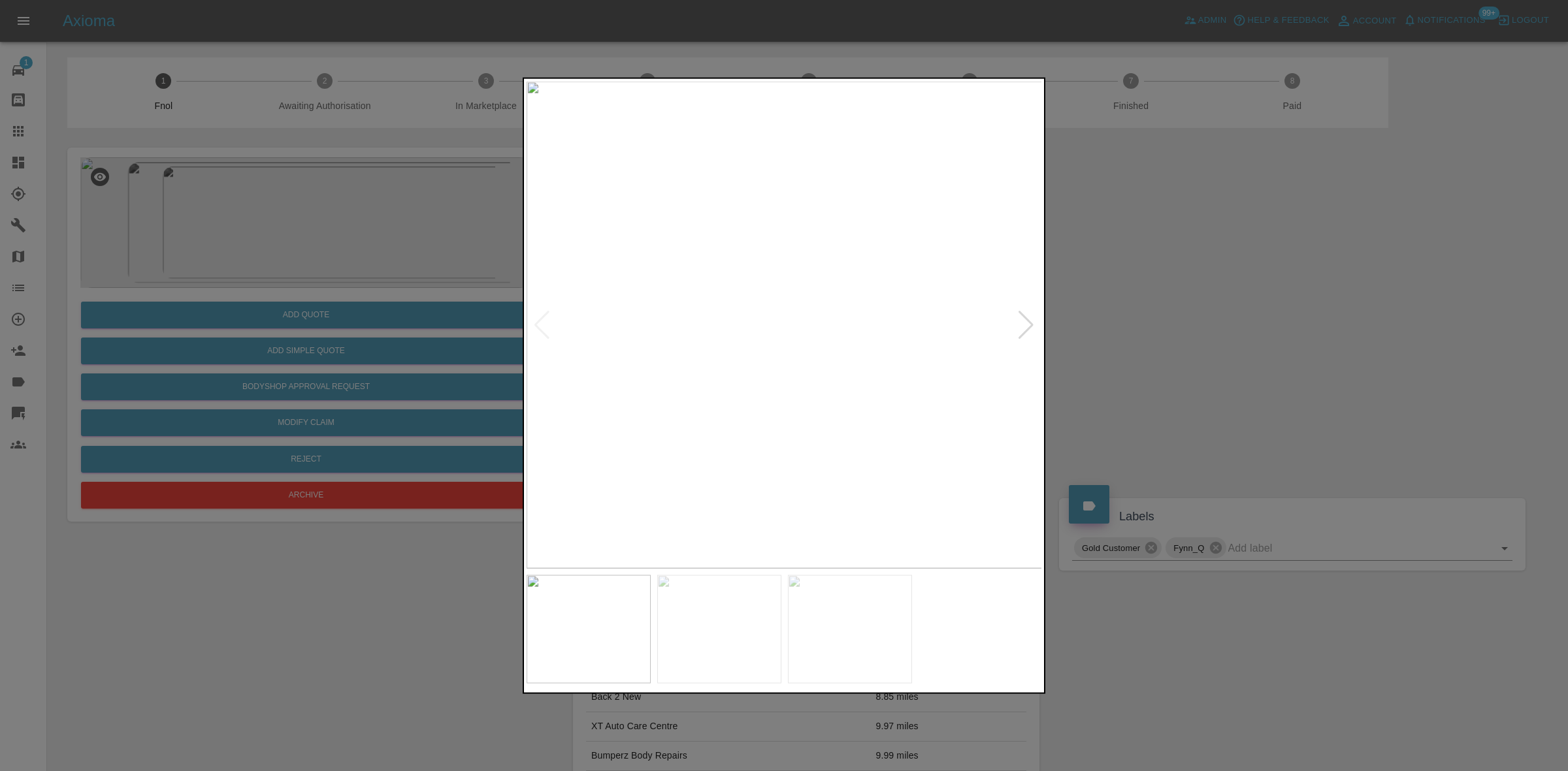
click at [665, 364] on img at bounding box center [784, 324] width 516 height 487
click at [630, 369] on img at bounding box center [784, 324] width 516 height 487
click at [583, 374] on img at bounding box center [784, 324] width 516 height 487
click at [650, 364] on img at bounding box center [728, 324] width 516 height 487
click at [607, 333] on img at bounding box center [784, 324] width 516 height 487
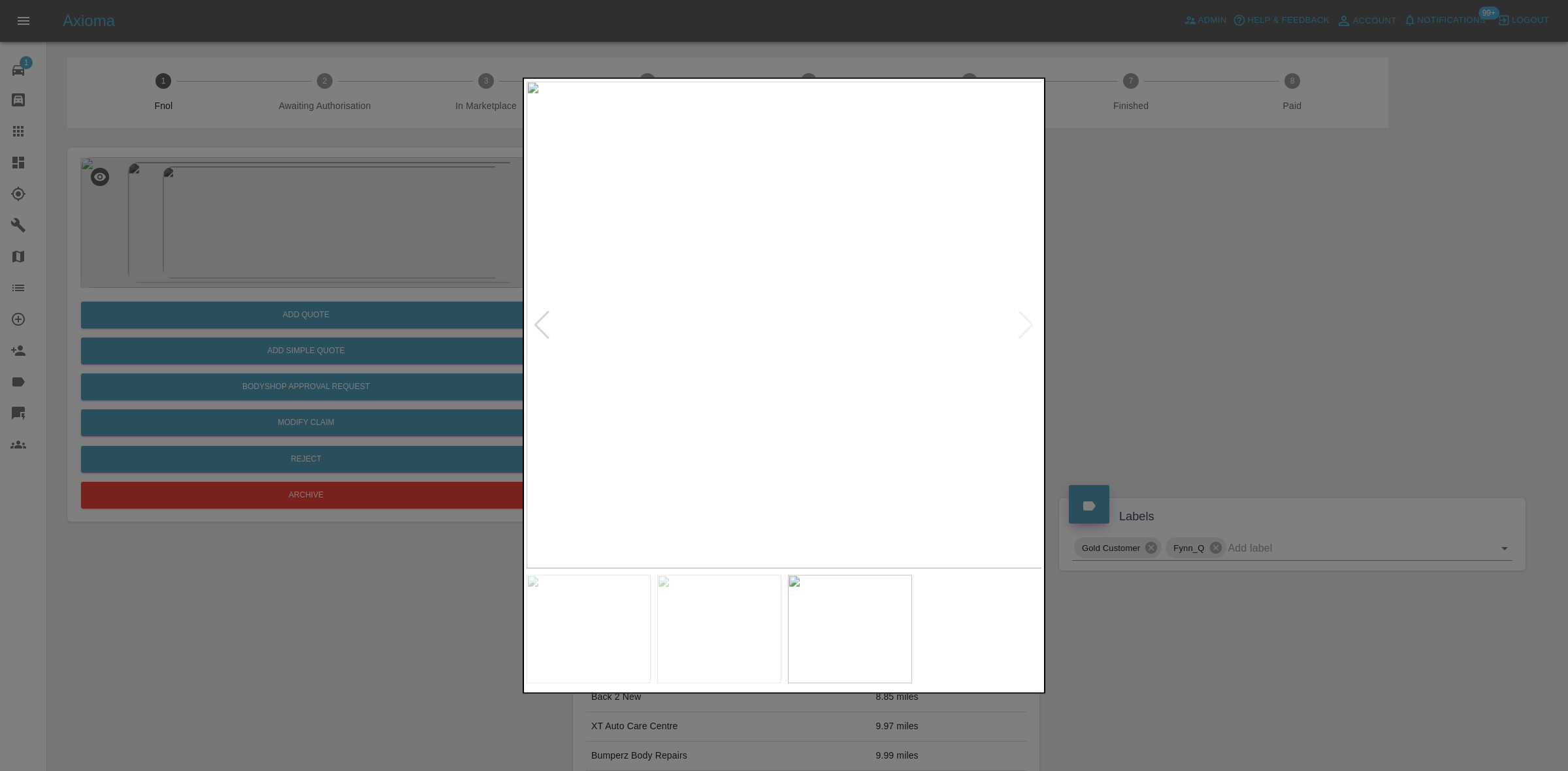
click at [729, 333] on img at bounding box center [784, 324] width 516 height 487
click at [719, 327] on img at bounding box center [784, 324] width 516 height 487
click at [743, 322] on img at bounding box center [784, 324] width 516 height 487
click at [615, 325] on img at bounding box center [784, 324] width 516 height 487
click at [474, 323] on div at bounding box center [784, 385] width 1568 height 771
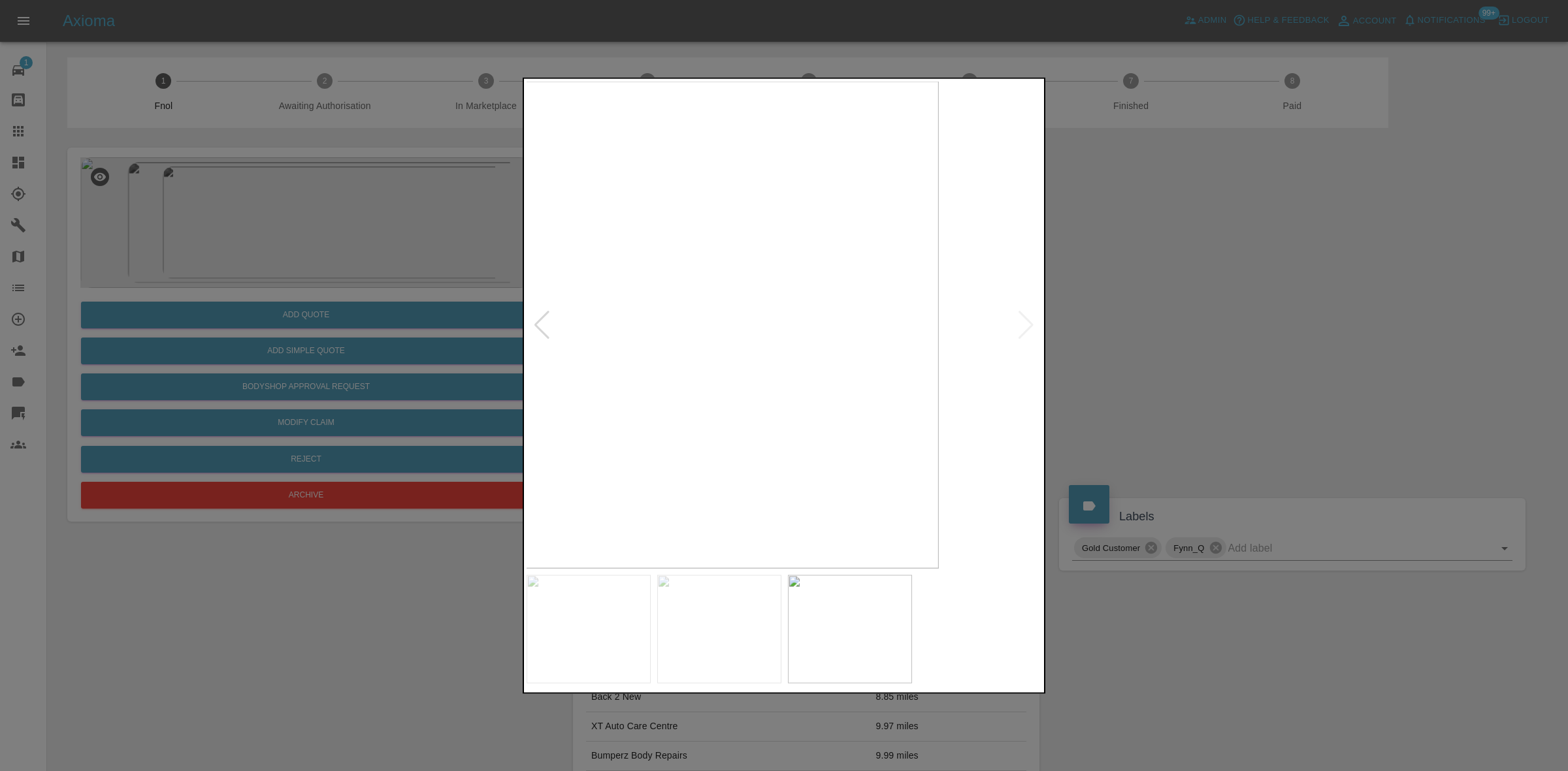
click at [344, 318] on div at bounding box center [784, 385] width 1568 height 771
click at [152, 300] on div at bounding box center [784, 385] width 1568 height 771
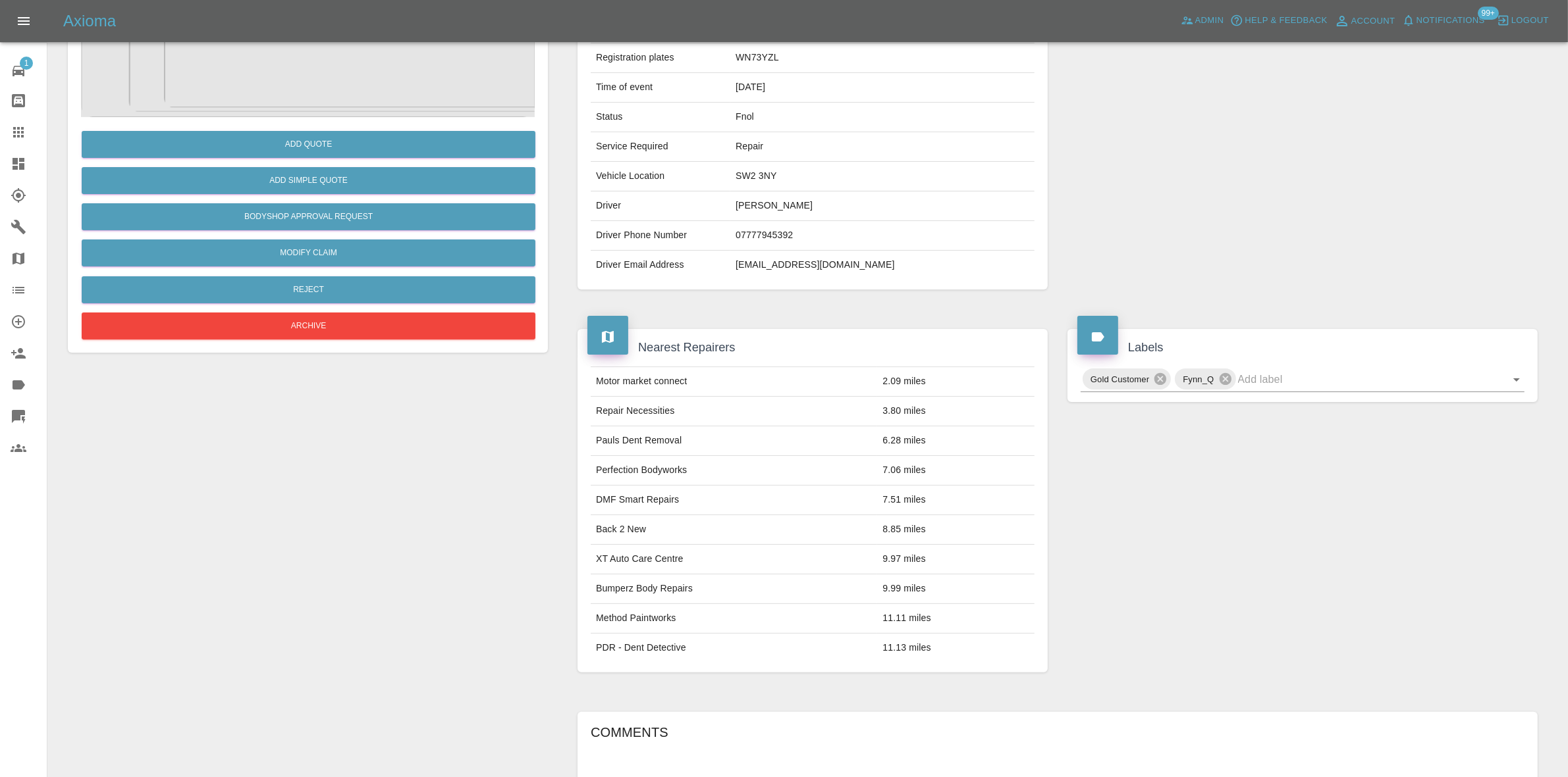
scroll to position [507, 0]
